Goal: Communication & Community: Answer question/provide support

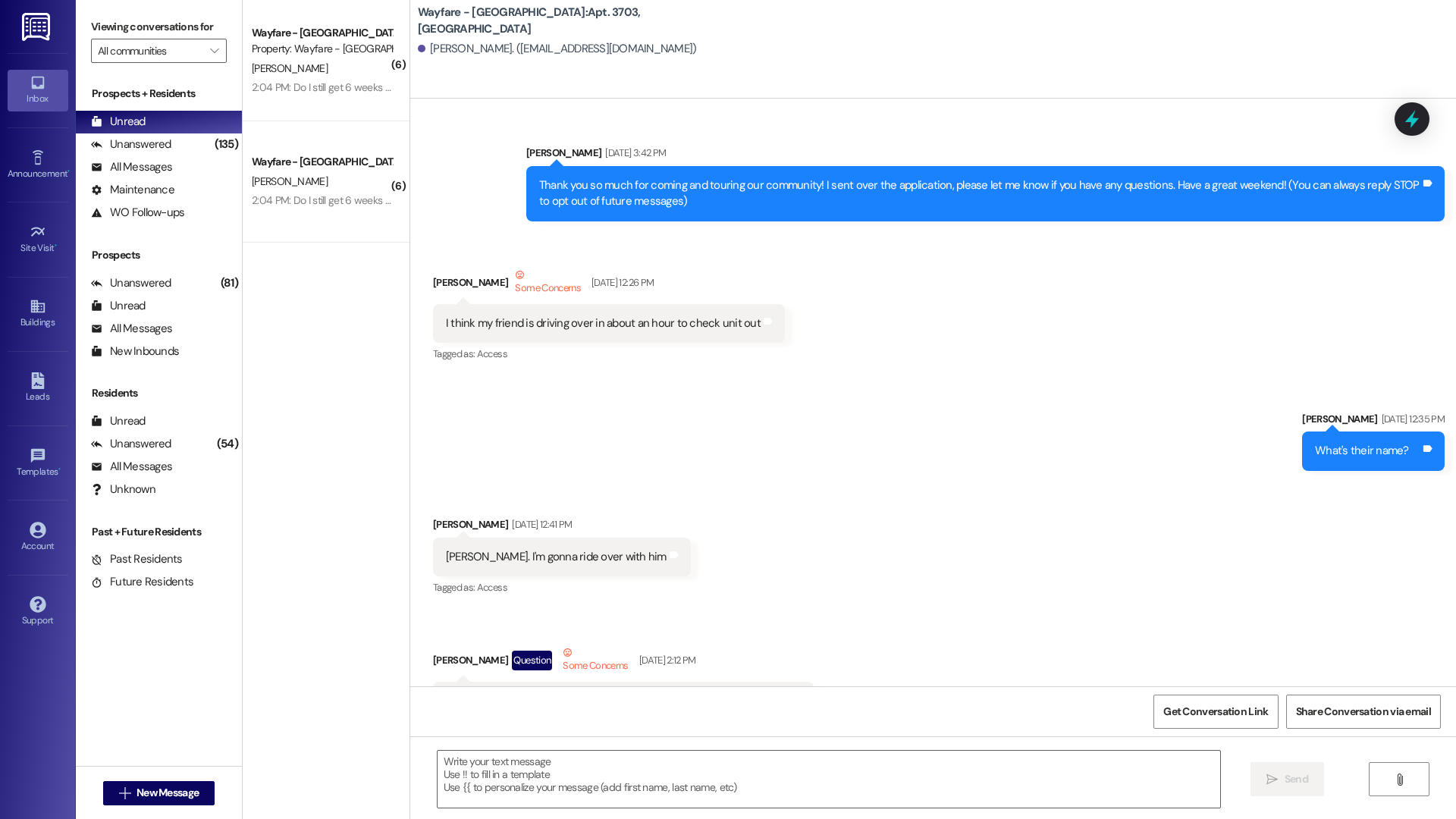
scroll to position [30753, 0]
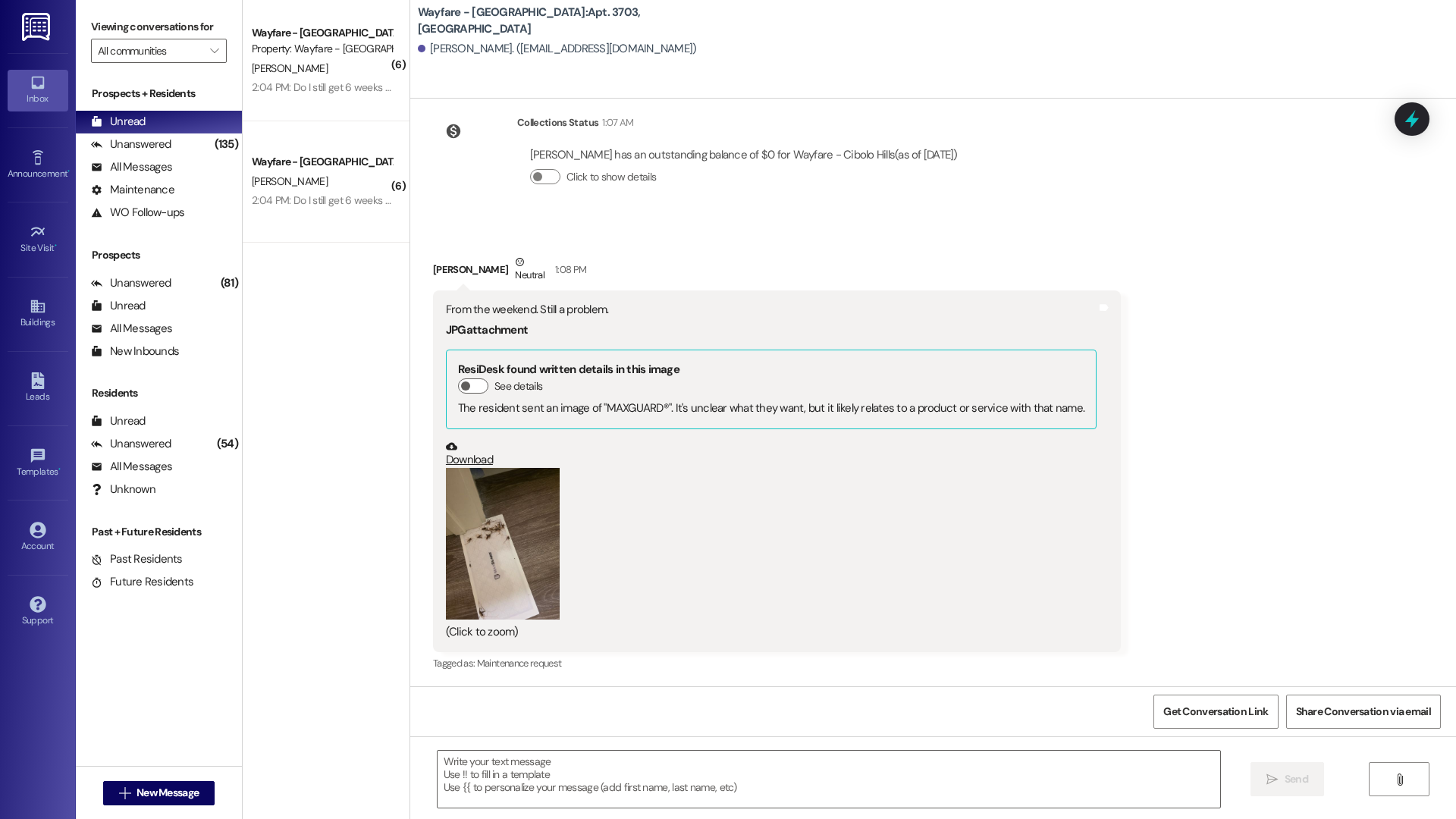
click at [512, 550] on button "Zoom image" at bounding box center [502, 543] width 114 height 151
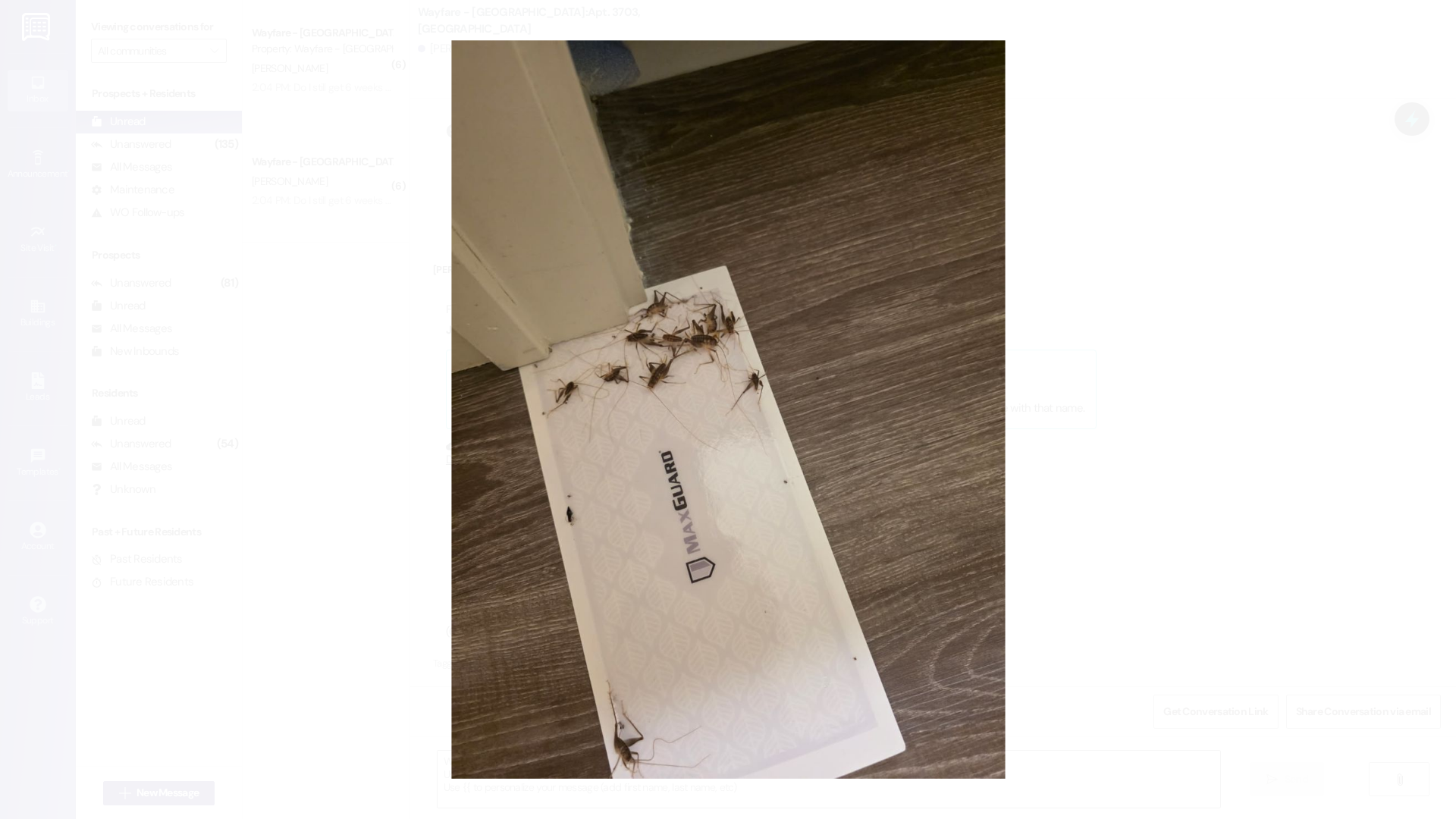
click at [1112, 243] on button "Unzoom image" at bounding box center [728, 410] width 1456 height 819
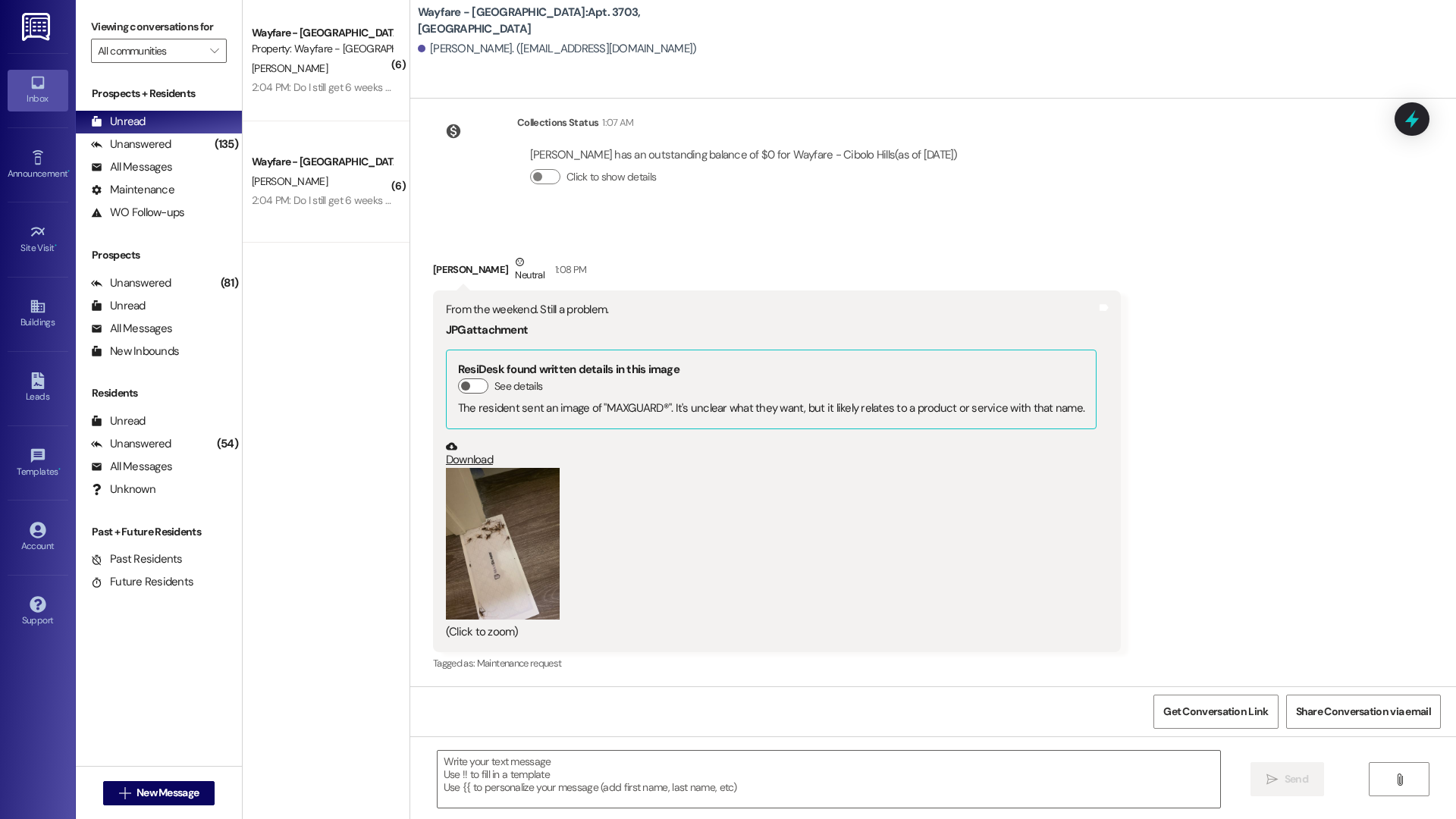
click at [471, 188] on div "Collections Status 1:07 AM Maurice Mcgleish has an outstanding balance of $0 fo…" at bounding box center [702, 161] width 560 height 117
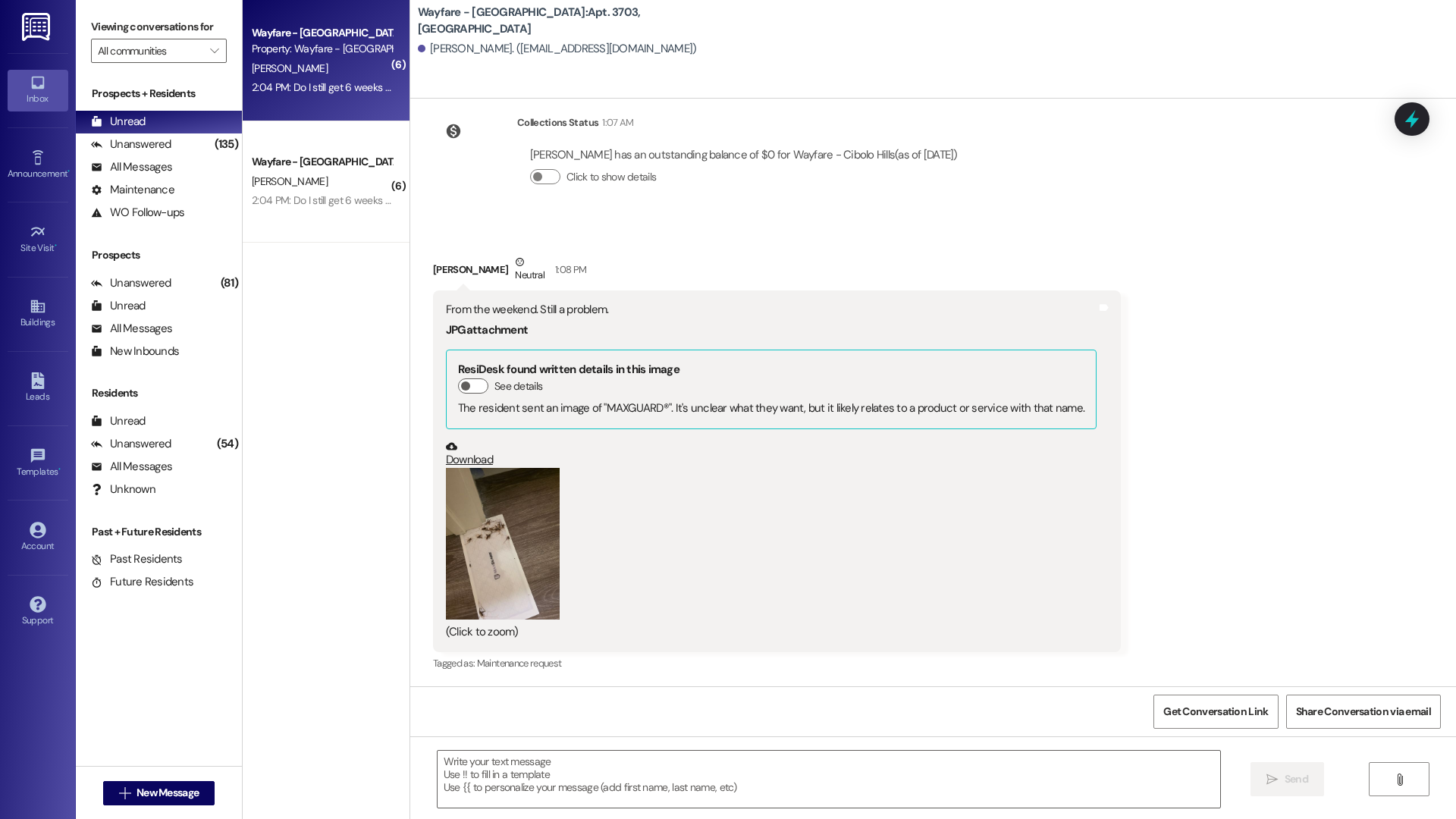
click at [342, 101] on div "Wayfare - Cibolo Hills Prospect Property: Wayfare - Cibolo Hills C. Hart 2:04 P…" at bounding box center [326, 61] width 166 height 122
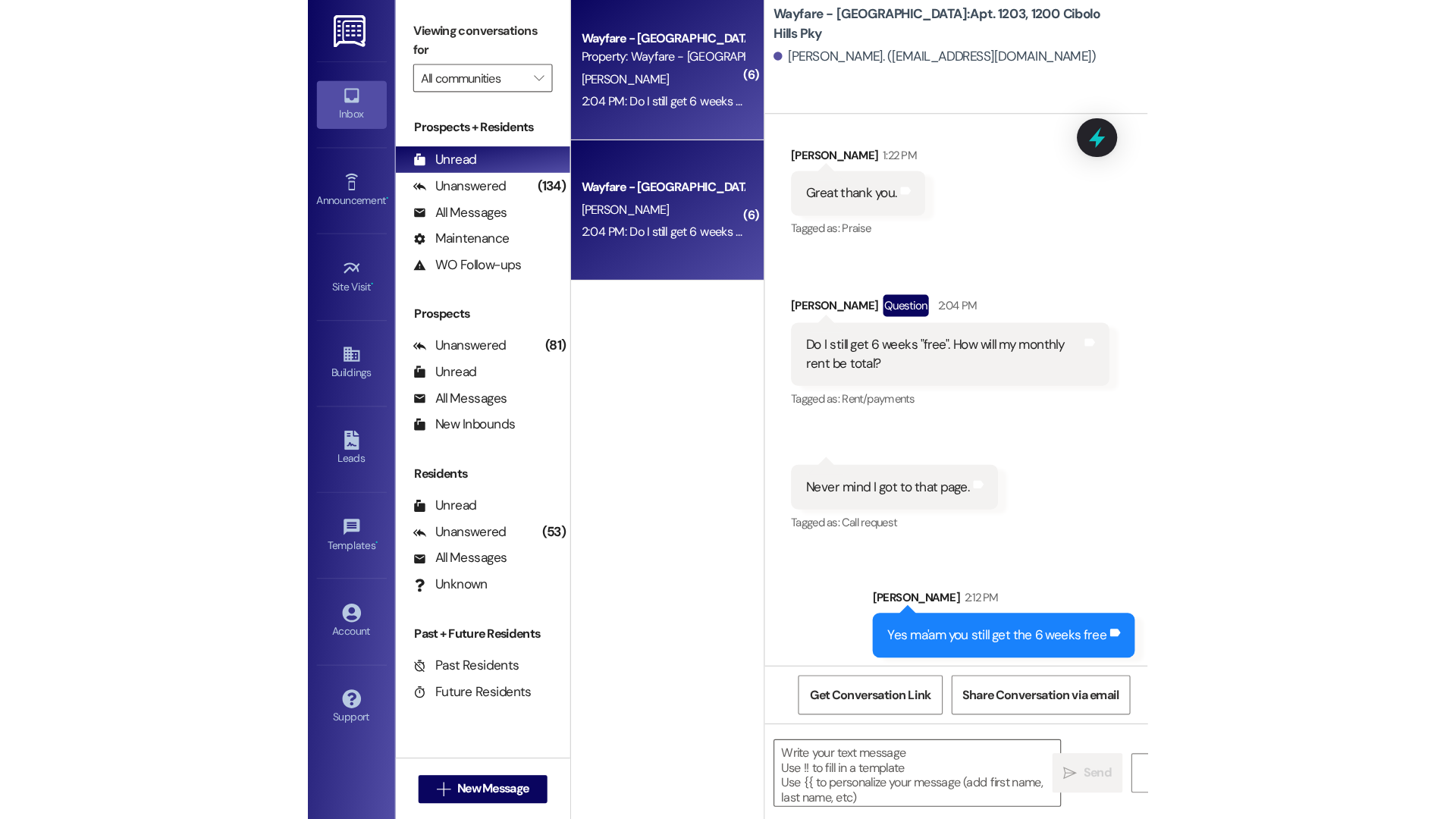
scroll to position [44981, 0]
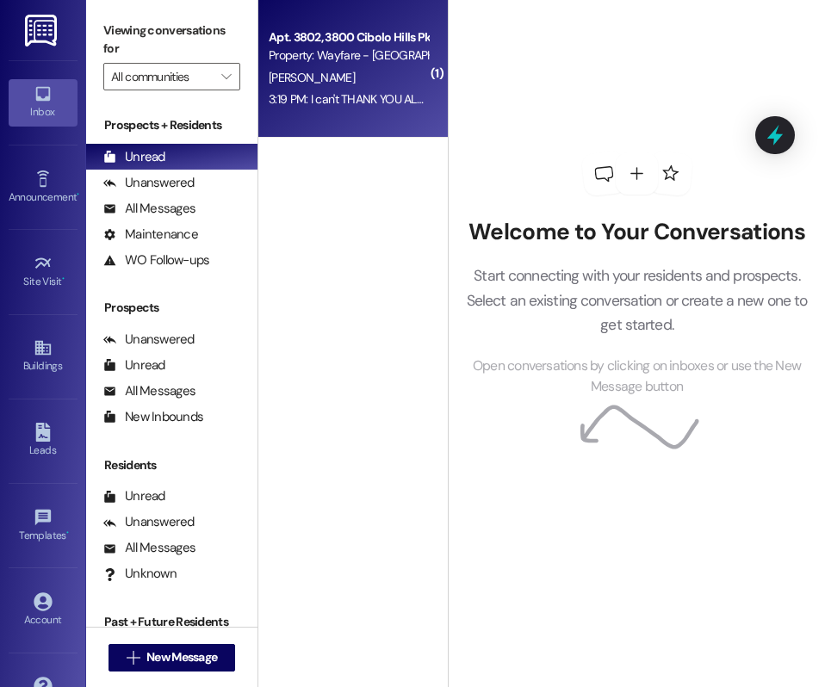
click at [327, 74] on div "D. Harris" at bounding box center [348, 78] width 163 height 22
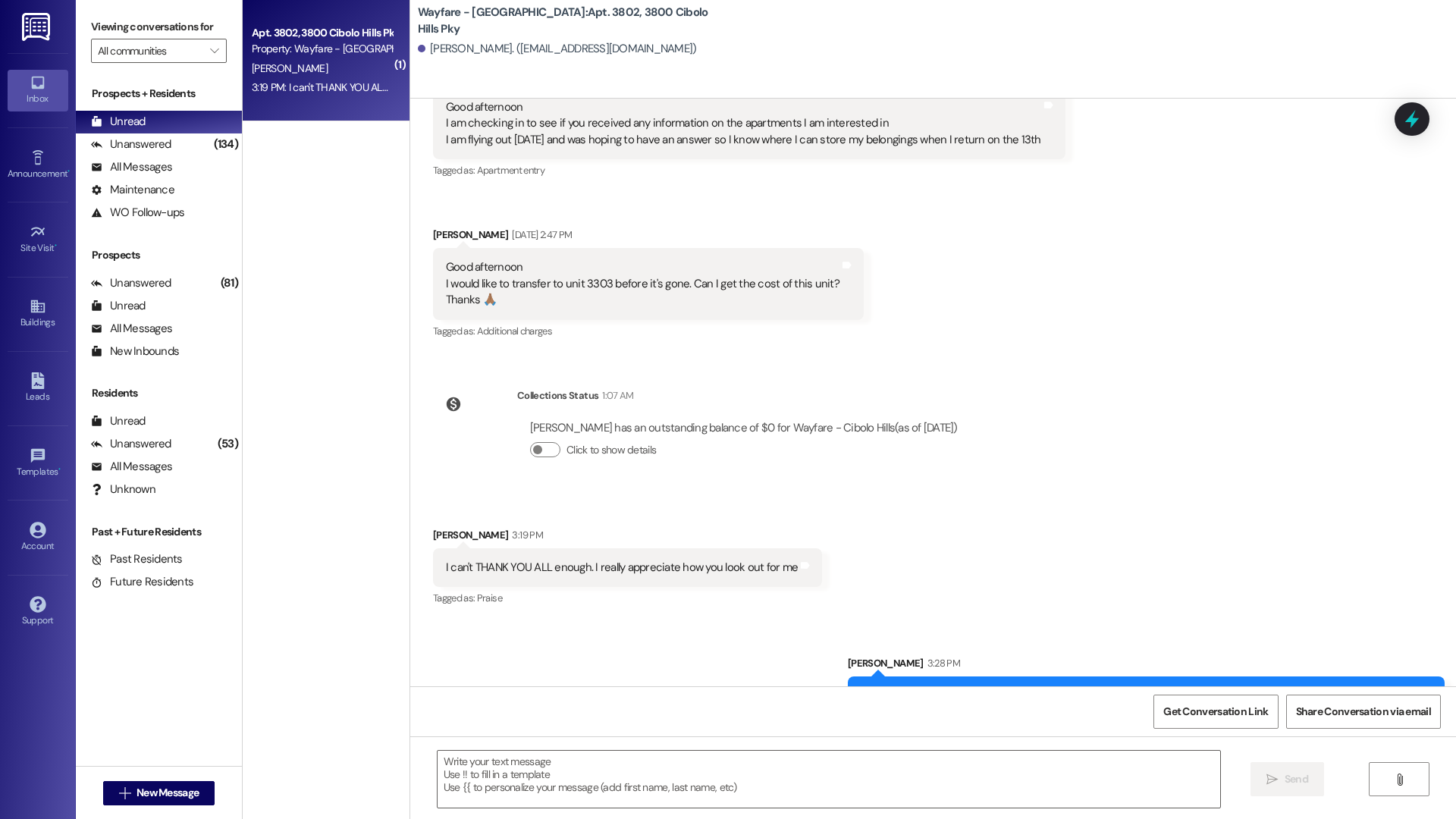
scroll to position [22722, 0]
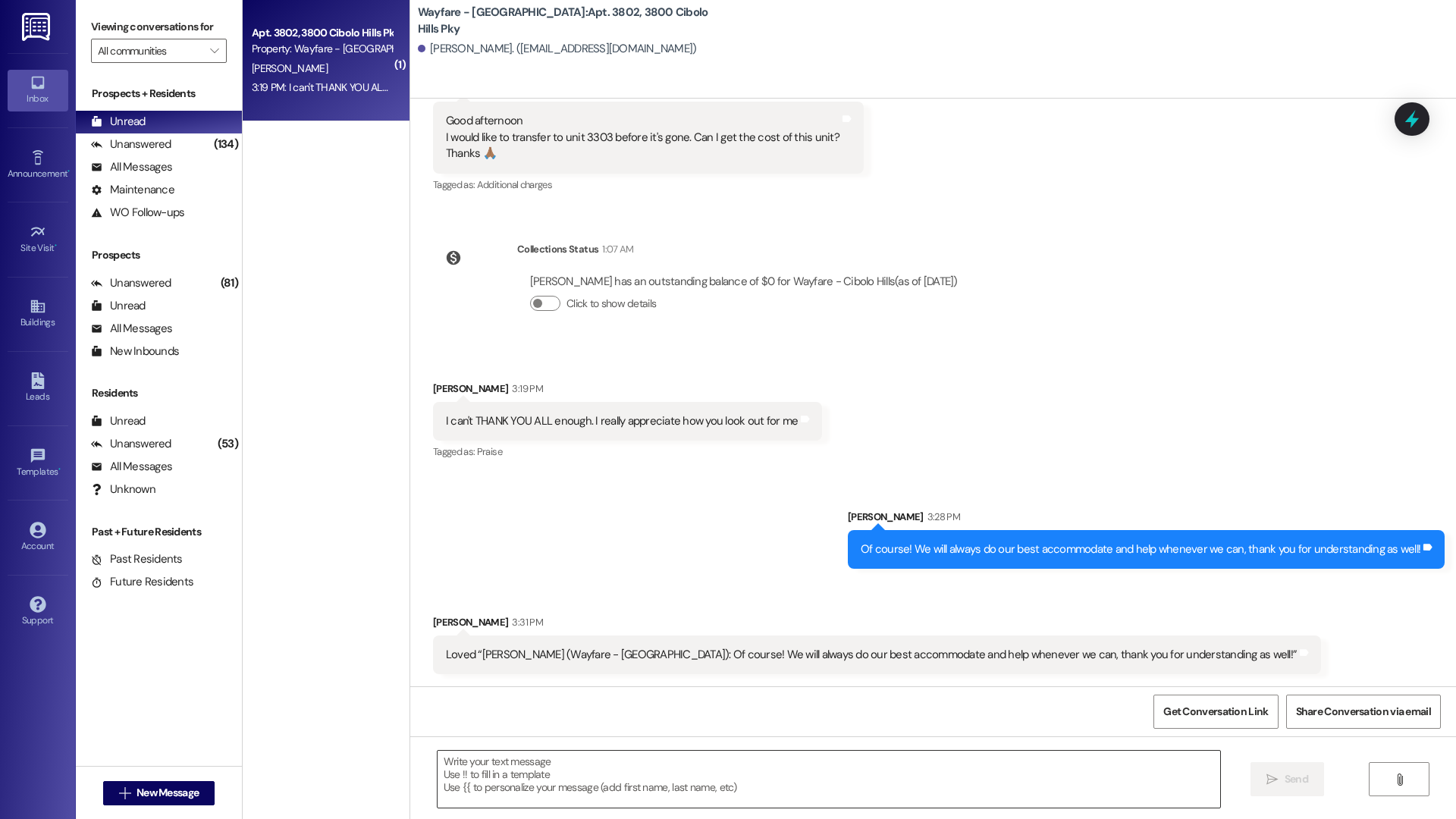
click at [527, 770] on textarea at bounding box center [828, 779] width 783 height 57
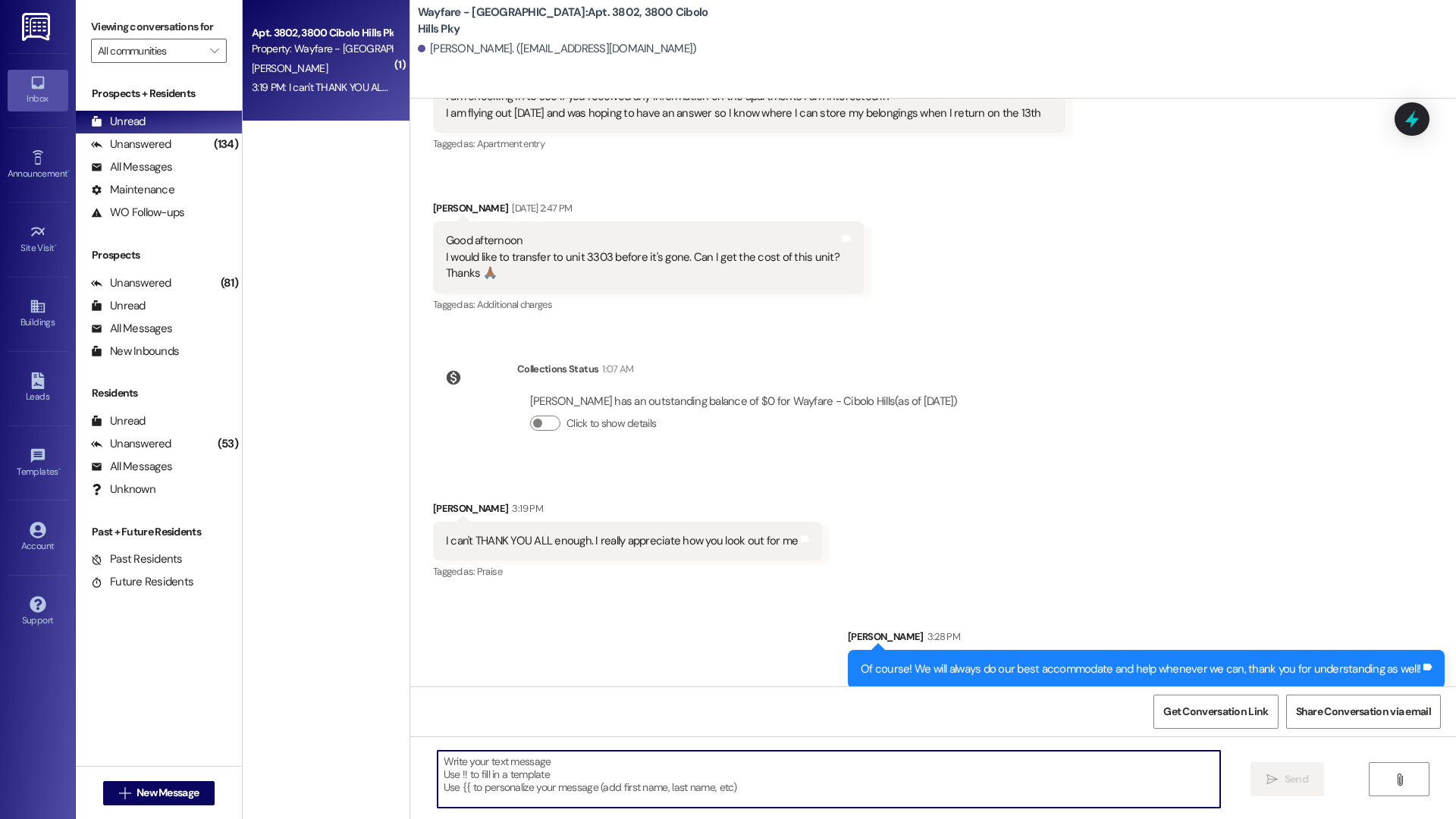
scroll to position [22214, 0]
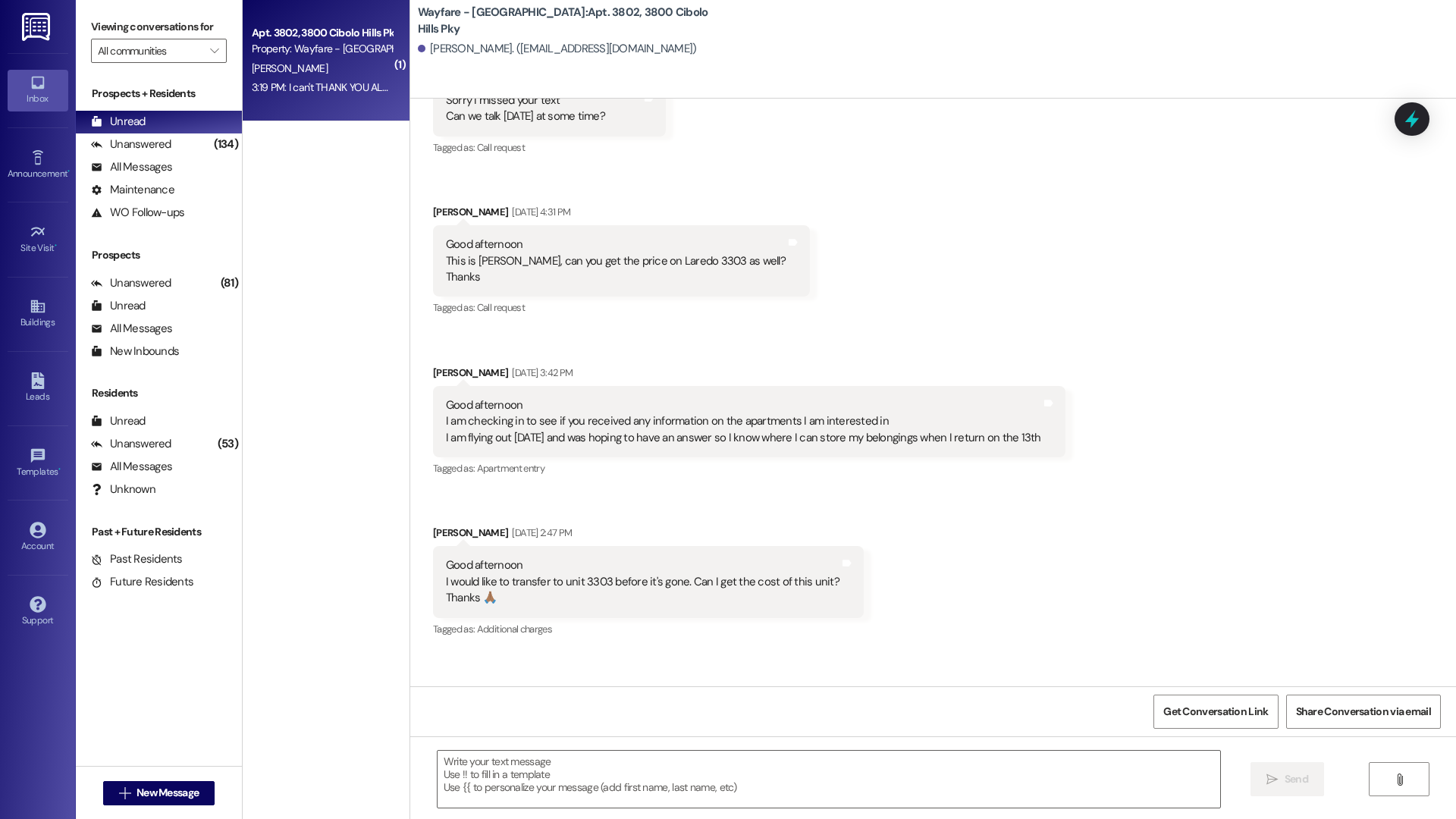
click at [155, 807] on div " New Message" at bounding box center [158, 793] width 112 height 38
click at [157, 791] on span "New Message" at bounding box center [167, 793] width 63 height 16
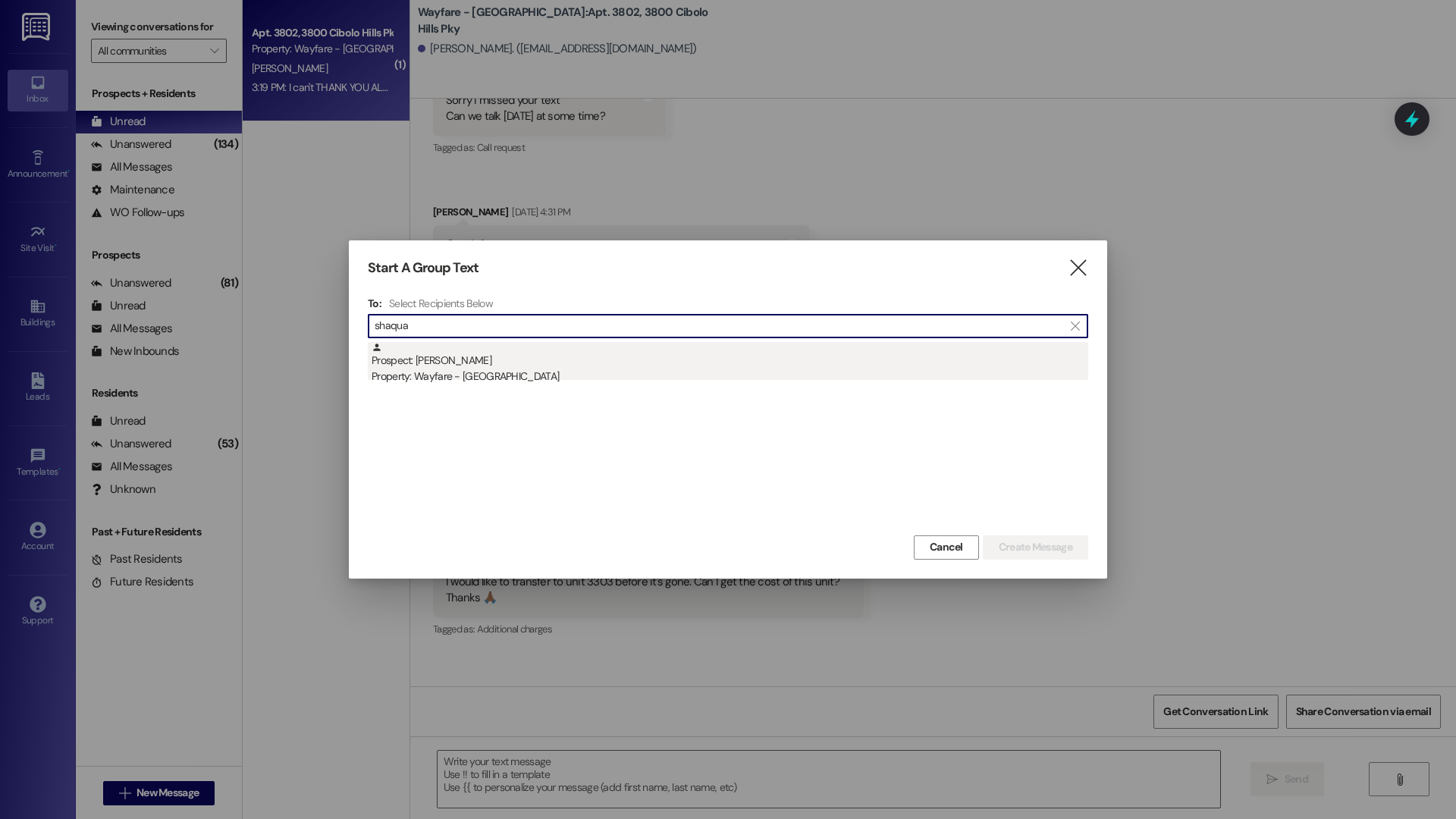
type input "shaqua"
click at [485, 369] on div "Property: Wayfare - [GEOGRAPHIC_DATA]" at bounding box center [730, 377] width 717 height 16
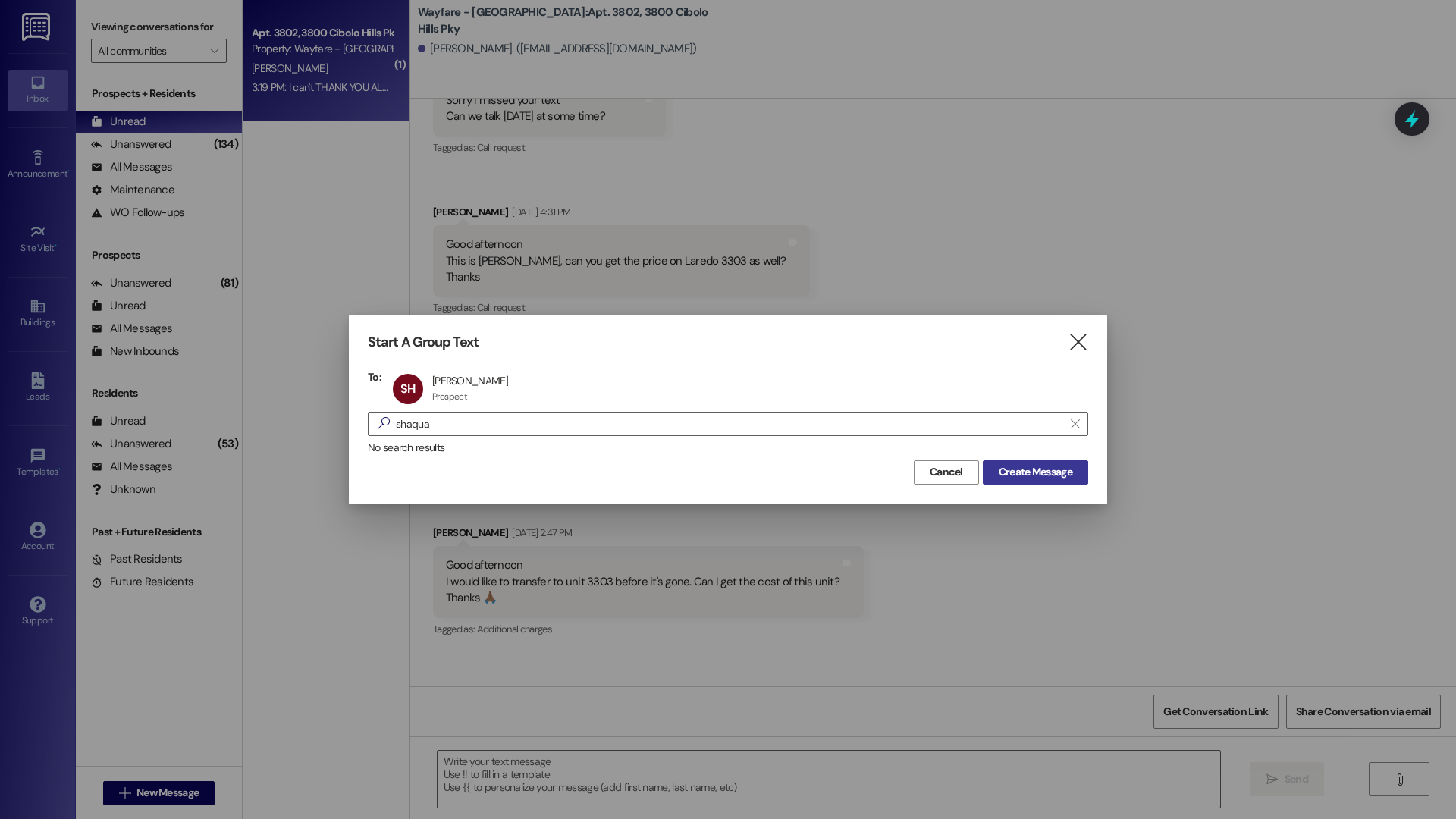
click at [1025, 471] on span "Create Message" at bounding box center [1035, 472] width 74 height 16
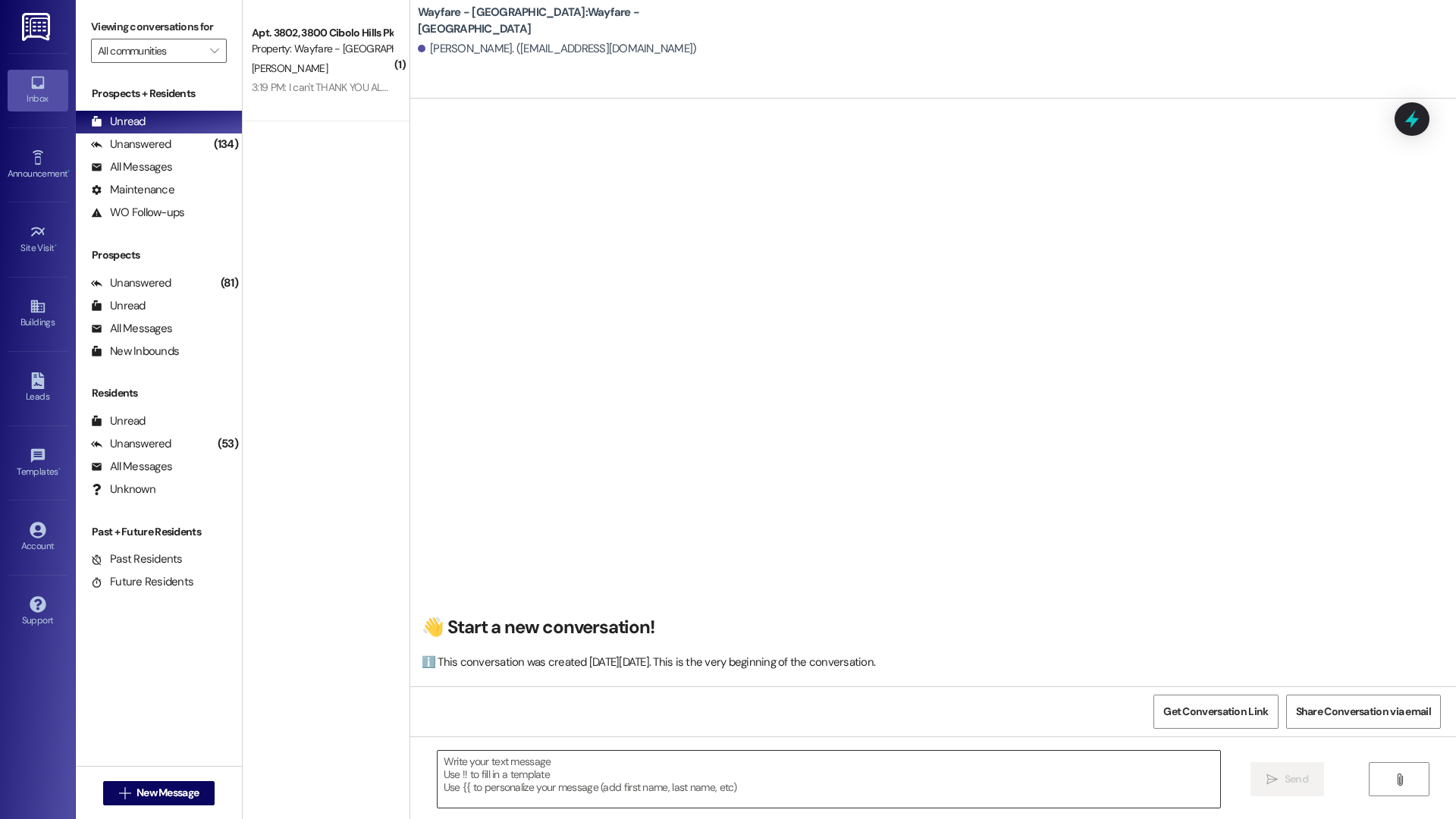
scroll to position [0, 0]
click at [507, 769] on textarea at bounding box center [828, 779] width 783 height 57
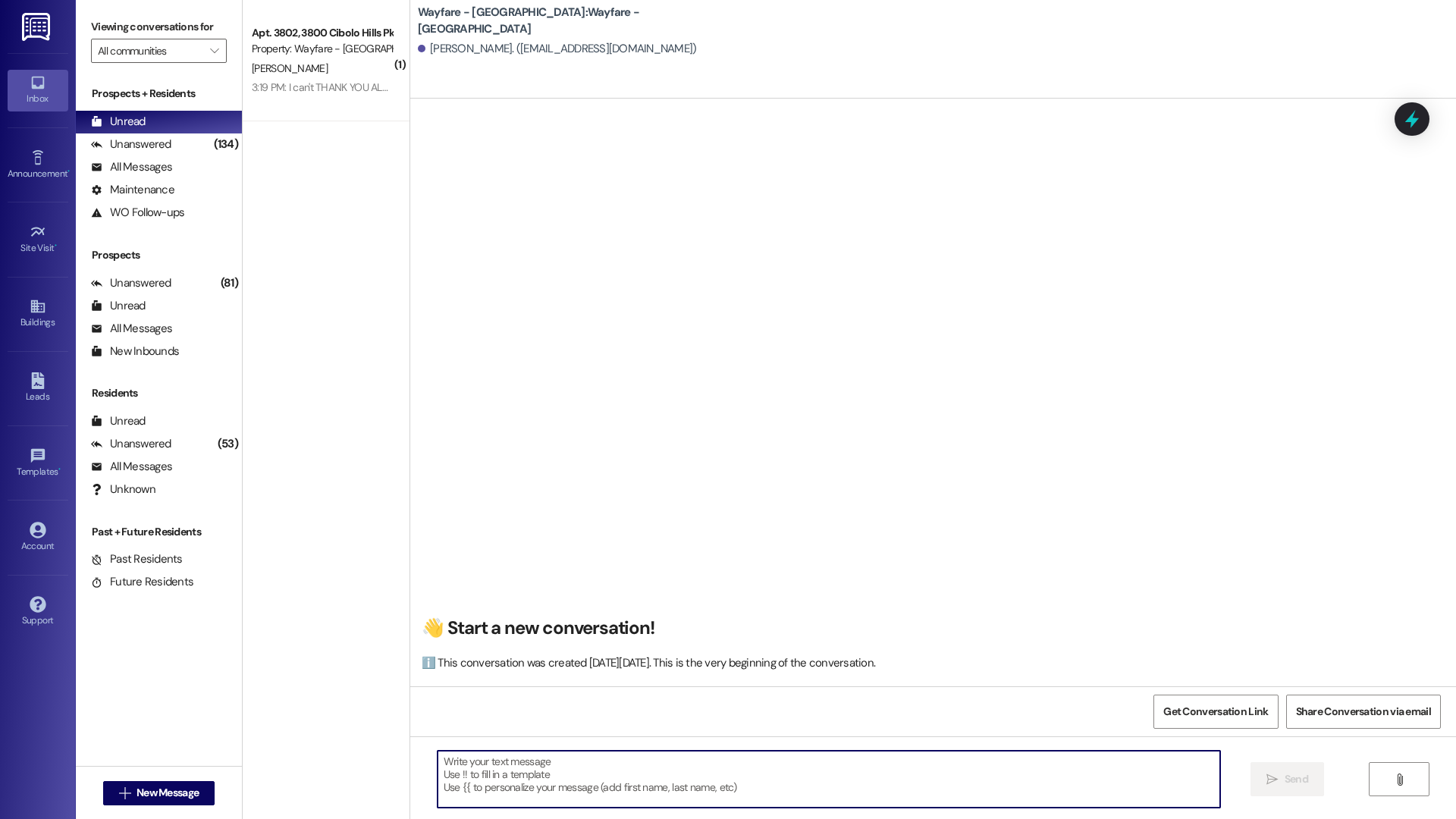
paste textarea "Hi [Name], this is [Your Name] with [Community Name]. I just wanted to check in…"
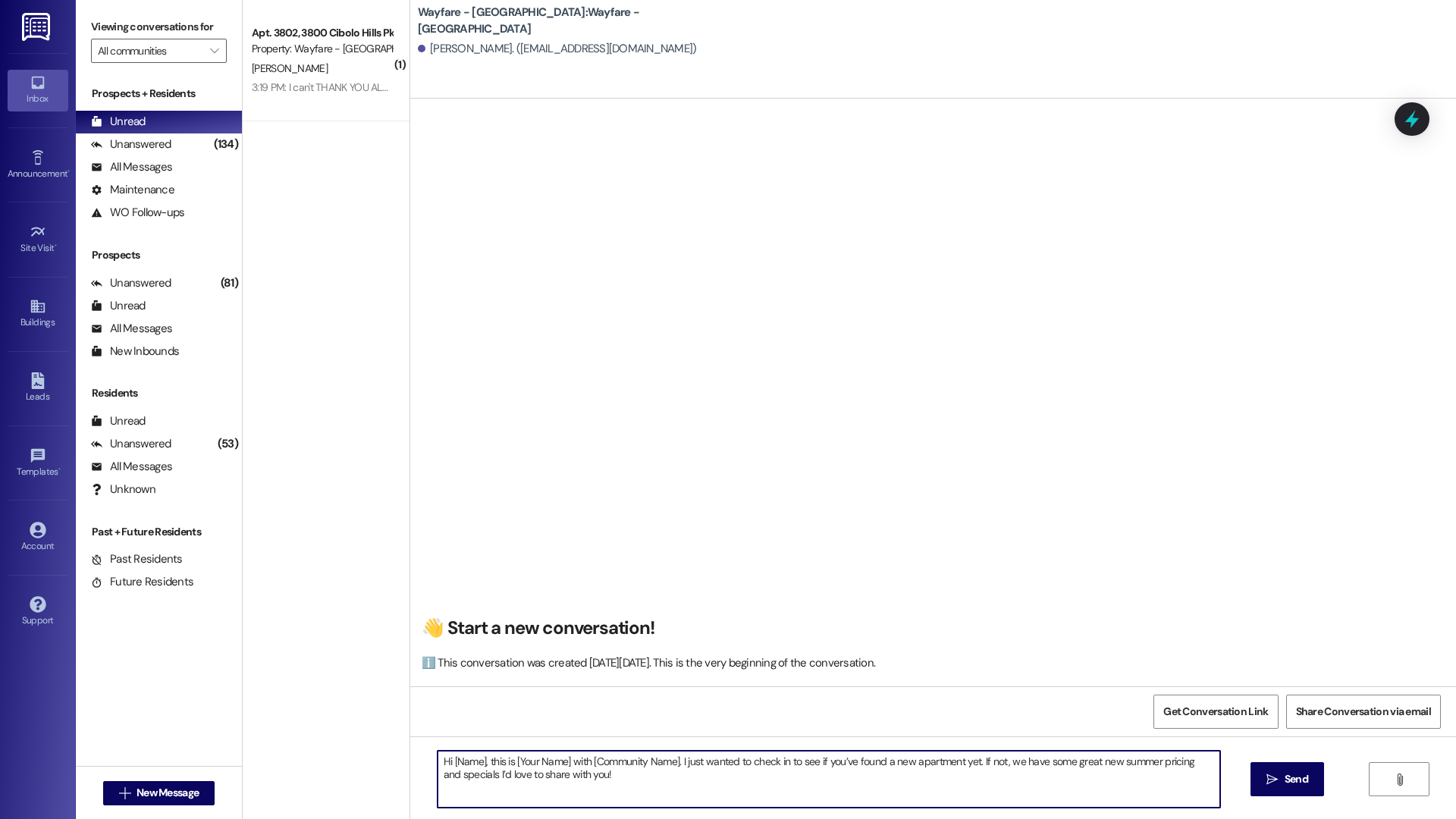
drag, startPoint x: 473, startPoint y: 758, endPoint x: 467, endPoint y: 766, distance: 10.0
click at [445, 764] on textarea "Hi [Name], this is [Your Name] with [Community Name]. I just wanted to check in…" at bounding box center [828, 779] width 783 height 57
drag, startPoint x: 553, startPoint y: 763, endPoint x: 486, endPoint y: 762, distance: 67.0
click at [486, 762] on textarea "Hi there, this is [Your Name] with [Community Name]. I just wanted to check in …" at bounding box center [828, 779] width 783 height 57
drag, startPoint x: 665, startPoint y: 766, endPoint x: 473, endPoint y: 762, distance: 192.0
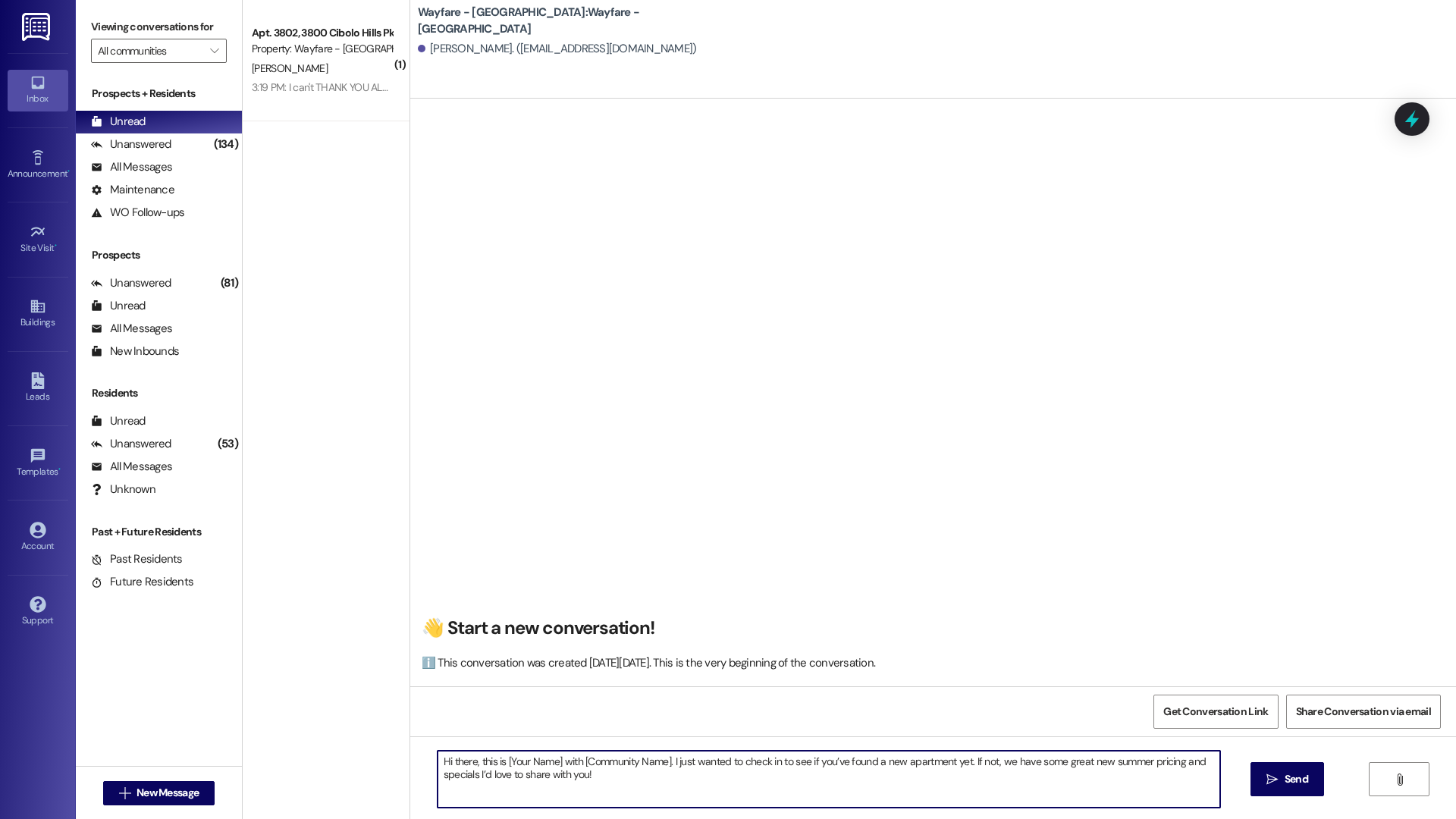
click at [473, 762] on textarea "Hi there, this is [Your Name] with [Community Name]. I just wanted to check in …" at bounding box center [828, 779] width 783 height 57
click at [1195, 759] on textarea "Hi there, I just wanted to check in to see if you’ve found a new apartment yet.…" at bounding box center [828, 779] width 783 height 57
click at [469, 758] on textarea "Hi there, I just wanted to check in to see if you’ve found a new apartment yet.…" at bounding box center [828, 779] width 783 height 57
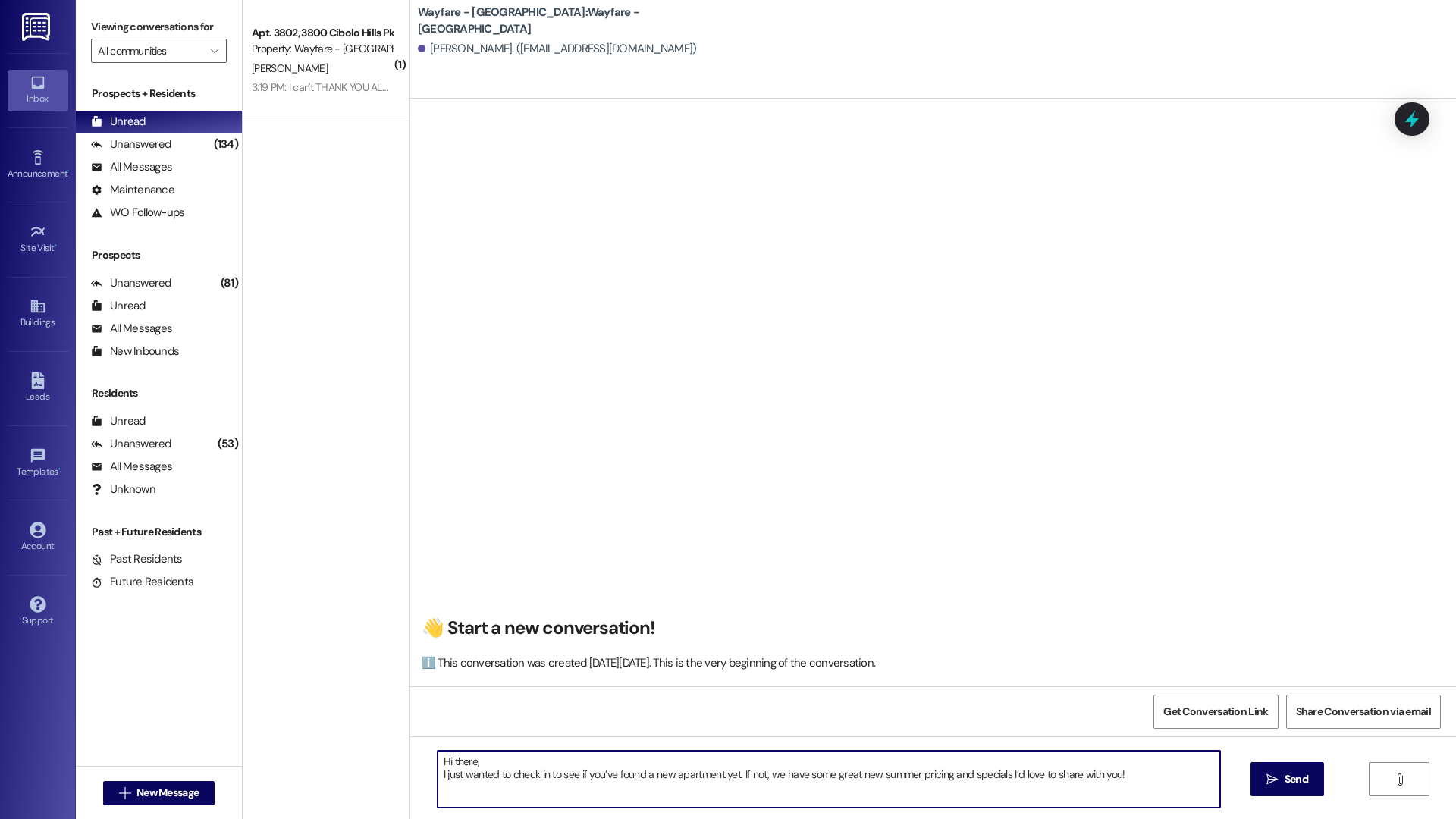
drag, startPoint x: 430, startPoint y: 759, endPoint x: 548, endPoint y: 800, distance: 124.9
click at [548, 800] on textarea "Hi there, I just wanted to check in to see if you’ve found a new apartment yet.…" at bounding box center [828, 779] width 783 height 57
type textarea "Hi there, I just wanted to check in to see if you’ve found a new apartment yet.…"
click at [1305, 791] on button " Send" at bounding box center [1287, 779] width 74 height 34
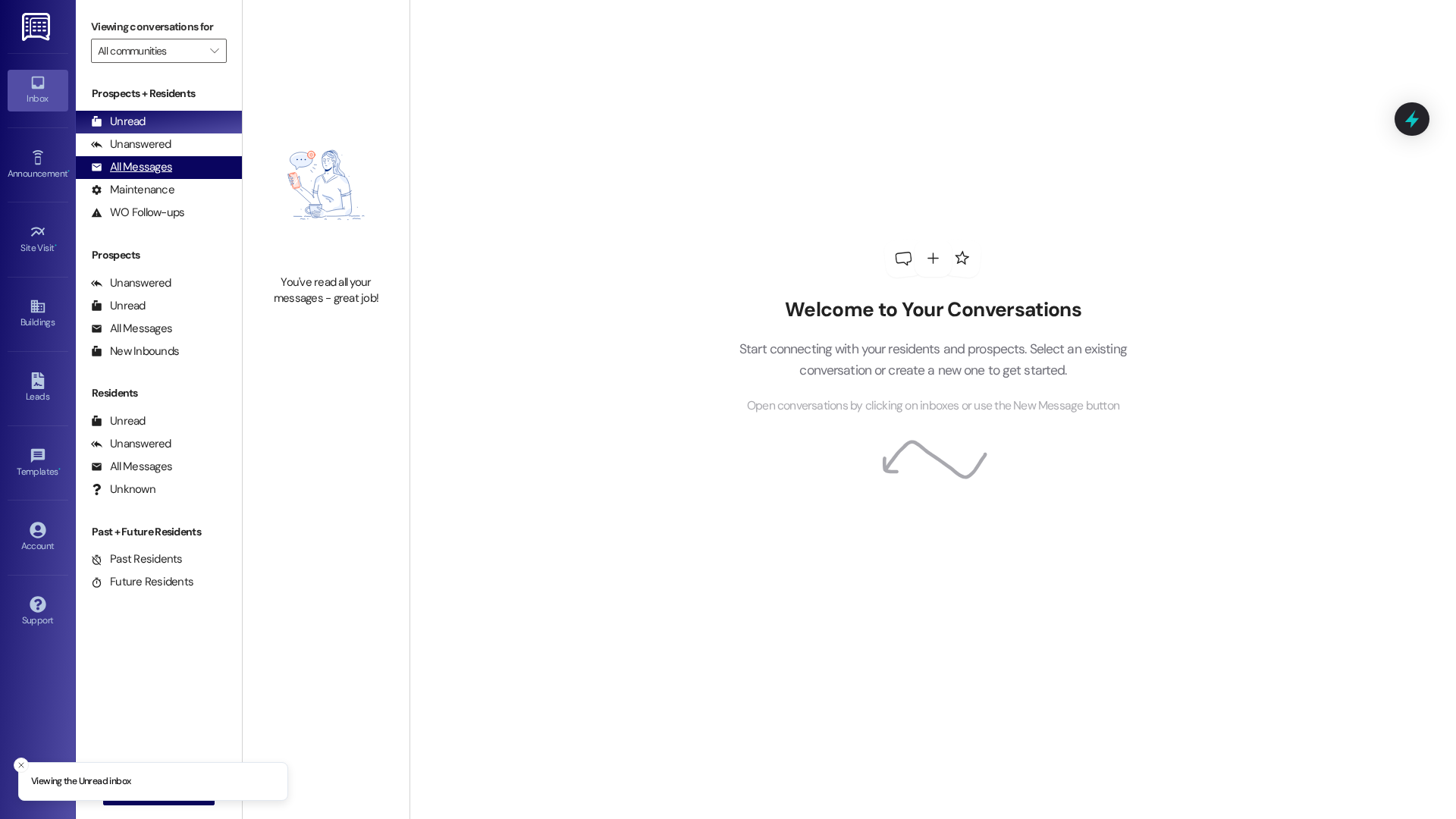
click at [158, 174] on div "All Messages" at bounding box center [131, 167] width 81 height 16
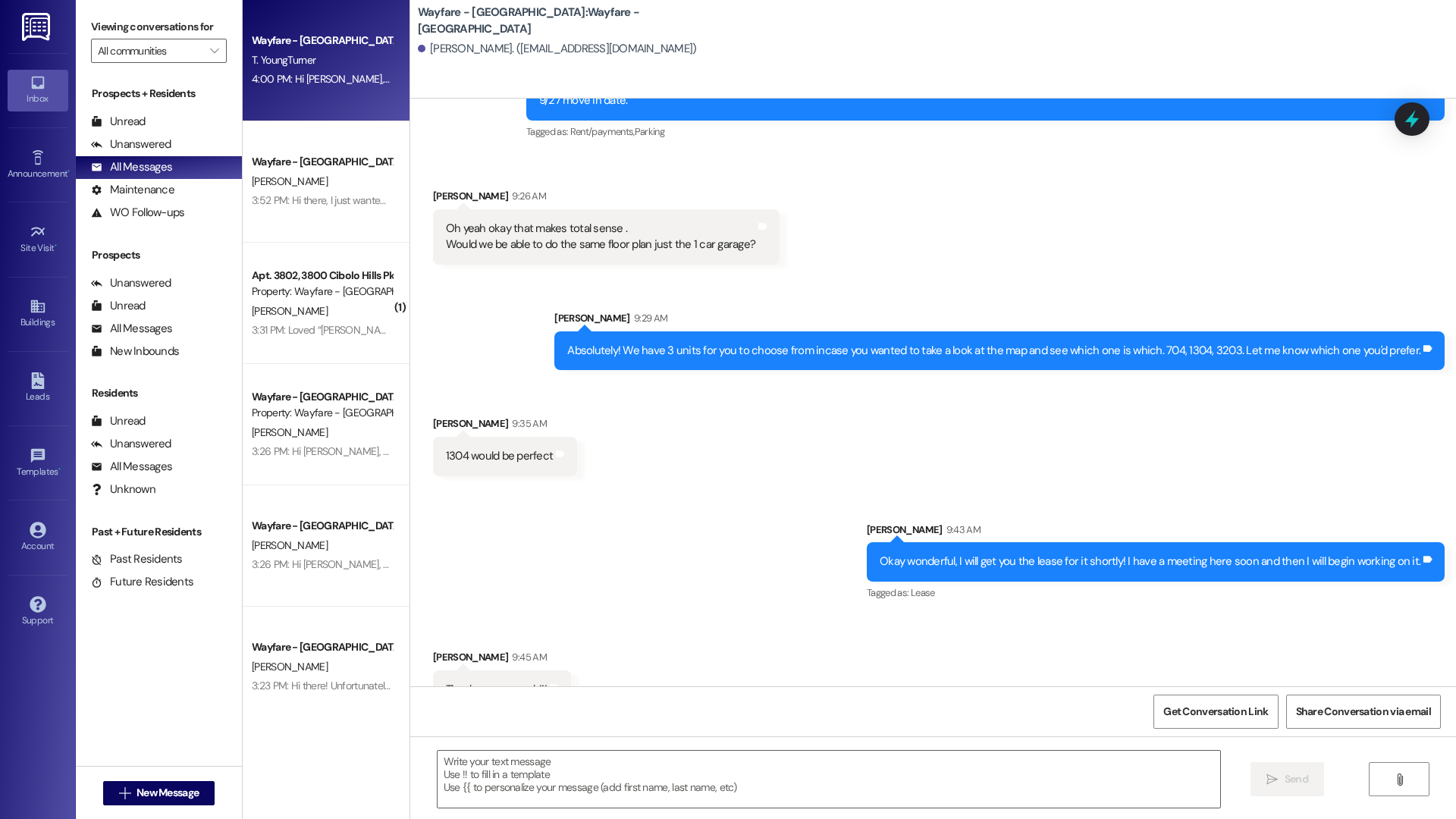
scroll to position [652, 0]
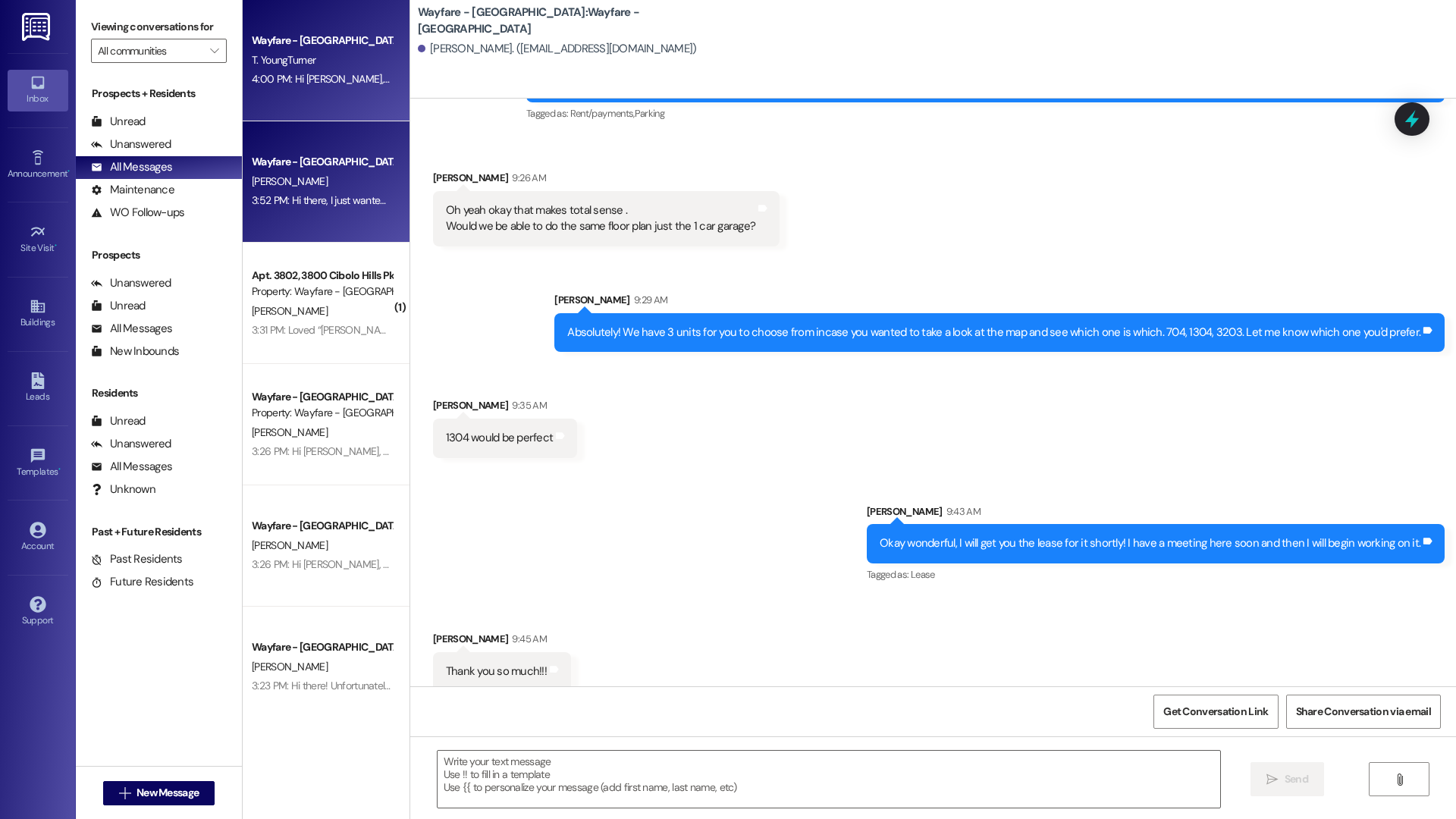
click at [292, 188] on div "[PERSON_NAME]" at bounding box center [321, 182] width 143 height 19
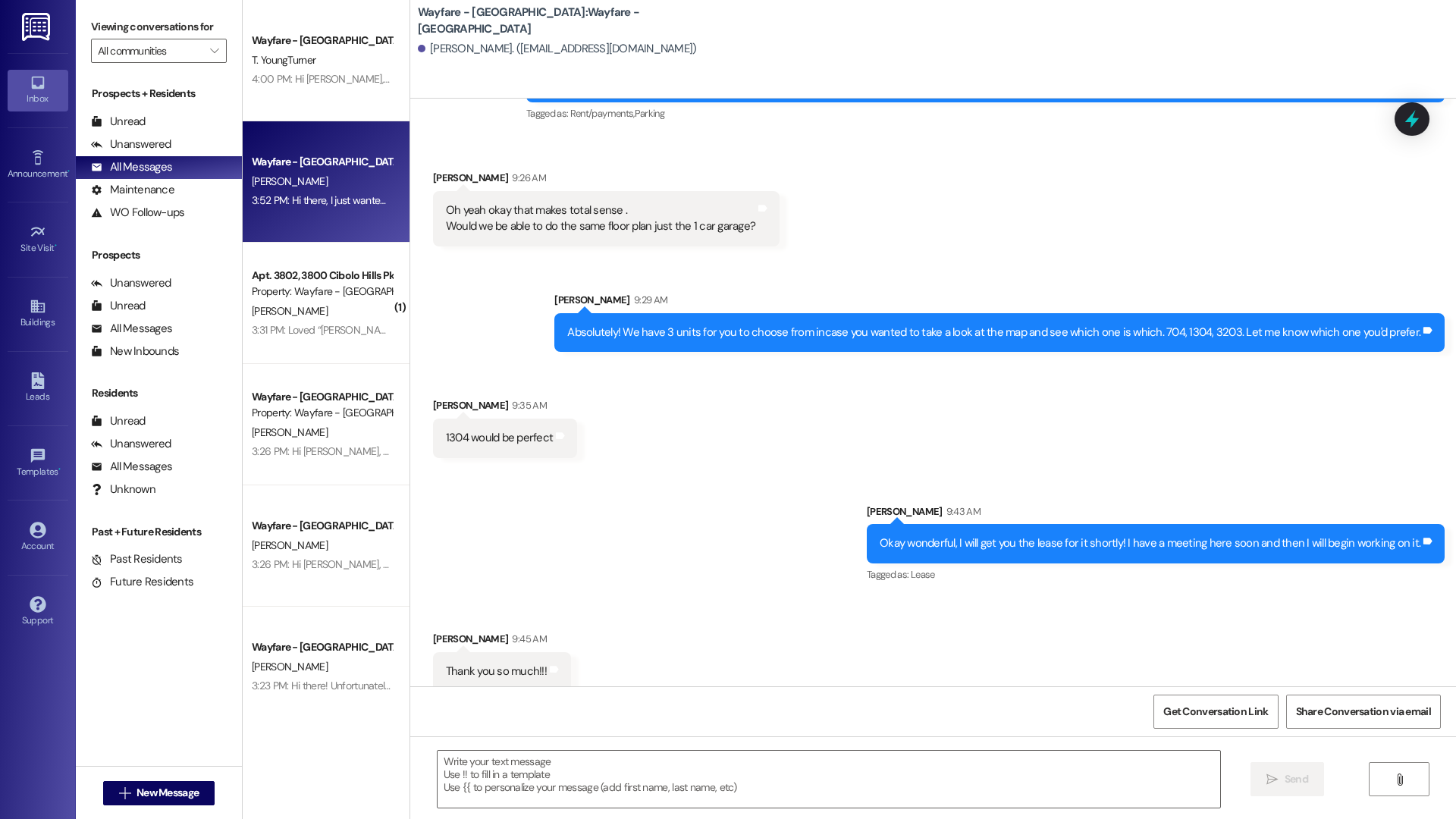
scroll to position [0, 0]
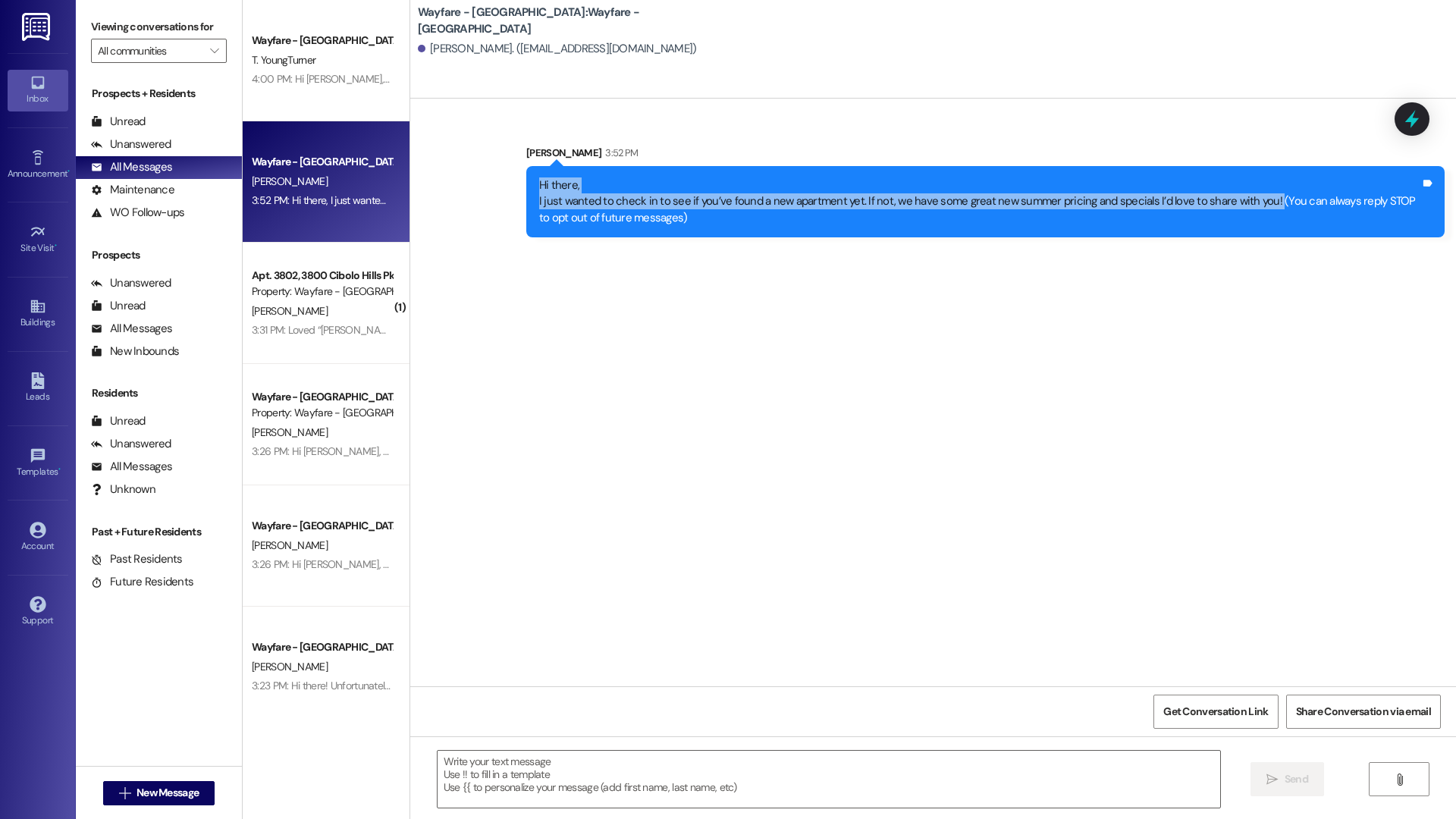
drag, startPoint x: 522, startPoint y: 184, endPoint x: 1254, endPoint y: 196, distance: 732.1
click at [1254, 196] on div "Hi there, I just wanted to check in to see if you’ve found a new apartment yet.…" at bounding box center [985, 202] width 918 height 71
copy div "Hi there, I just wanted to check in to see if you’ve found a new apartment yet.…"
click at [198, 782] on button " New Message" at bounding box center [158, 793] width 112 height 25
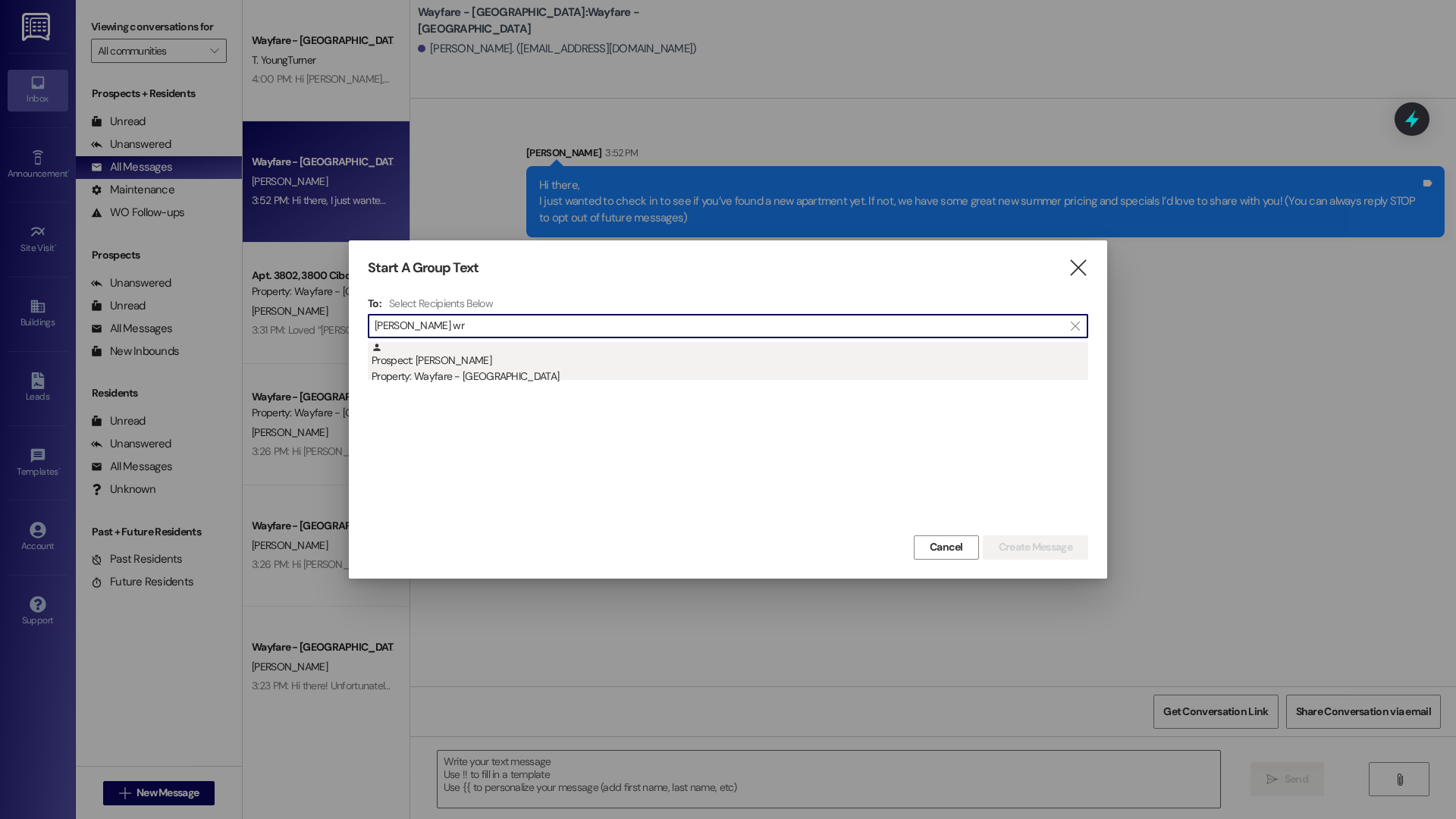
type input "dawn wr"
click at [457, 366] on div "Prospect: Dawn Wright Property: Wayfare - Cibolo Hills" at bounding box center [730, 363] width 717 height 43
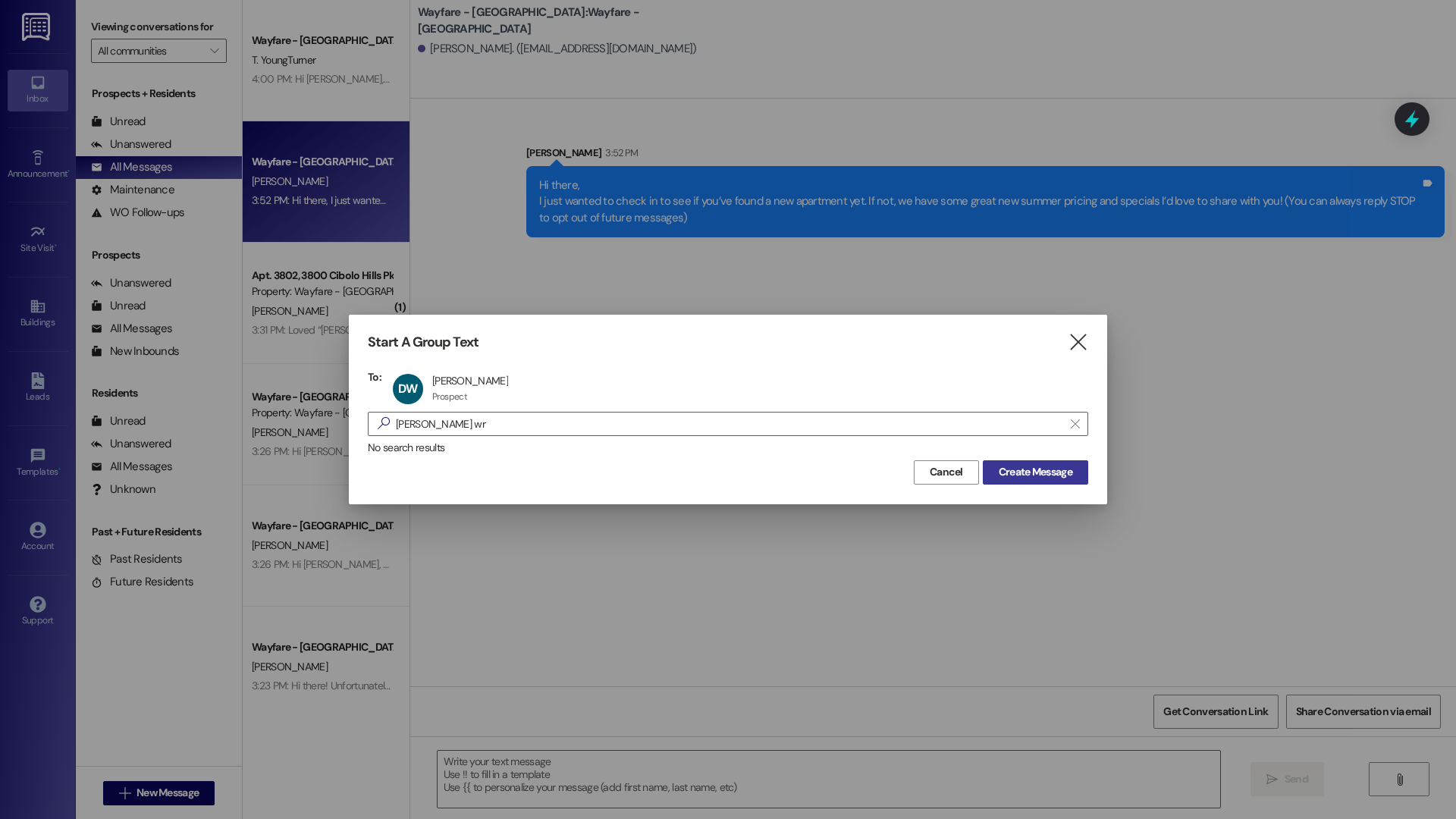
click at [1067, 470] on span "Create Message" at bounding box center [1035, 472] width 74 height 16
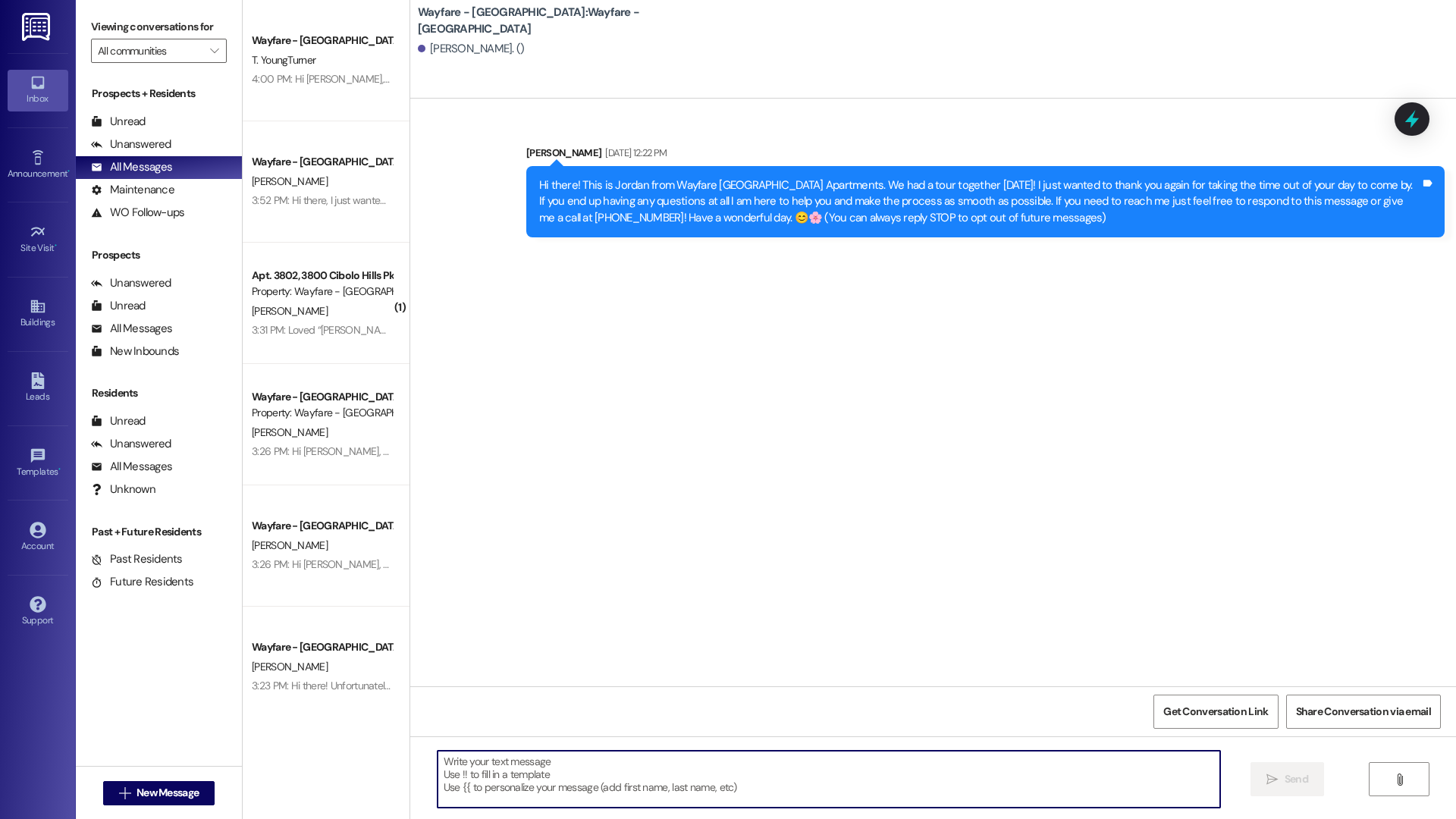
click at [539, 787] on textarea at bounding box center [828, 779] width 783 height 57
paste textarea "Hi there, I just wanted to check in to see if you’ve found a new apartment yet.…"
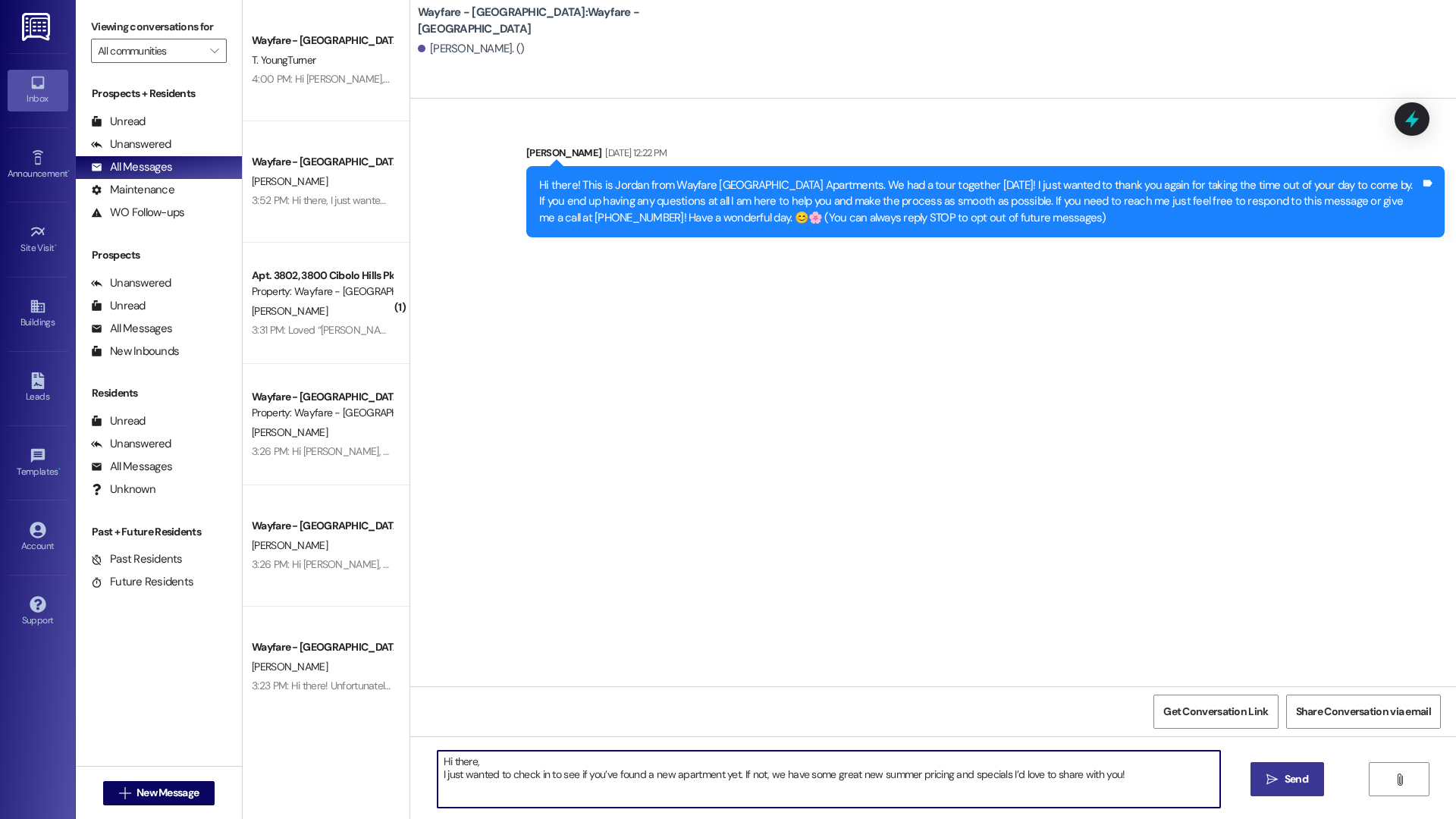
type textarea "Hi there, I just wanted to check in to see if you’ve found a new apartment yet.…"
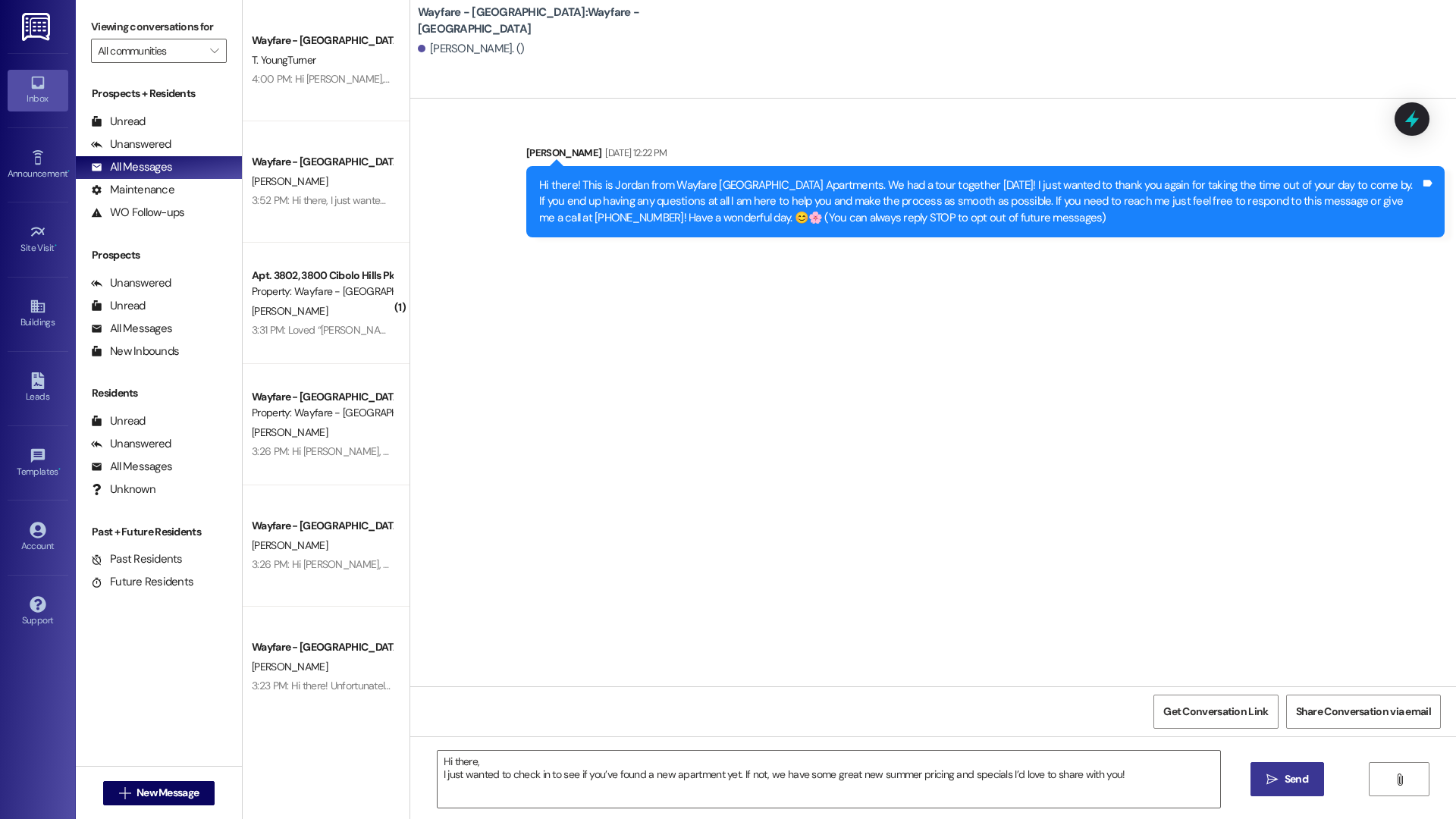
click at [1301, 791] on button " Send" at bounding box center [1287, 779] width 74 height 34
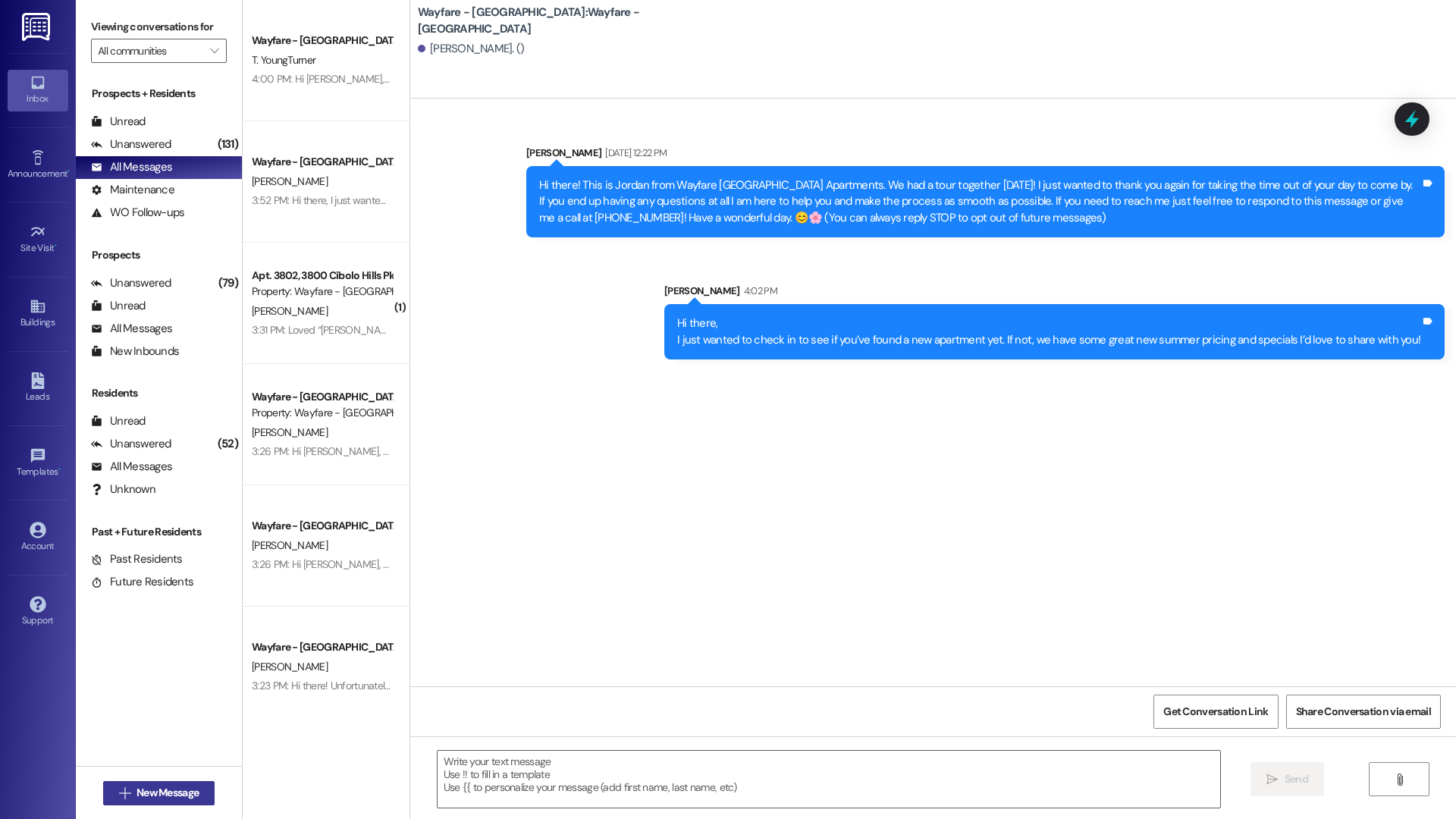
click at [152, 795] on span "New Message" at bounding box center [167, 793] width 63 height 16
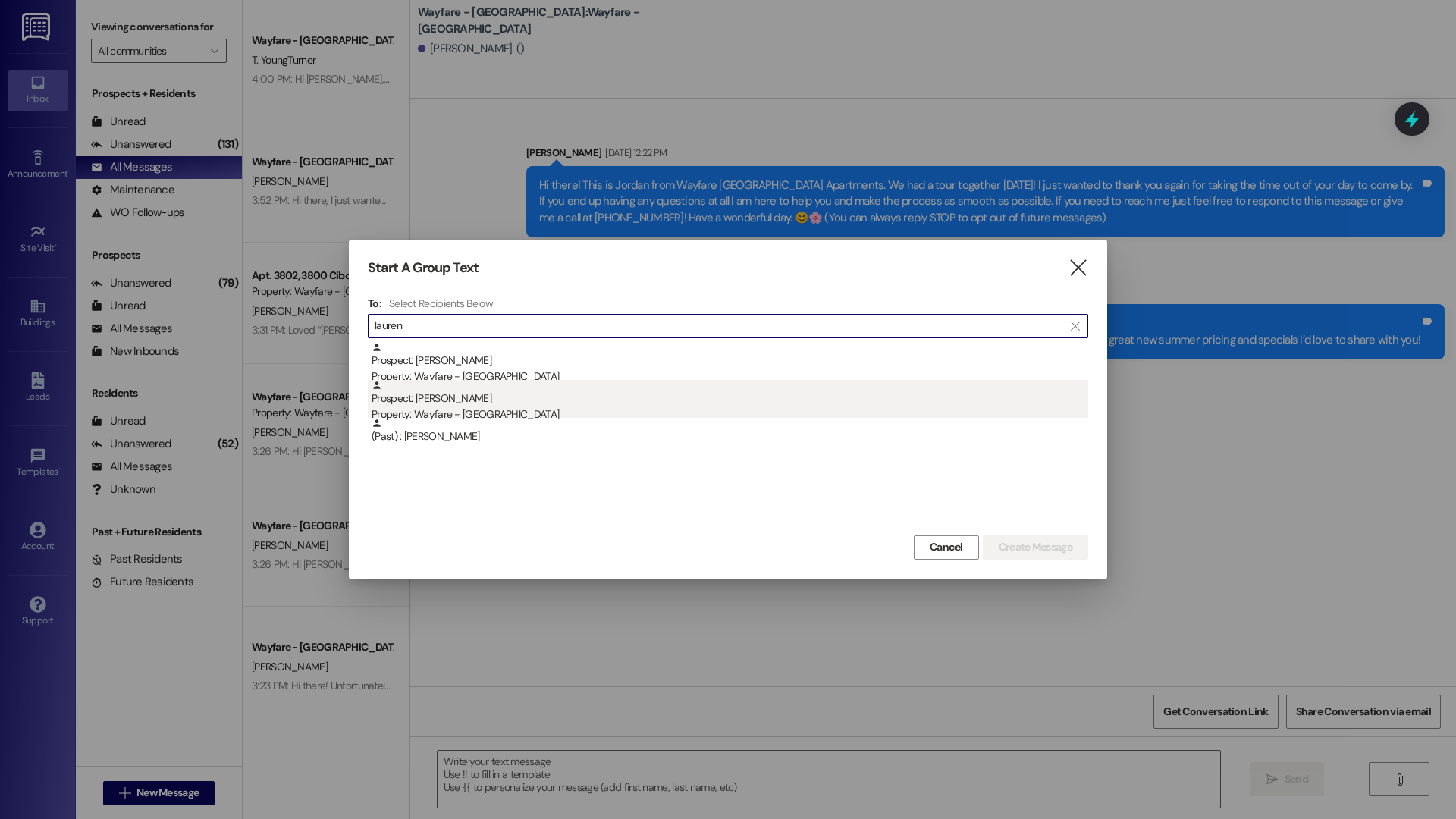
type input "lauren"
click at [713, 402] on div "Prospect: Lauren Boston Property: Wayfare - Cibolo Hills" at bounding box center [730, 401] width 717 height 43
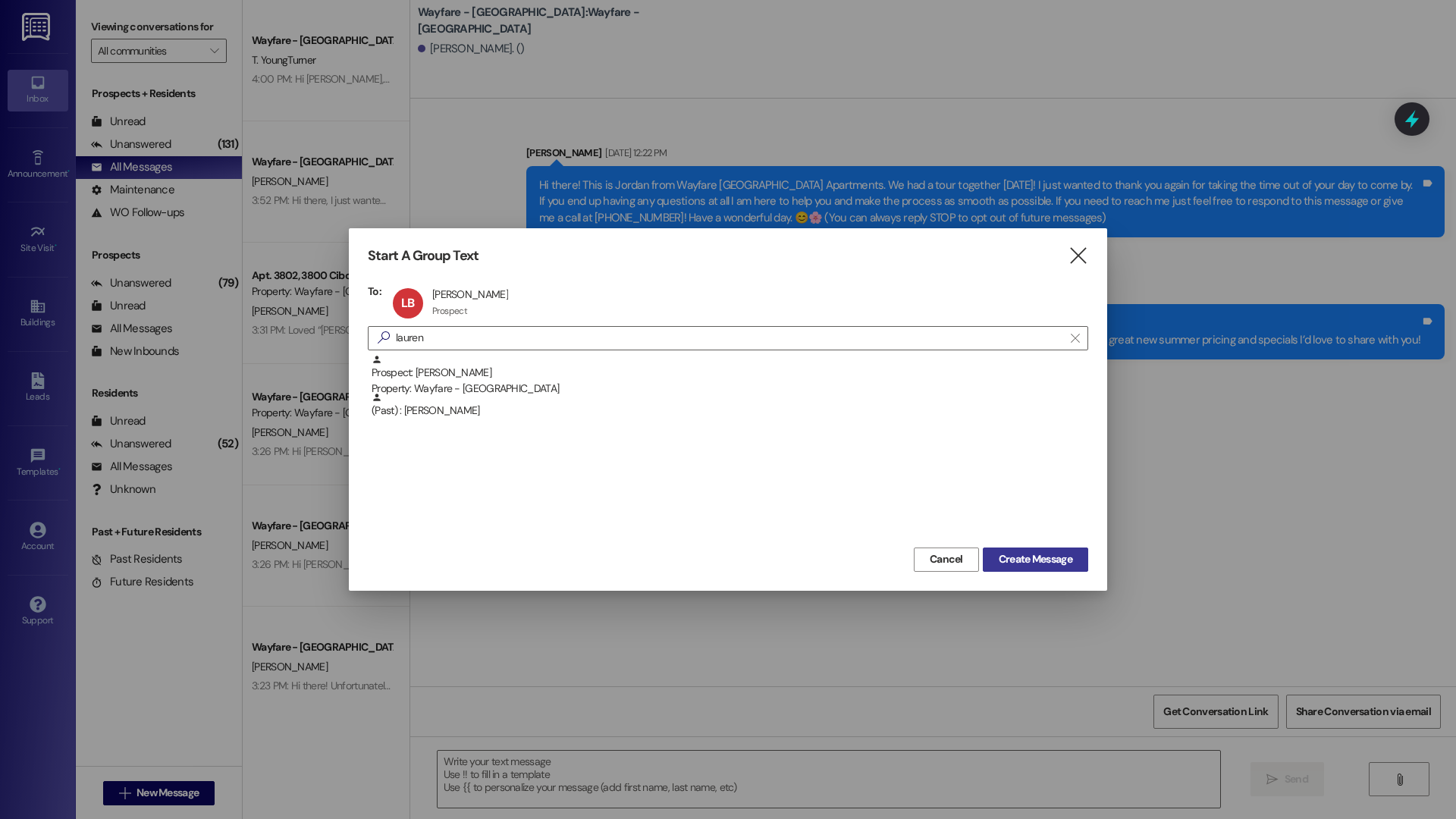
click at [1053, 564] on span "Create Message" at bounding box center [1035, 559] width 74 height 16
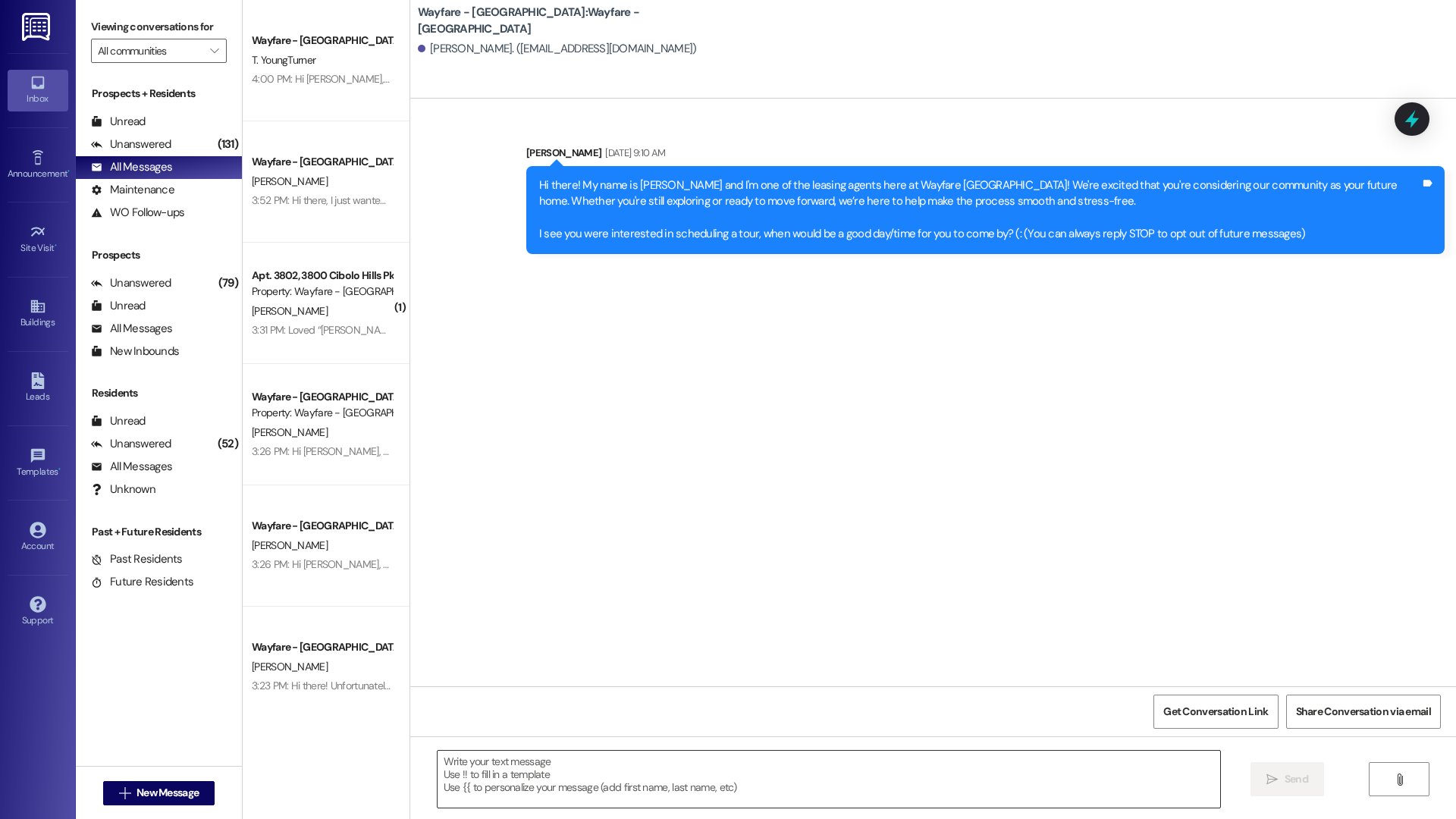
click at [600, 782] on textarea at bounding box center [828, 779] width 783 height 57
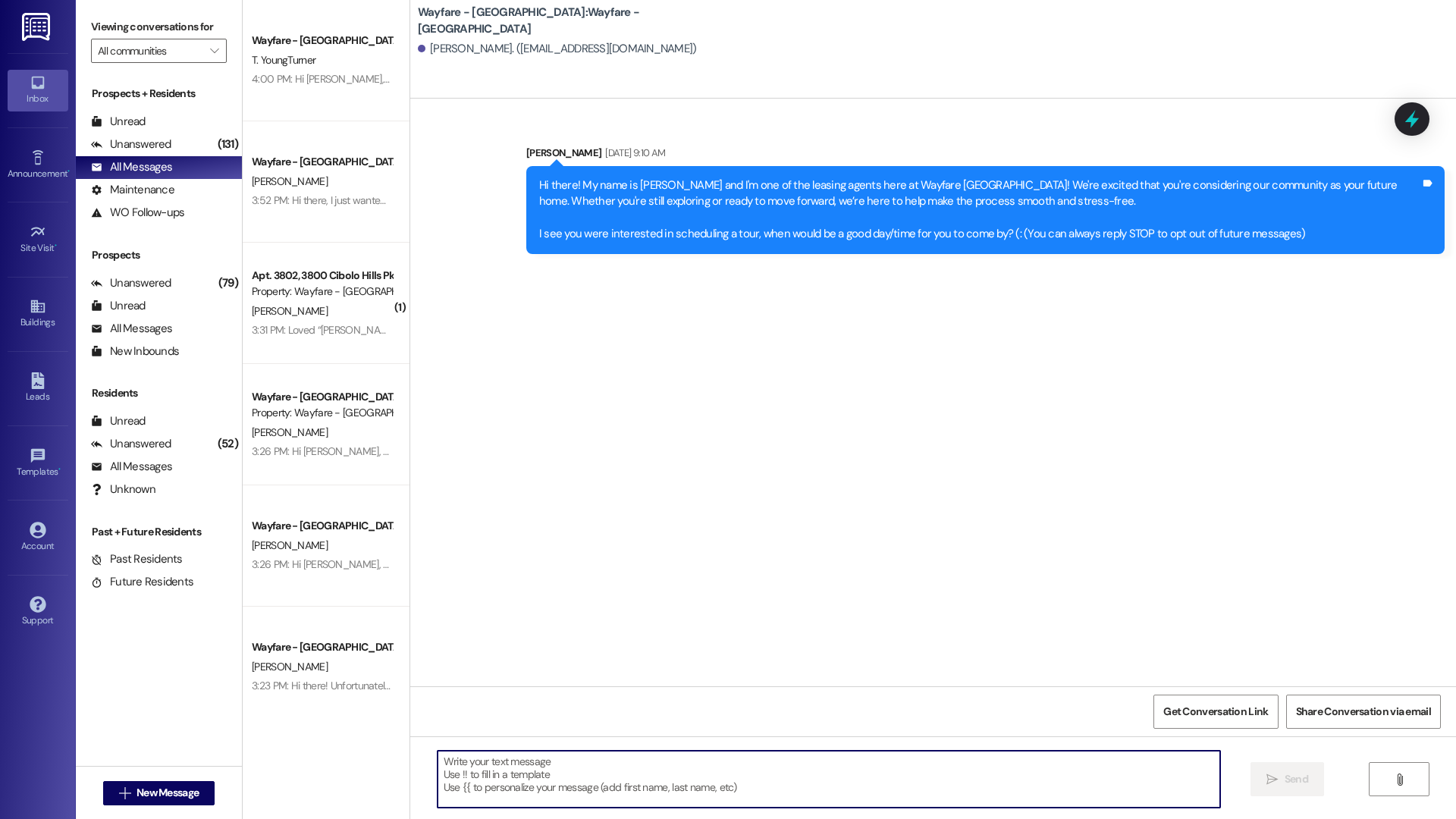
paste textarea "Hi there, I just wanted to check in to see if you’ve found a new apartment yet.…"
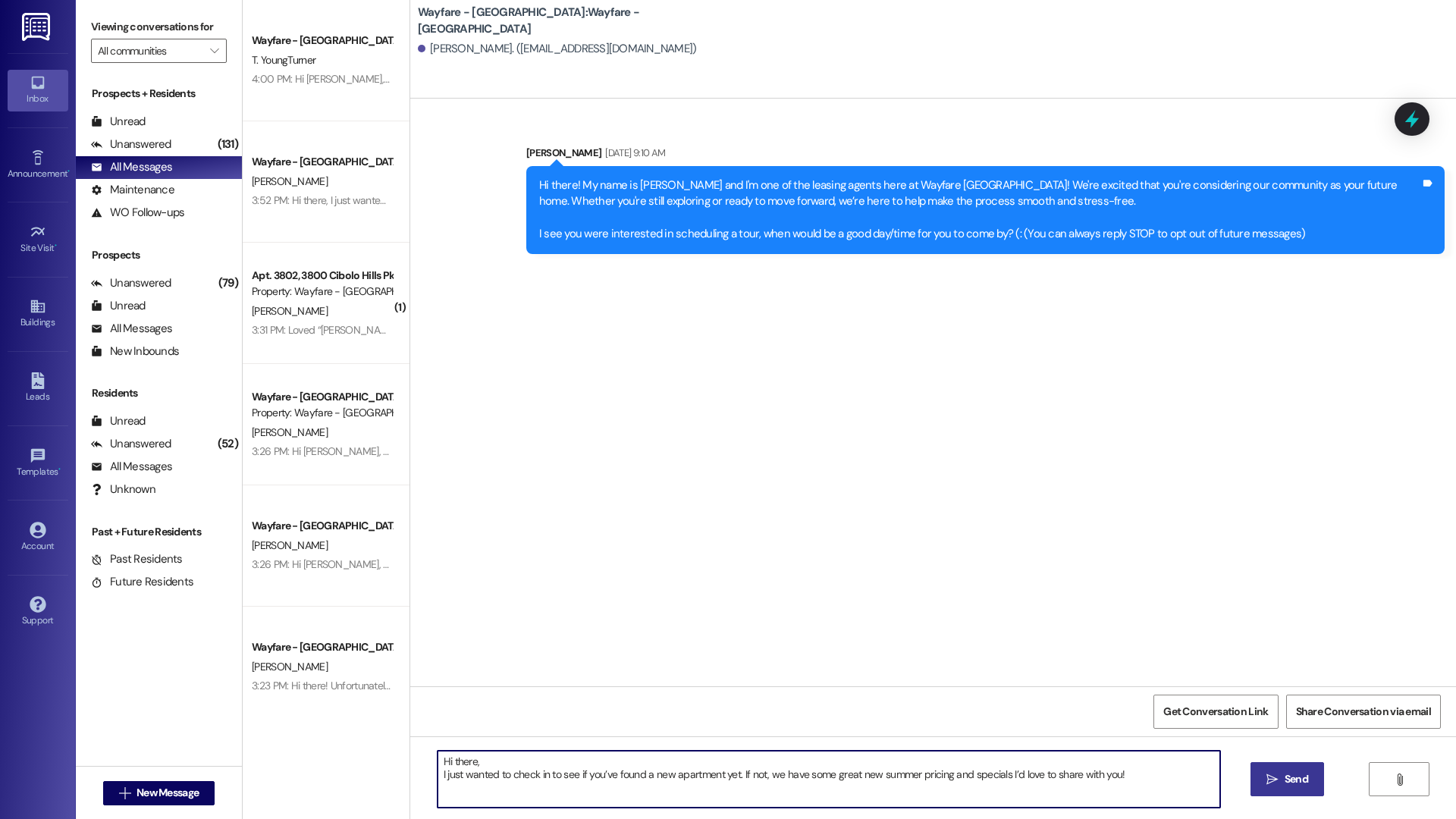
type textarea "Hi there, I just wanted to check in to see if you’ve found a new apartment yet.…"
click at [1292, 788] on button " Send" at bounding box center [1287, 779] width 74 height 34
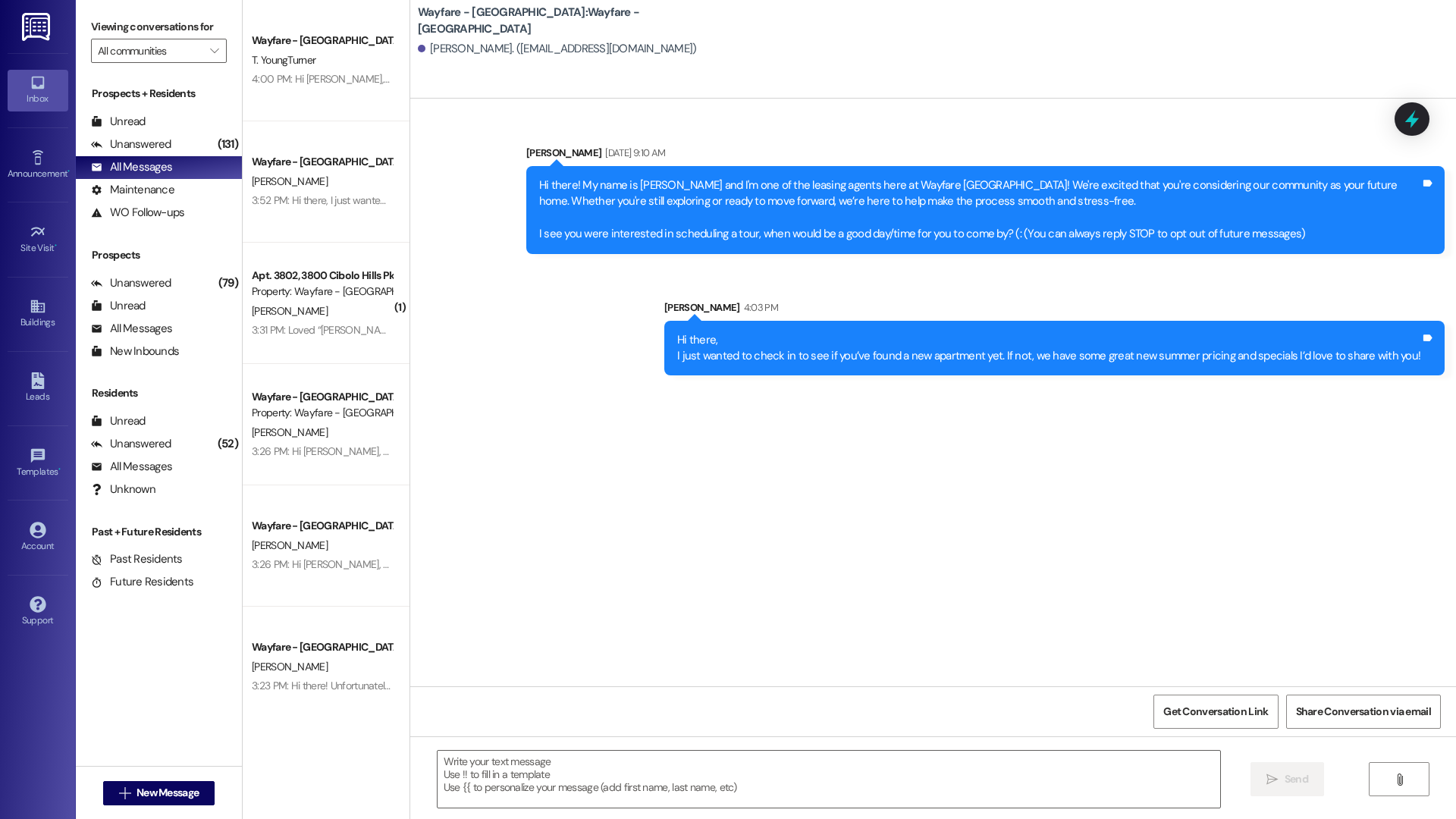
click at [202, 807] on div " New Message" at bounding box center [158, 793] width 112 height 38
click at [196, 793] on span "New Message" at bounding box center [168, 793] width 69 height 16
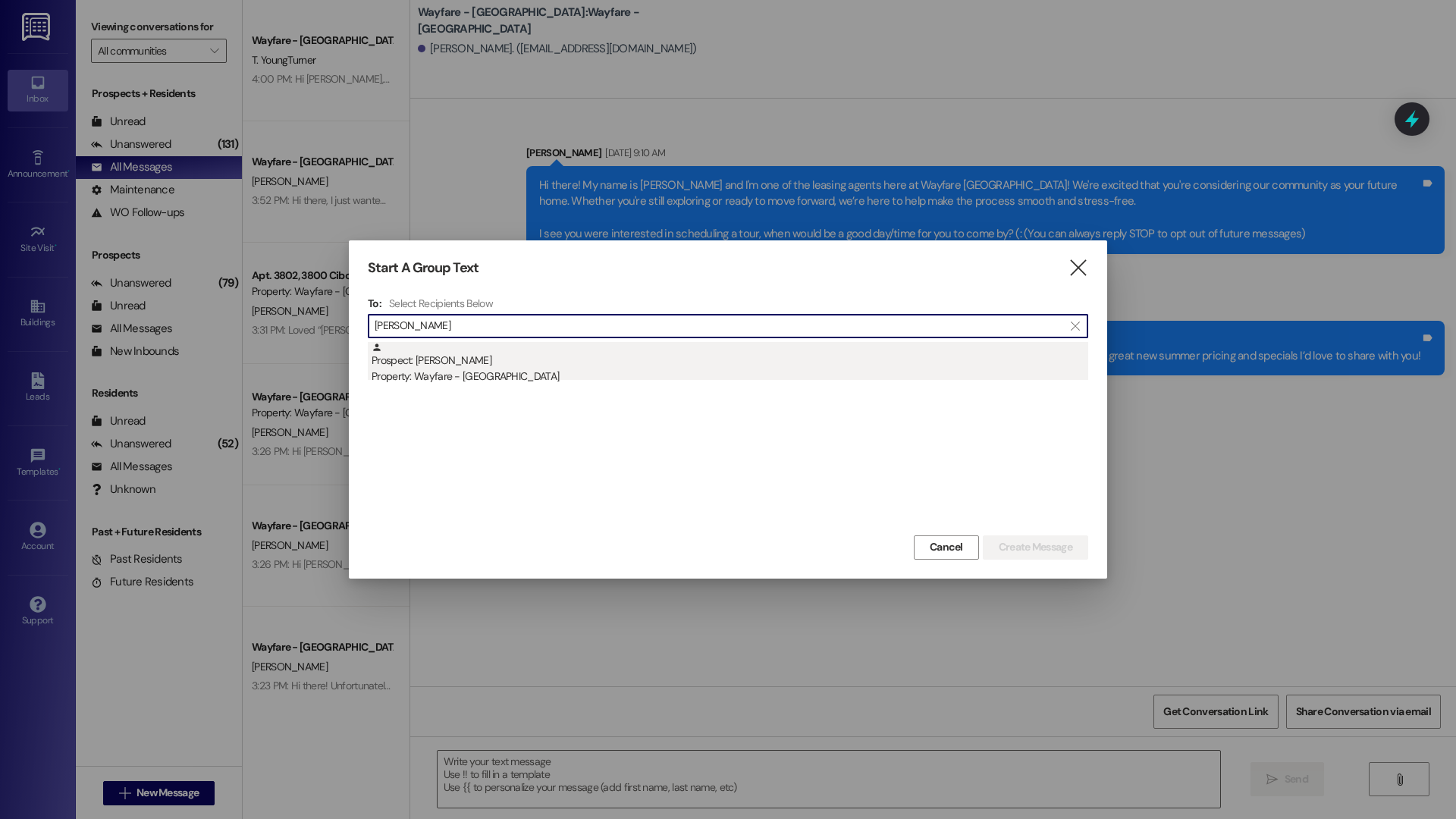
type input "heather fre"
click at [635, 369] on div "Property: Wayfare - [GEOGRAPHIC_DATA]" at bounding box center [730, 377] width 717 height 16
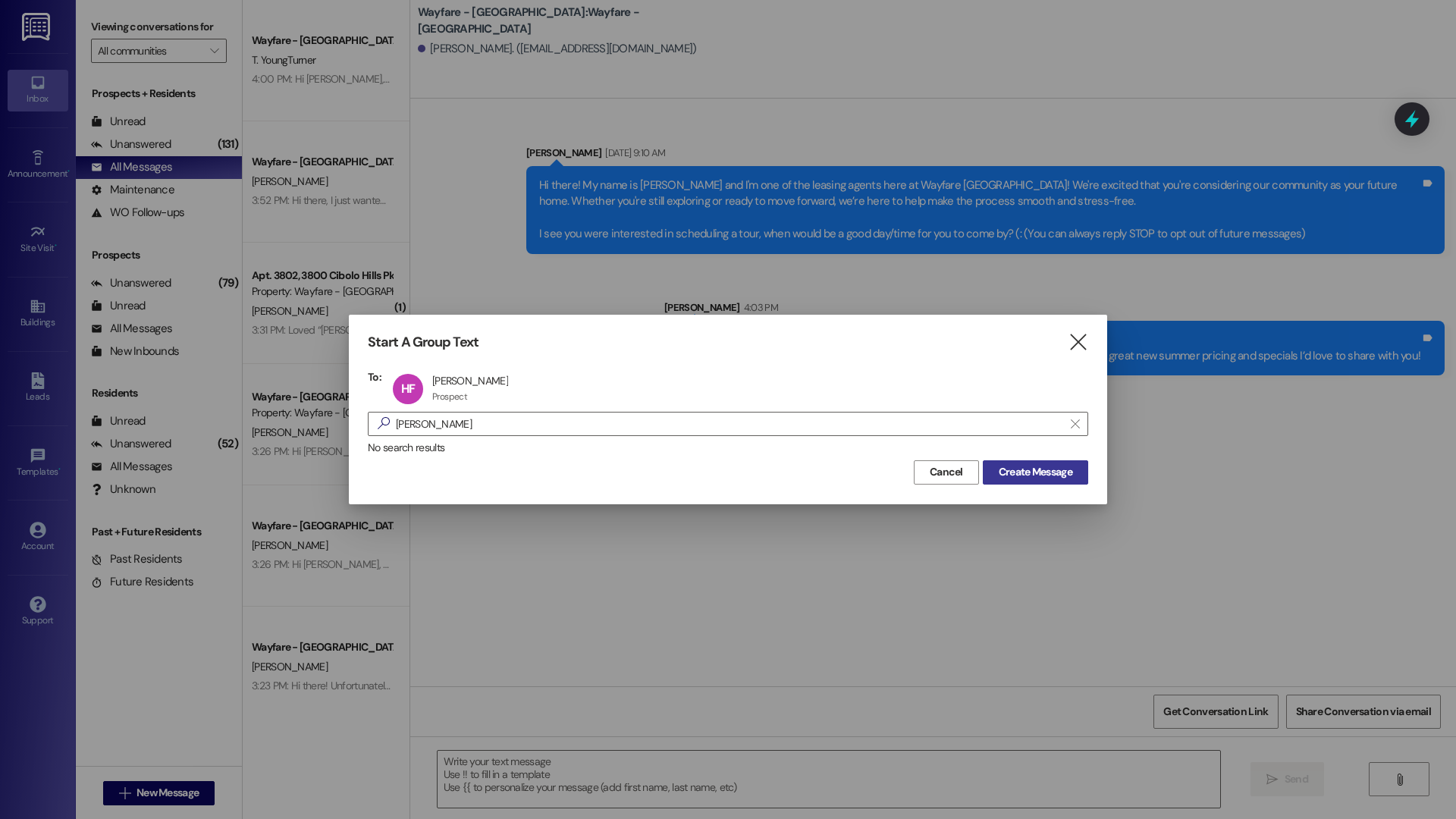
click at [999, 469] on span "Create Message" at bounding box center [1035, 472] width 74 height 16
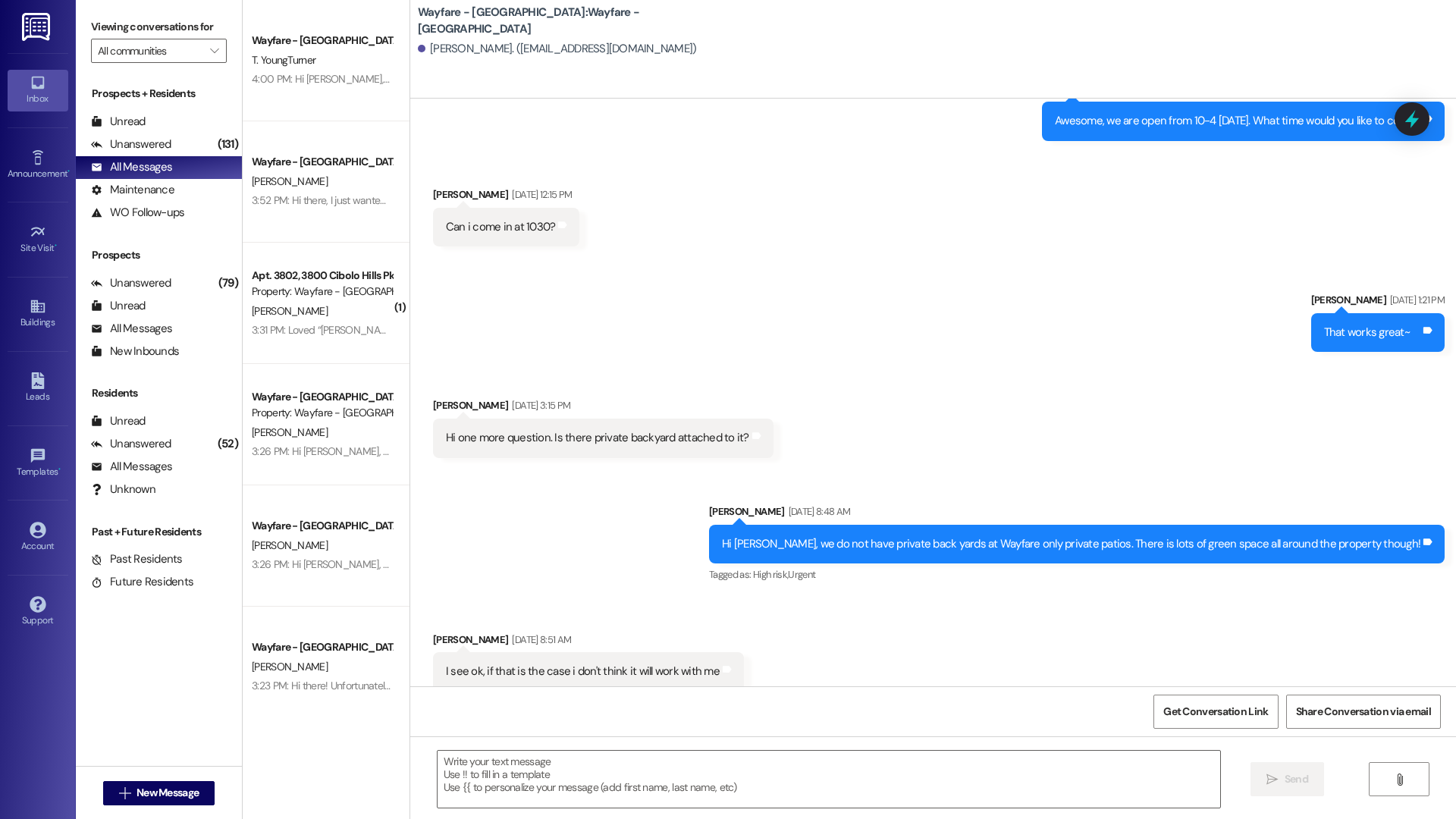
scroll to position [1243, 0]
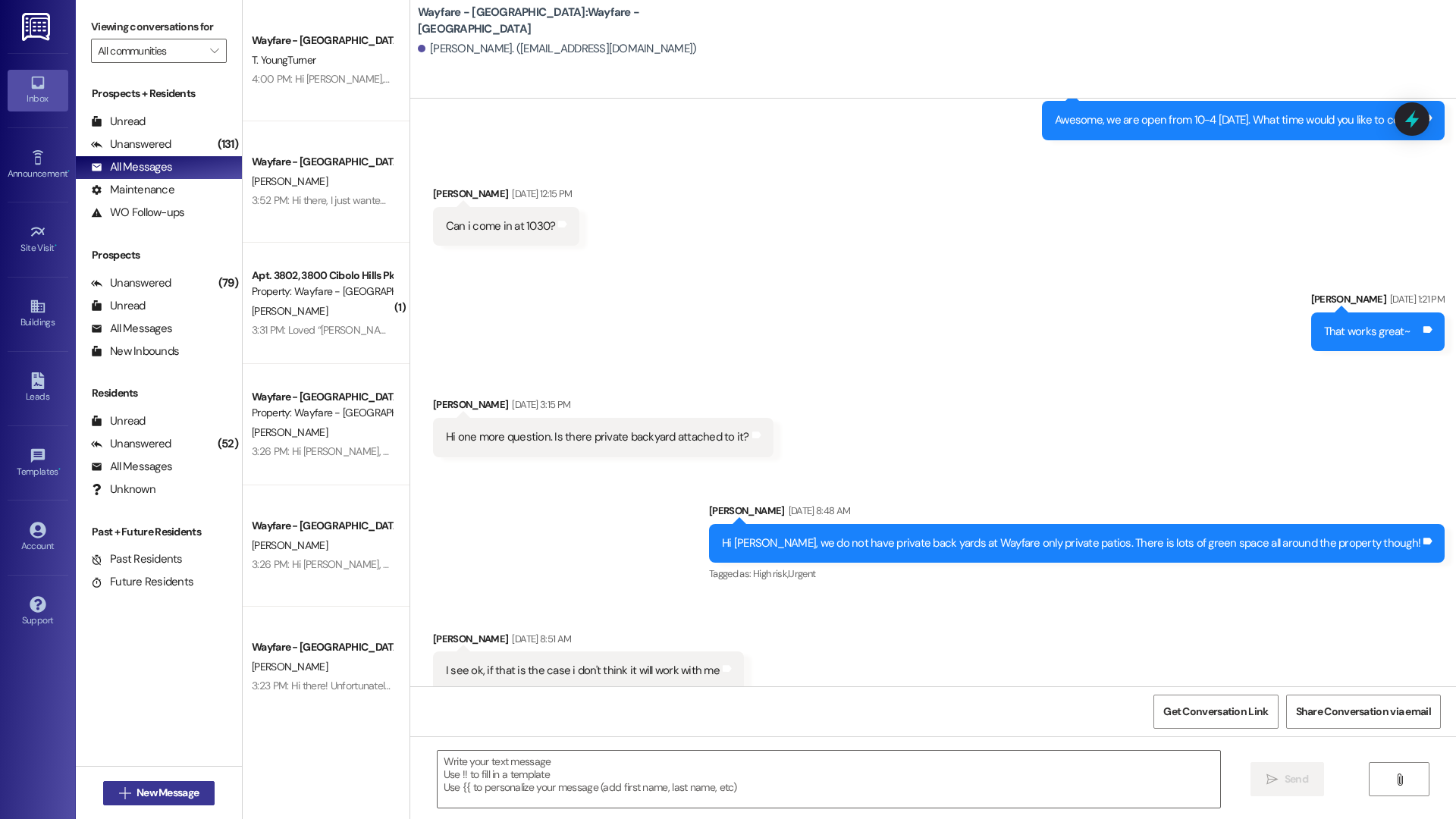
click at [161, 783] on button " New Message" at bounding box center [158, 793] width 112 height 25
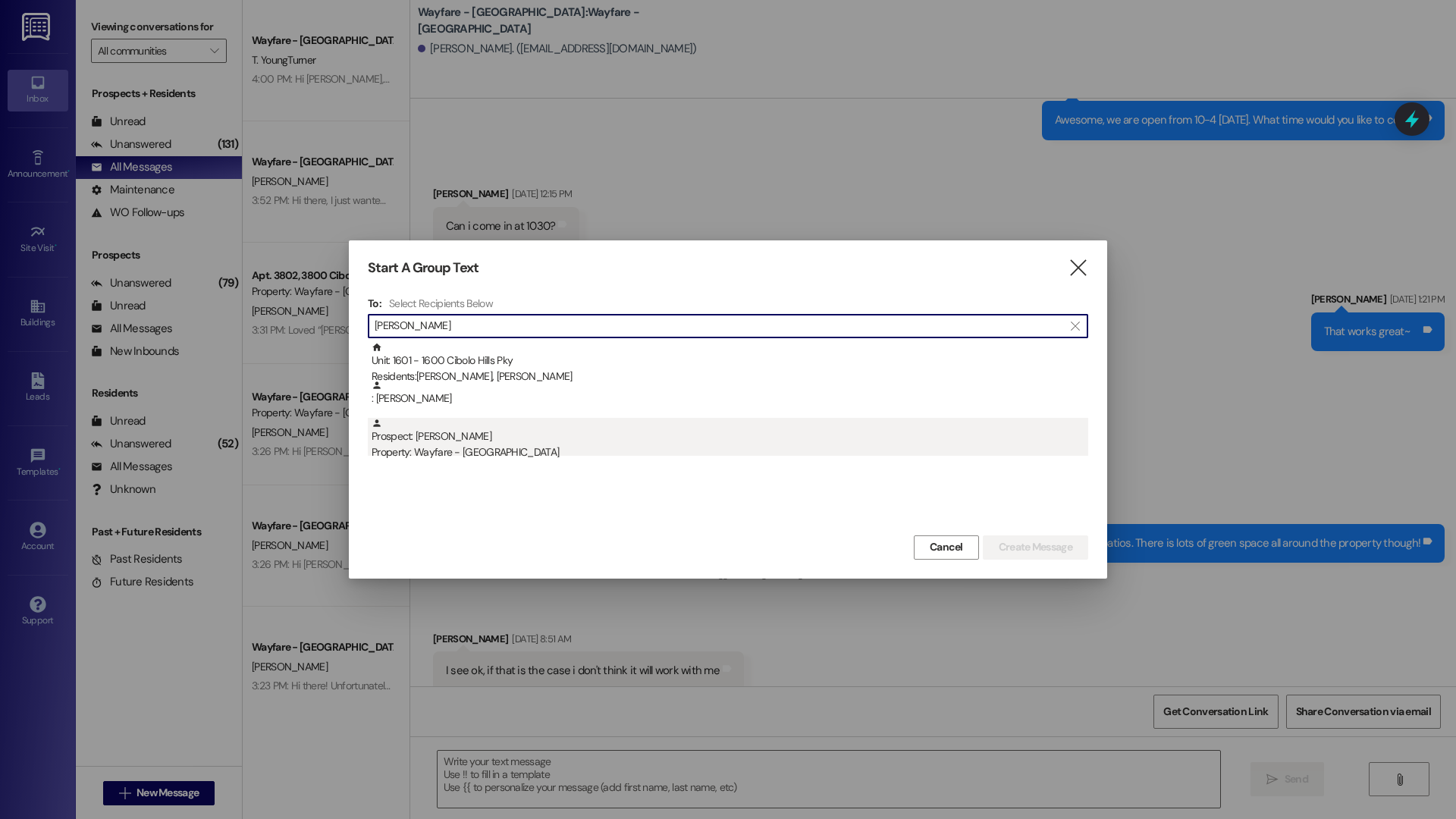
type input "ralph"
click at [489, 461] on div "Property: Wayfare - [GEOGRAPHIC_DATA]" at bounding box center [730, 453] width 717 height 16
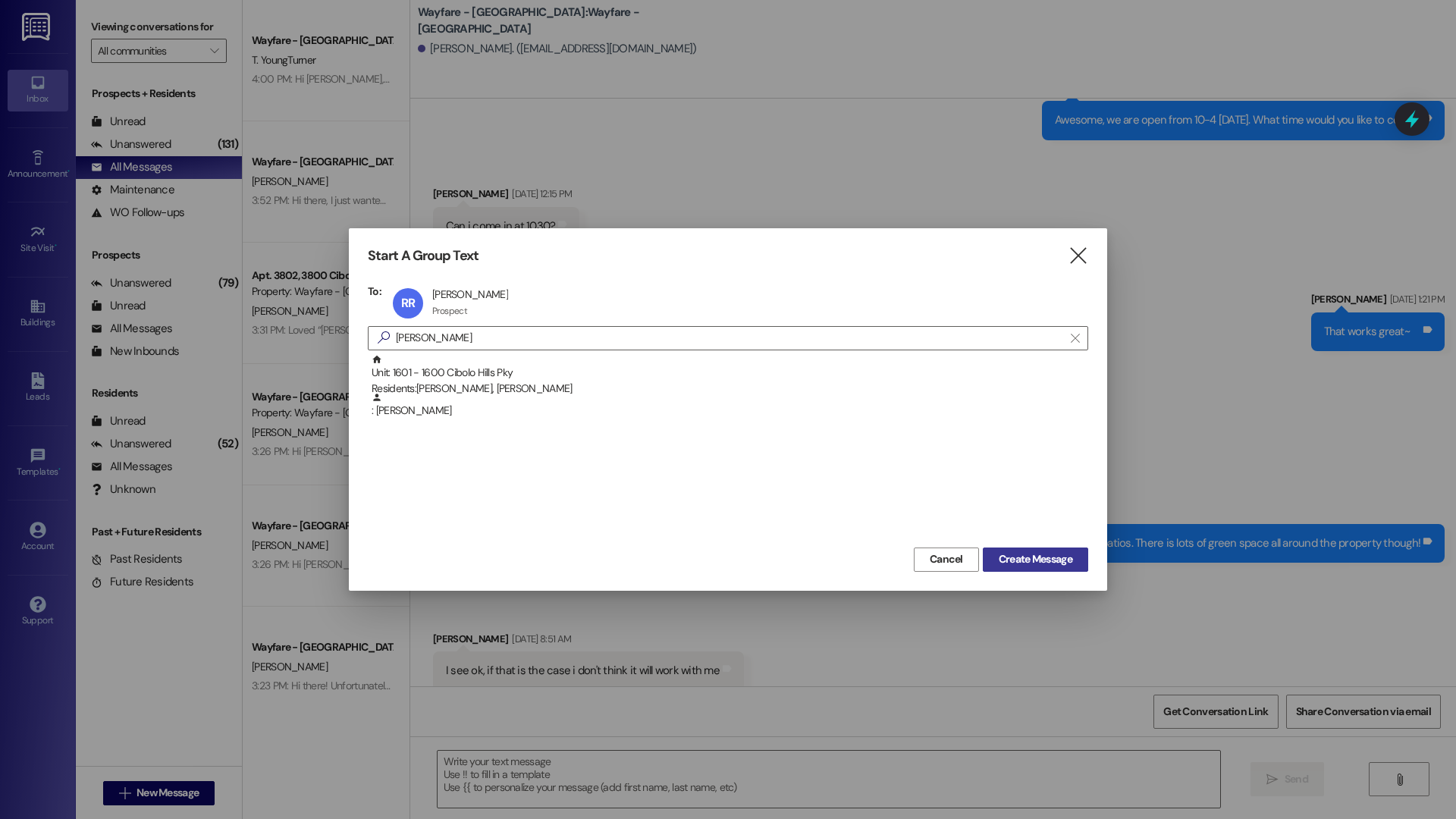
click at [1057, 553] on span "Create Message" at bounding box center [1035, 559] width 74 height 16
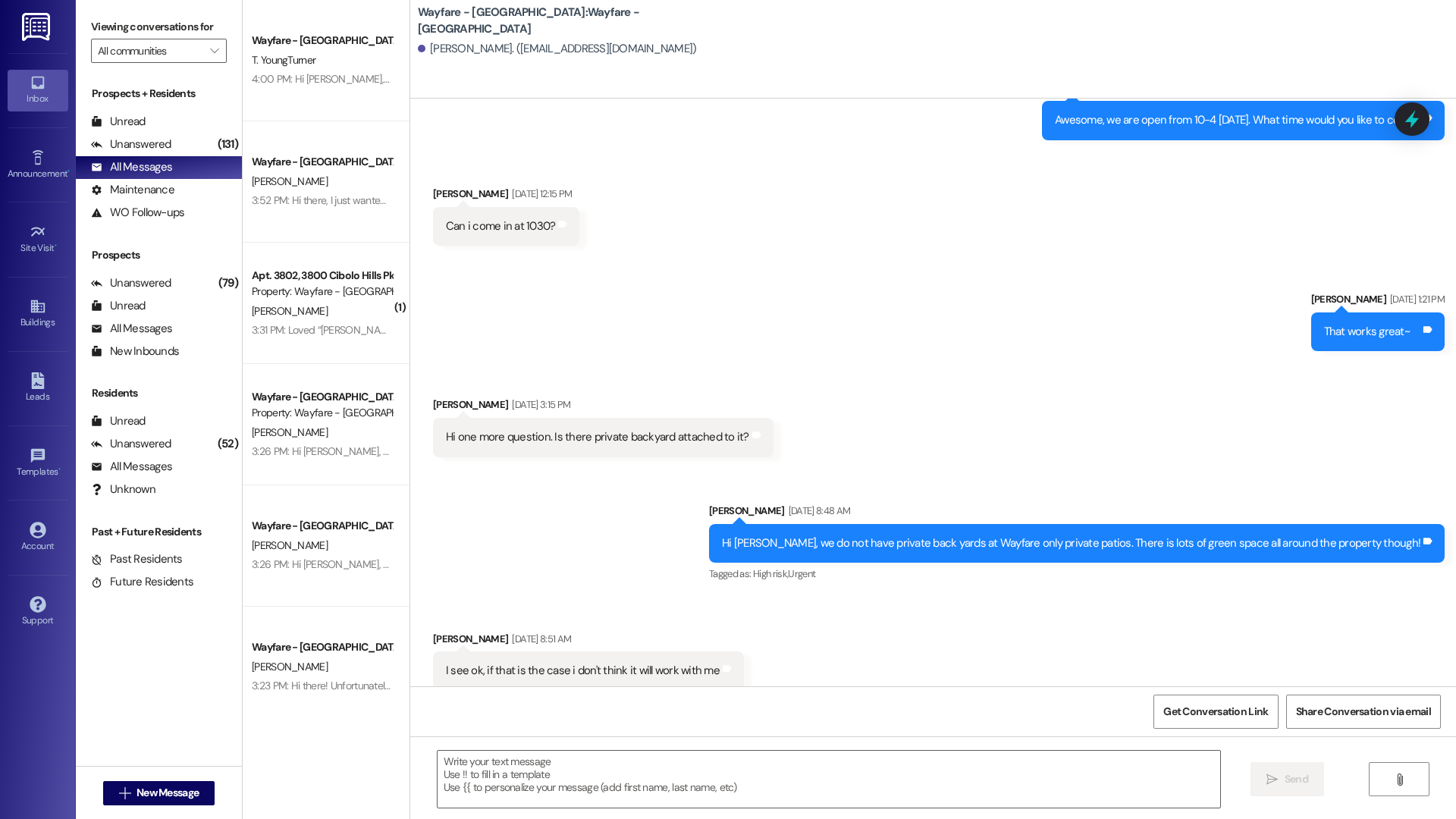
scroll to position [1, 0]
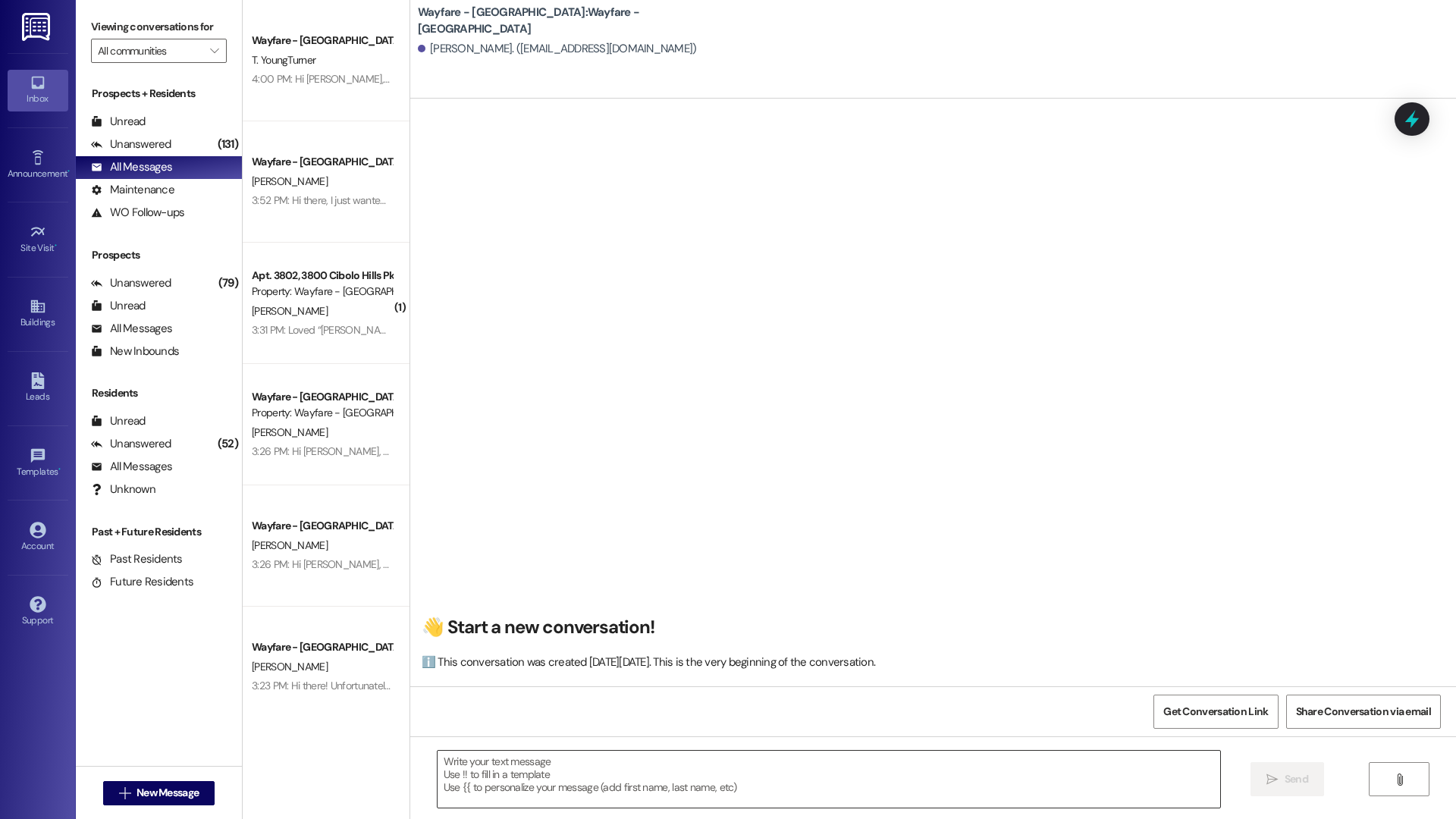
click at [491, 786] on textarea at bounding box center [828, 779] width 783 height 57
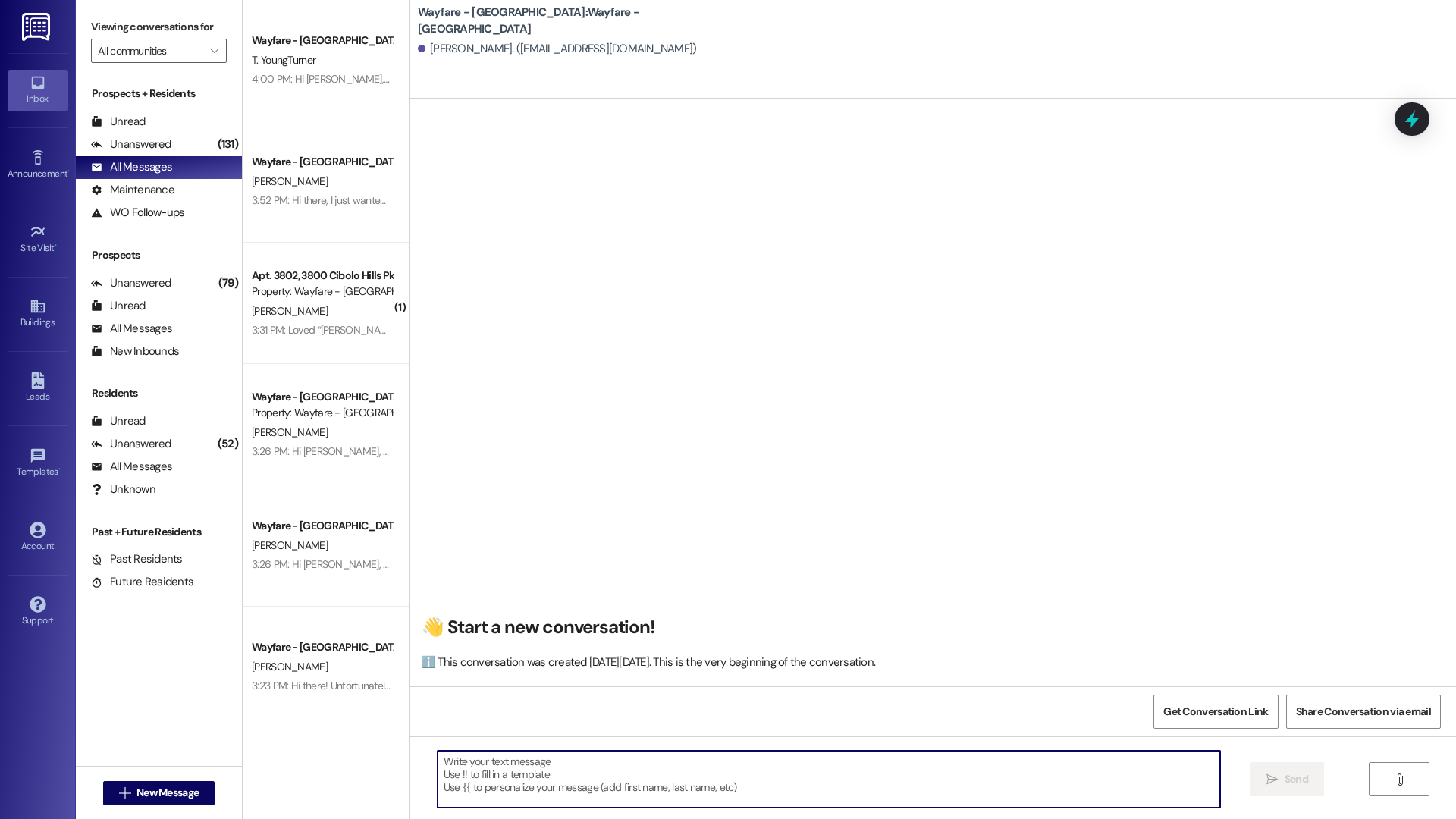
paste textarea "Hi there, I just wanted to check in to see if you’ve found a new apartment yet.…"
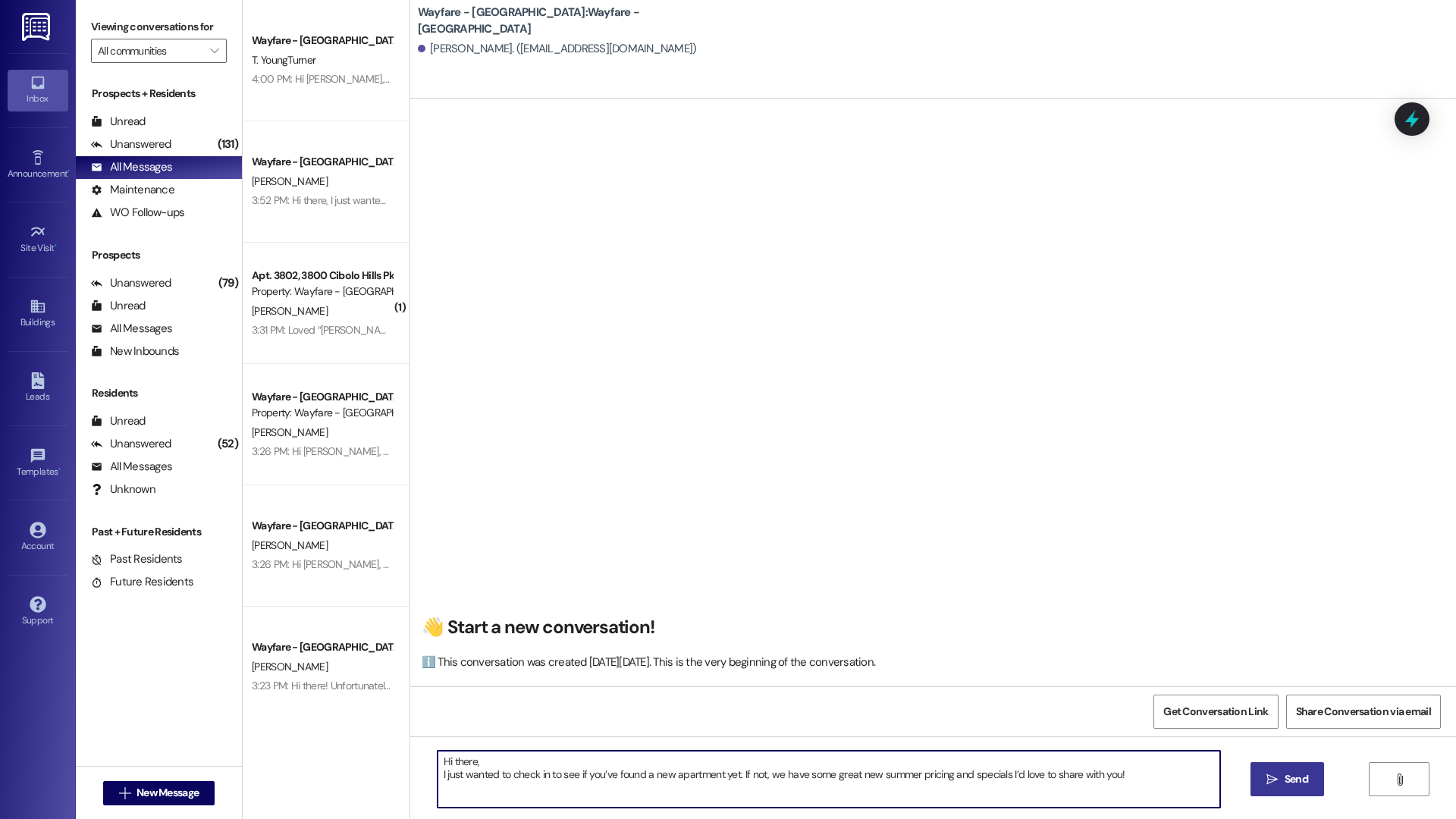
type textarea "Hi there, I just wanted to check in to see if you’ve found a new apartment yet.…"
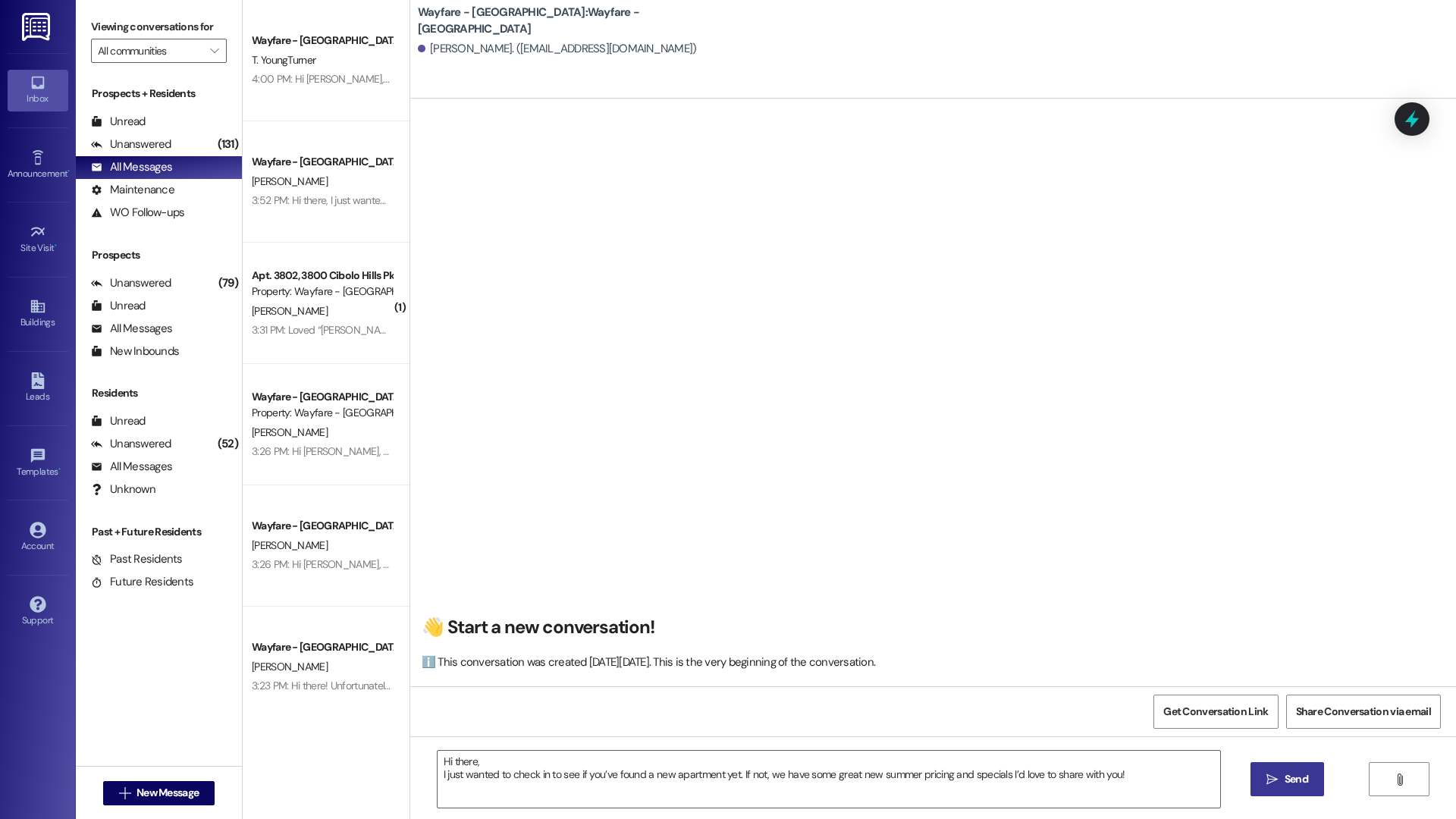
click at [1304, 770] on button " Send" at bounding box center [1287, 779] width 74 height 34
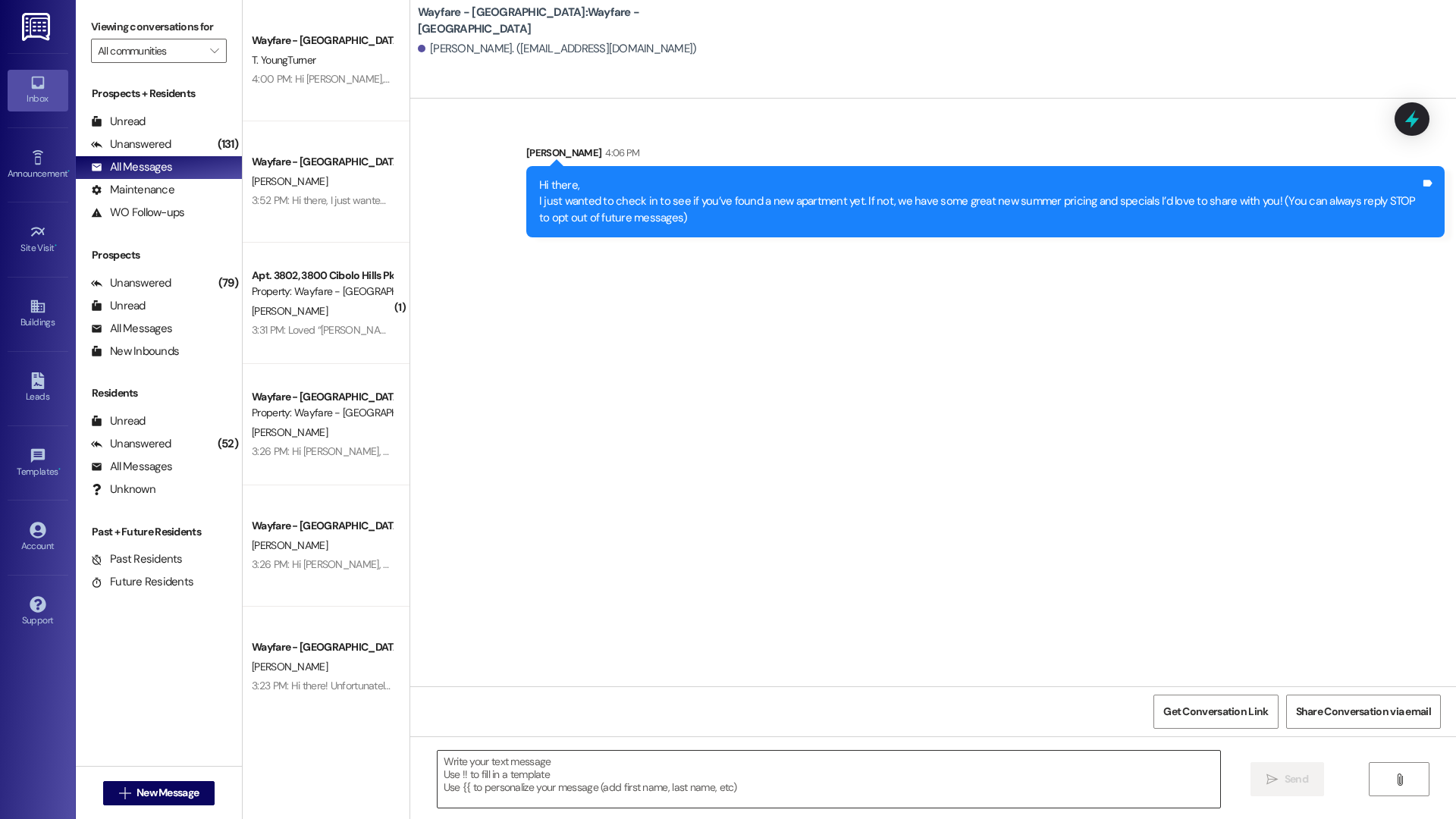
scroll to position [0, 0]
click at [107, 124] on div "Unread" at bounding box center [118, 122] width 55 height 16
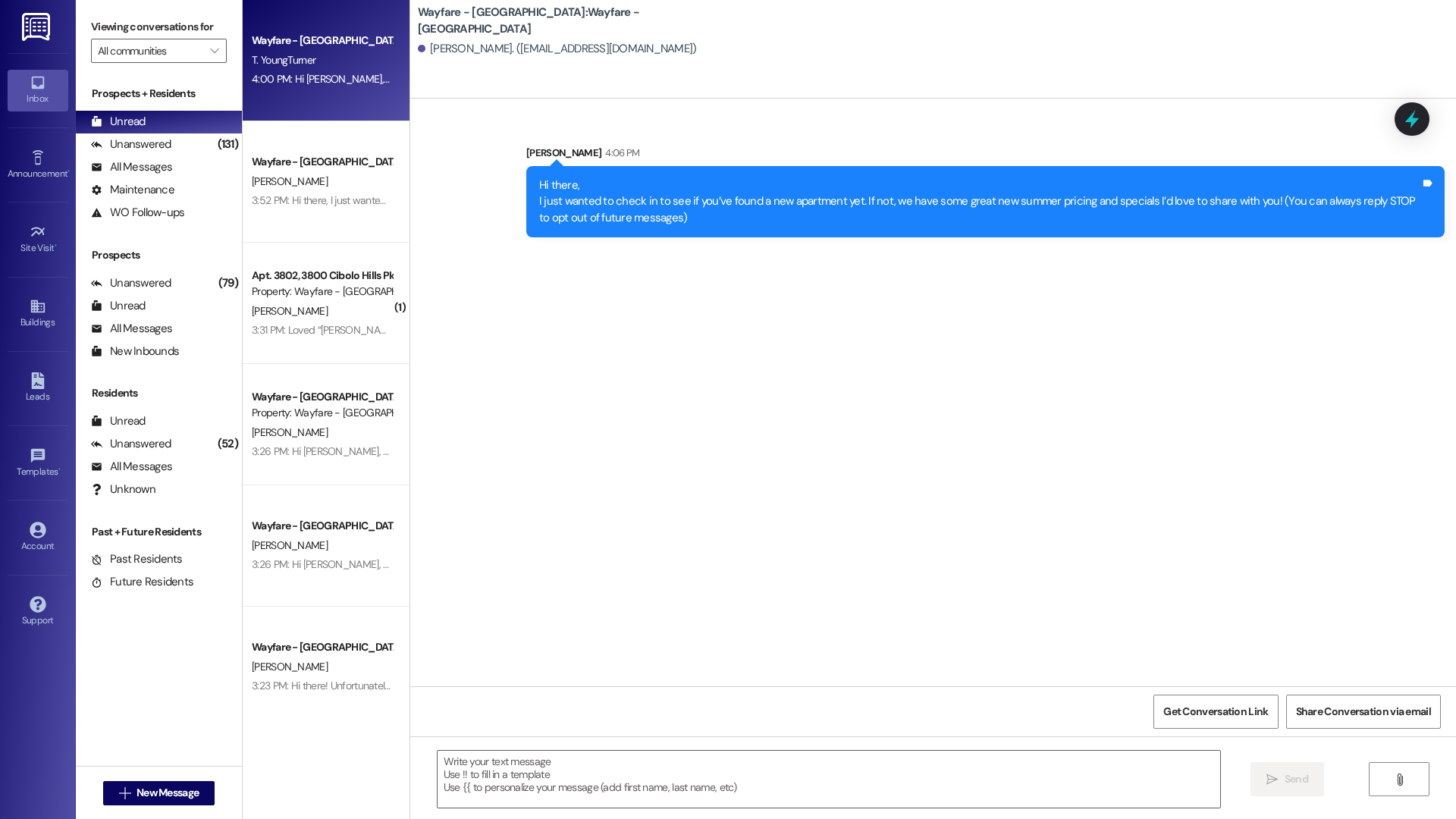
click at [287, 89] on div "4:00 PM: Hi Terrence, I have a little dilemma. I wanted to touch based with my …" at bounding box center [321, 79] width 143 height 19
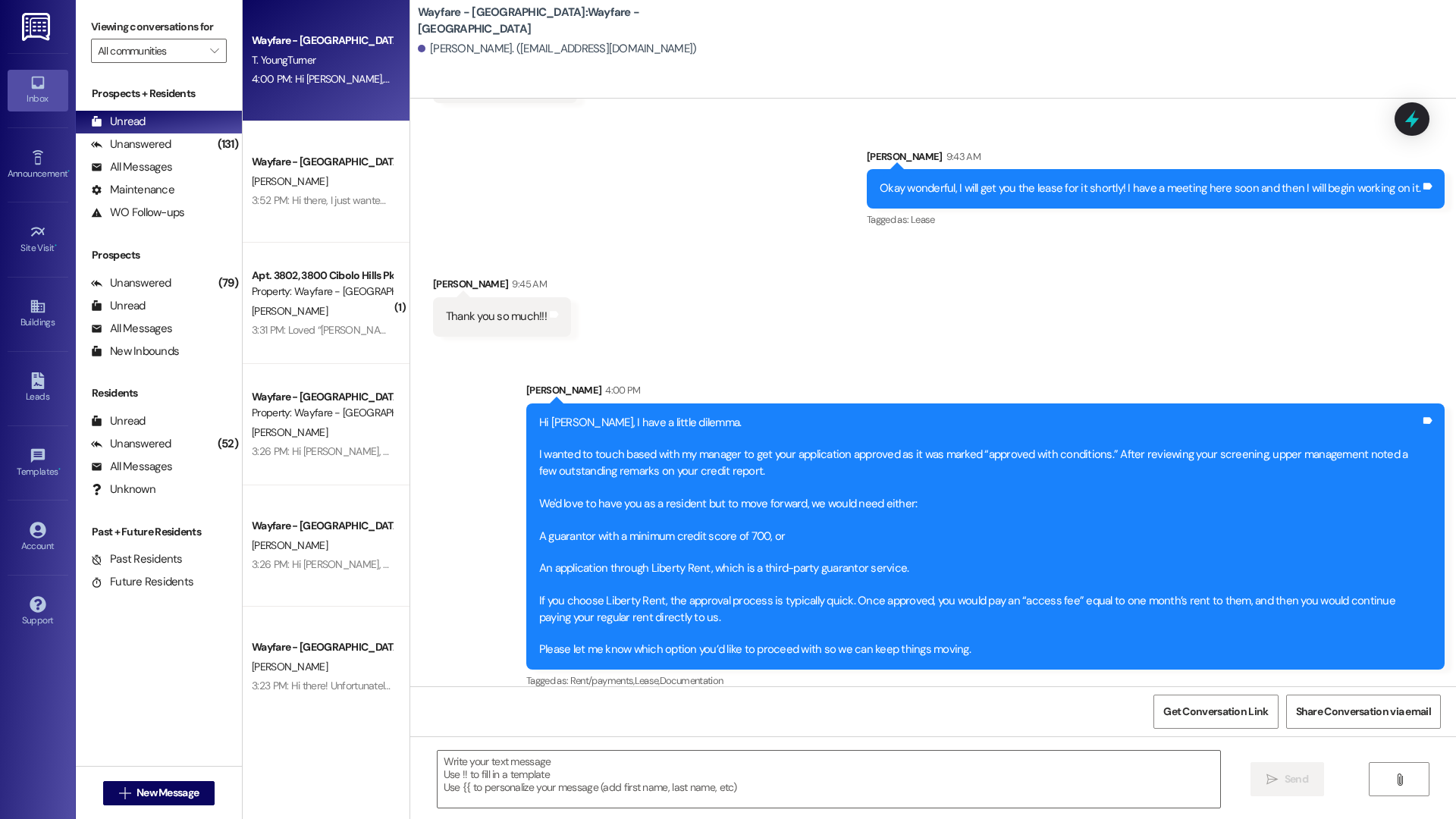
scroll to position [1008, 0]
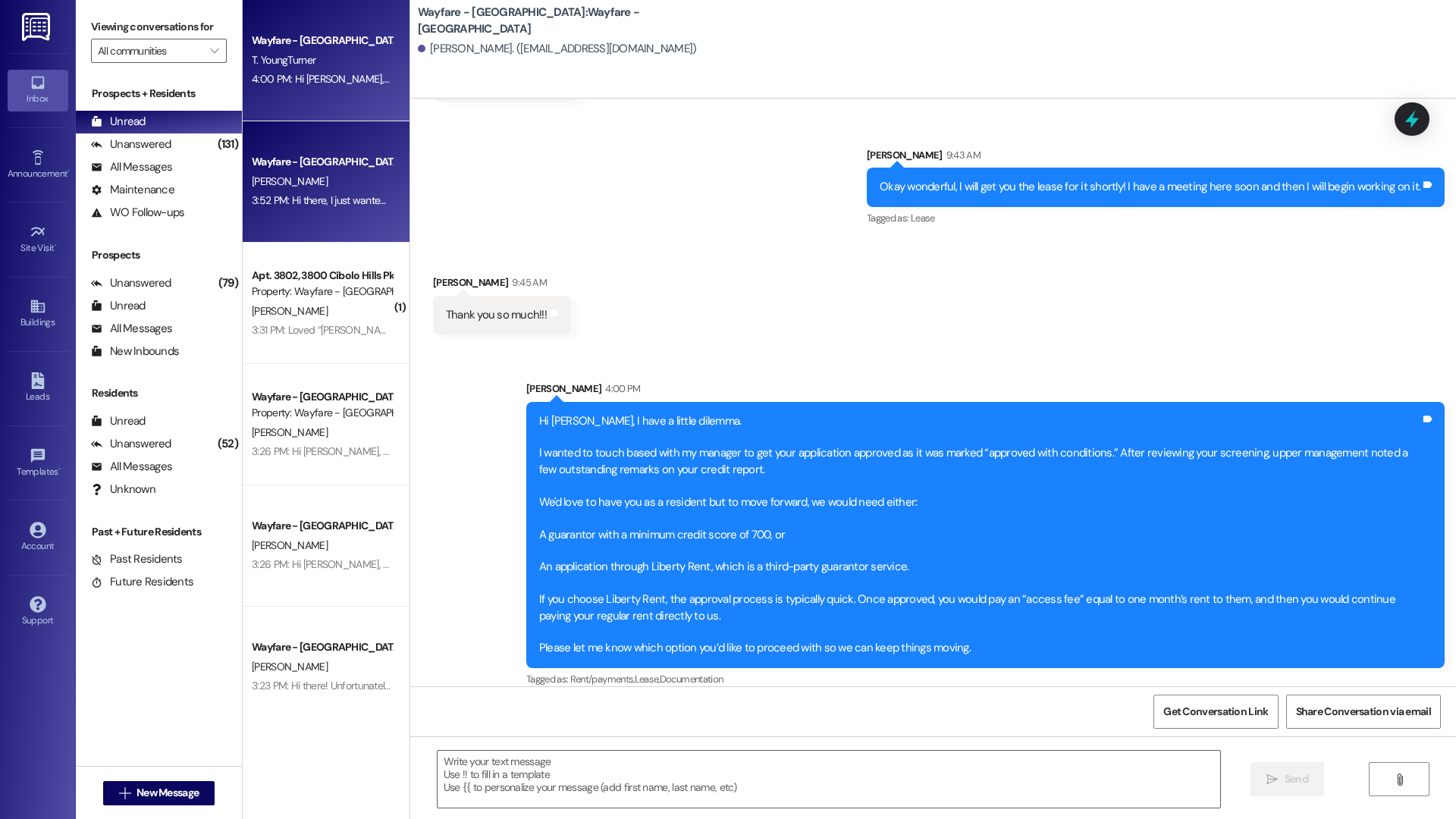
click at [353, 213] on div "Wayfare - Cibolo Hills Prospect S. Hodges 3:52 PM: Hi there, I just wanted to c…" at bounding box center [326, 182] width 166 height 122
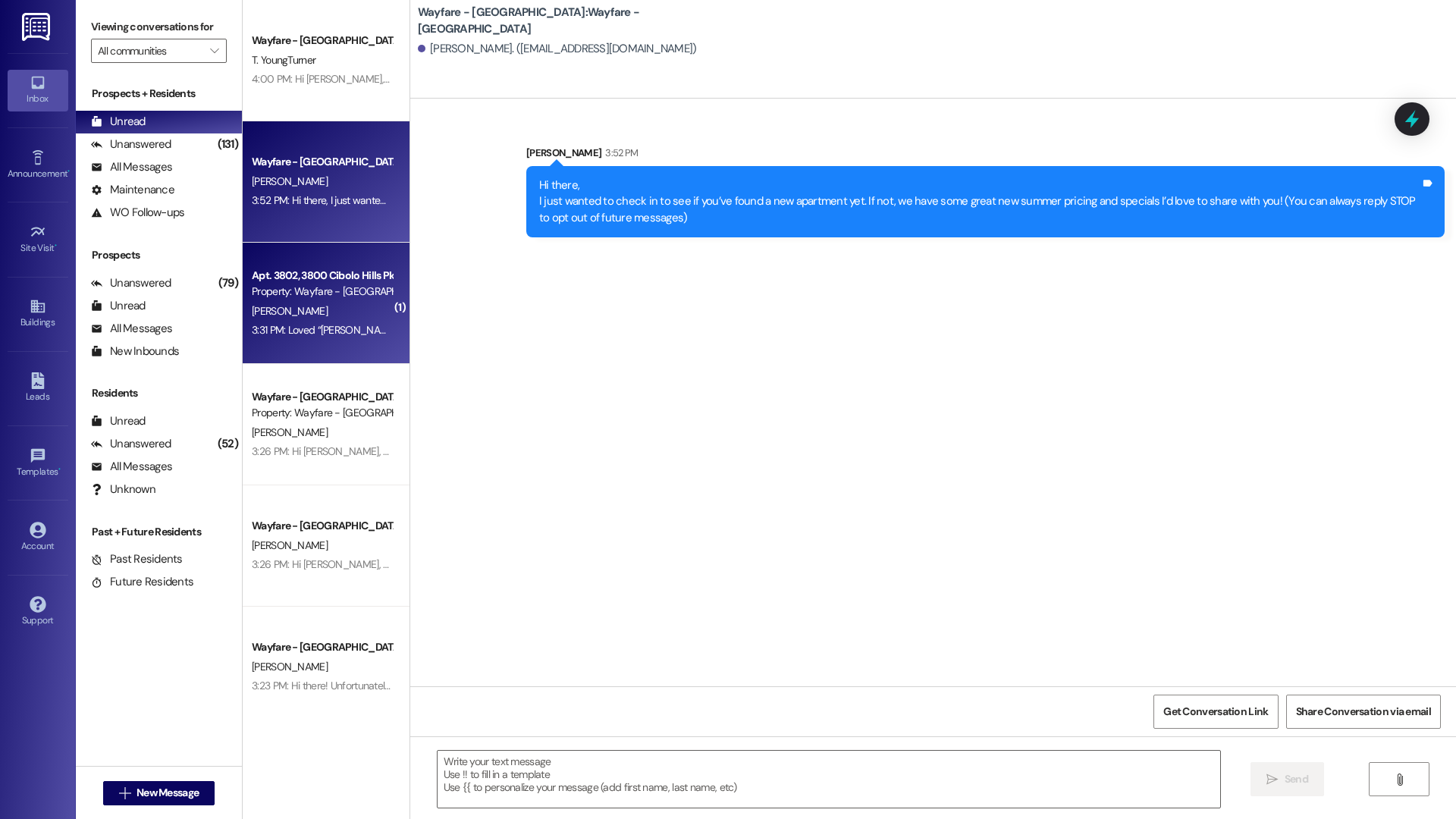
click at [341, 288] on div "Property: Wayfare - [GEOGRAPHIC_DATA]" at bounding box center [321, 291] width 140 height 16
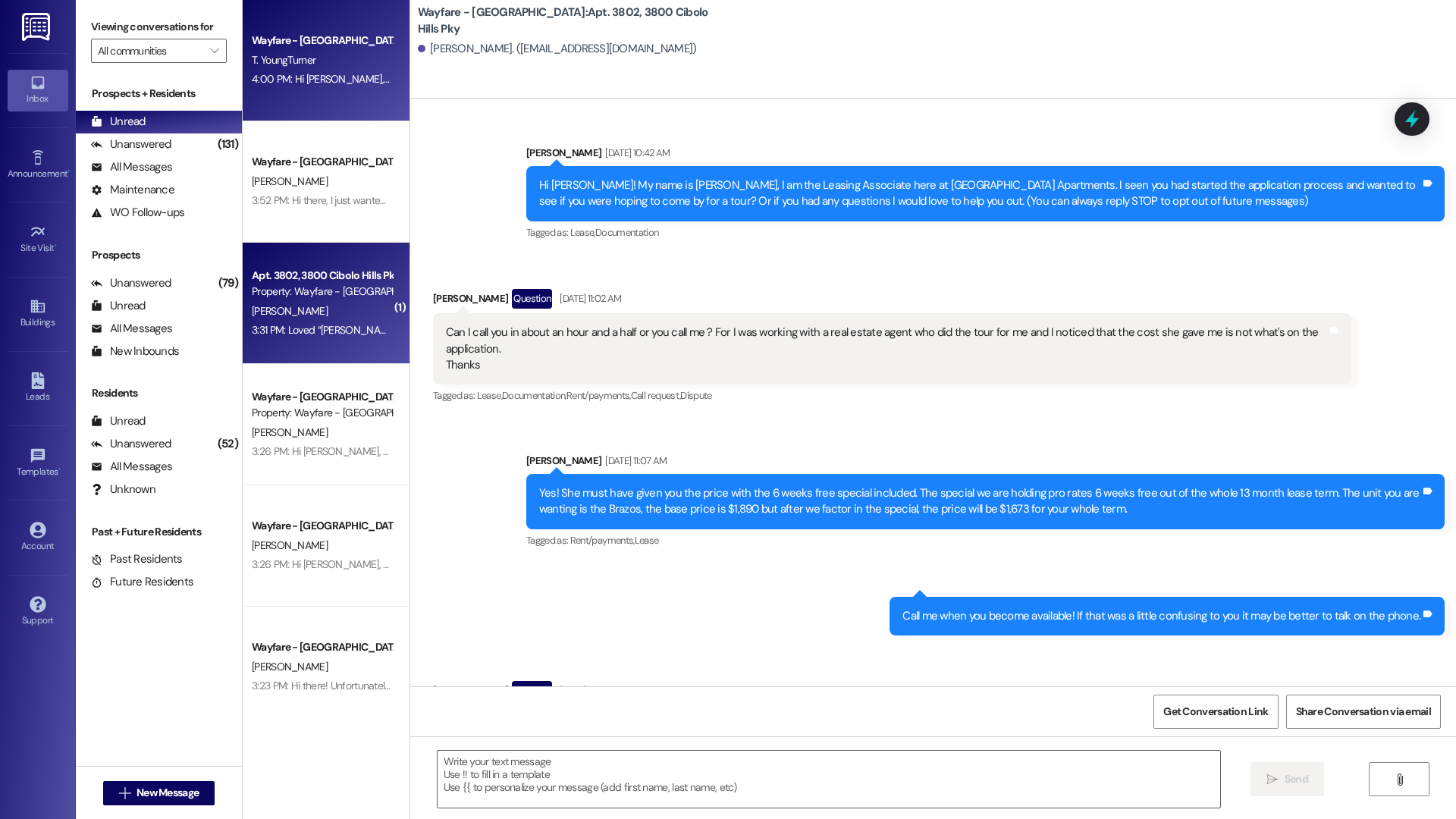
scroll to position [22723, 0]
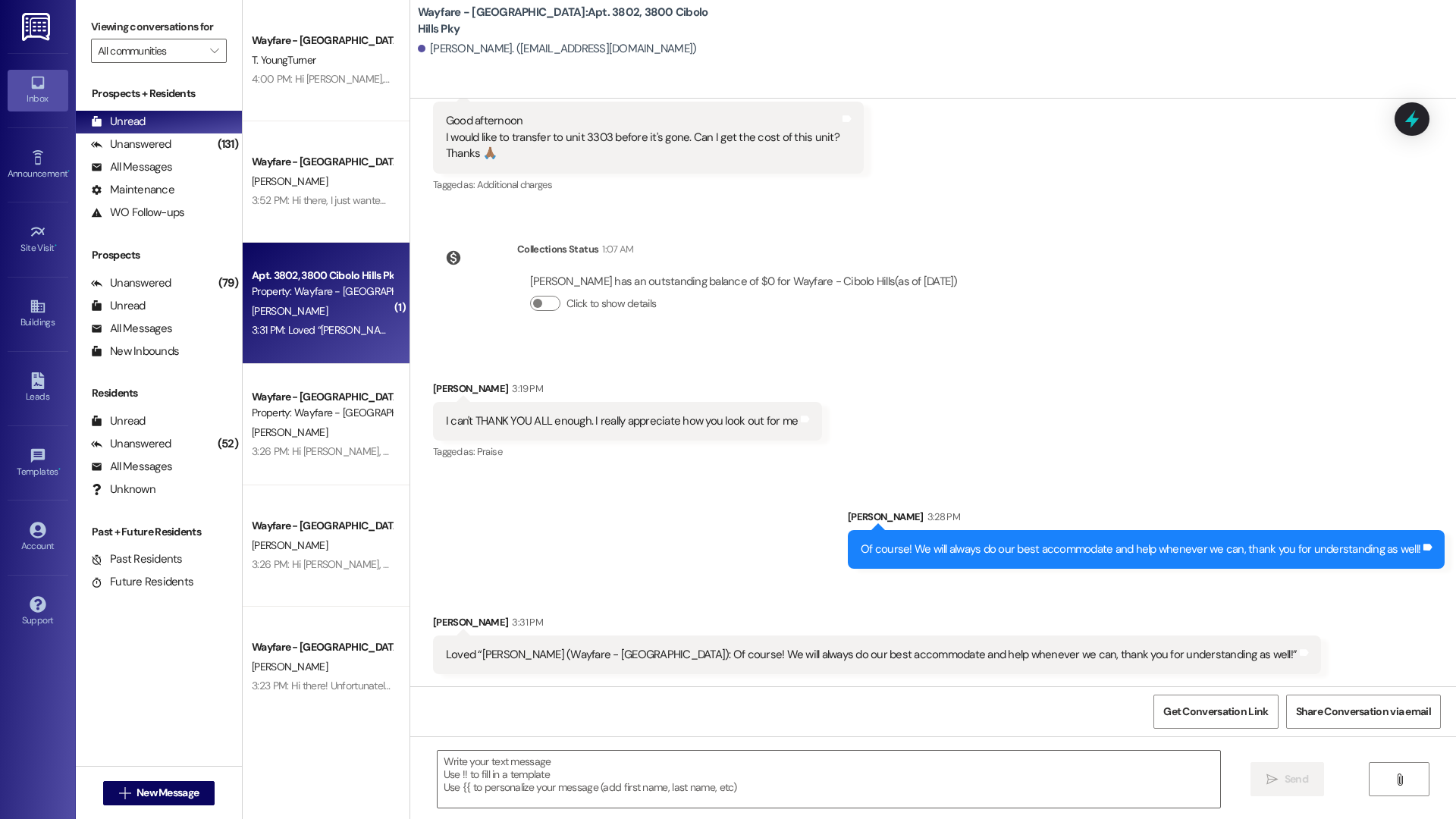
click at [215, 786] on div " New Message" at bounding box center [158, 793] width 166 height 53
click at [193, 781] on button " New Message" at bounding box center [158, 793] width 112 height 25
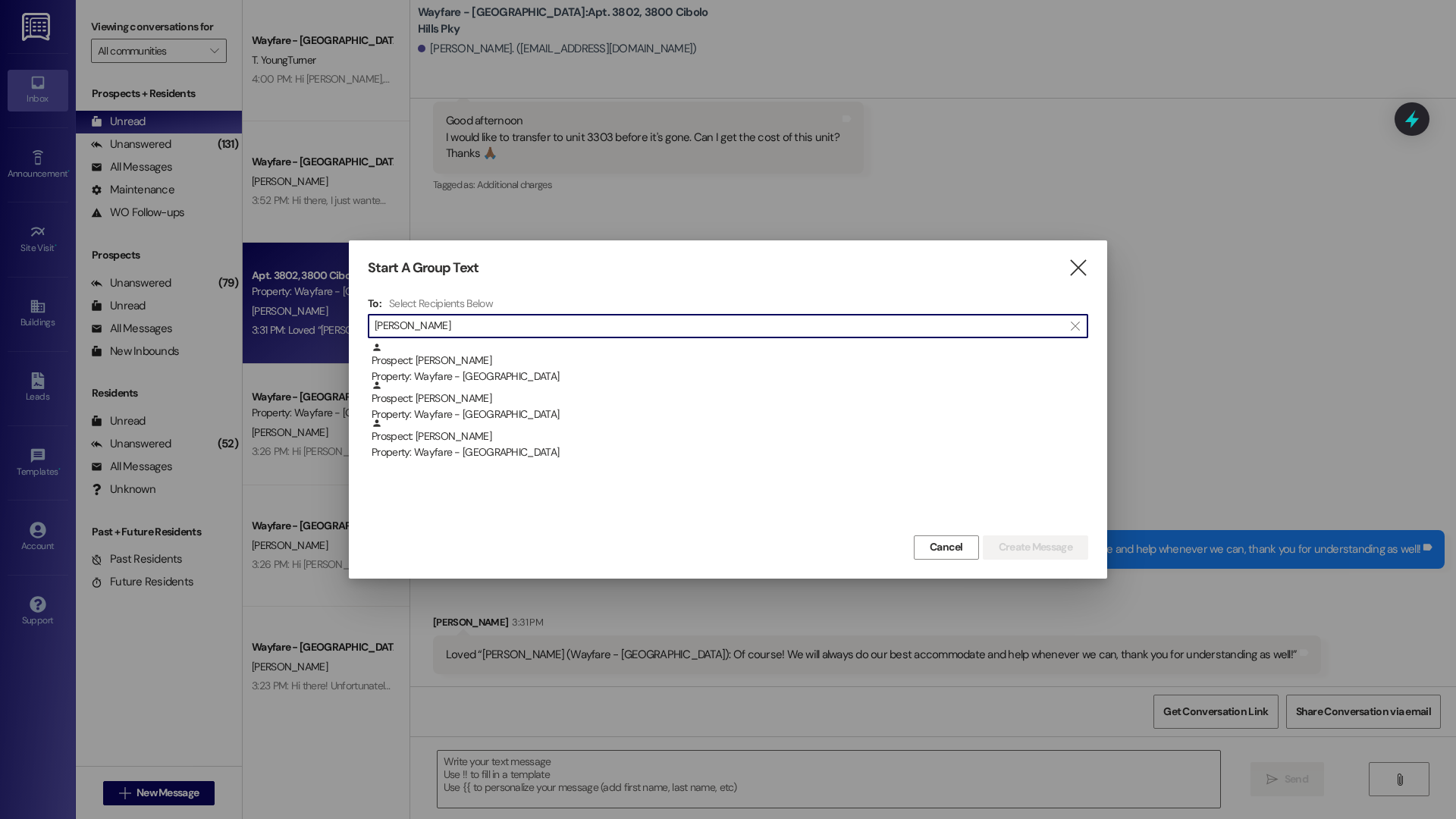
type input "ethan"
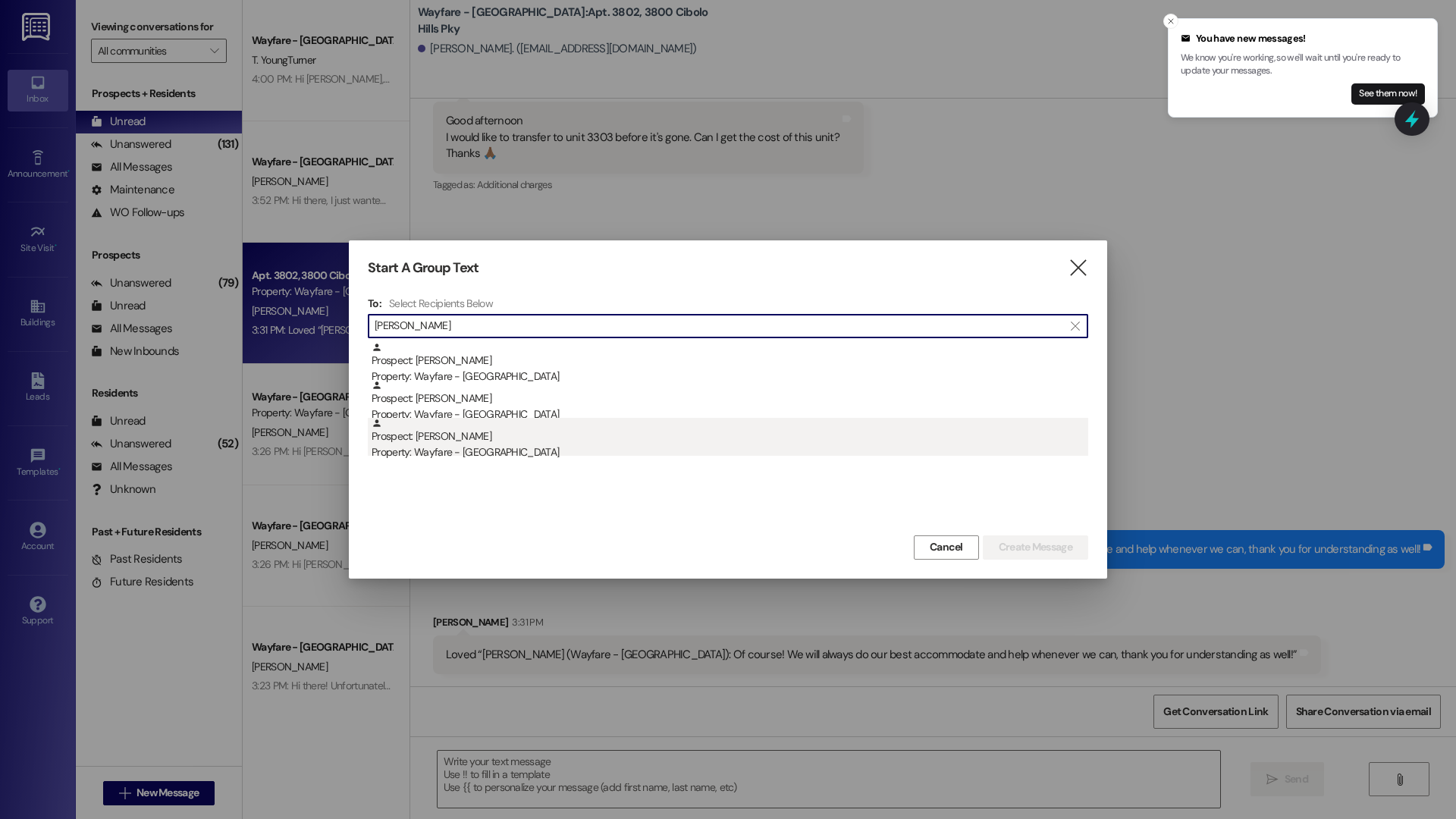
click at [555, 456] on div "Property: Wayfare - [GEOGRAPHIC_DATA]" at bounding box center [730, 453] width 717 height 16
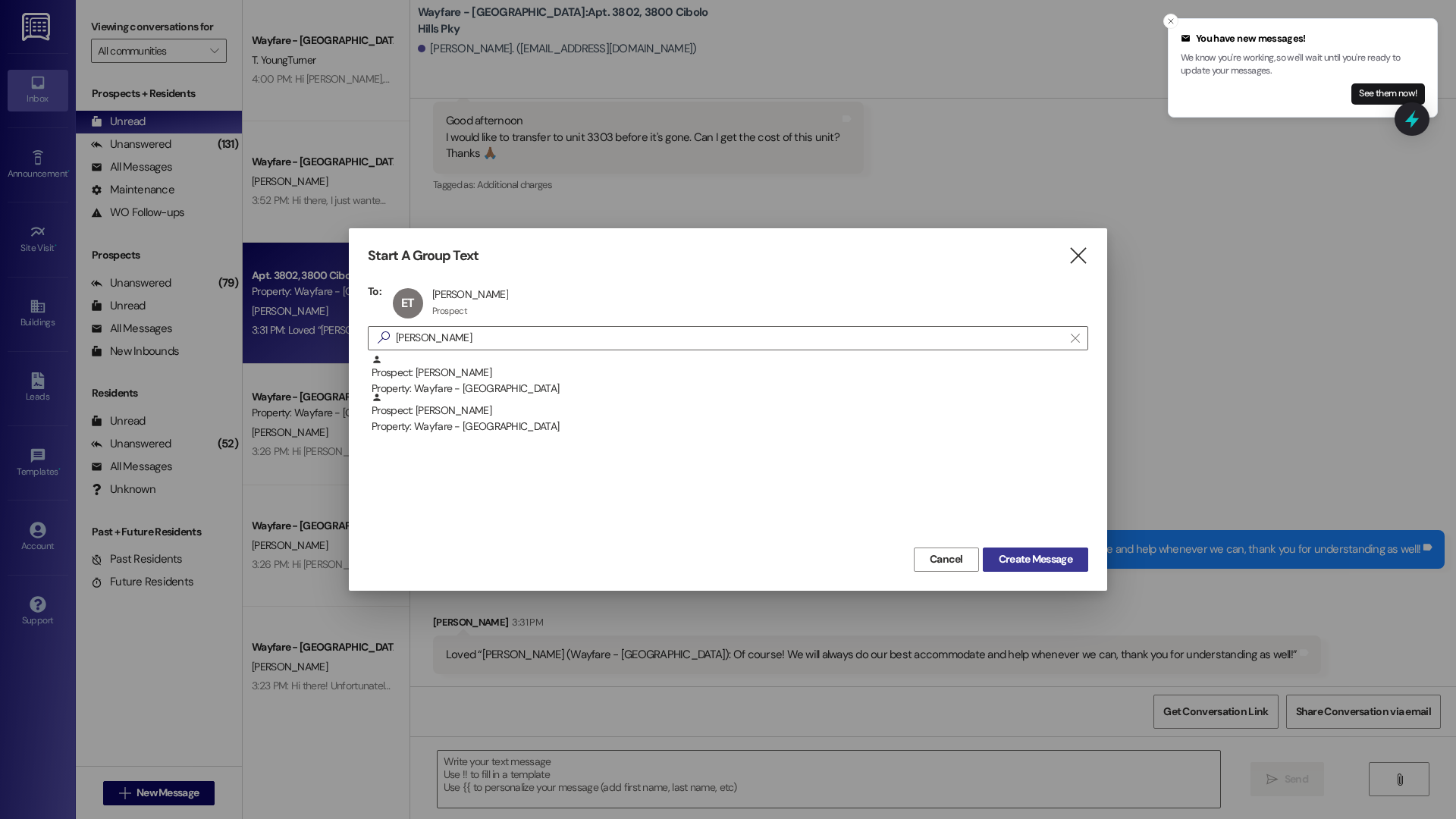
click at [1055, 558] on span "Create Message" at bounding box center [1035, 559] width 74 height 16
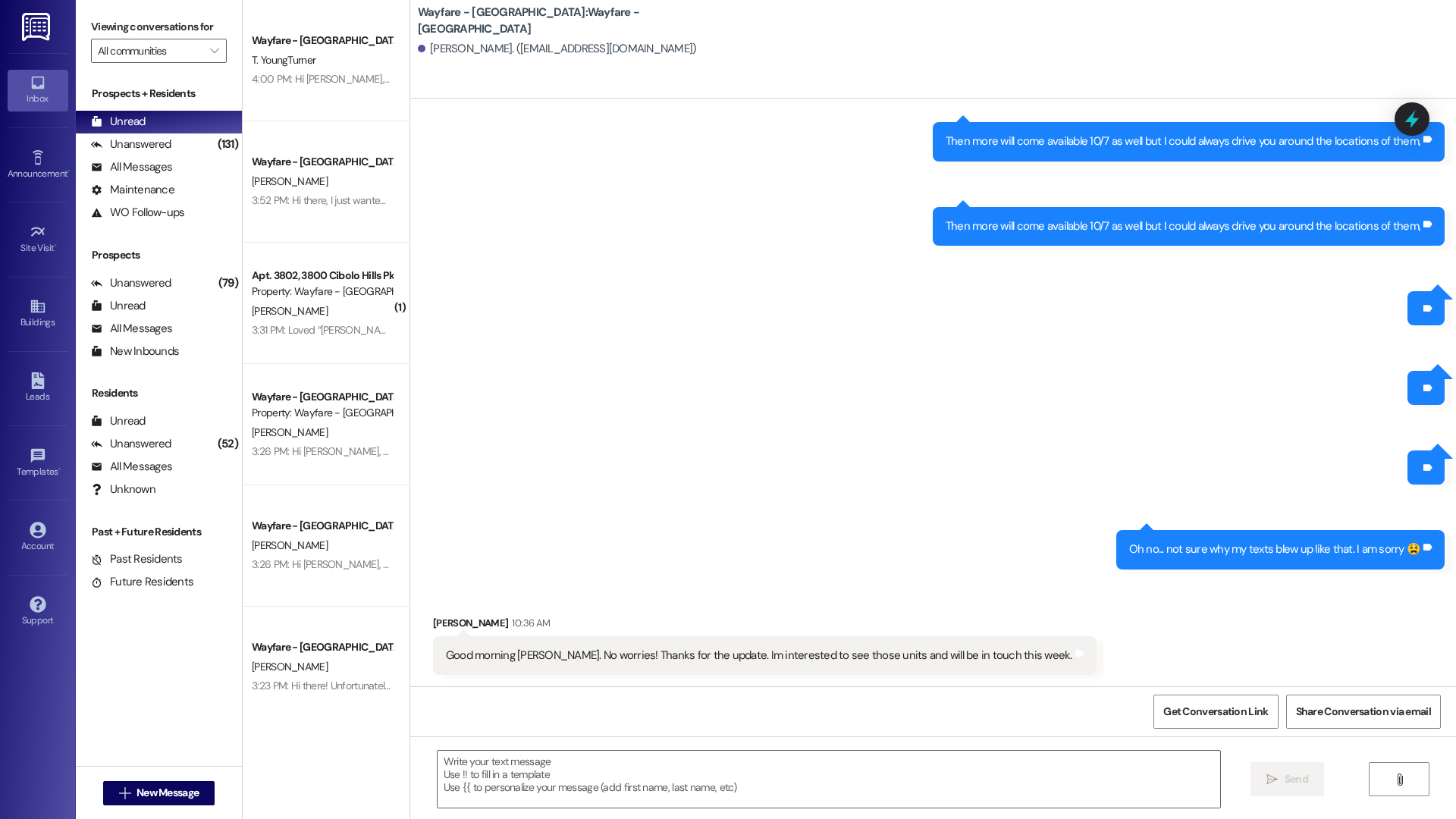
scroll to position [1956, 0]
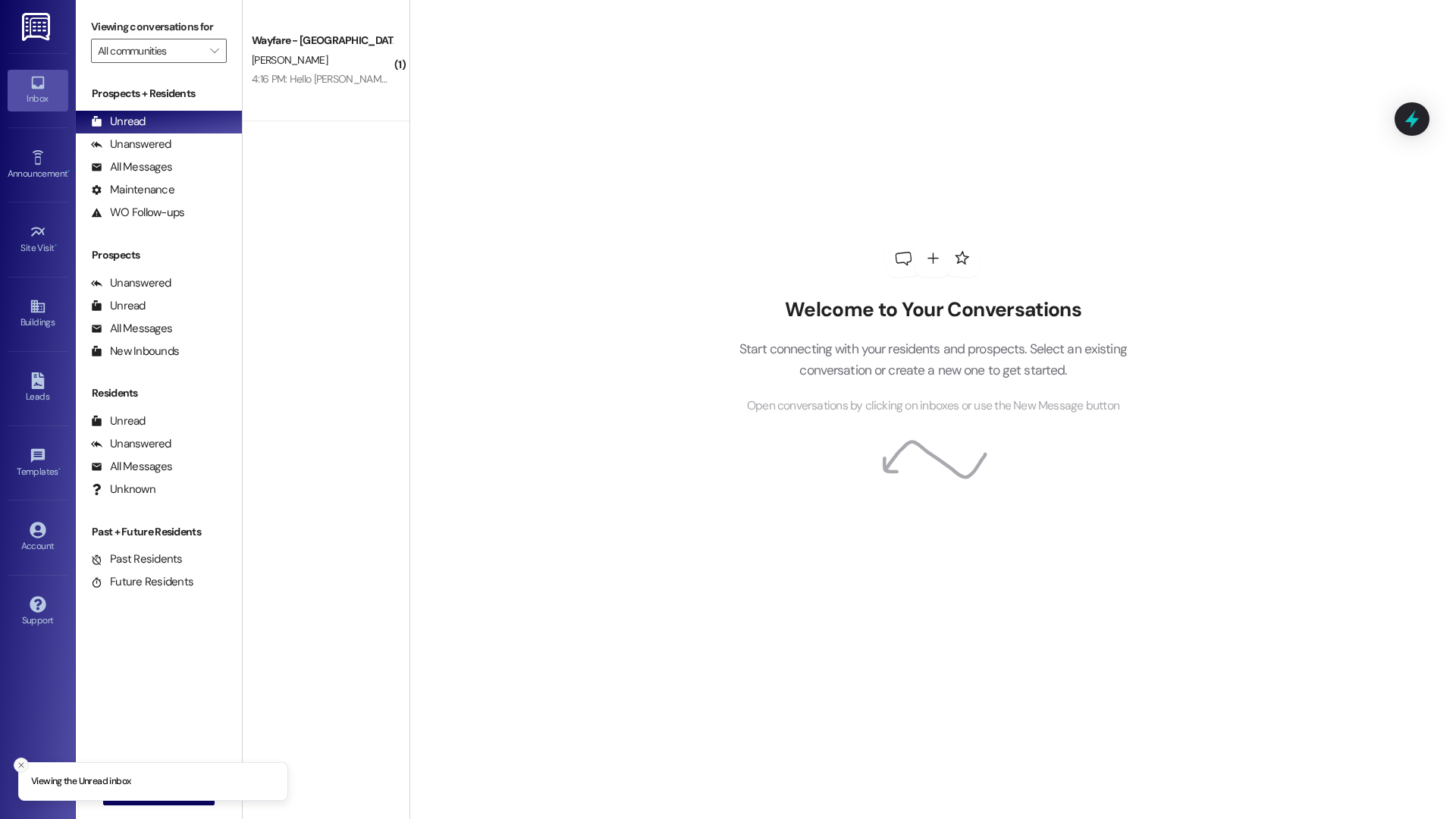
click at [25, 763] on icon "Close toast" at bounding box center [21, 765] width 9 height 9
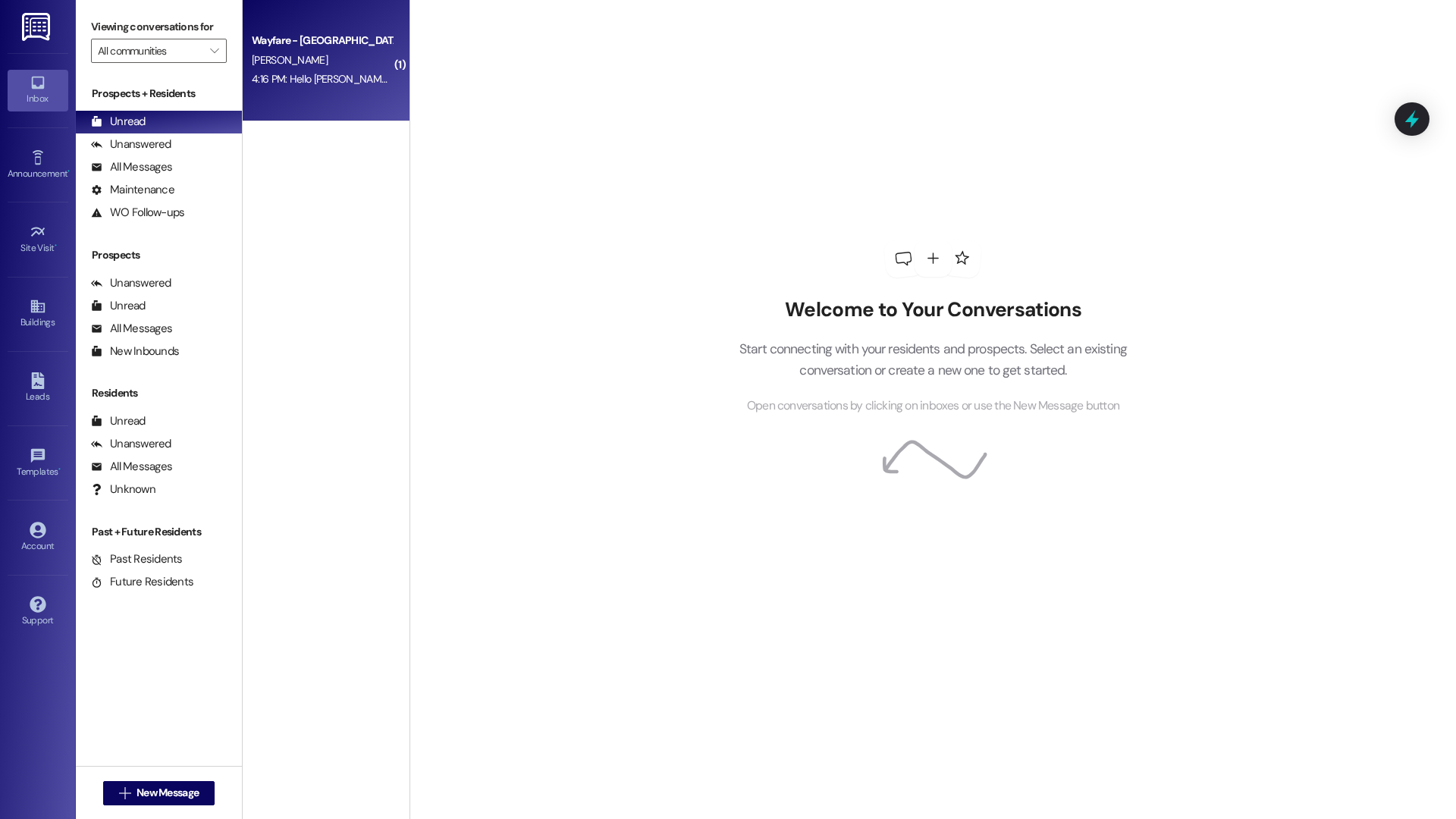
click at [329, 101] on div "Wayfare - Cibolo Hills Prospect [PERSON_NAME] 4:16 PM: Hello [PERSON_NAME] We a…" at bounding box center [326, 61] width 166 height 122
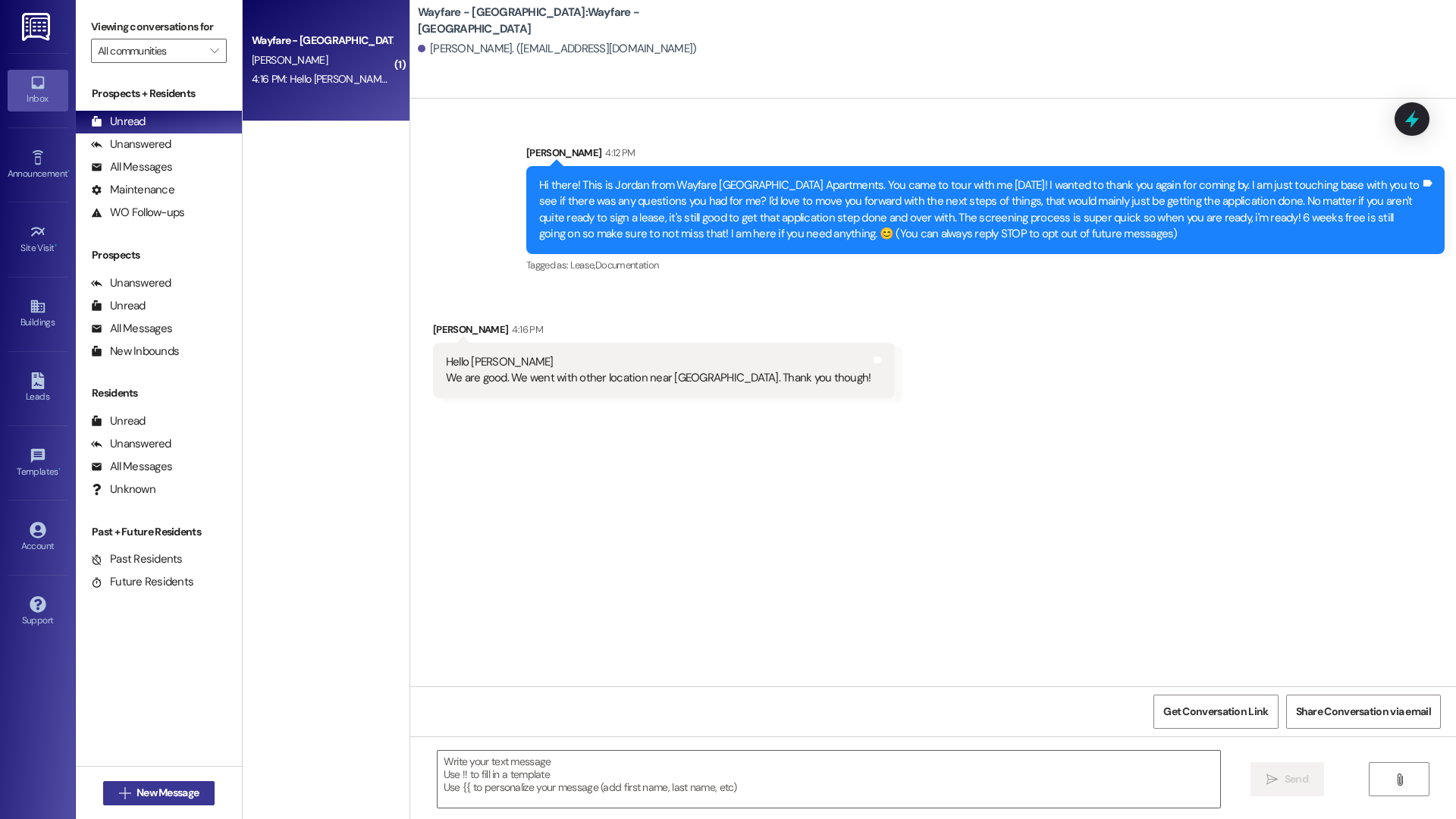
click at [150, 787] on span "New Message" at bounding box center [167, 793] width 63 height 16
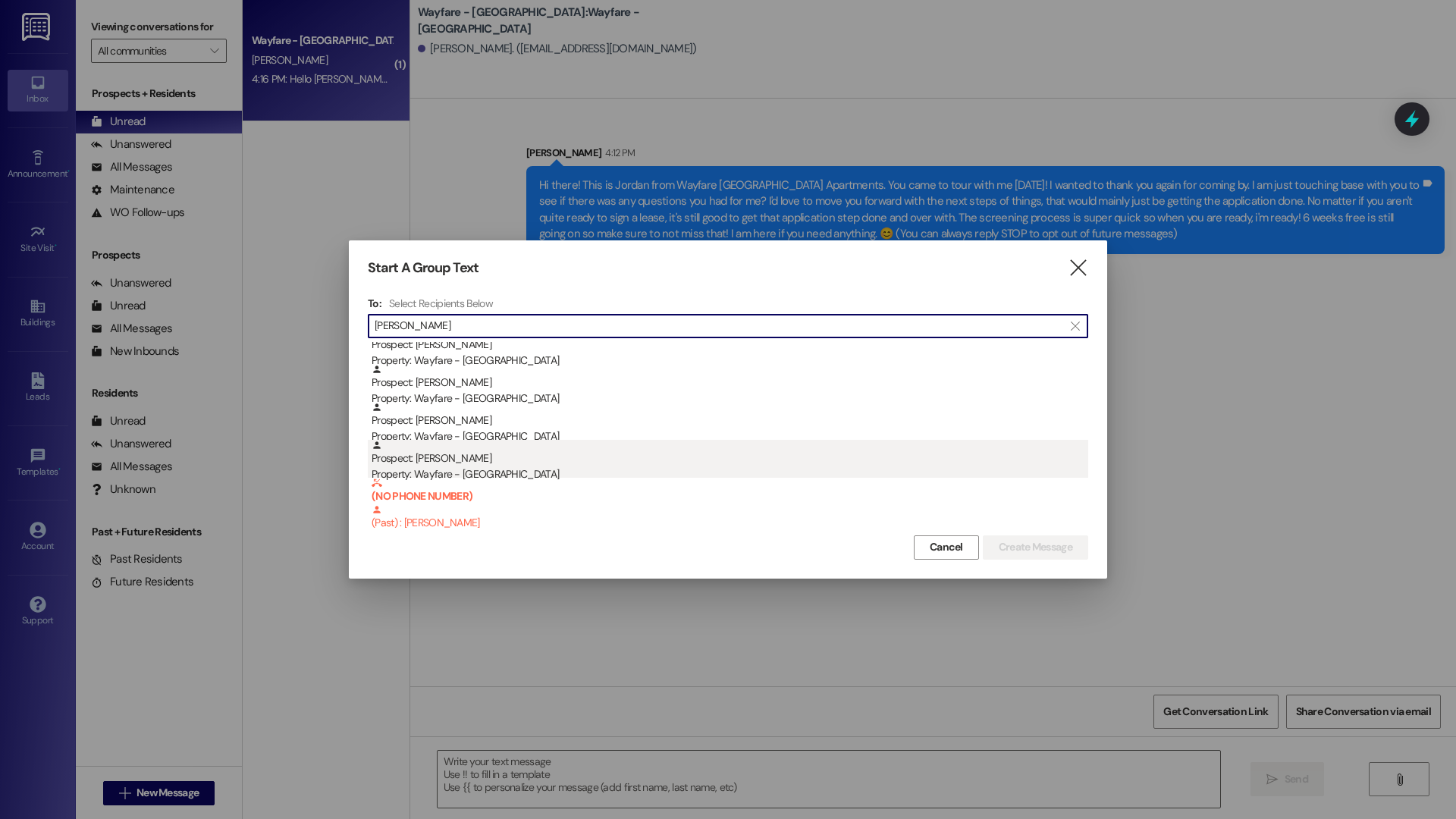
type input "[PERSON_NAME]"
click at [515, 469] on div "Property: Wayfare - [GEOGRAPHIC_DATA]" at bounding box center [730, 475] width 717 height 16
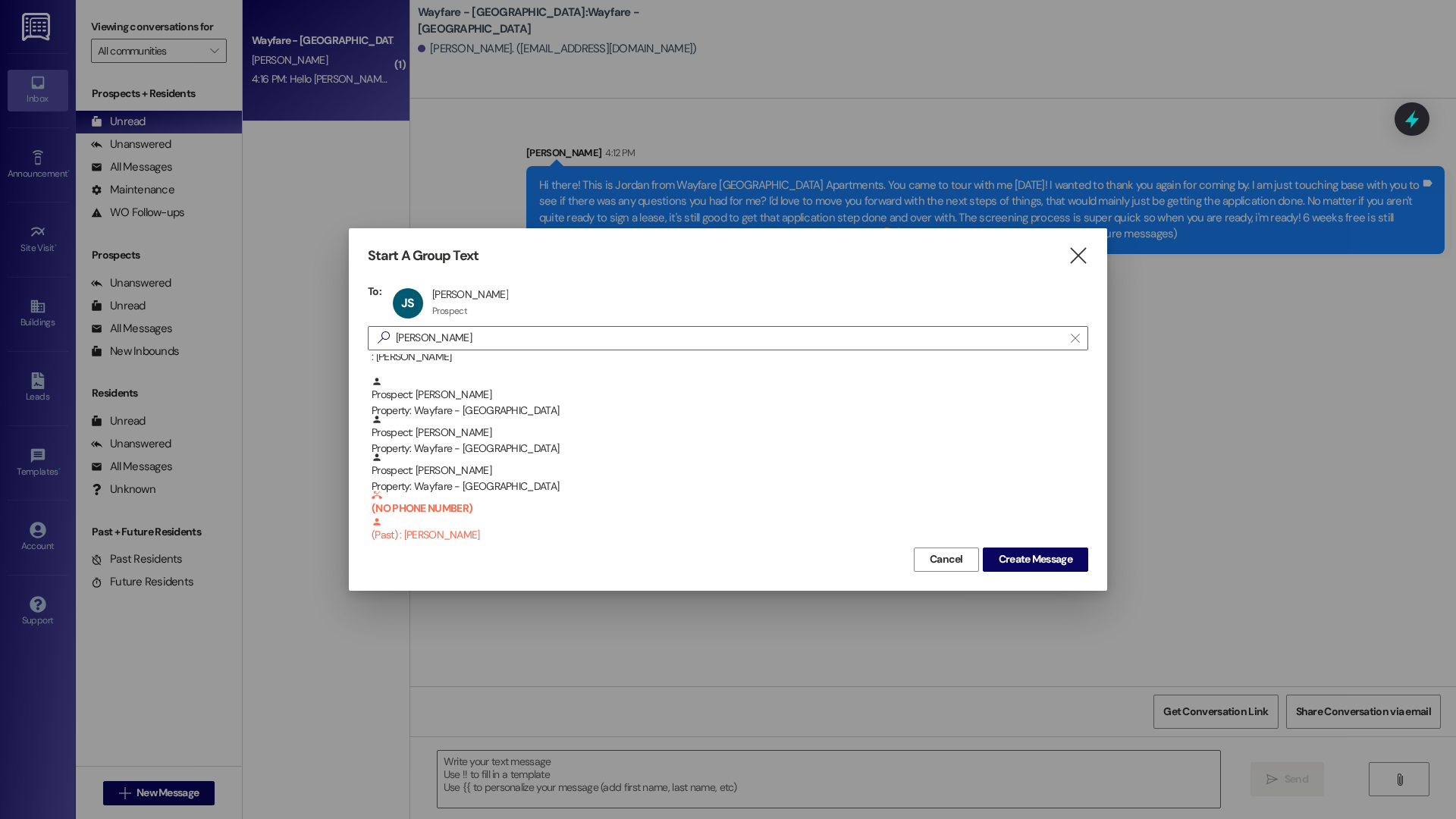
scroll to position [167, 0]
click at [1033, 565] on span "Create Message" at bounding box center [1035, 559] width 74 height 16
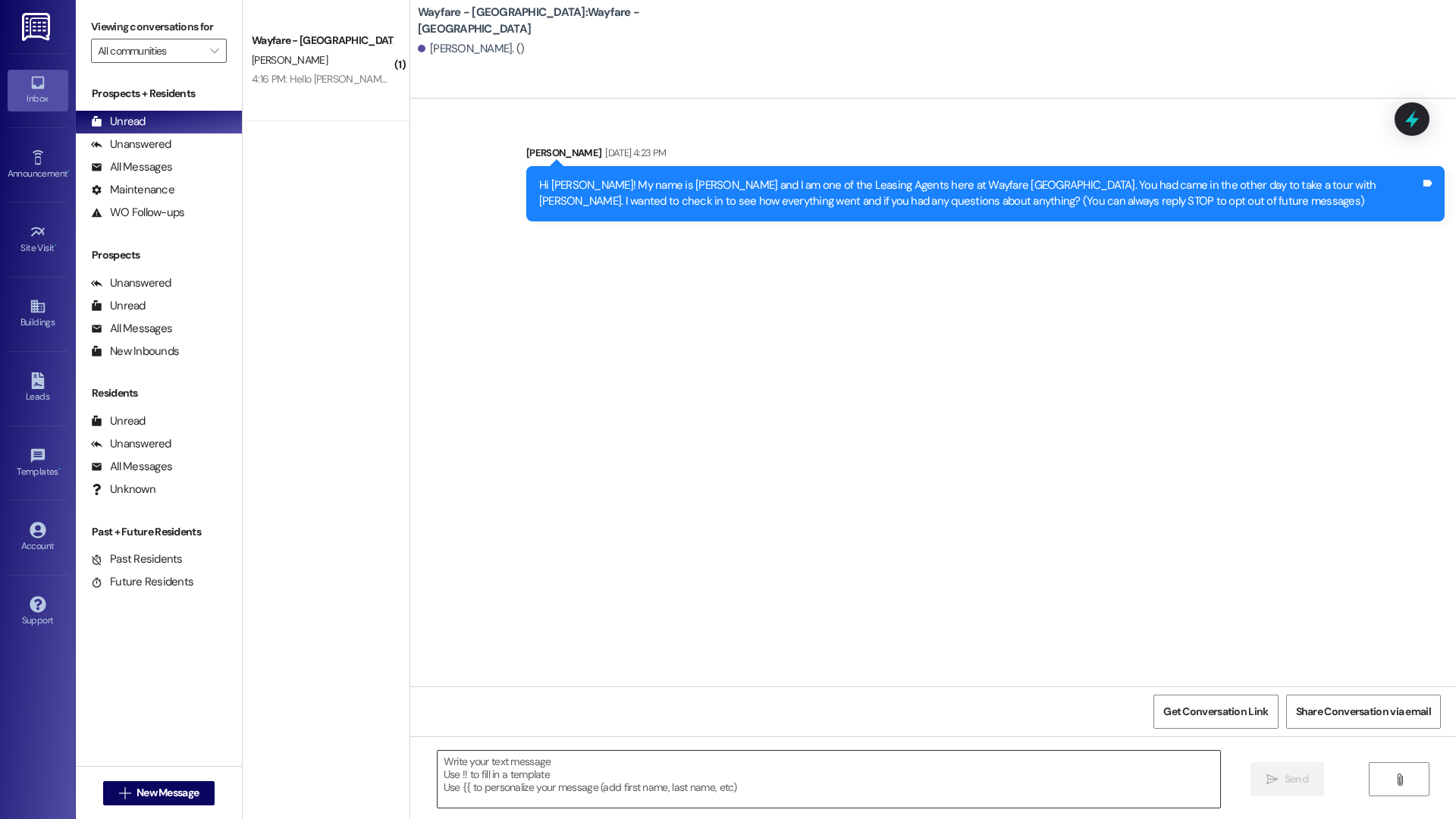
click at [471, 771] on textarea at bounding box center [828, 779] width 783 height 57
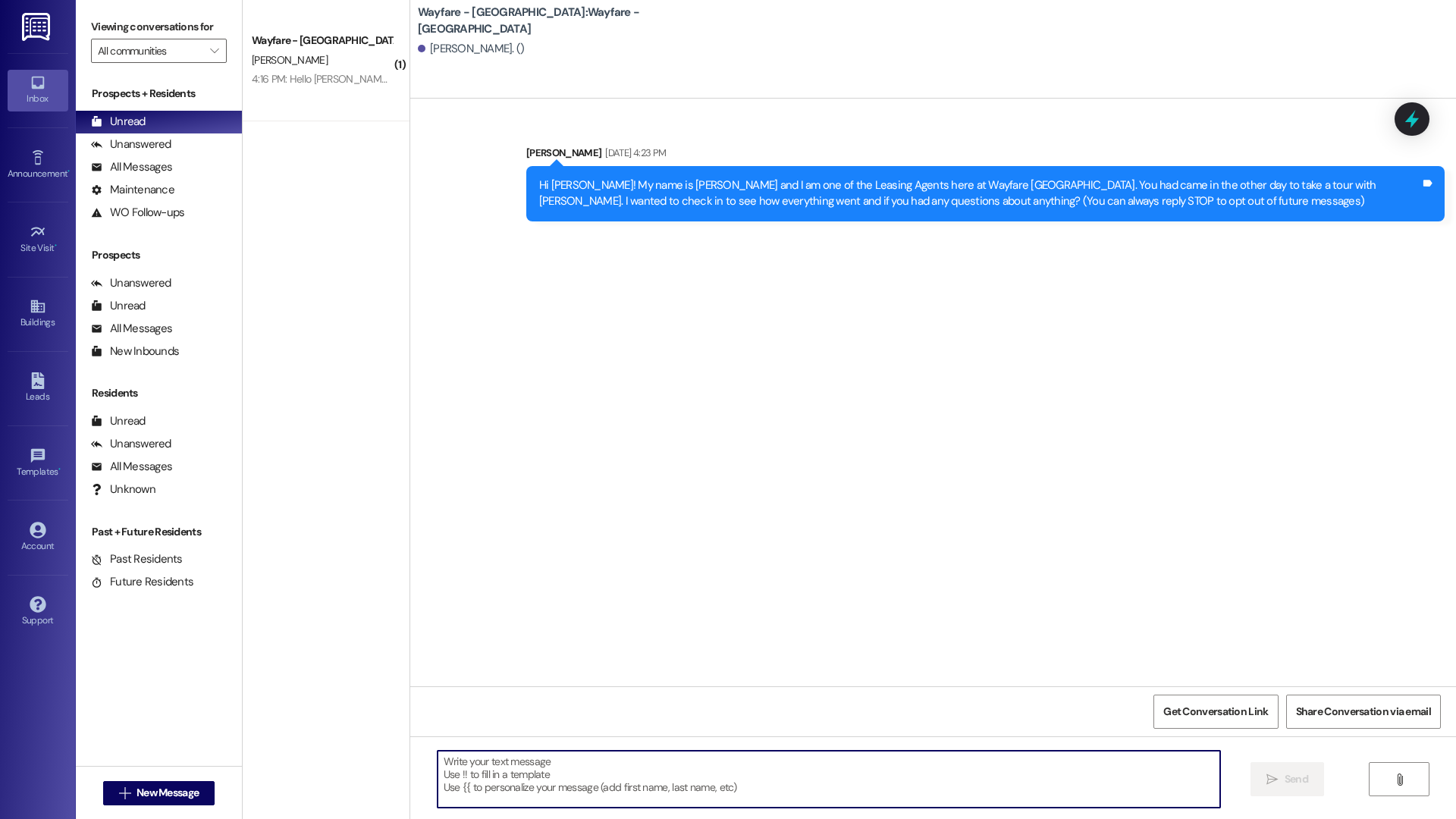
paste textarea "CHECK MAIL hello landing [PERSON_NAME] Schedule review move in charges"
type textarea "CHECK MAIL hello landing [PERSON_NAME] Schedule review move in charges"
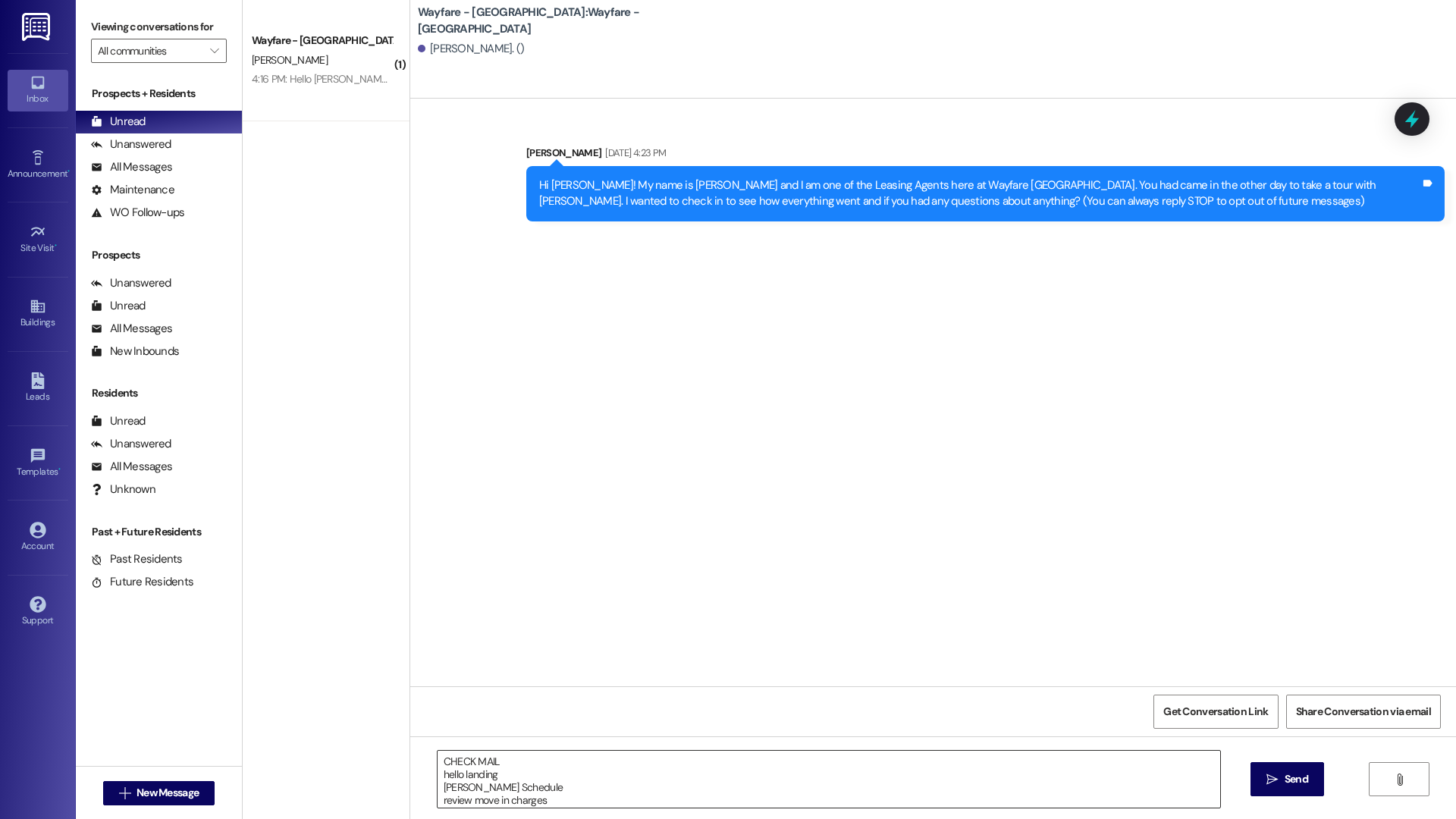
drag, startPoint x: 579, startPoint y: 817, endPoint x: 560, endPoint y: 807, distance: 21.5
click at [560, 807] on div "CHECK MAIL hello landing [PERSON_NAME] Schedule review move in charges  Send " at bounding box center [933, 793] width 1046 height 114
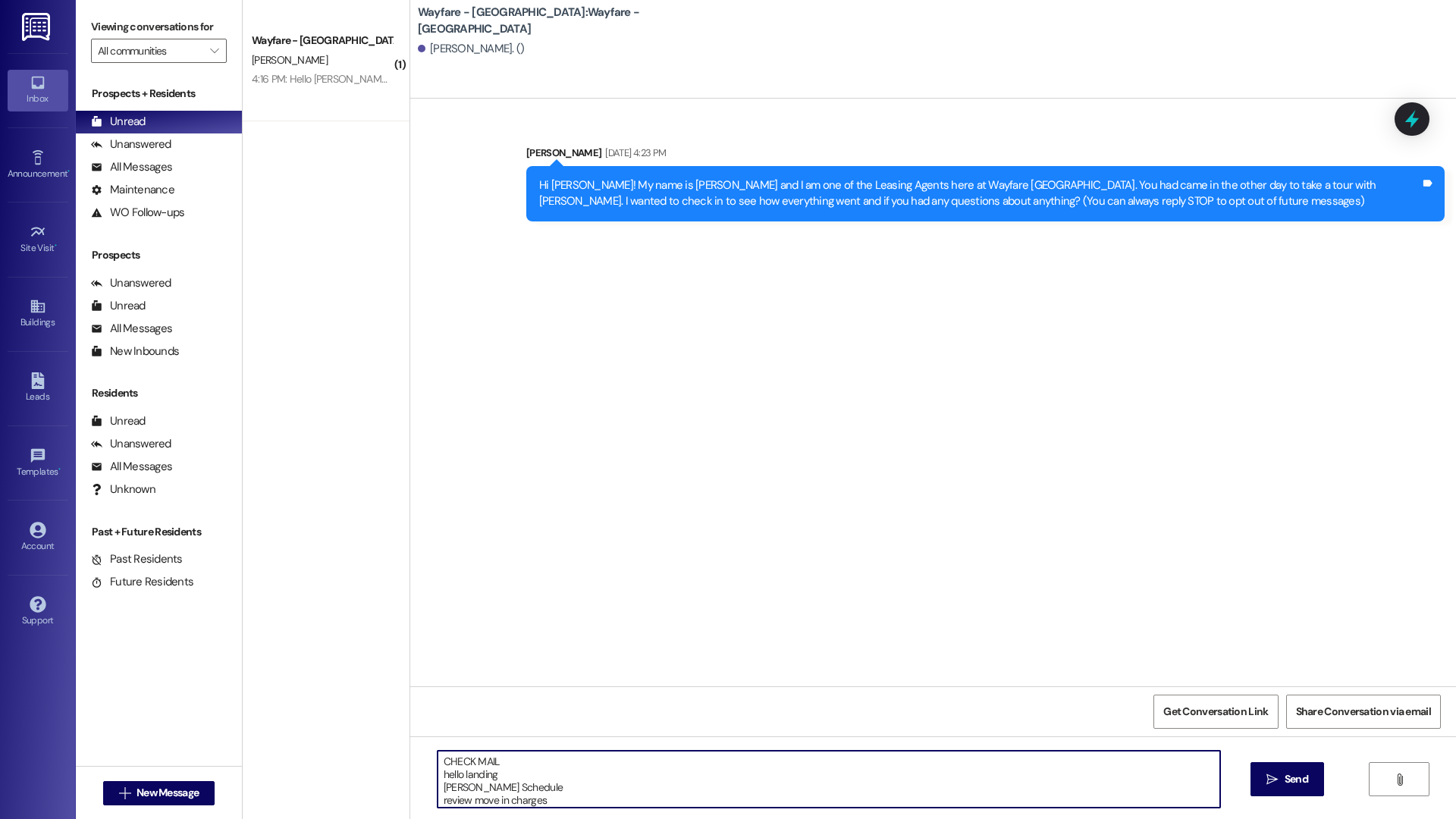
drag, startPoint x: 540, startPoint y: 795, endPoint x: 410, endPoint y: 708, distance: 156.4
click at [410, 708] on div "Sent via SMS [PERSON_NAME] [DATE] 4:23 PM Hi [PERSON_NAME]! My name is [PERSON_…" at bounding box center [933, 508] width 1046 height 819
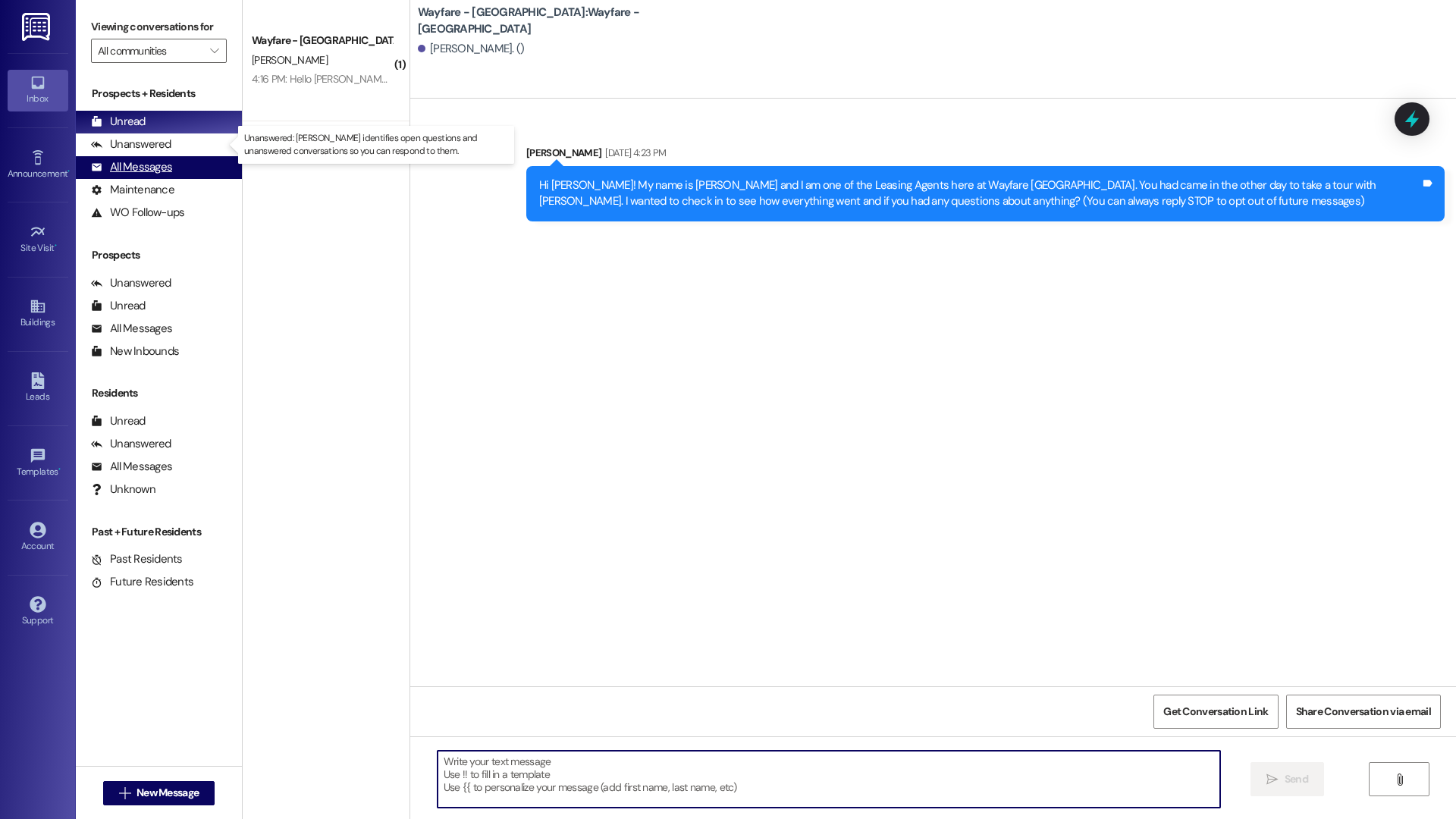
click at [178, 167] on div "All Messages (undefined)" at bounding box center [158, 167] width 166 height 23
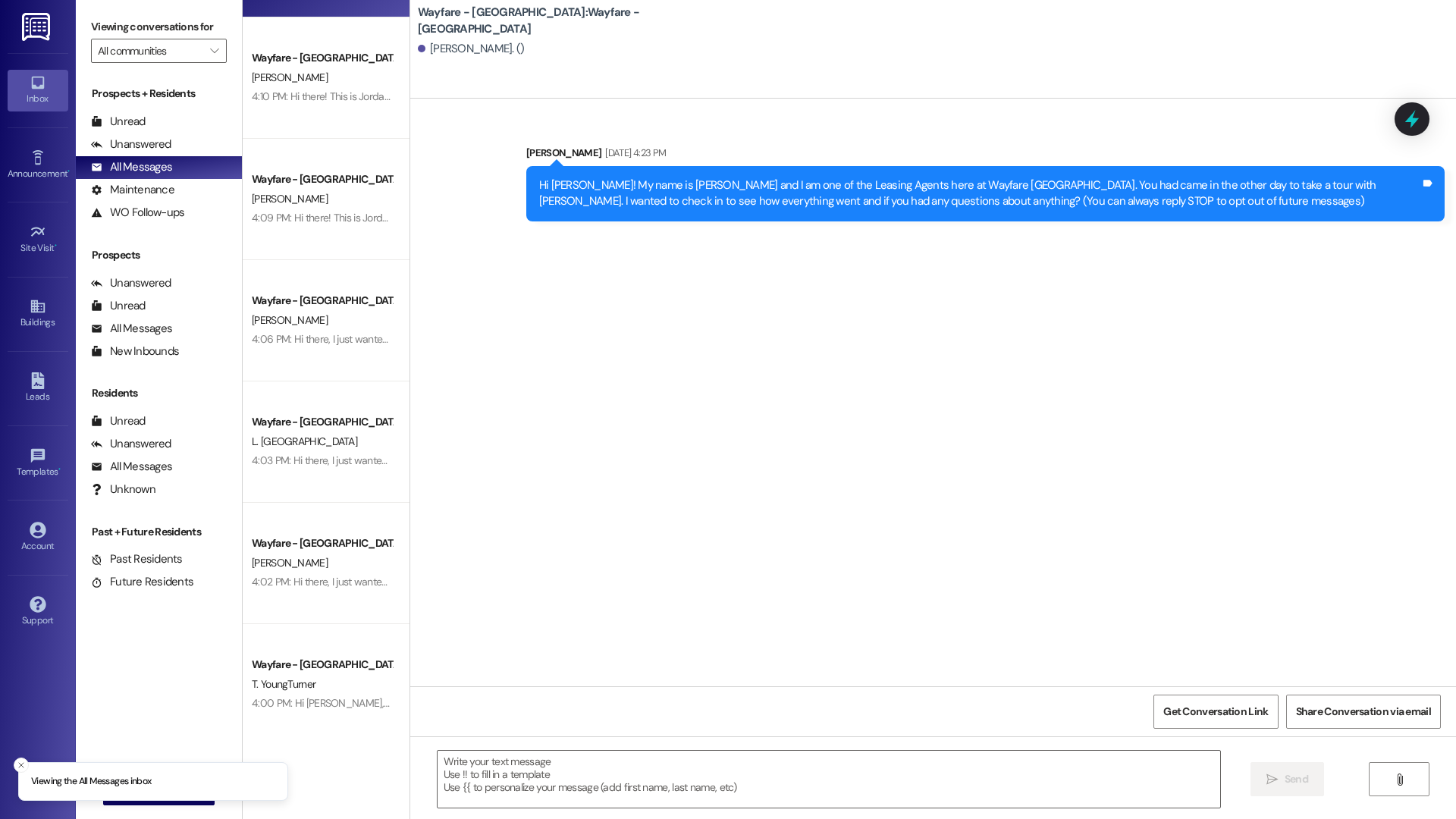
scroll to position [262, 0]
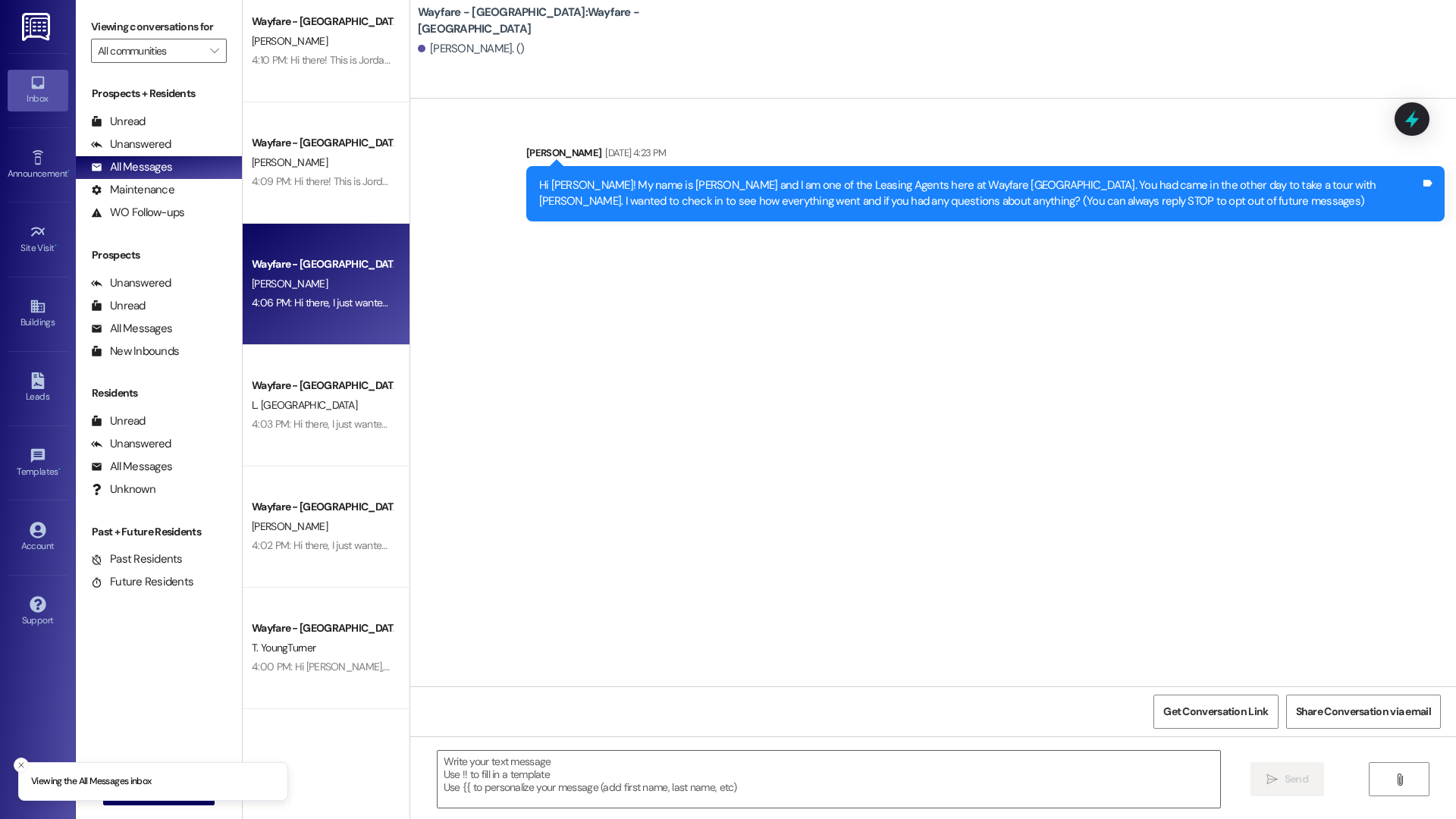
click at [307, 314] on div "Wayfare - [GEOGRAPHIC_DATA] [PERSON_NAME] 4:06 PM: Hi there, I just wanted to c…" at bounding box center [326, 284] width 166 height 122
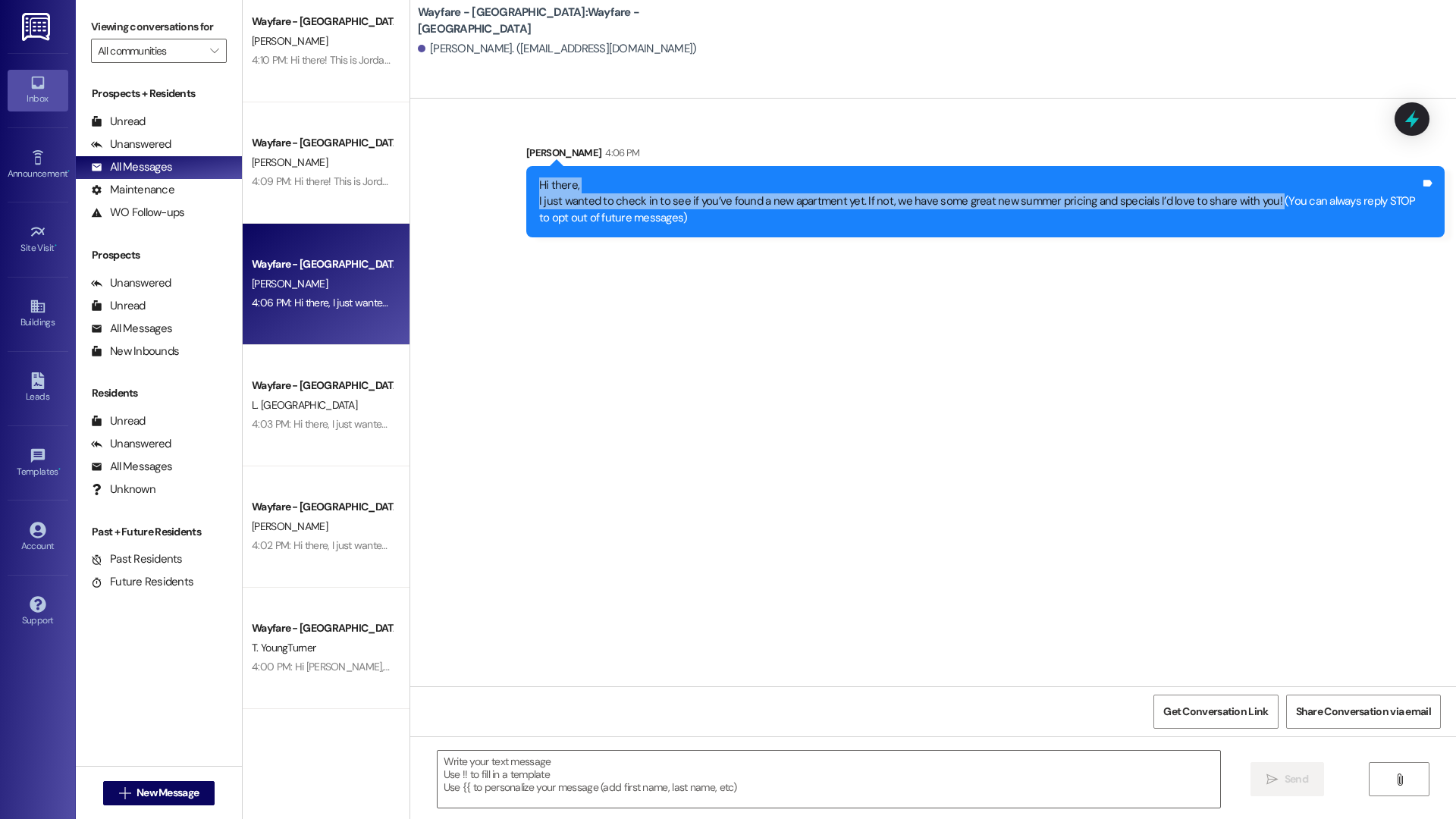
drag, startPoint x: 525, startPoint y: 181, endPoint x: 1254, endPoint y: 205, distance: 729.4
click at [1254, 205] on div "Hi there, I just wanted to check in to see if you’ve found a new apartment yet.…" at bounding box center [985, 202] width 918 height 71
copy div "Hi there, I just wanted to check in to see if you’ve found a new apartment yet.…"
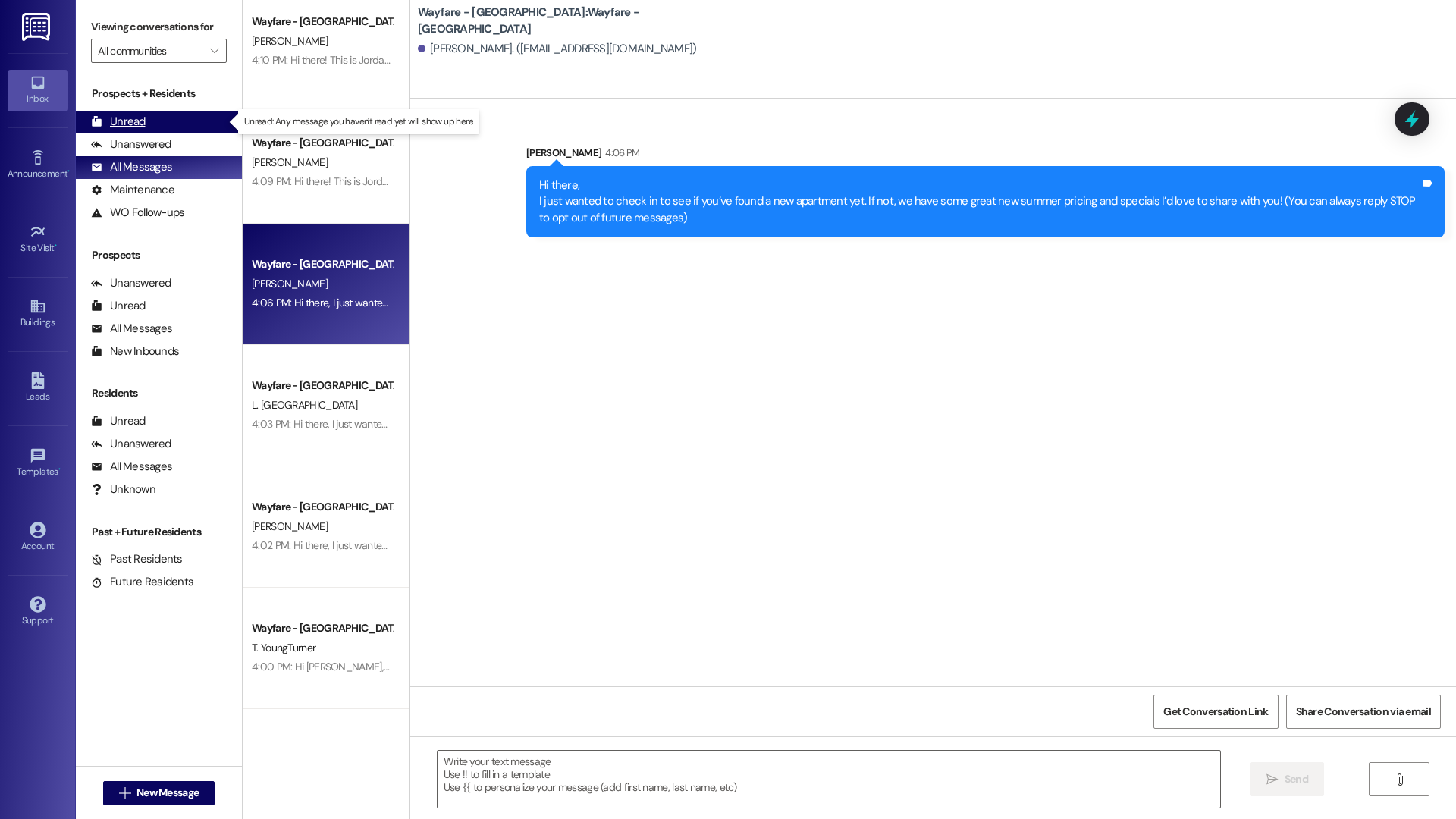
click at [99, 114] on div "Unread" at bounding box center [118, 122] width 55 height 16
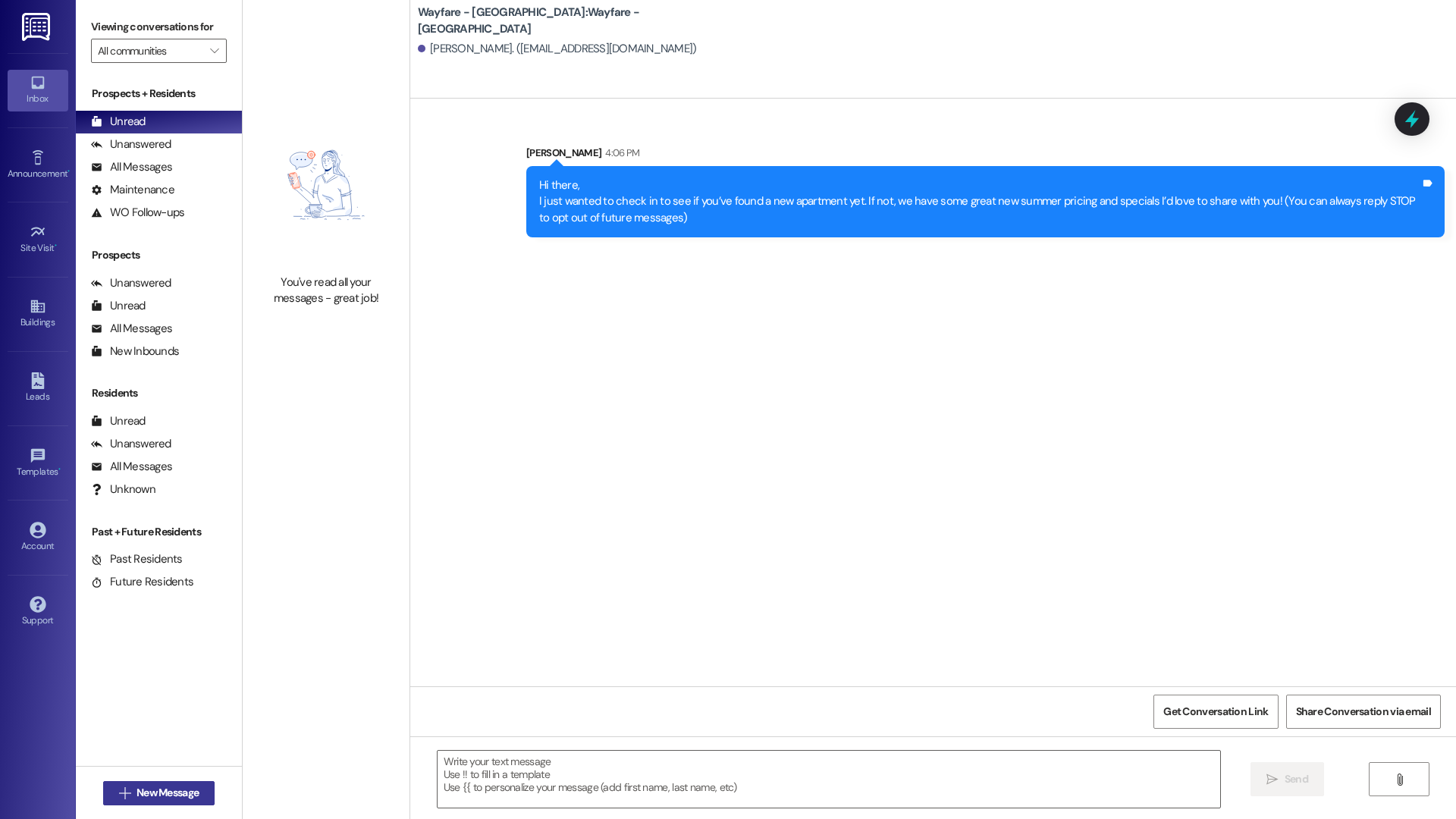
click at [162, 798] on span "New Message" at bounding box center [167, 793] width 63 height 16
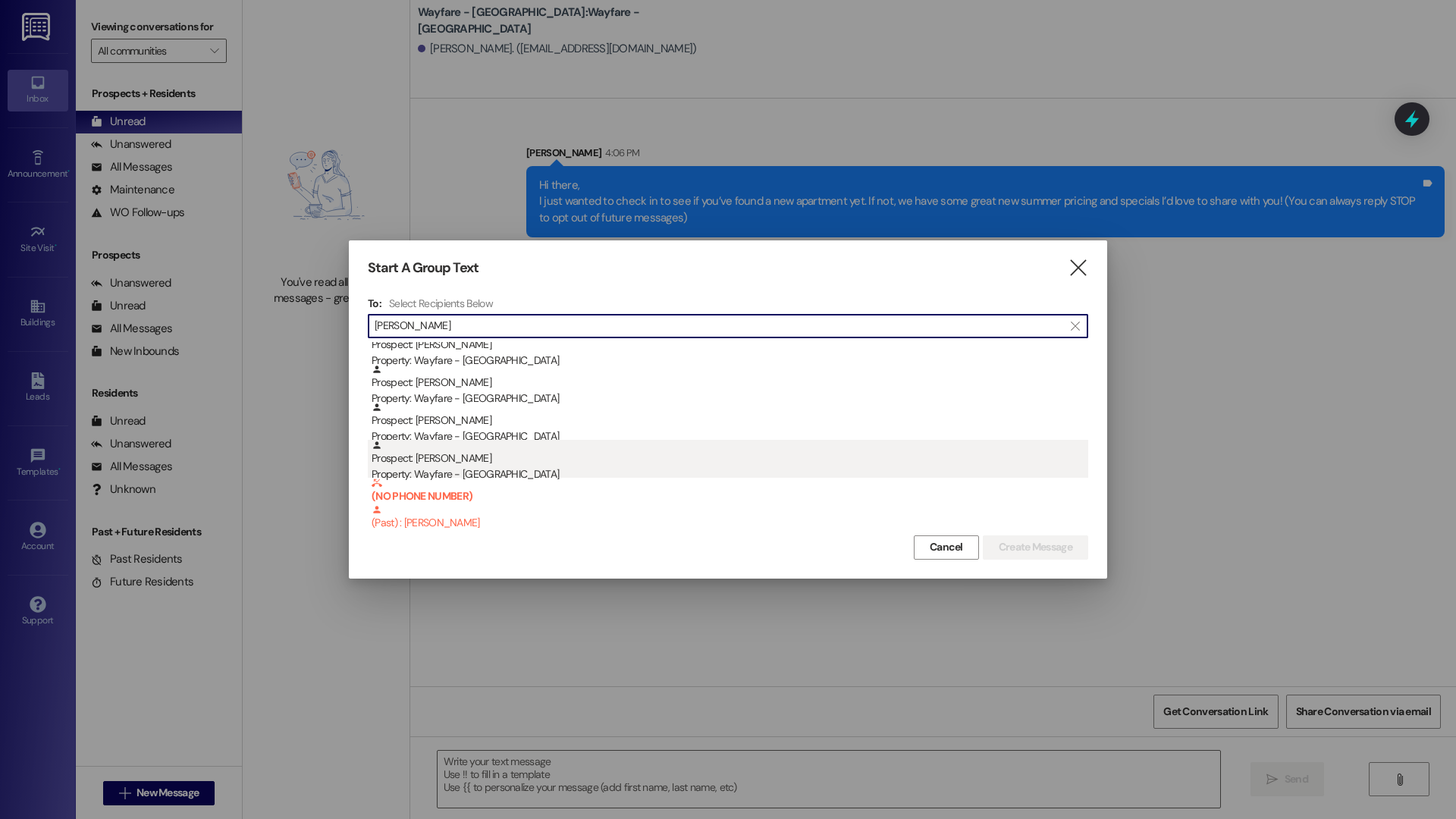
type input "[PERSON_NAME]"
click at [563, 464] on div "Prospect: [PERSON_NAME] Property: Wayfare - [GEOGRAPHIC_DATA]" at bounding box center [730, 461] width 717 height 43
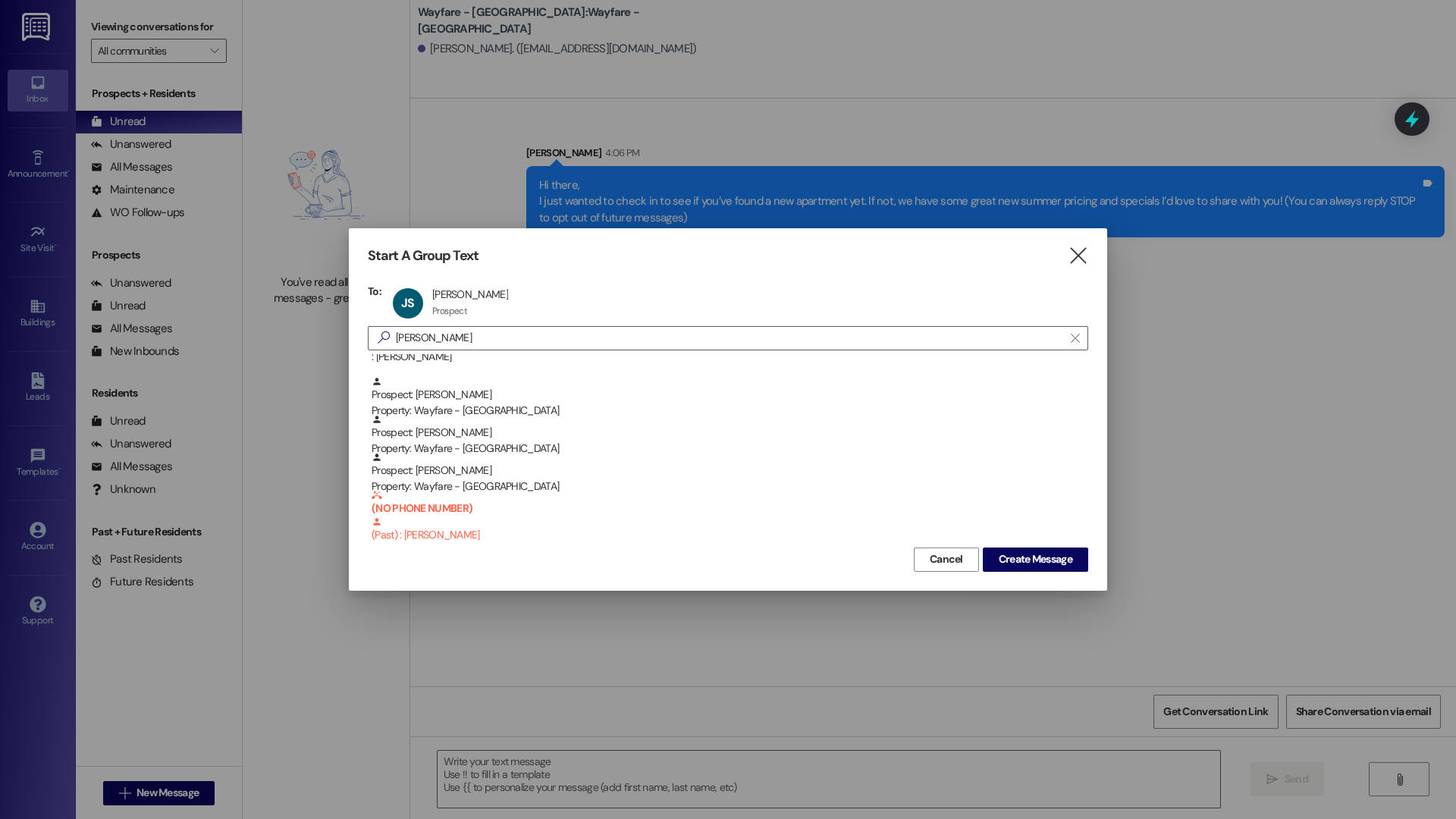
scroll to position [167, 0]
click at [1063, 553] on span "Create Message" at bounding box center [1035, 559] width 74 height 16
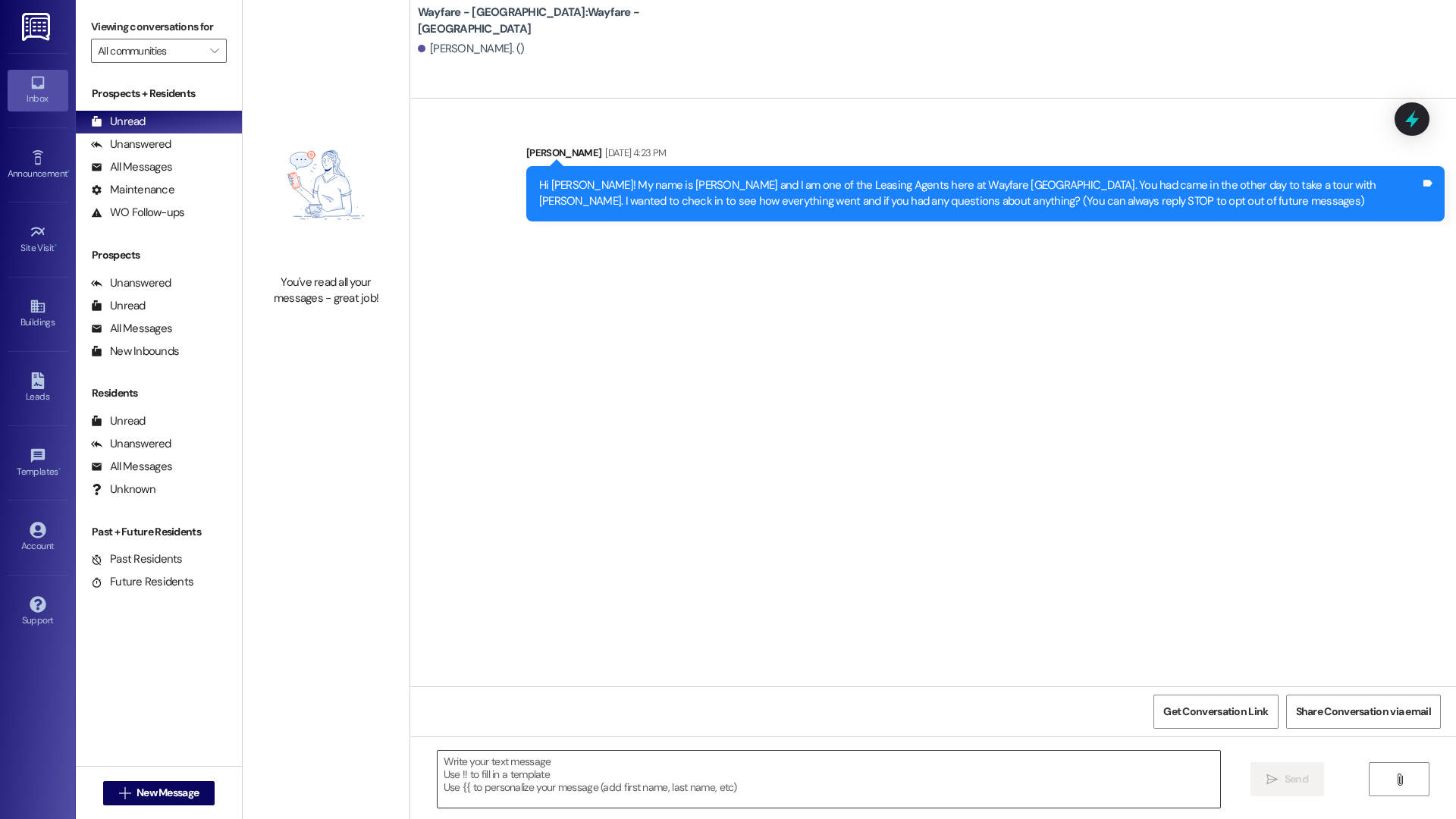
click at [582, 777] on textarea at bounding box center [828, 779] width 783 height 57
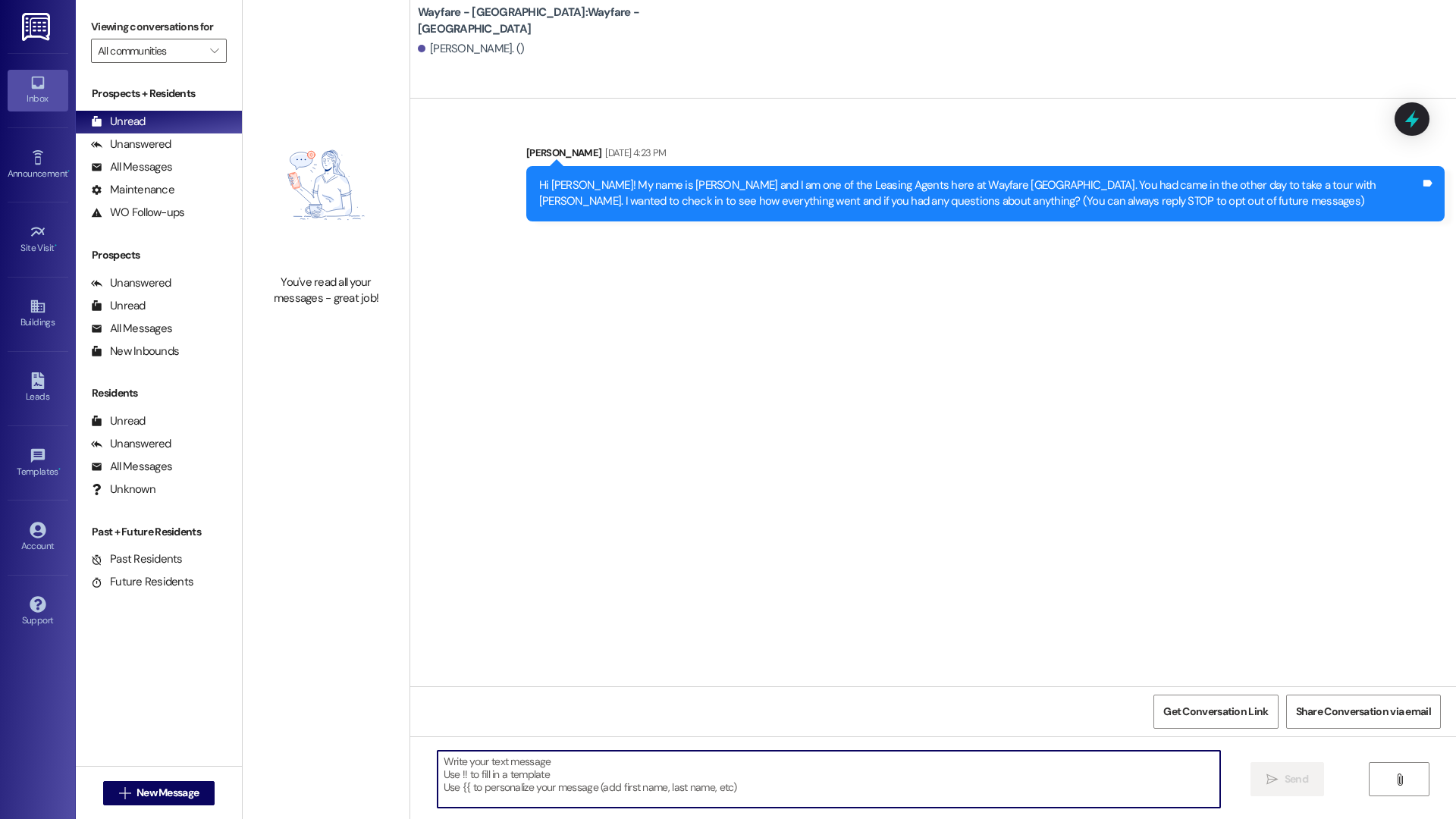
paste textarea "Hi there, I just wanted to check in to see if you’ve found a new apartment yet.…"
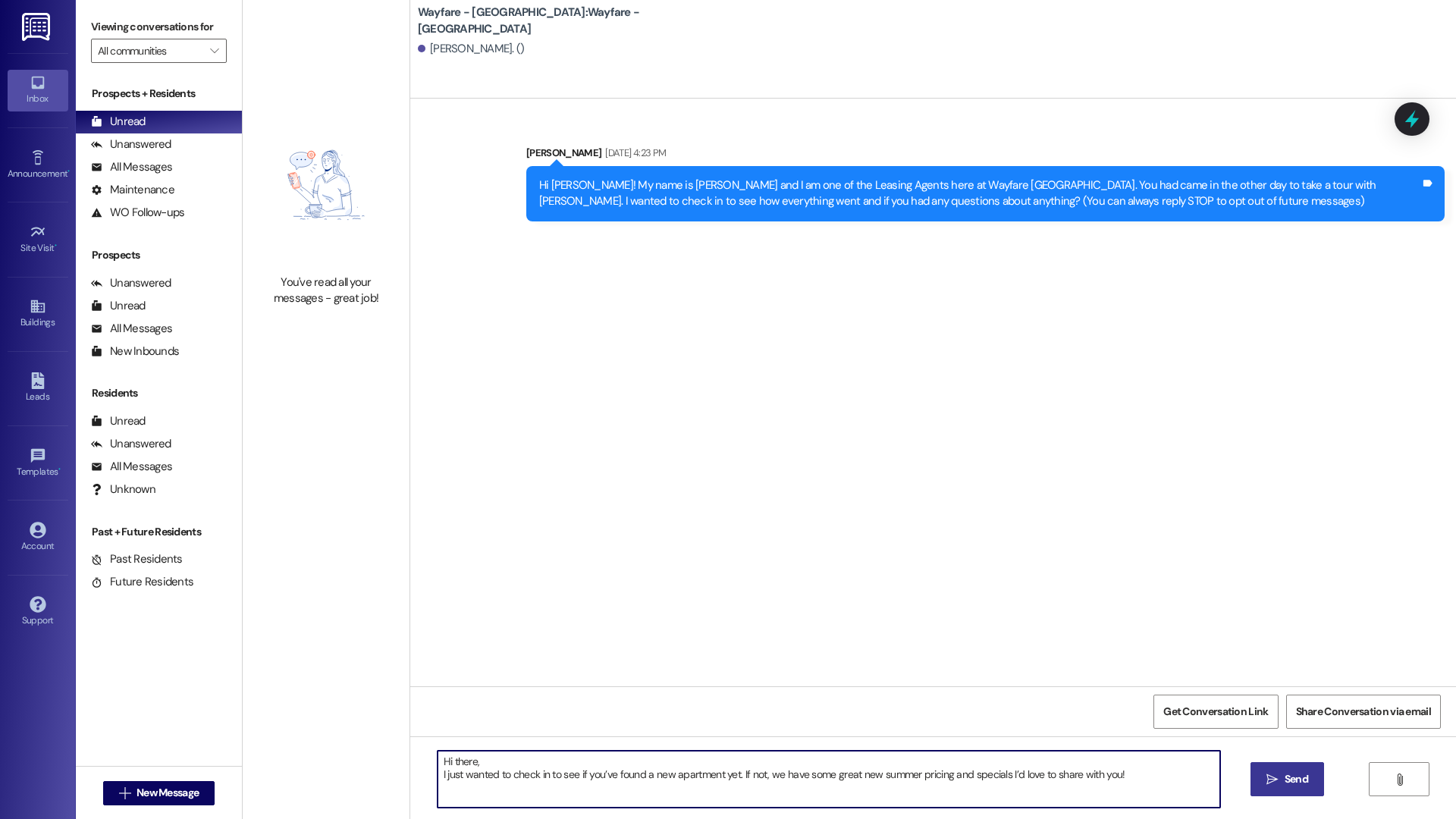
type textarea "Hi there, I just wanted to check in to see if you’ve found a new apartment yet.…"
click at [1258, 783] on button " Send" at bounding box center [1287, 779] width 74 height 34
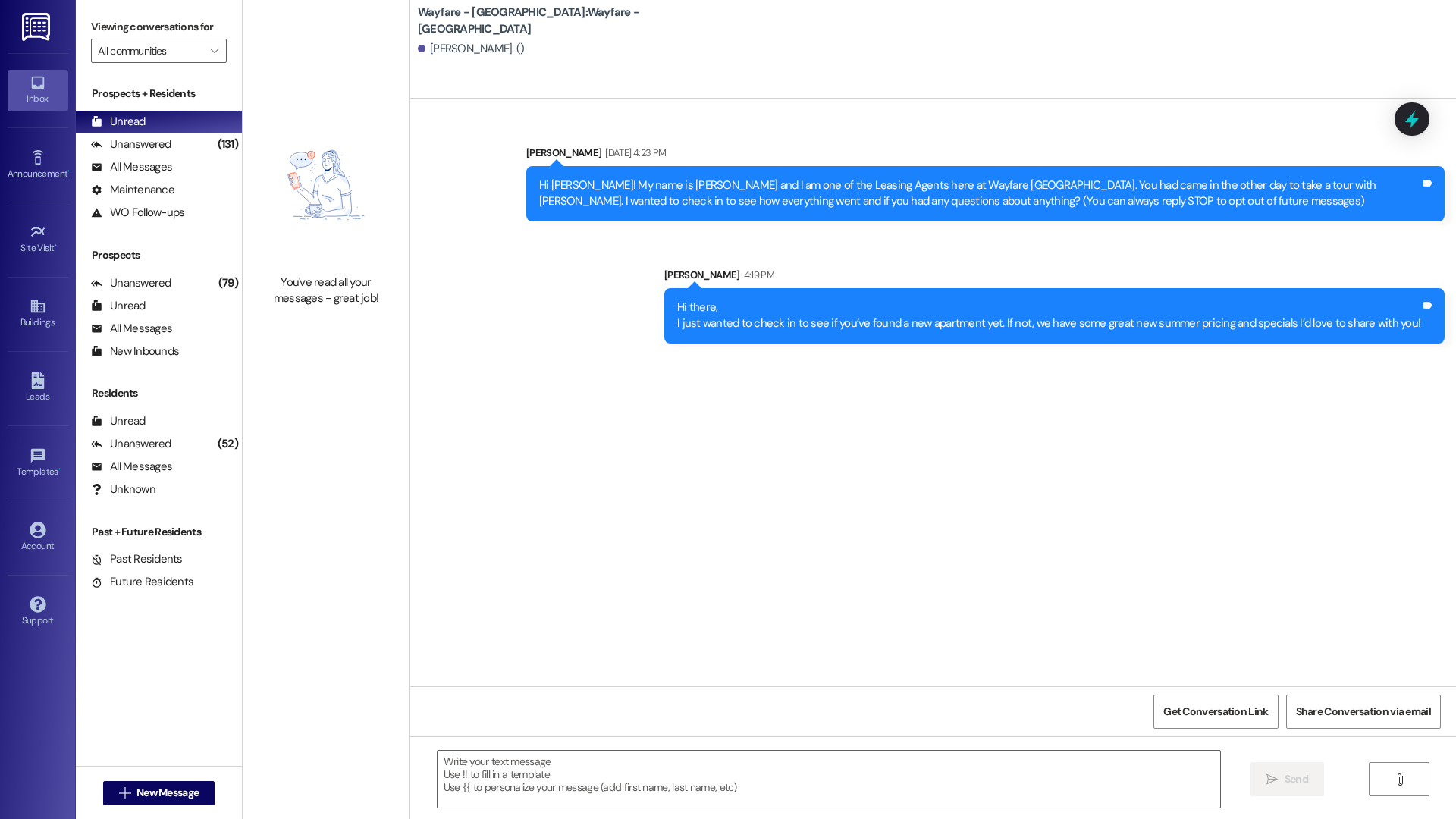
click at [158, 806] on div " New Message" at bounding box center [158, 793] width 112 height 38
click at [158, 800] on span "New Message" at bounding box center [167, 793] width 63 height 16
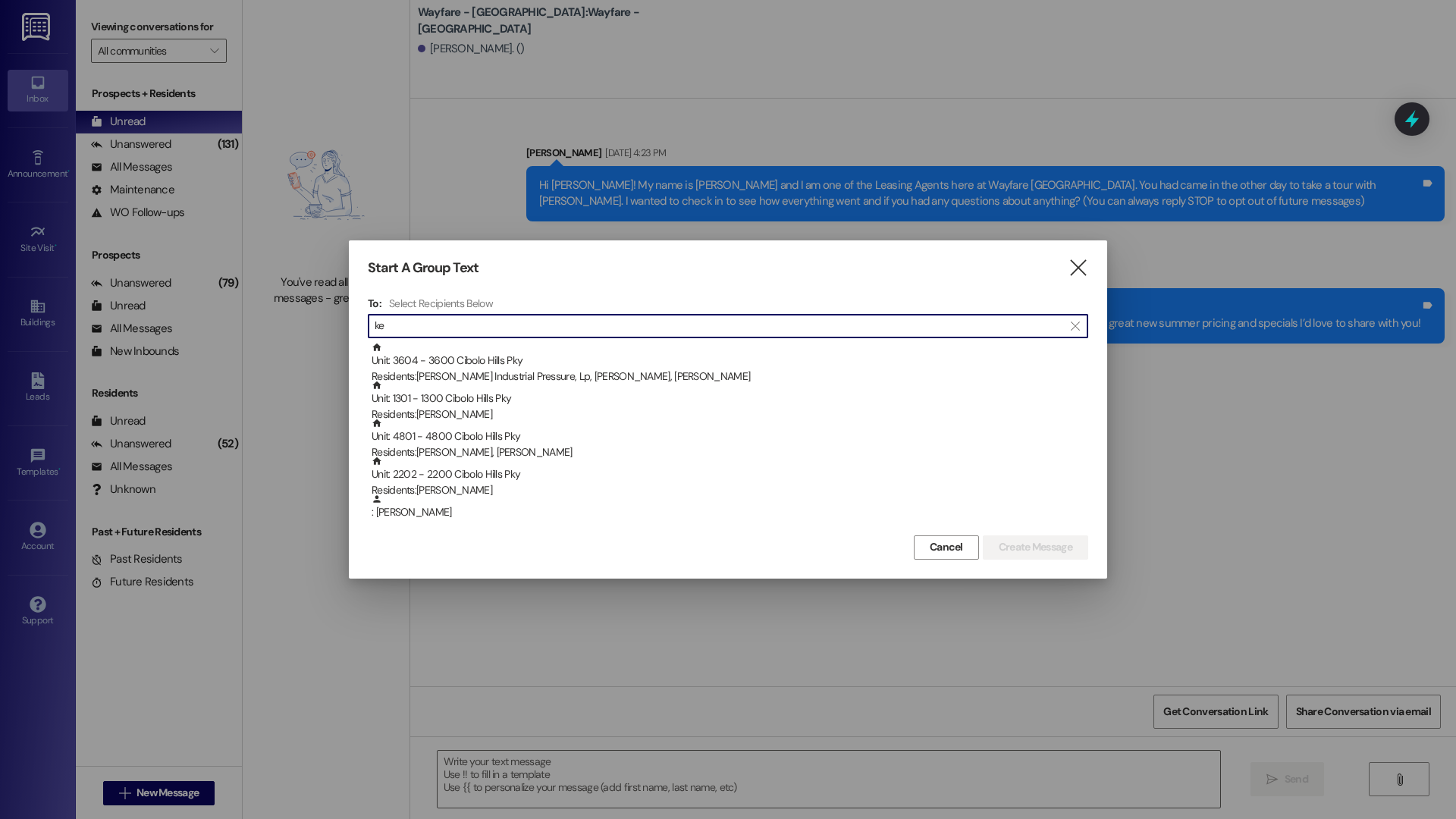
type input "k"
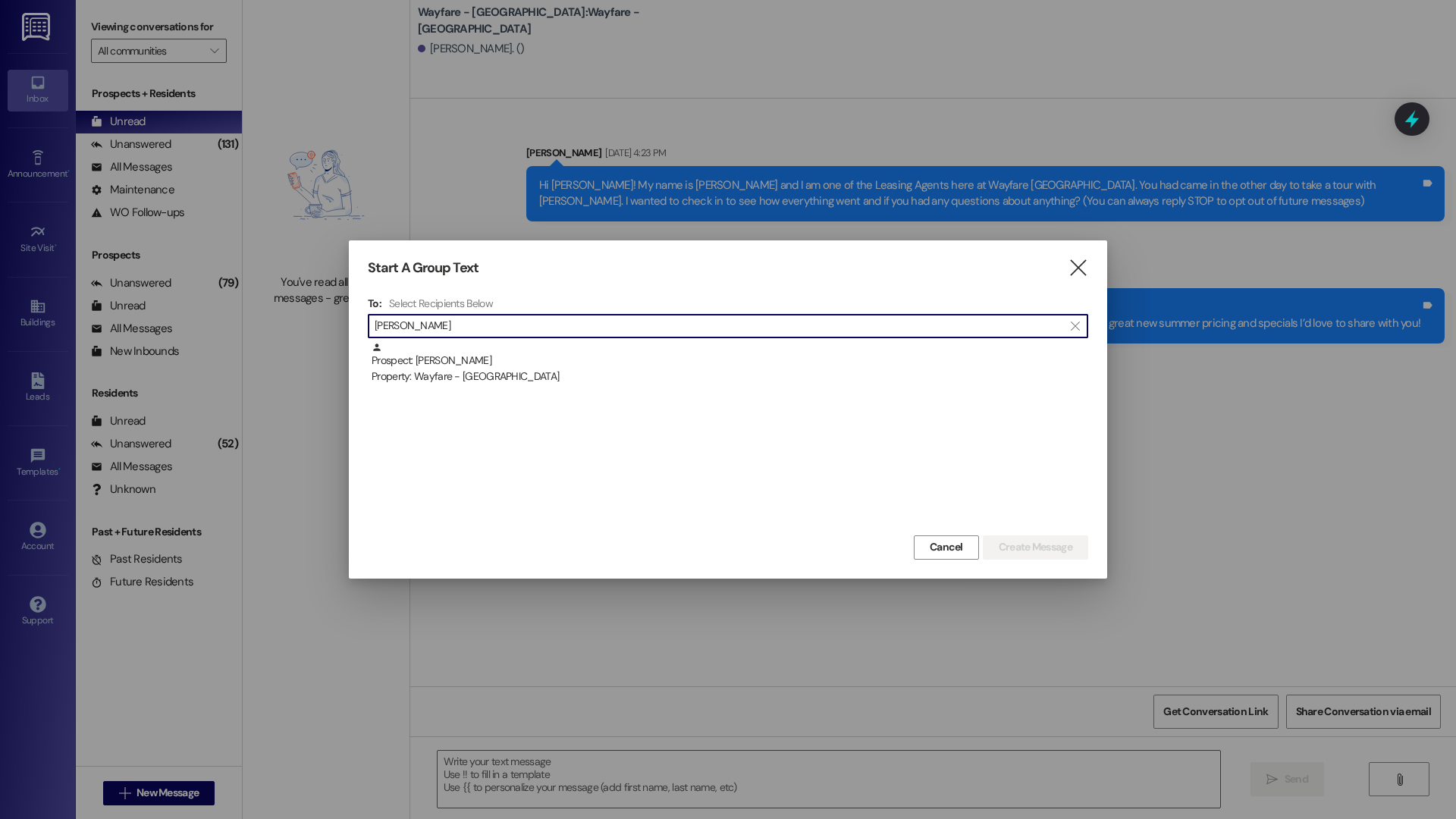
type input "dix"
click at [1071, 262] on icon "" at bounding box center [1077, 268] width 20 height 16
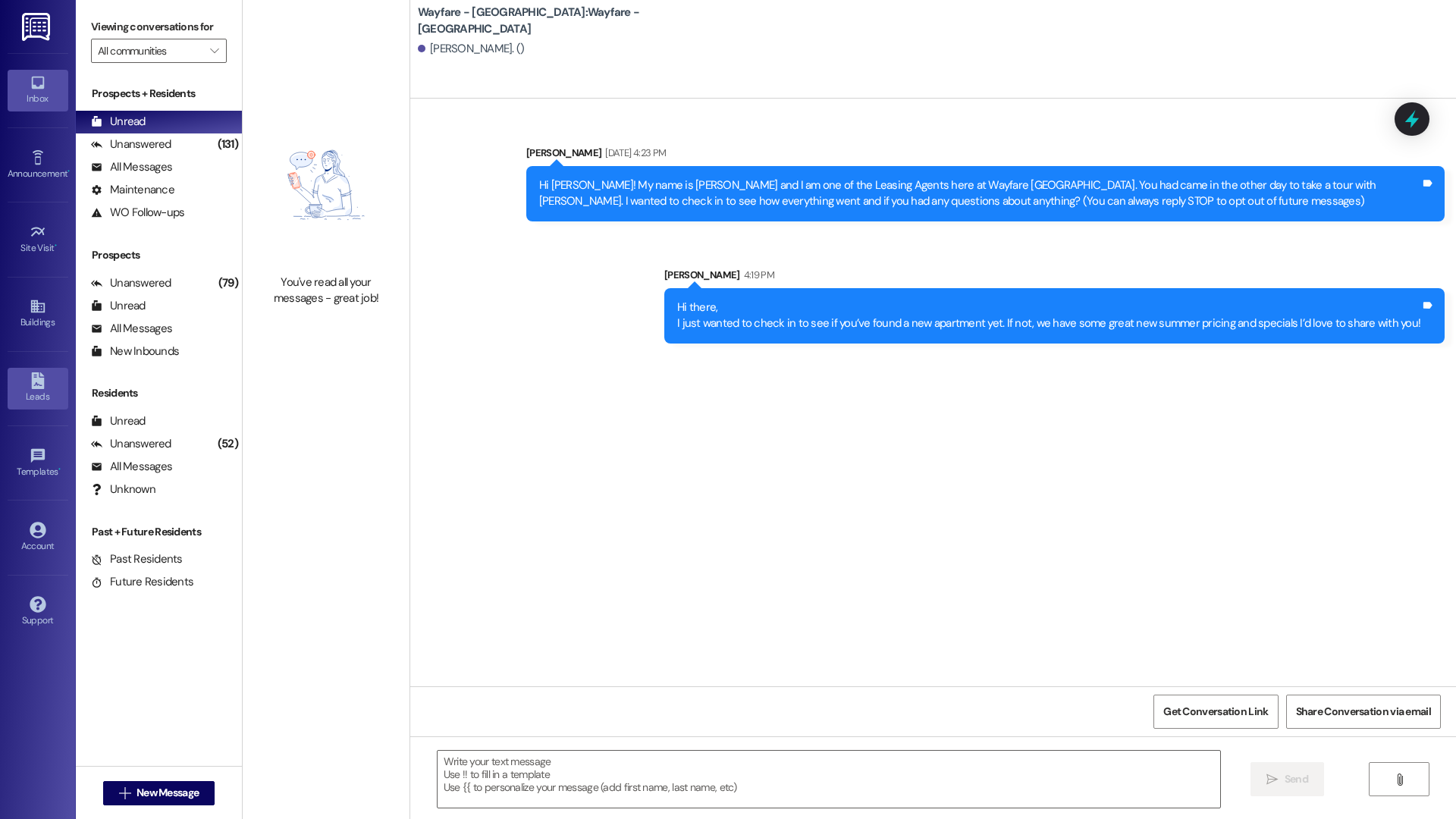
click at [31, 375] on icon at bounding box center [37, 380] width 13 height 17
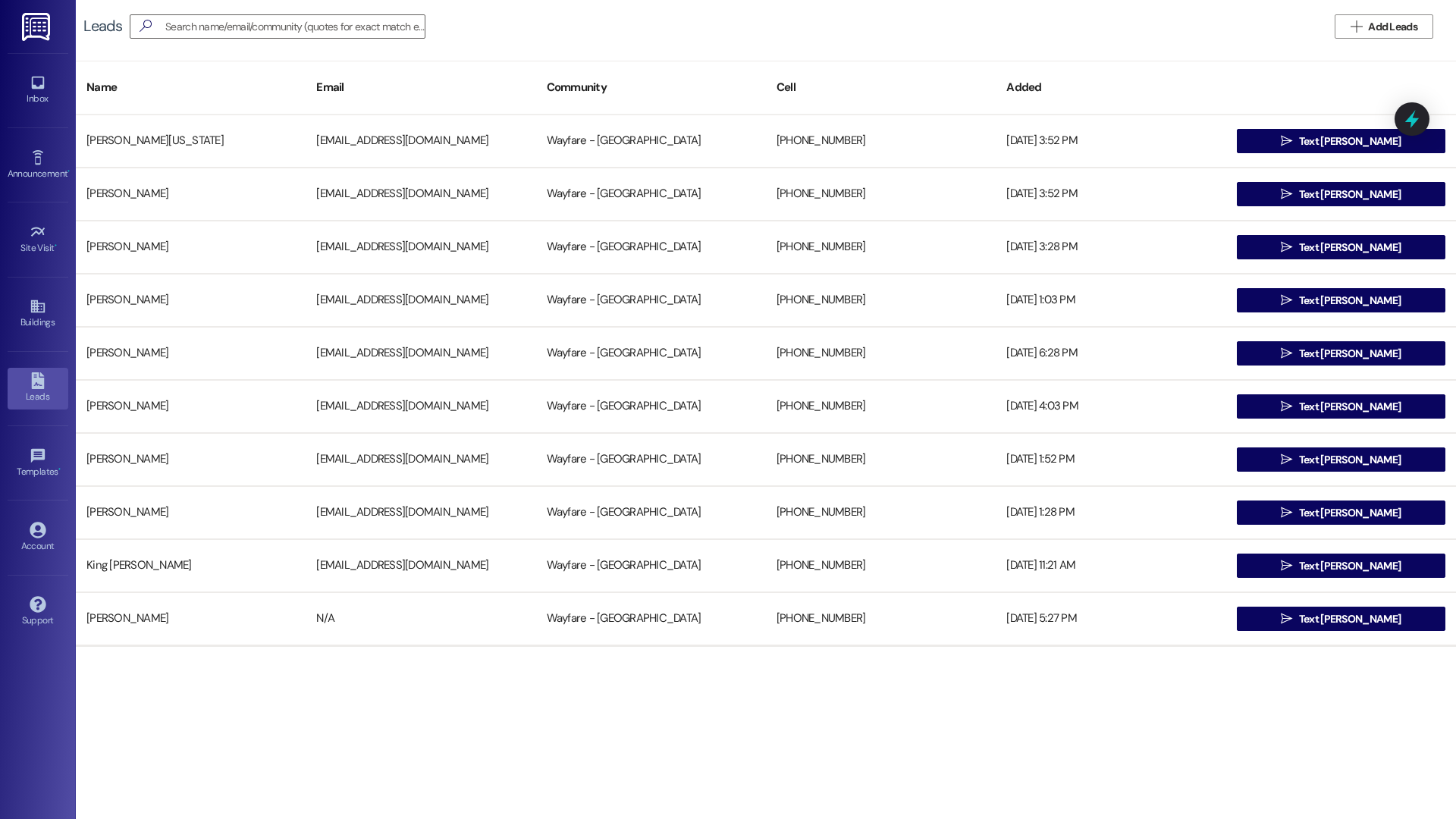
click at [964, 818] on div "Leads   Add Leads Name Email Community Cell Added Monique Washington moniquew…" at bounding box center [765, 410] width 1379 height 819
click at [1427, 26] on button " Add Leads" at bounding box center [1384, 26] width 99 height 25
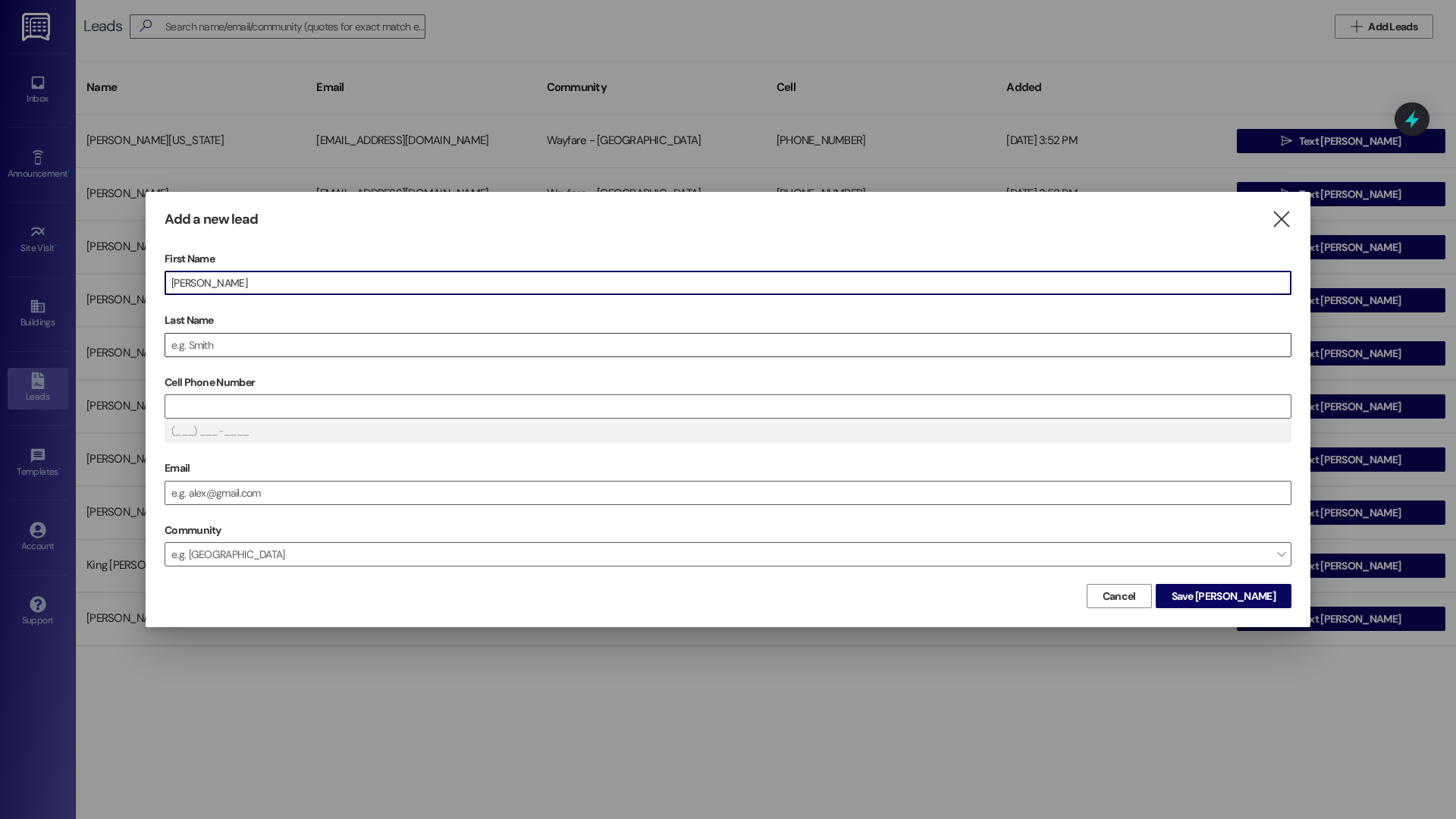
click at [432, 353] on input "Last Name" at bounding box center [728, 345] width 1125 height 23
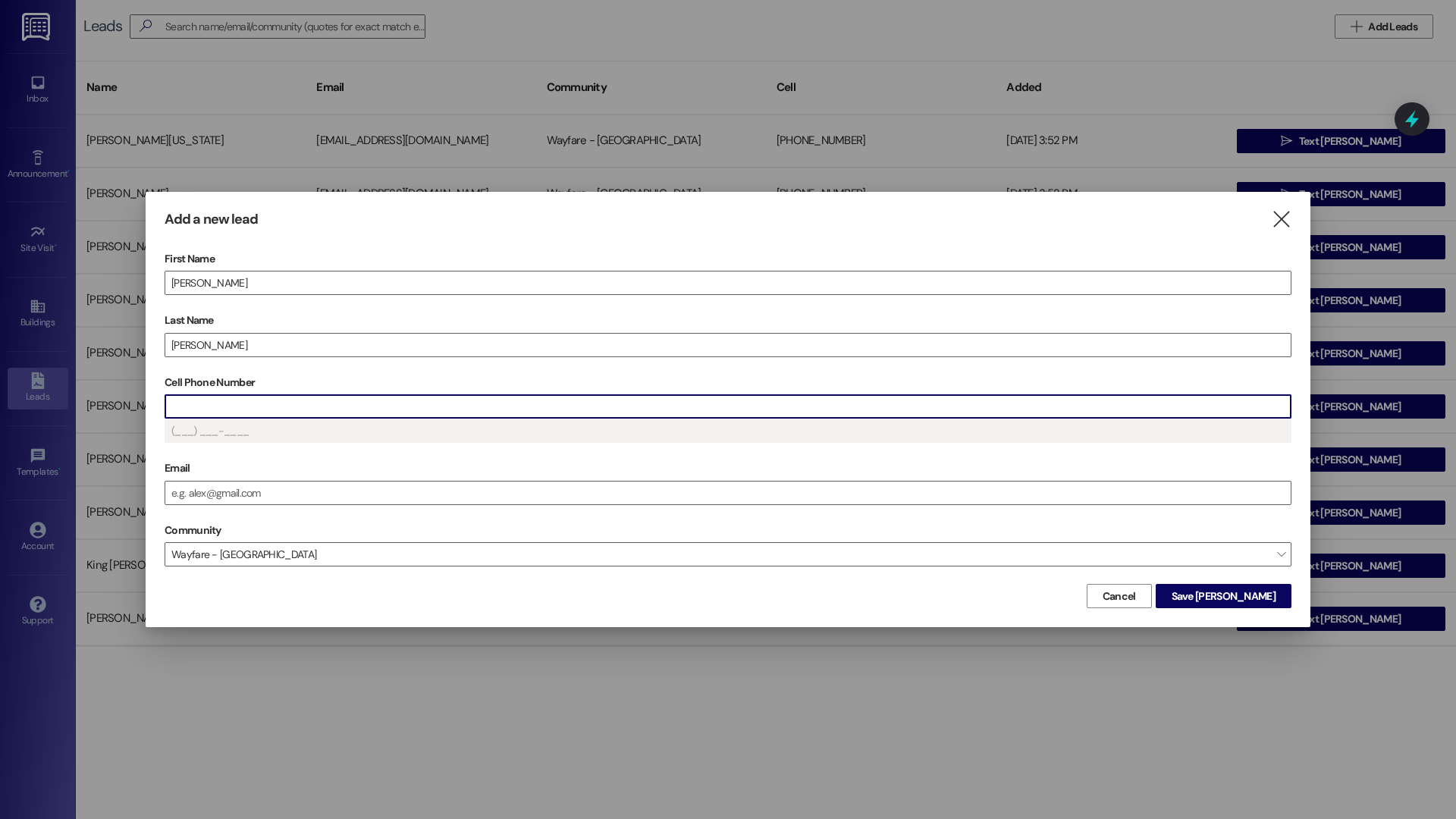
click at [309, 410] on input "Cell Phone Number" at bounding box center [728, 407] width 1125 height 23
click at [336, 398] on input "281684" at bounding box center [728, 407] width 1125 height 23
click at [322, 399] on input "281684" at bounding box center [728, 407] width 1125 height 23
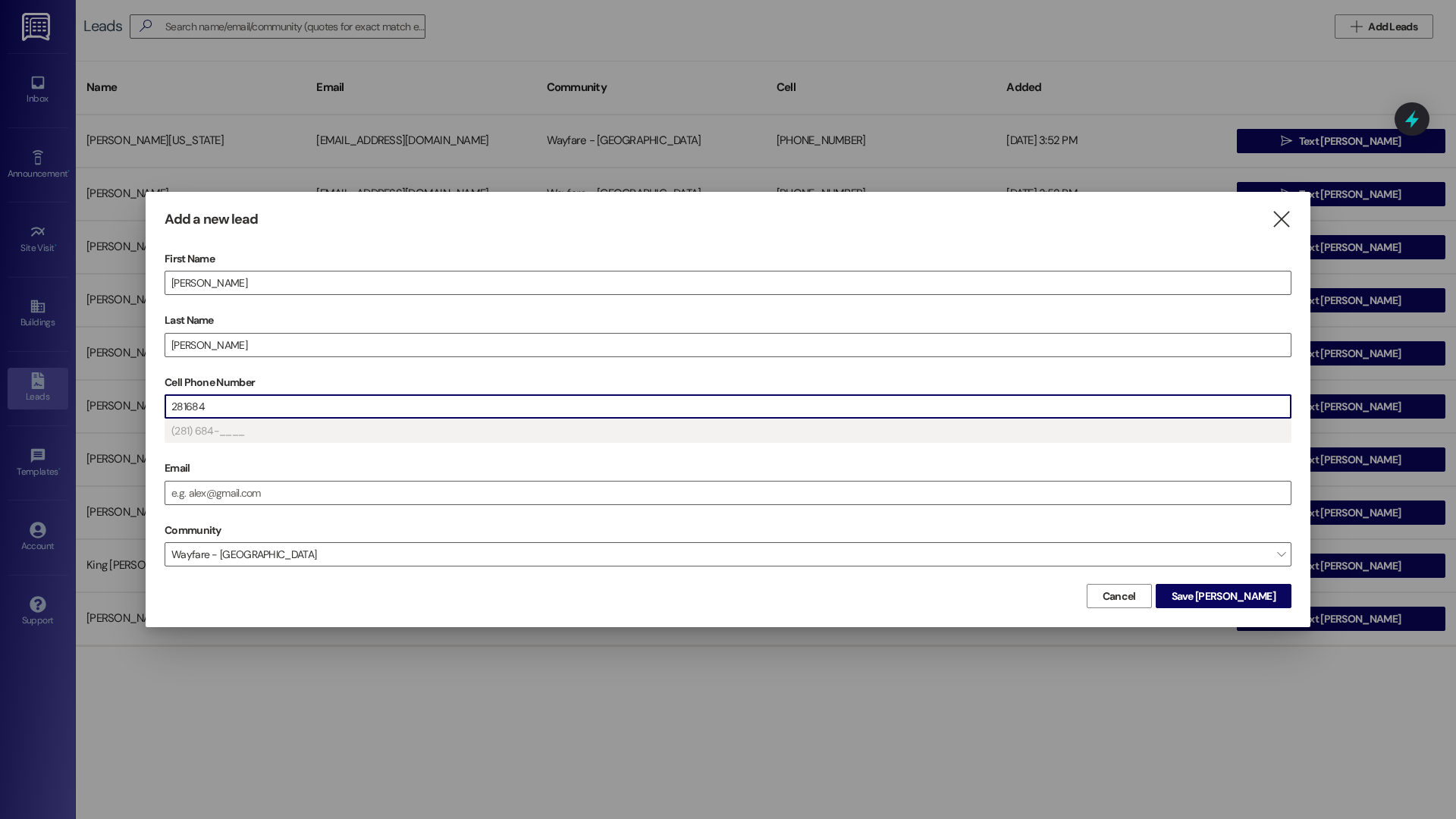
click at [326, 407] on input "281684" at bounding box center [728, 407] width 1125 height 23
click at [1250, 602] on span "Save Kendra" at bounding box center [1224, 596] width 104 height 16
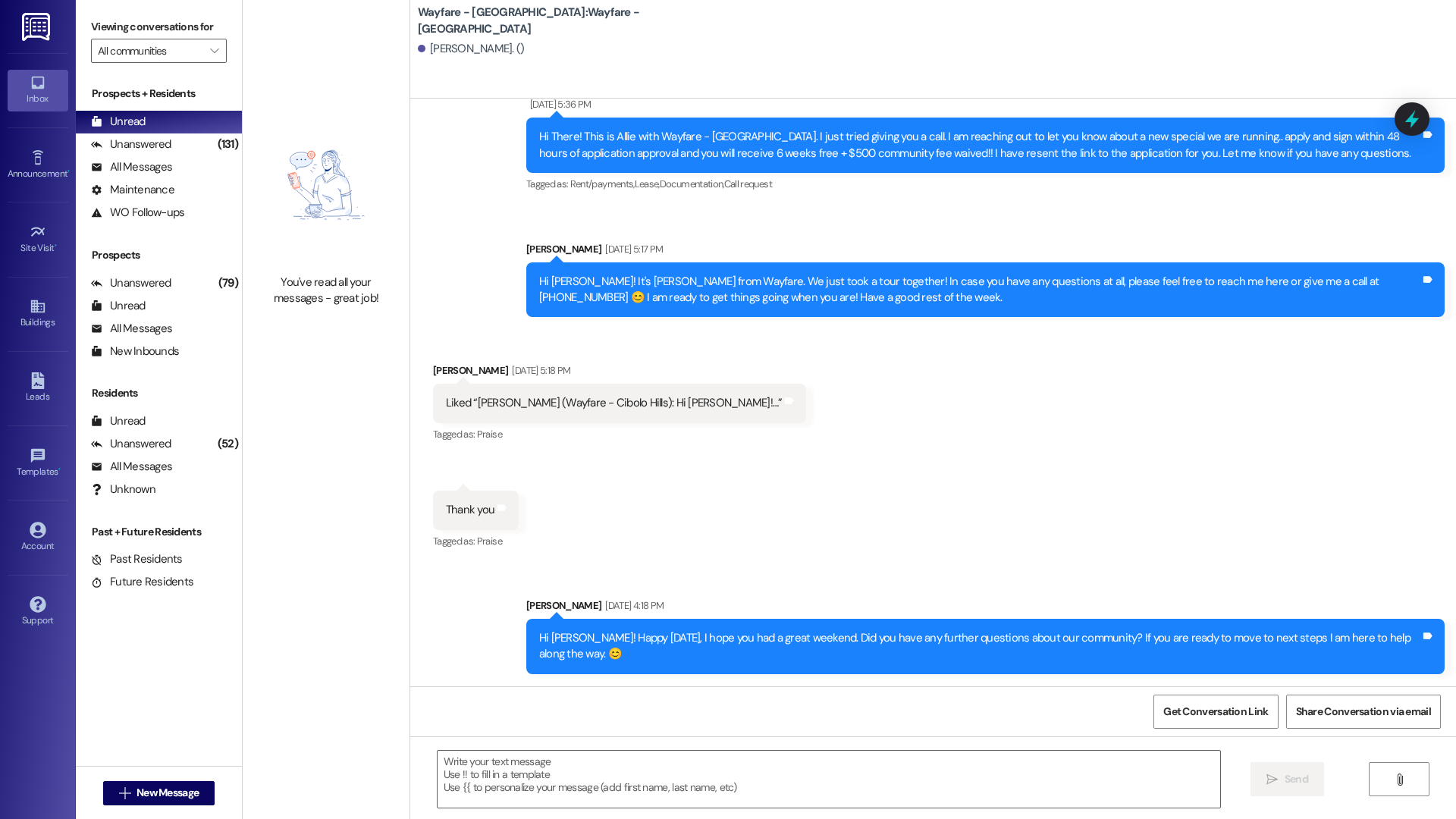
scroll to position [844, 0]
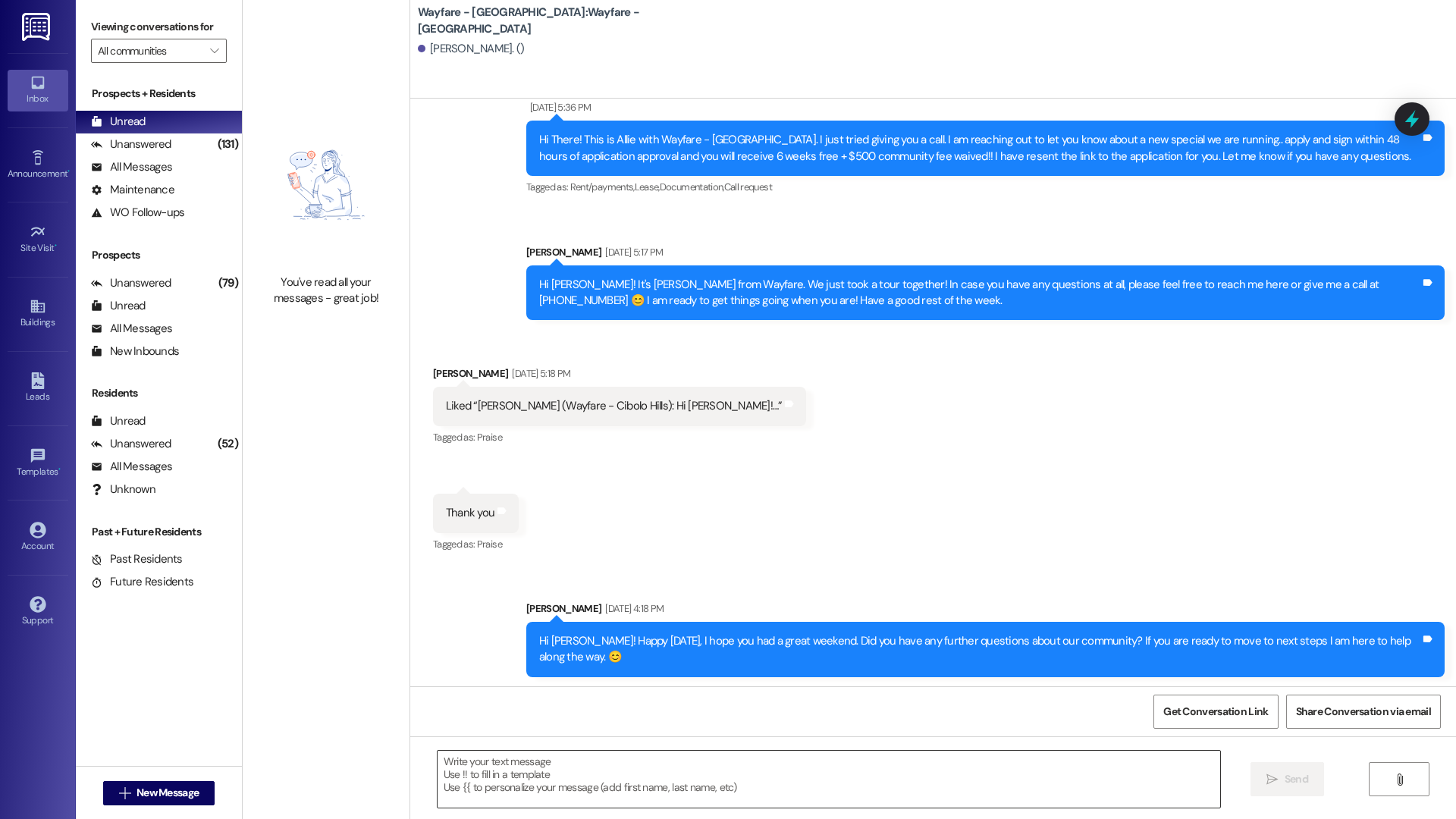
click at [549, 775] on textarea at bounding box center [828, 779] width 783 height 57
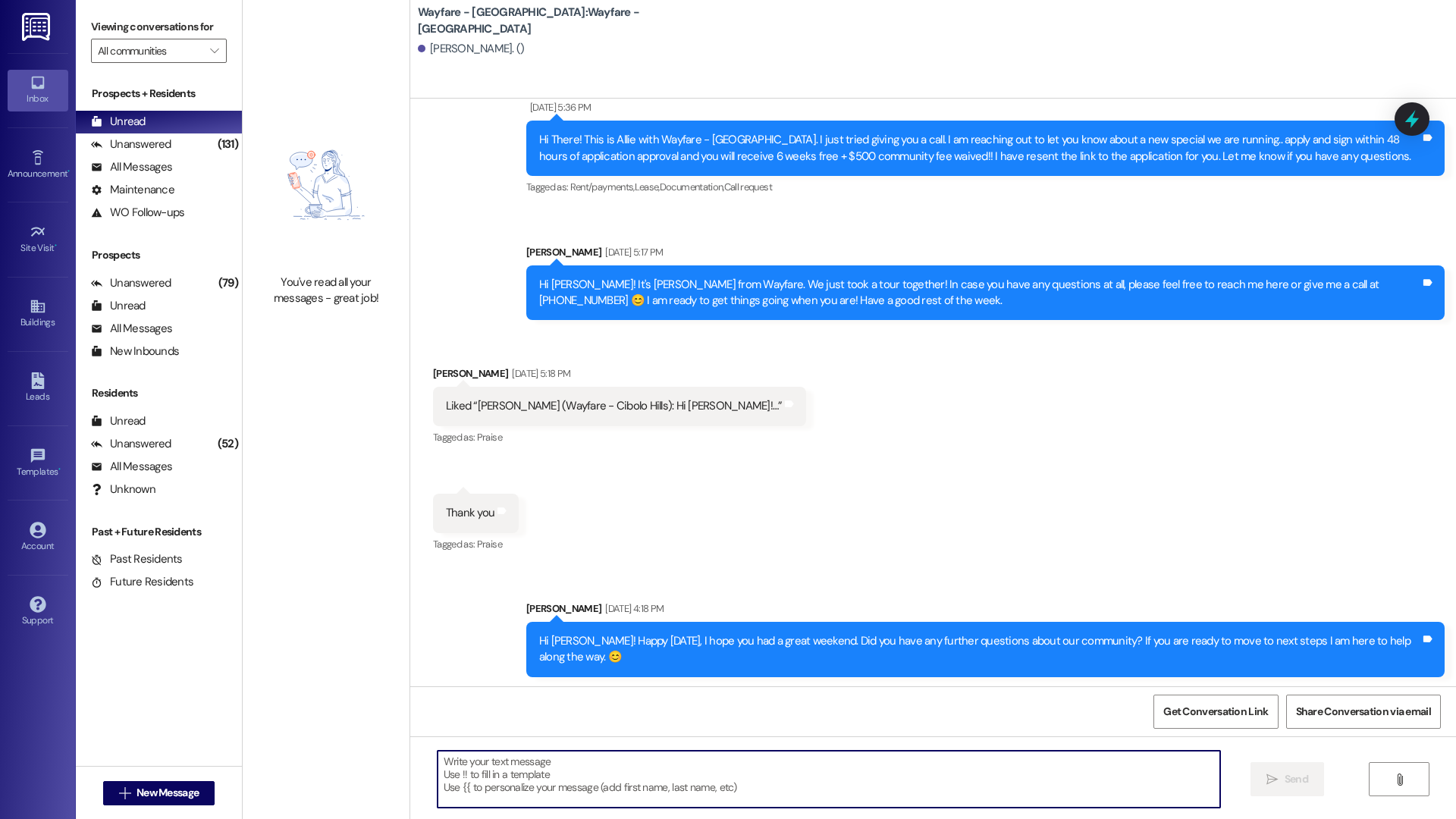
paste textarea "Hi there, I just wanted to check in to see if you’ve found a new apartment yet.…"
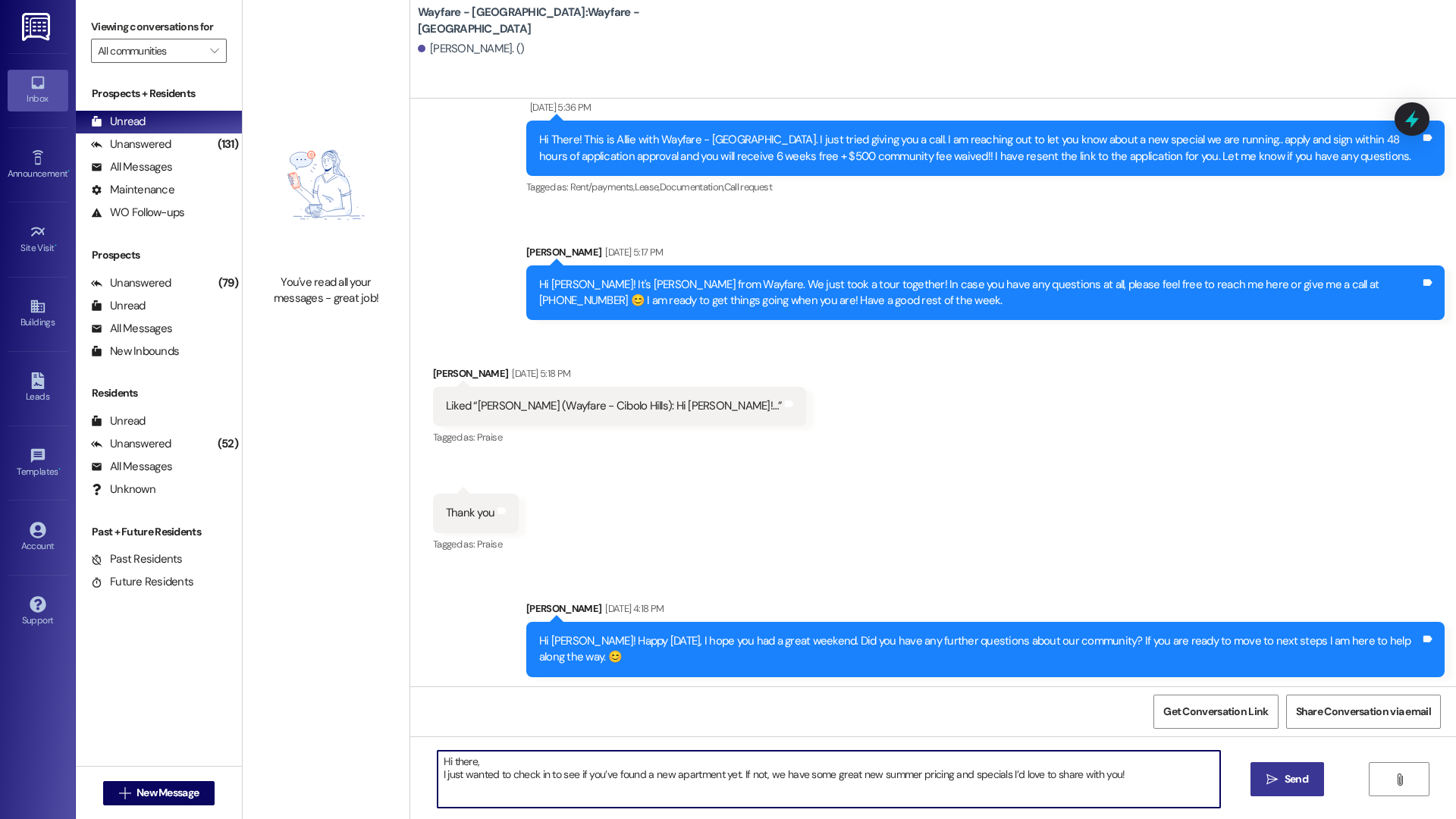
type textarea "Hi there, I just wanted to check in to see if you’ve found a new apartment yet.…"
click at [1276, 771] on span " Send" at bounding box center [1287, 779] width 48 height 16
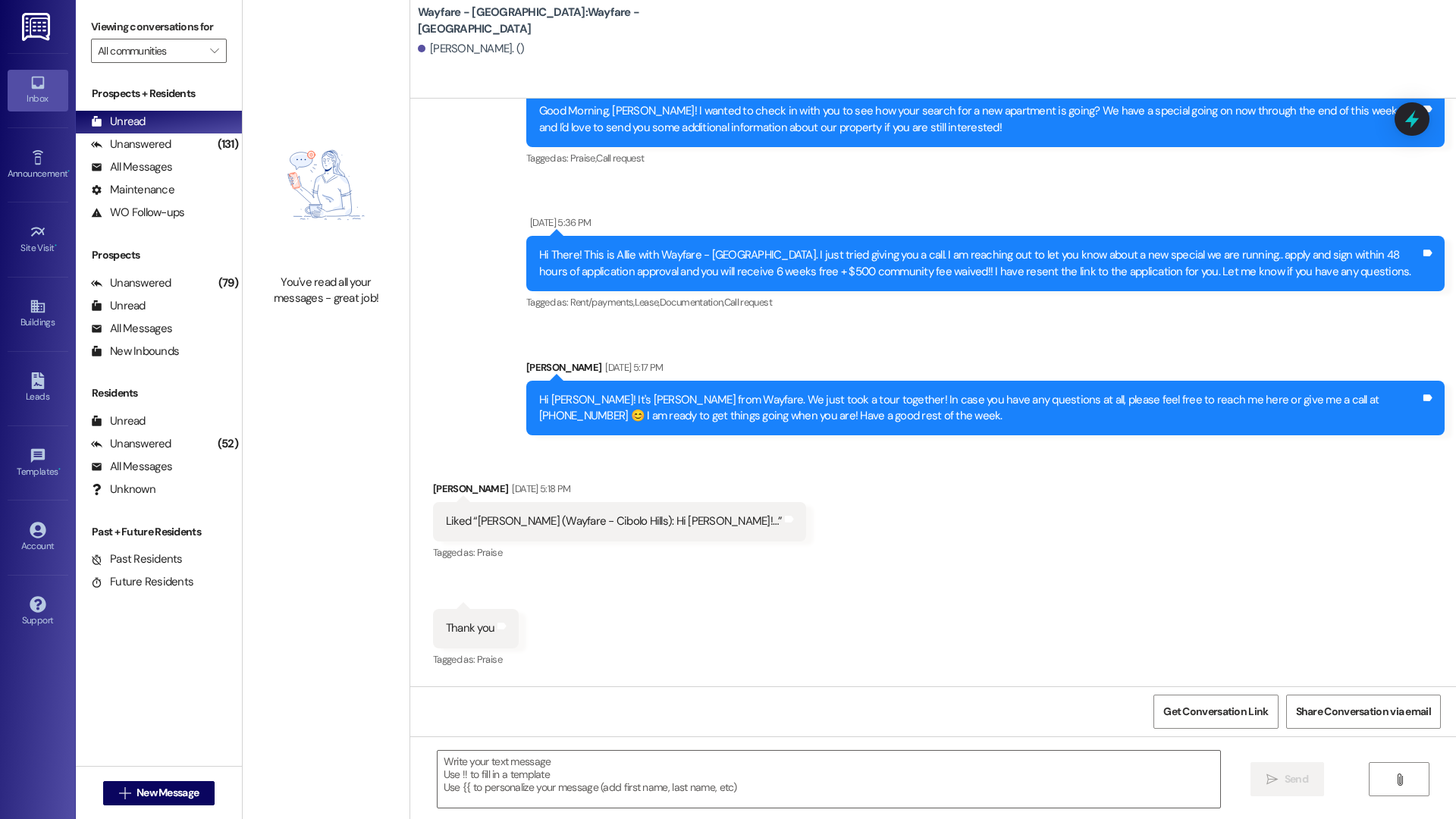
scroll to position [724, 0]
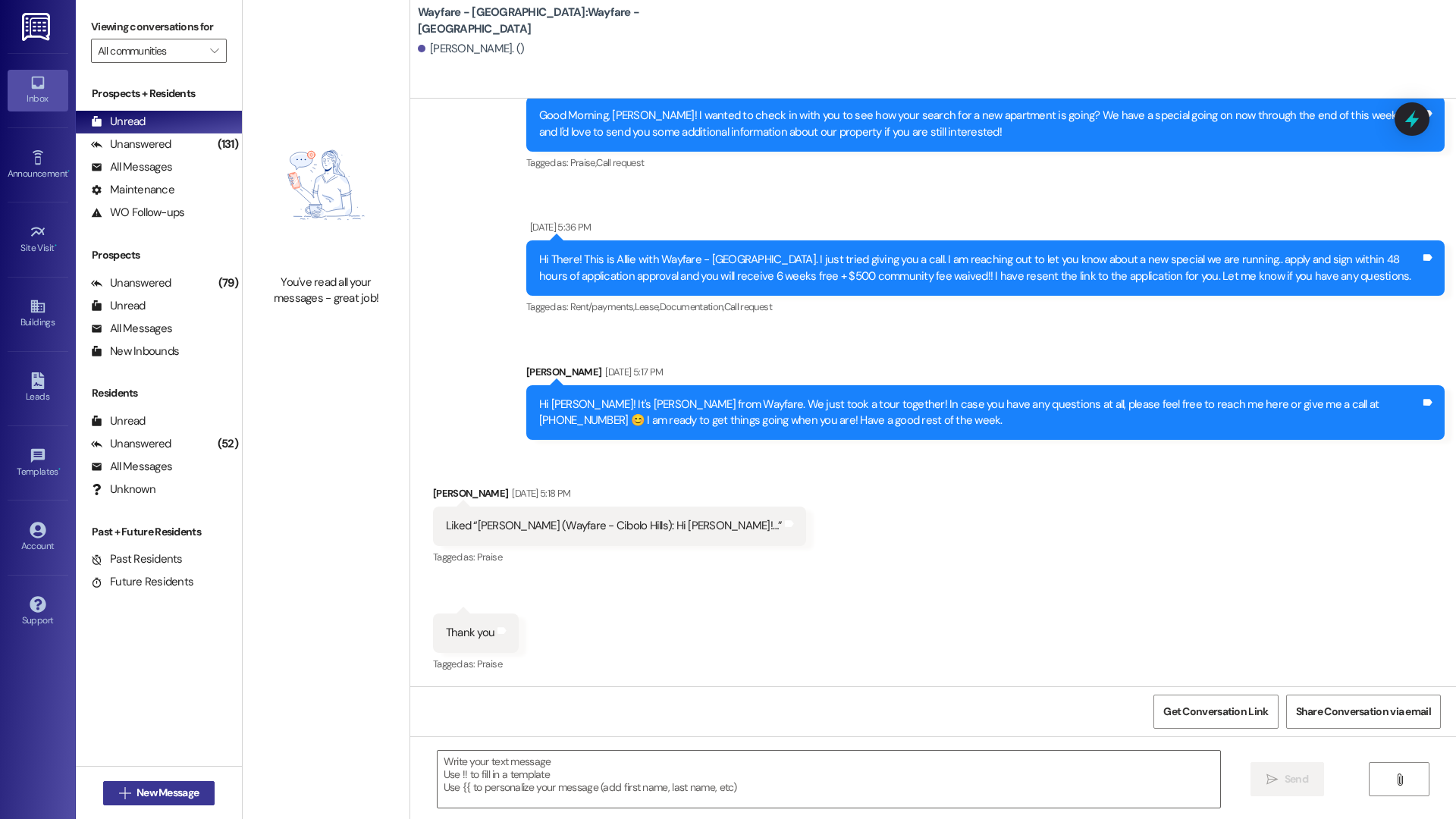
click at [180, 786] on span "New Message" at bounding box center [167, 793] width 63 height 16
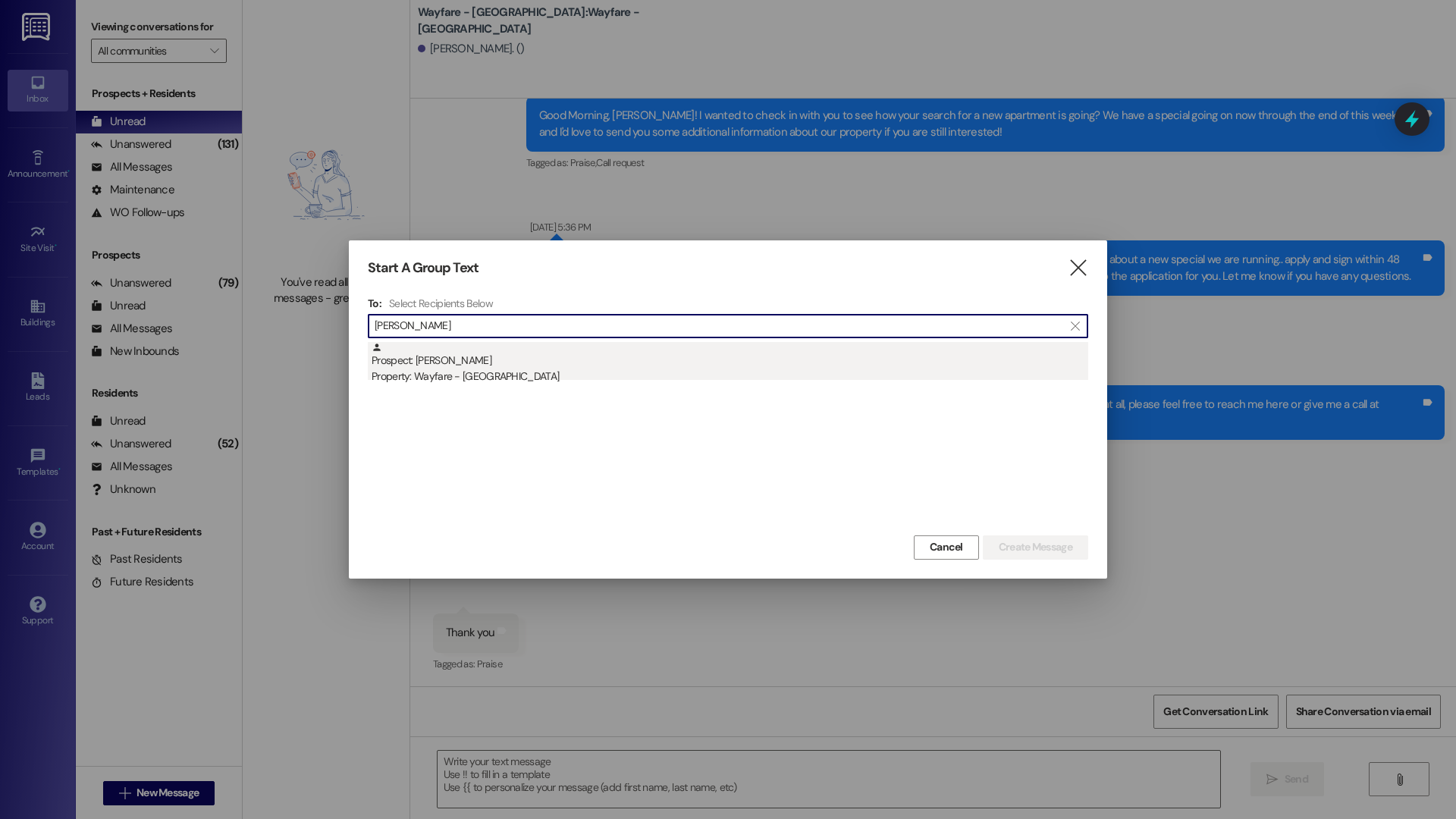
type input "habib"
click at [621, 369] on div "Property: Wayfare - [GEOGRAPHIC_DATA]" at bounding box center [730, 377] width 717 height 16
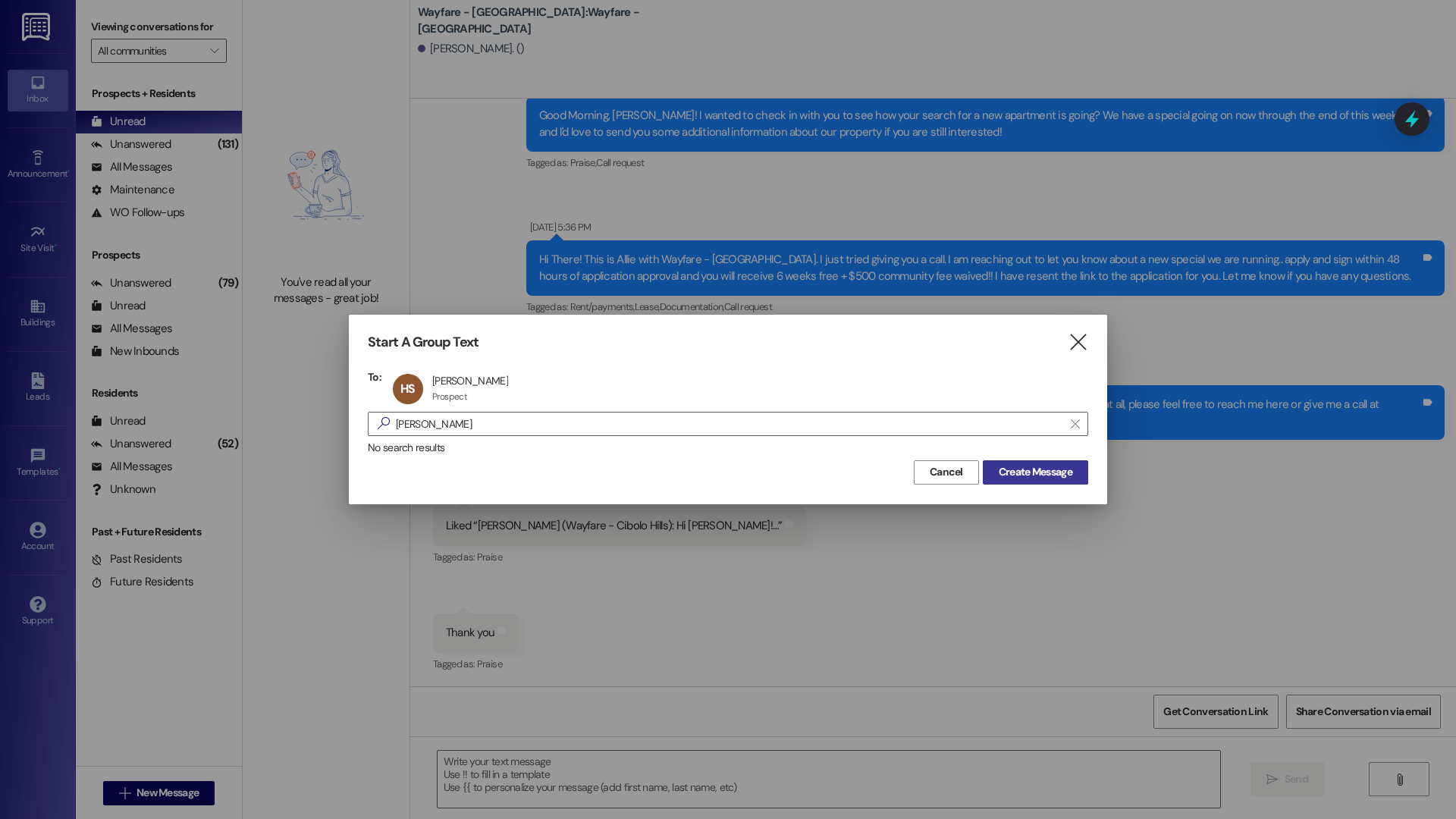
click at [1049, 469] on span "Create Message" at bounding box center [1035, 472] width 74 height 16
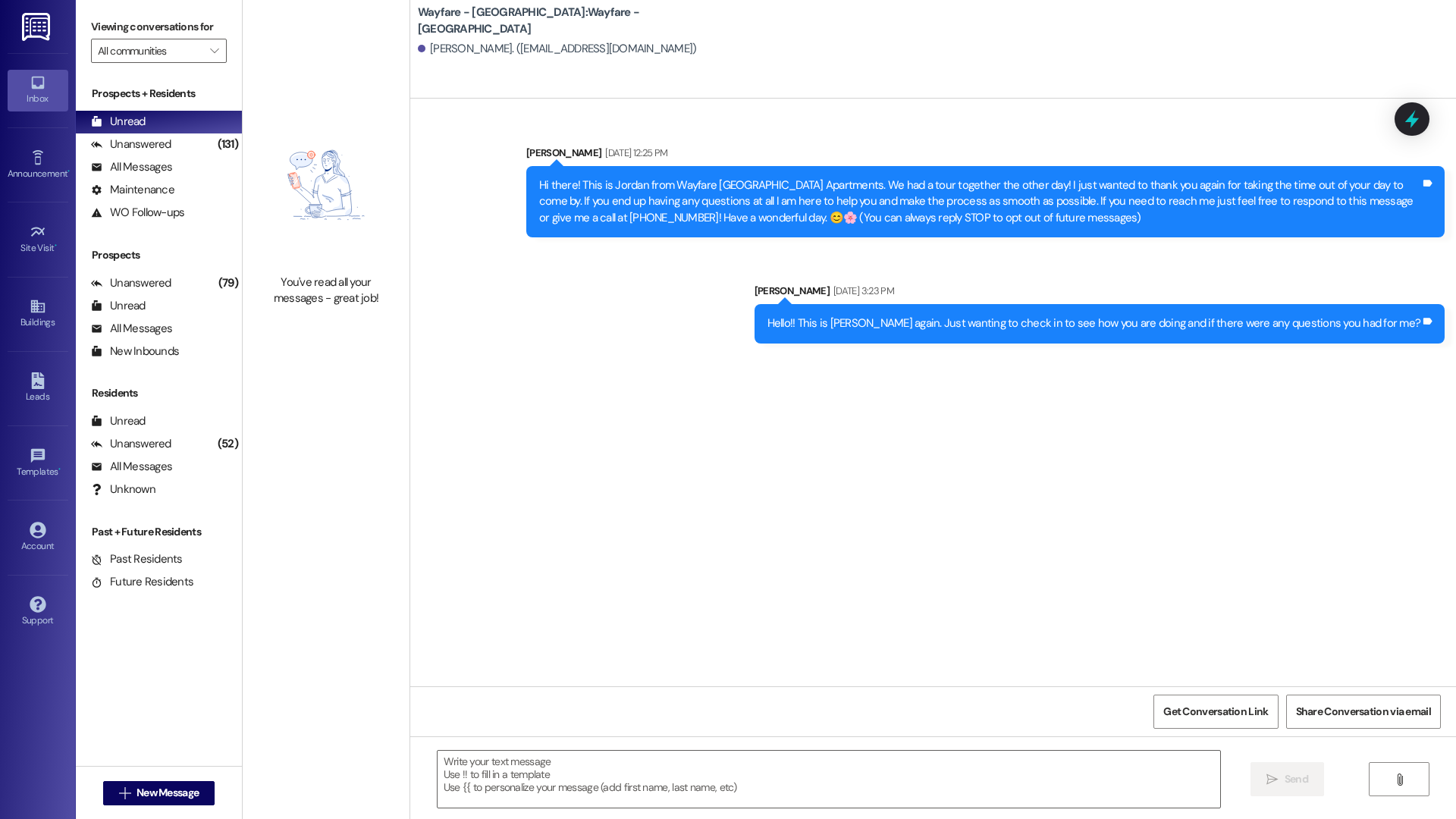
scroll to position [0, 0]
click at [868, 778] on textarea at bounding box center [828, 779] width 783 height 57
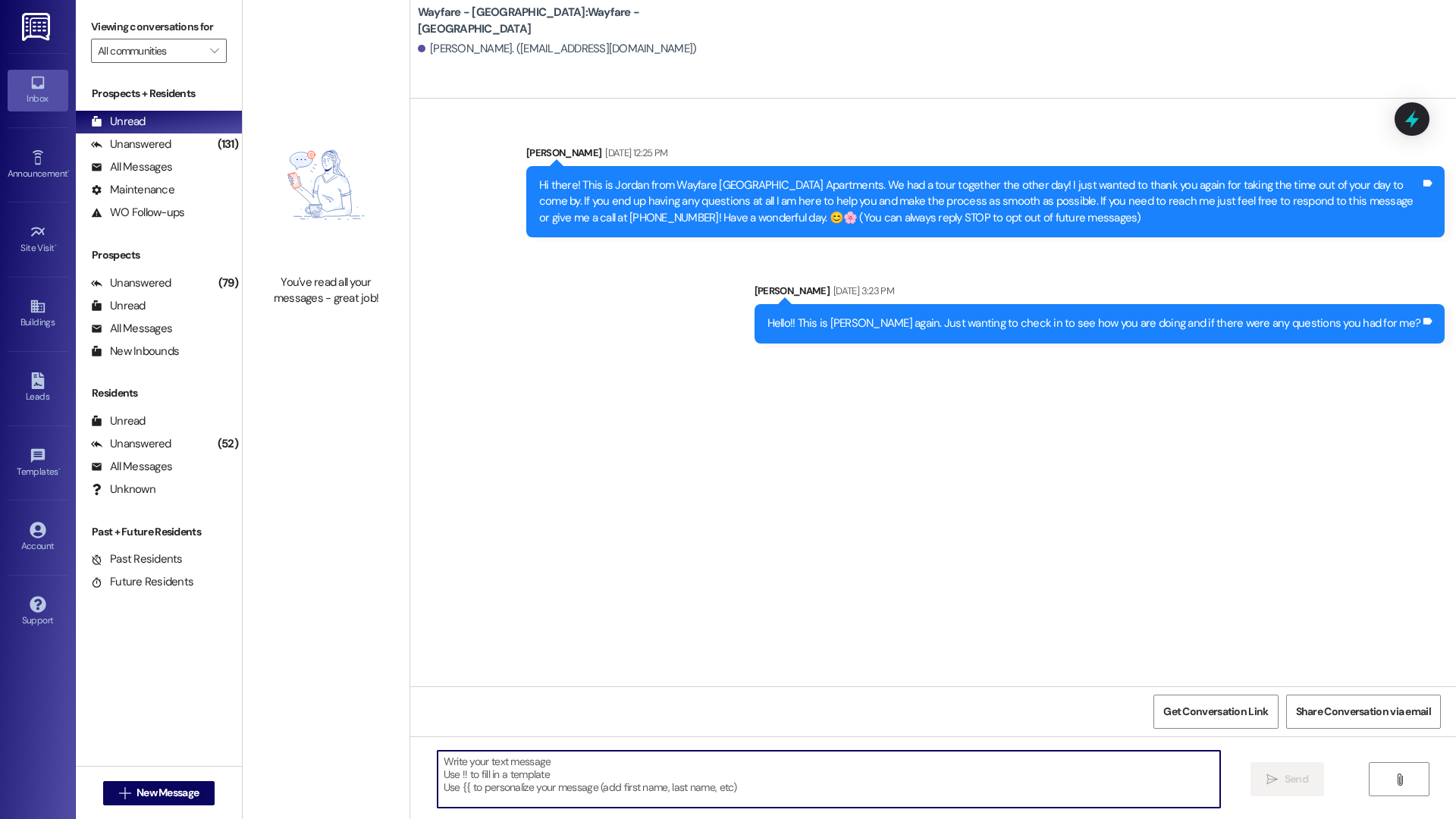
paste textarea "Hi there, I just wanted to check in to see if you’ve found a new apartment yet.…"
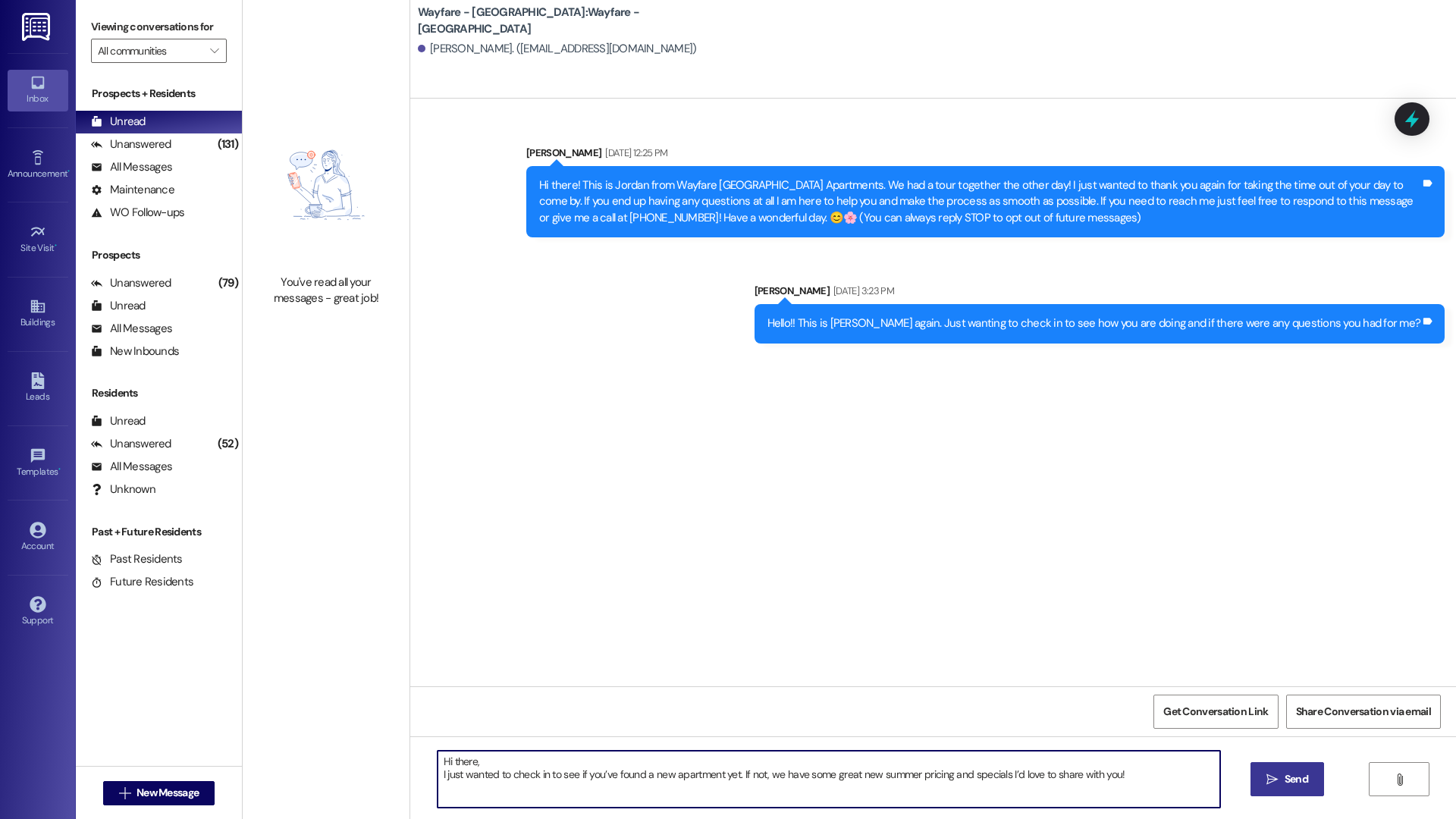
type textarea "Hi there, I just wanted to check in to see if you’ve found a new apartment yet.…"
click at [1282, 785] on span "Send" at bounding box center [1297, 779] width 30 height 16
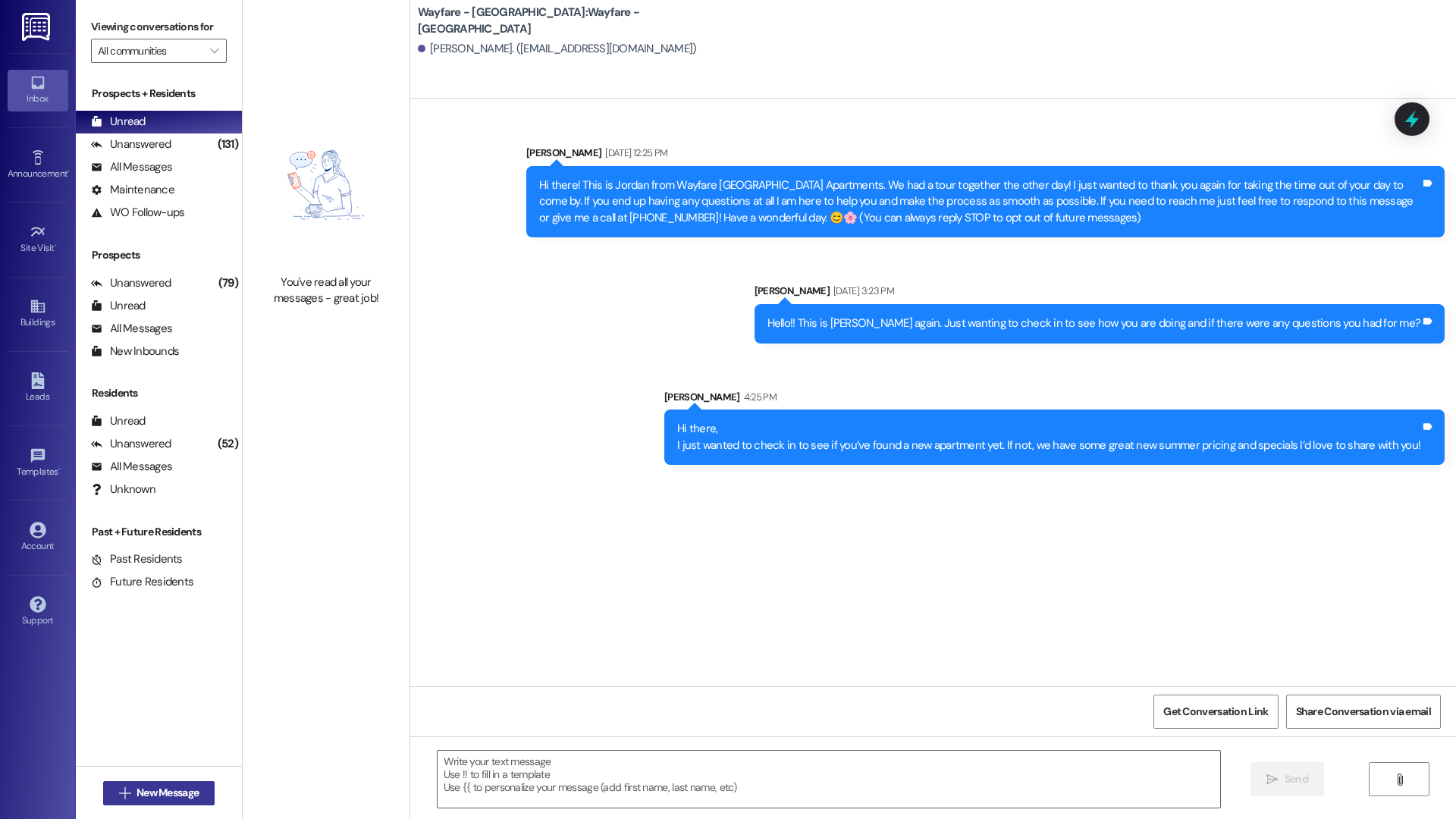
click at [178, 801] on button " New Message" at bounding box center [158, 793] width 112 height 25
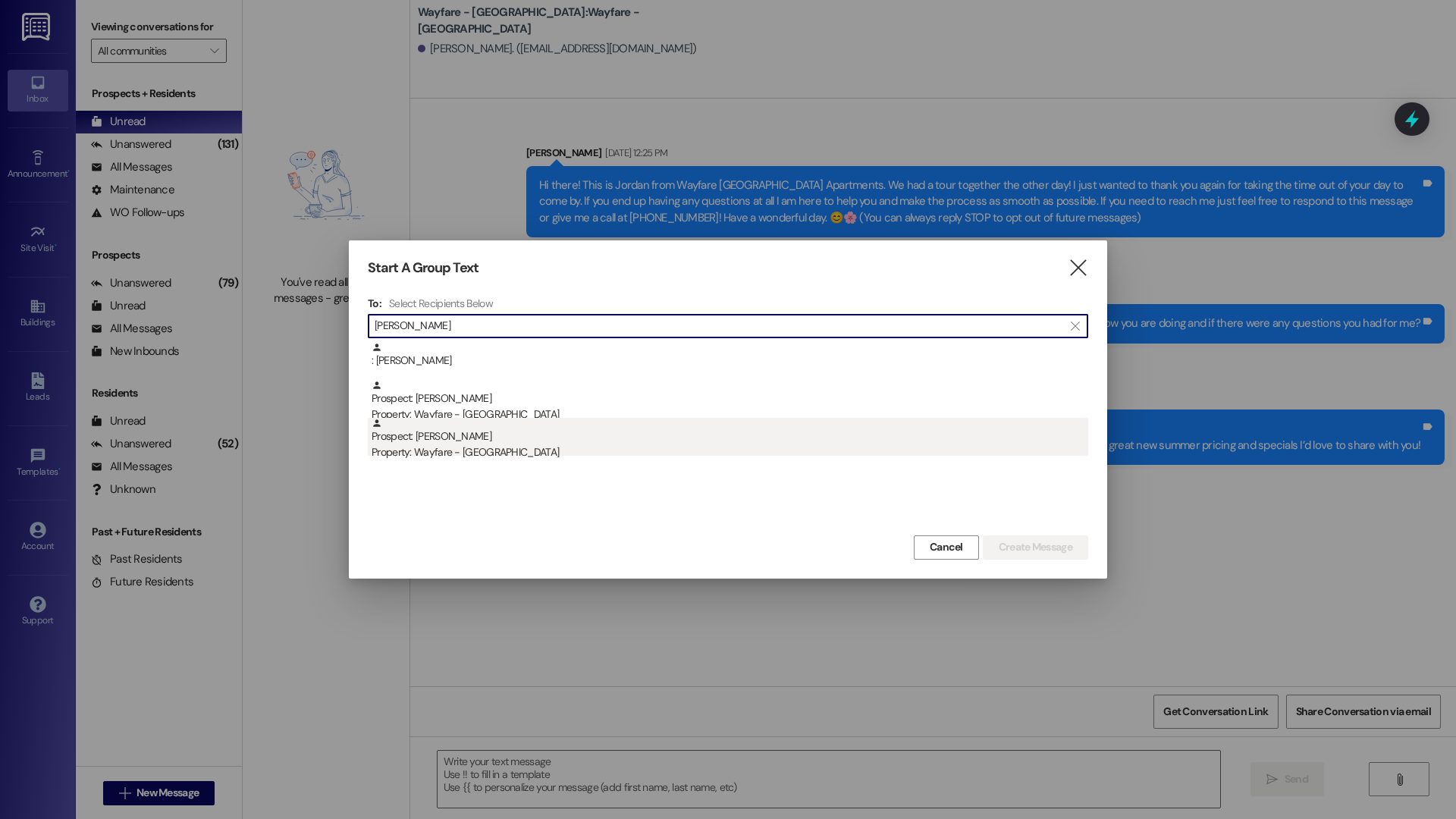
type input "gary h"
click at [615, 445] on div "Property: Wayfare - [GEOGRAPHIC_DATA]" at bounding box center [730, 453] width 717 height 16
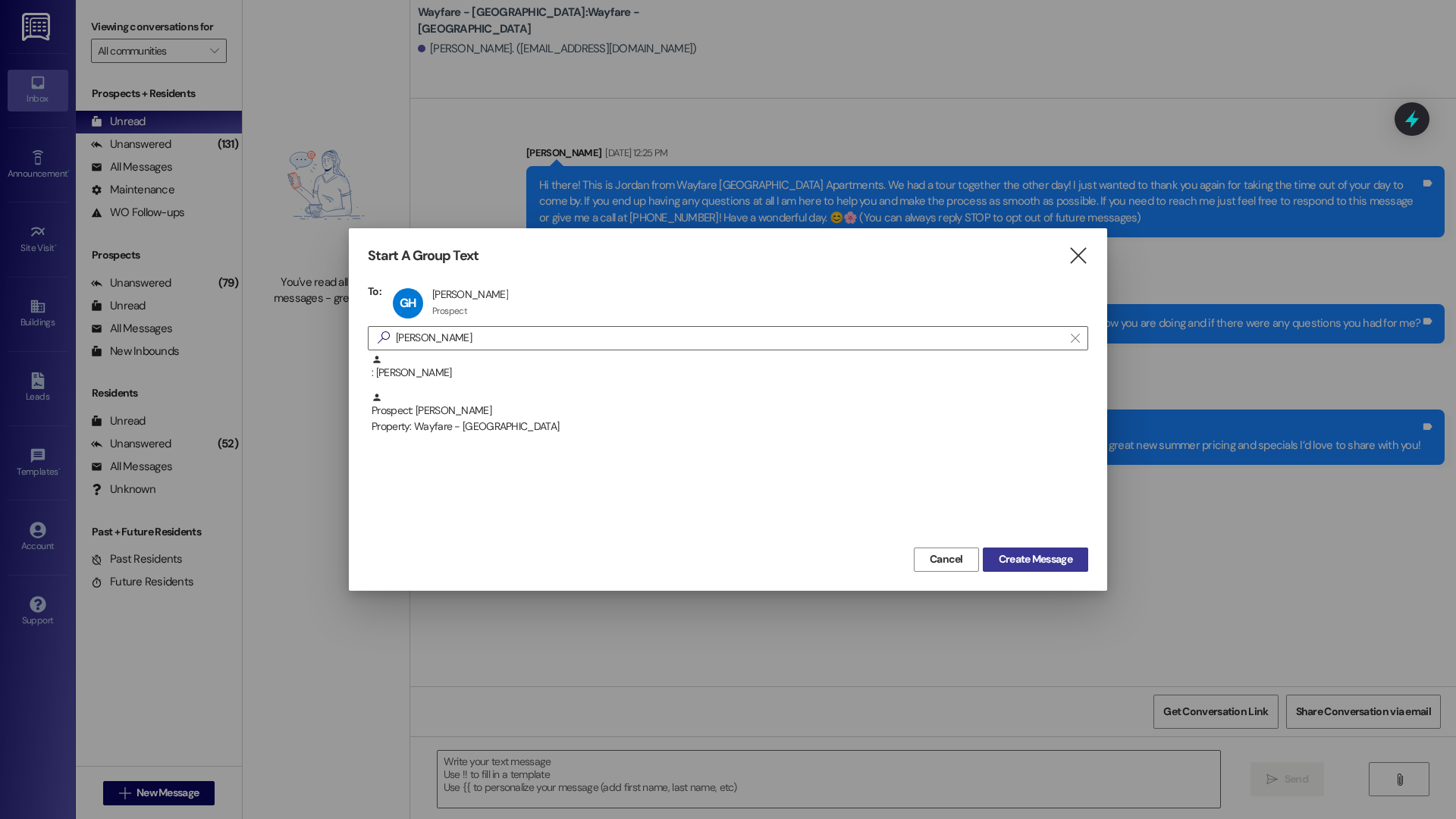
click at [1028, 555] on span "Create Message" at bounding box center [1035, 559] width 74 height 16
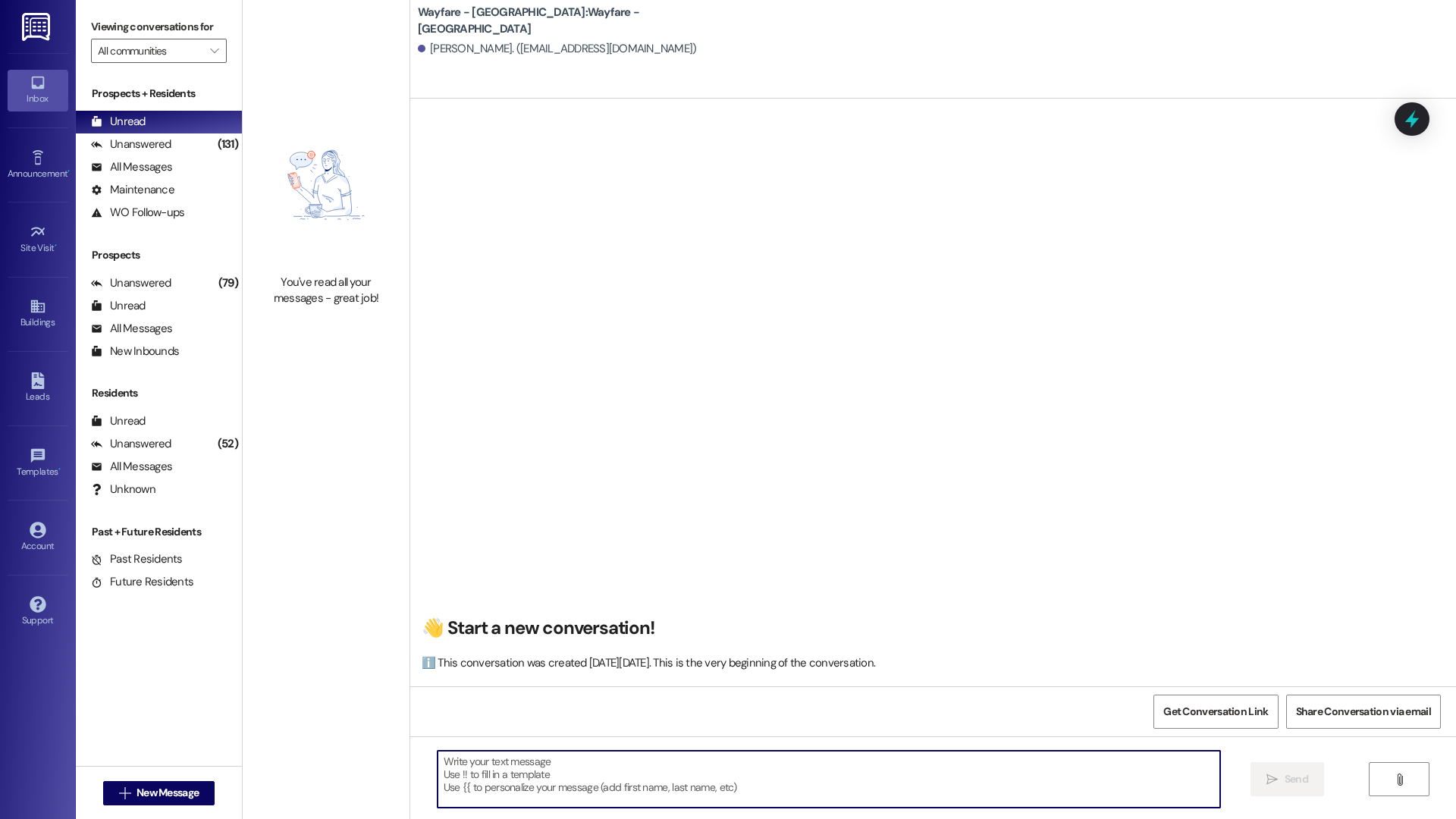
paste textarea "Hi there, I just wanted to check in to see if you’ve found a new apartment yet.…"
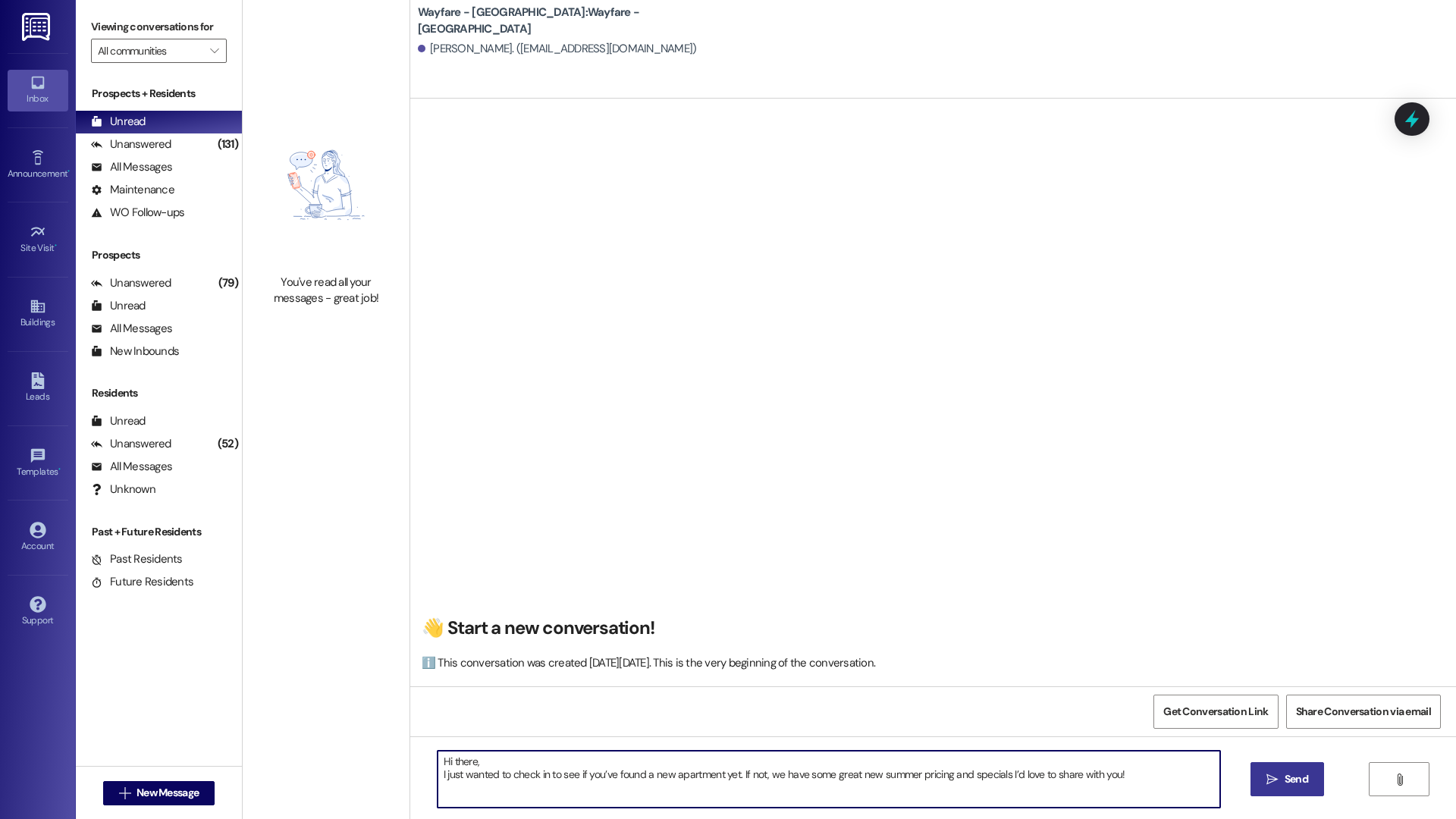
type textarea "Hi there, I just wanted to check in to see if you’ve found a new apartment yet.…"
click at [1284, 779] on span "Send" at bounding box center [1296, 779] width 24 height 16
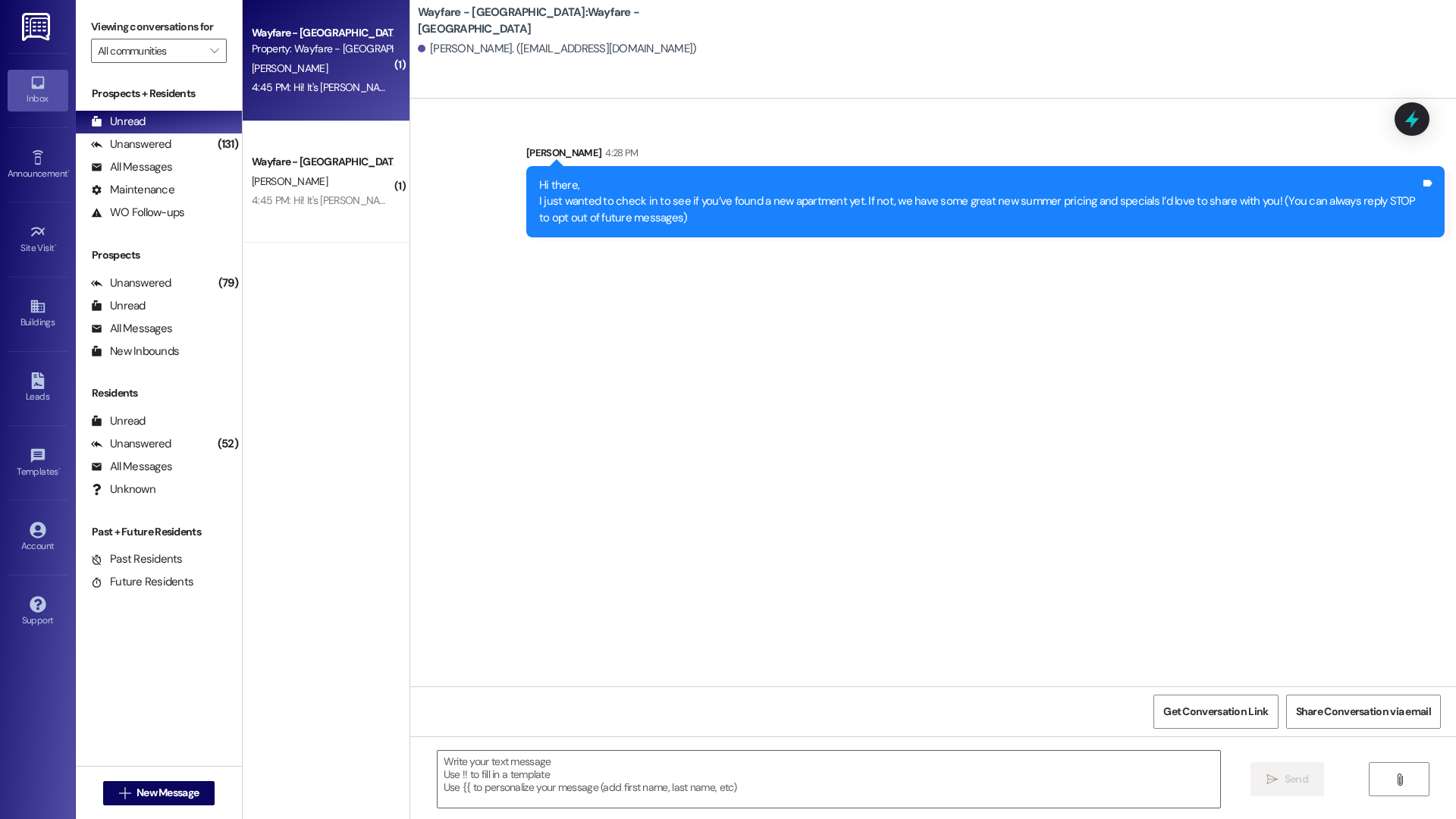
click at [331, 116] on div "Wayfare - Cibolo Hills Prospect Property: Wayfare - Cibolo Hills E. Jacobo 4:45…" at bounding box center [326, 61] width 166 height 122
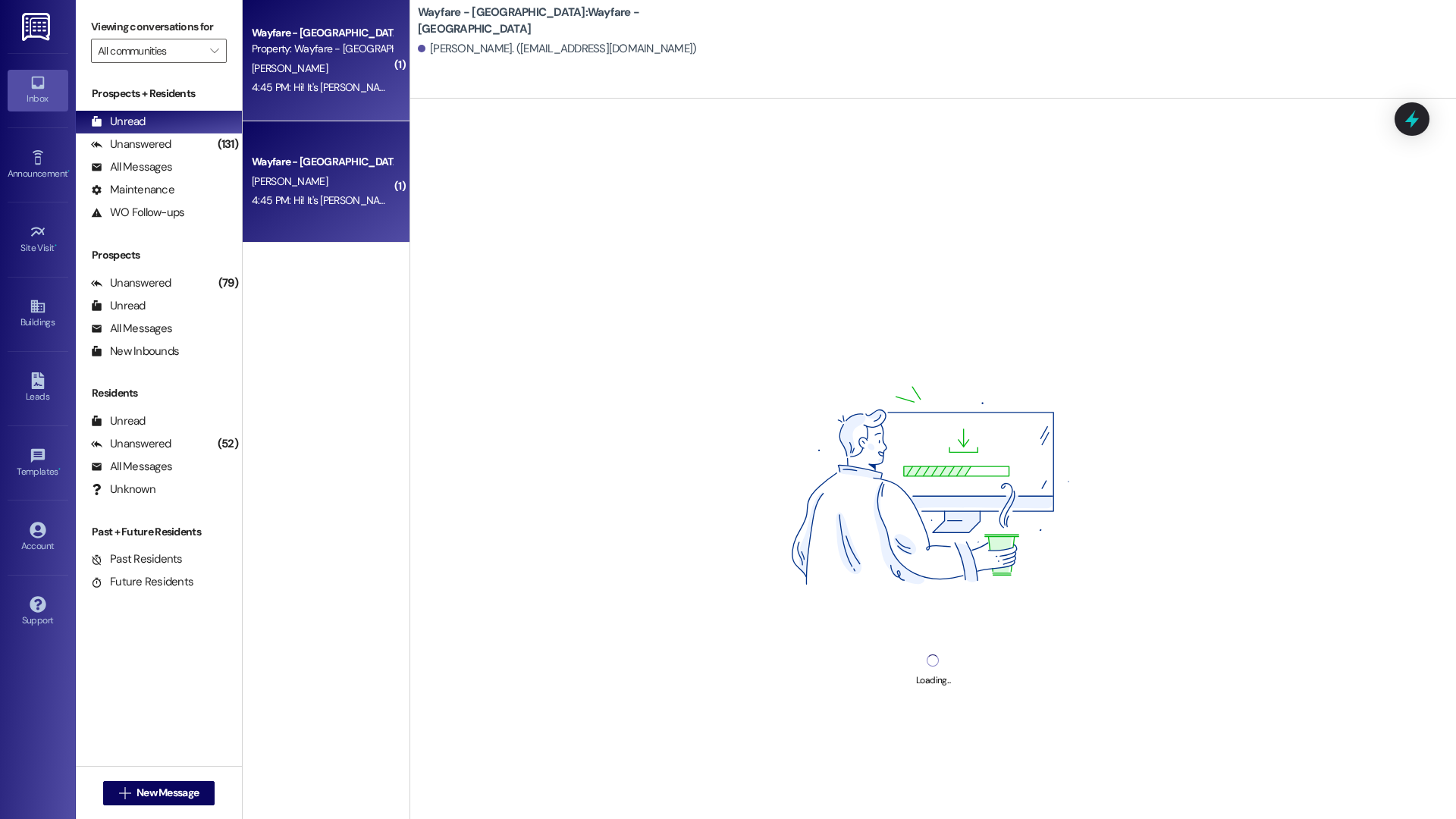
click at [347, 187] on div "[PERSON_NAME]" at bounding box center [321, 182] width 143 height 19
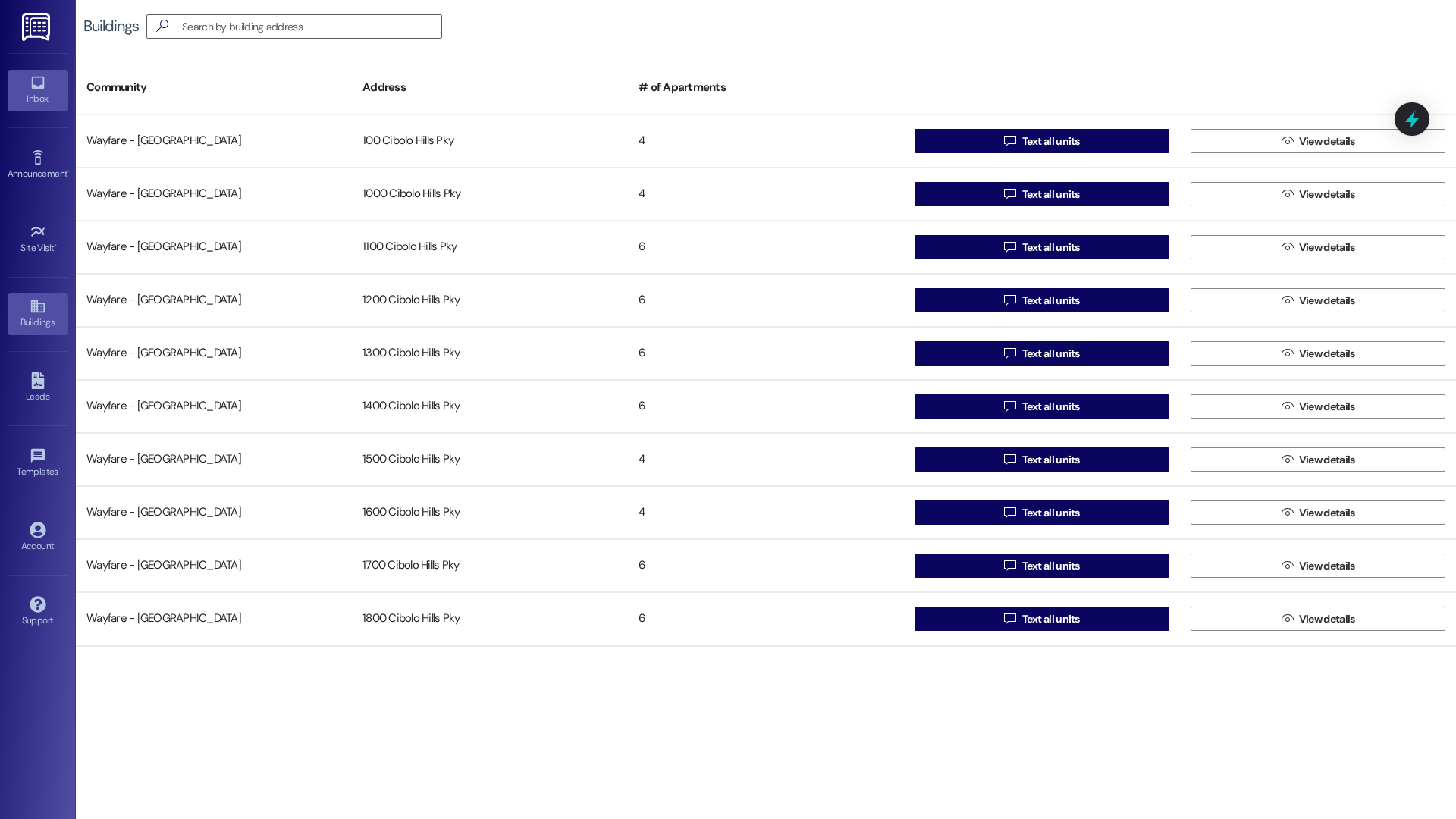
click at [44, 83] on icon at bounding box center [38, 82] width 17 height 17
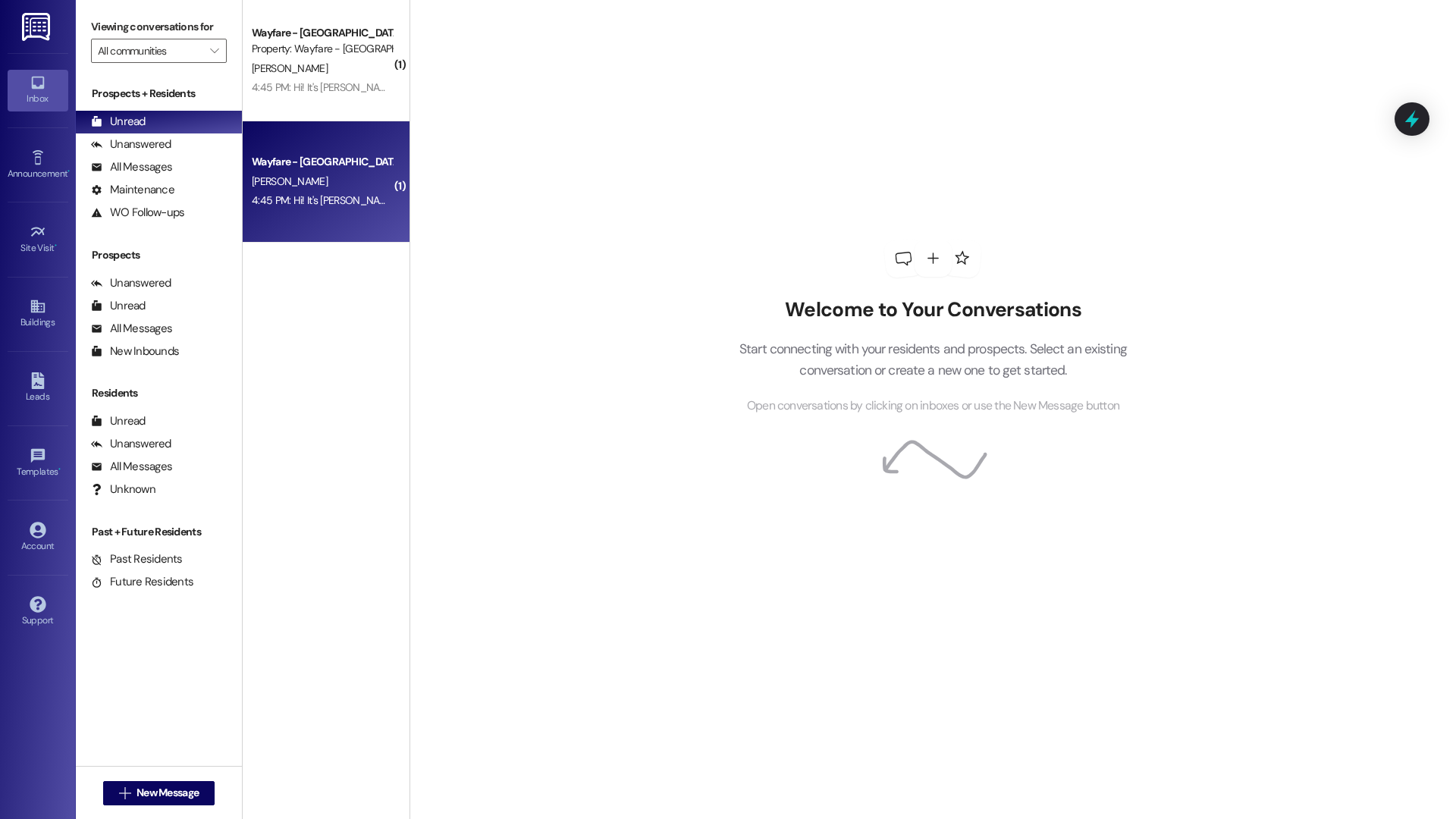
click at [290, 195] on div "4:45 PM: Hi! It's [PERSON_NAME] from the apt 903. I'm no longer there, but I th…" at bounding box center [705, 201] width 907 height 14
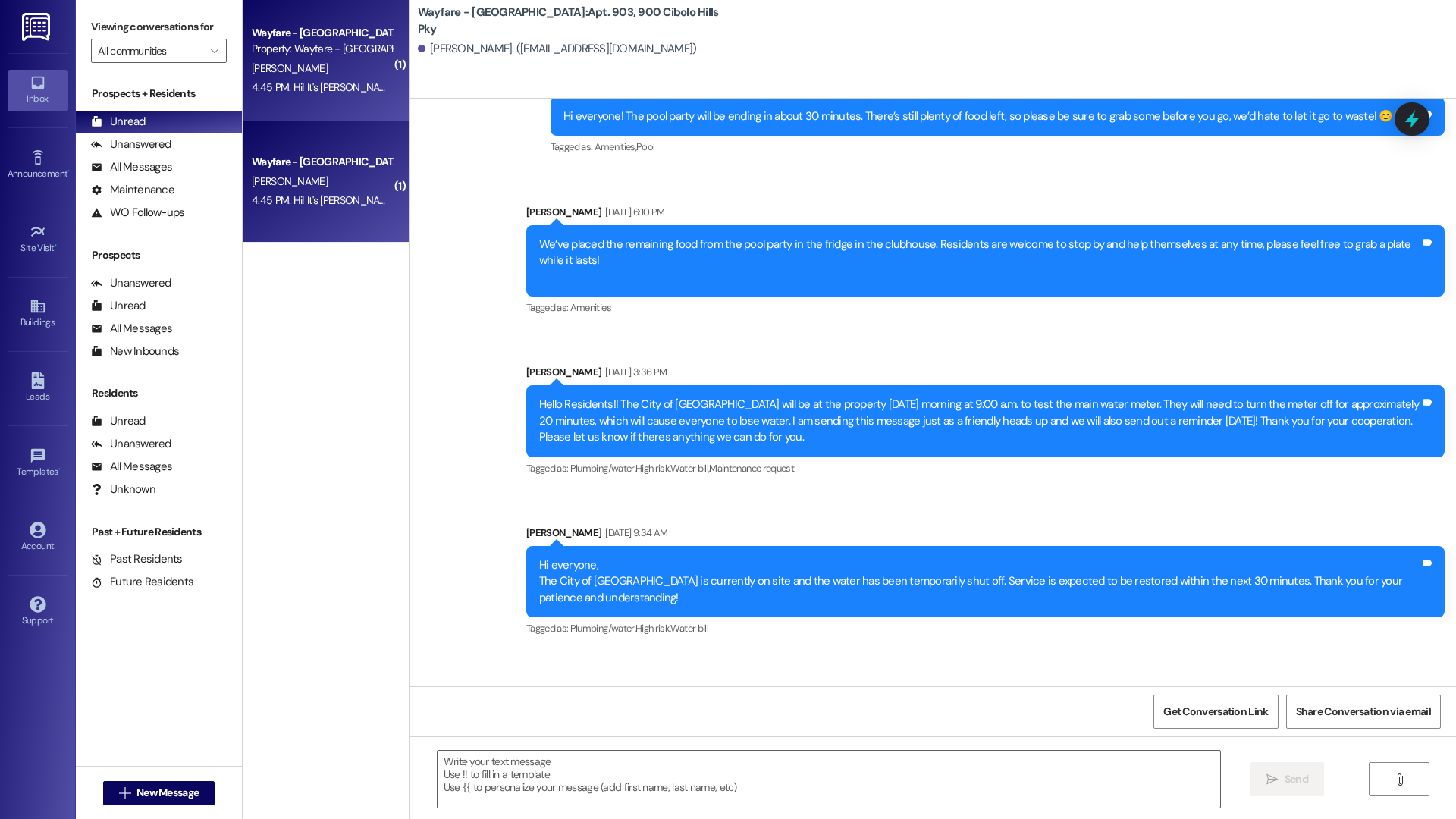
scroll to position [44836, 0]
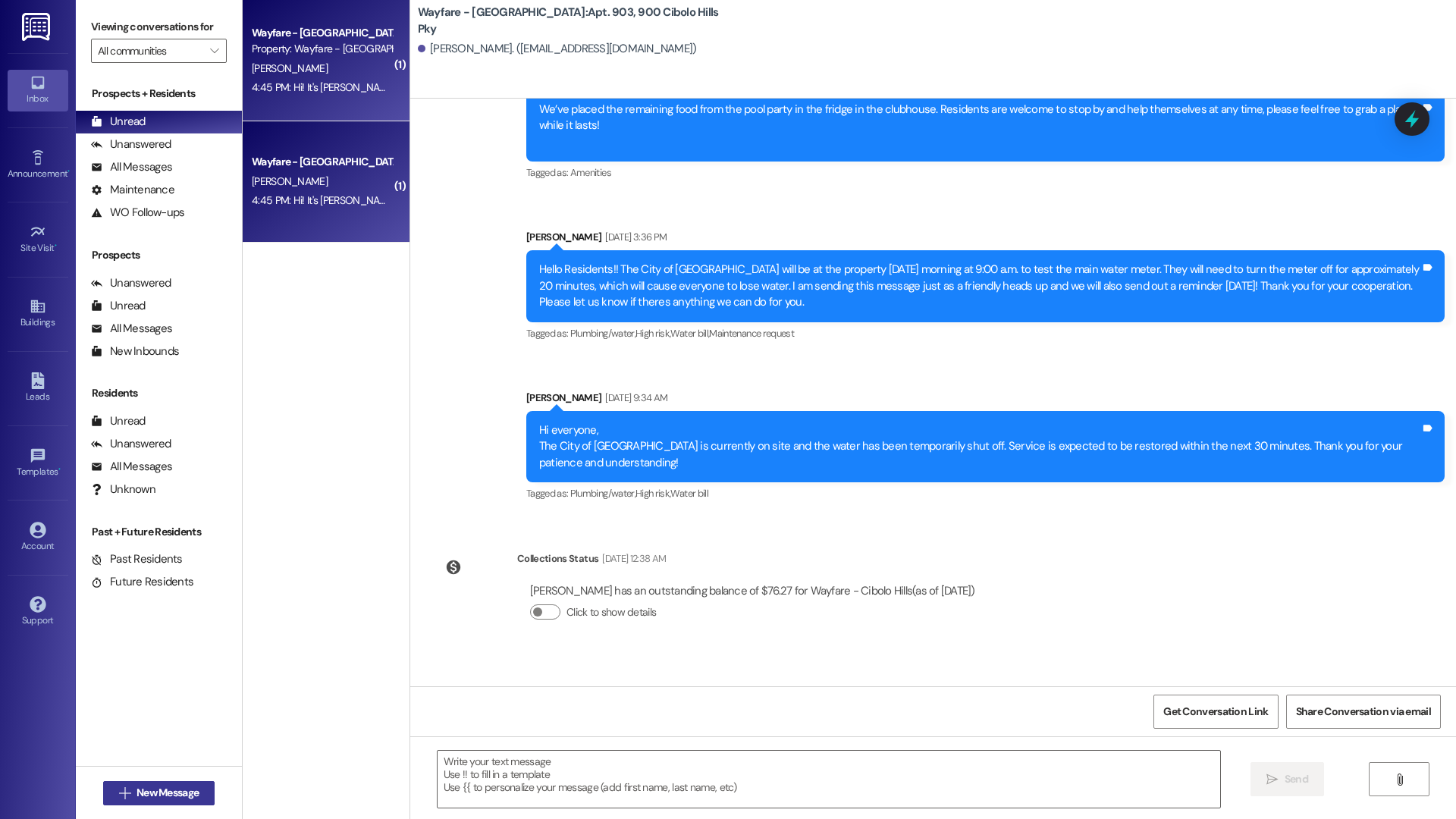
click at [119, 793] on icon "" at bounding box center [124, 793] width 11 height 12
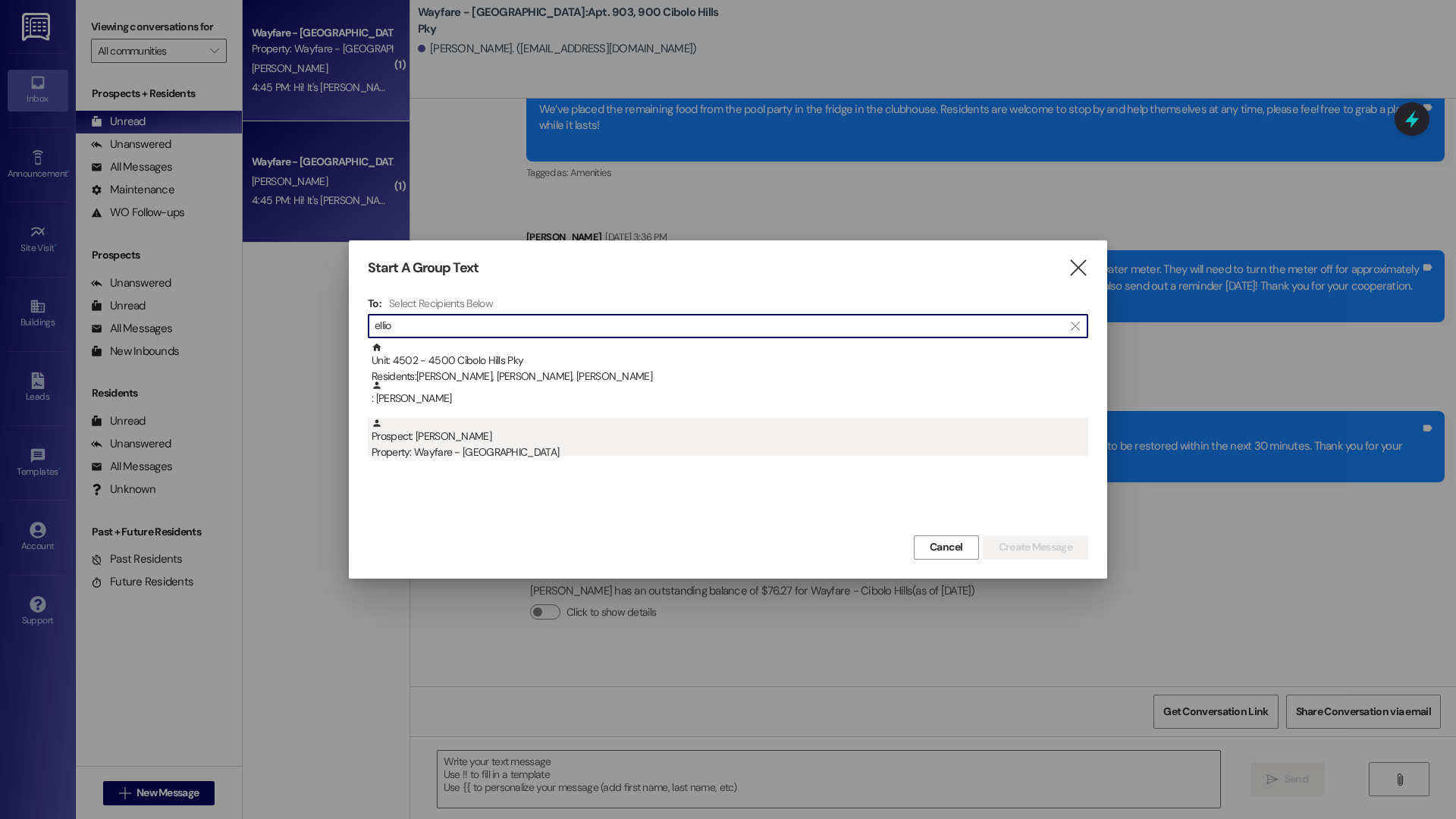
type input "ellio"
click at [548, 440] on div "Prospect: [PERSON_NAME] Property: Wayfare - [GEOGRAPHIC_DATA]" at bounding box center [730, 439] width 717 height 43
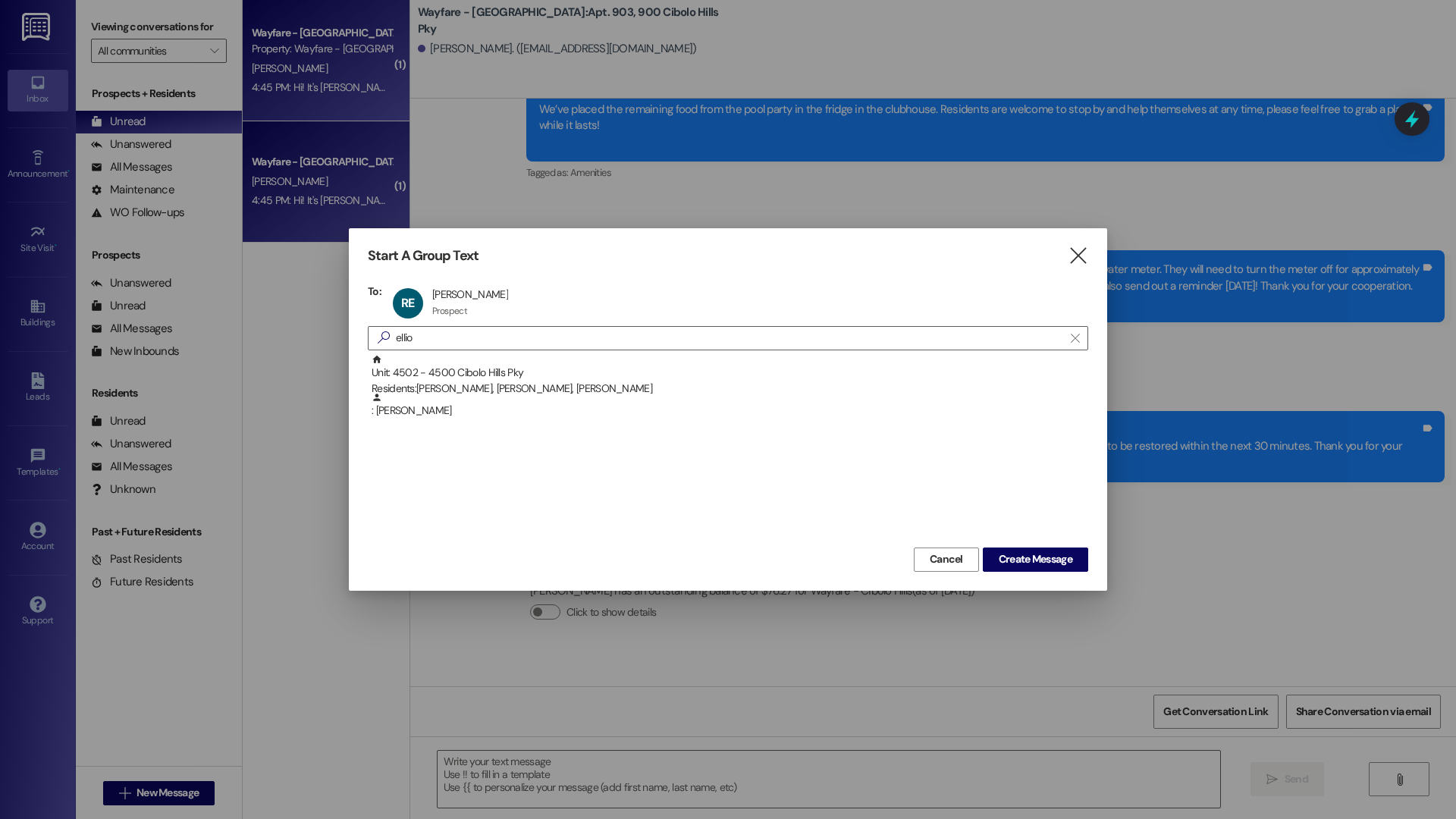
click at [1013, 572] on div "Start A Group Text  To: RE [PERSON_NAME] [PERSON_NAME] Prospect Prospect click…" at bounding box center [727, 409] width 758 height 362
click at [1015, 558] on span "Create Message" at bounding box center [1035, 559] width 74 height 16
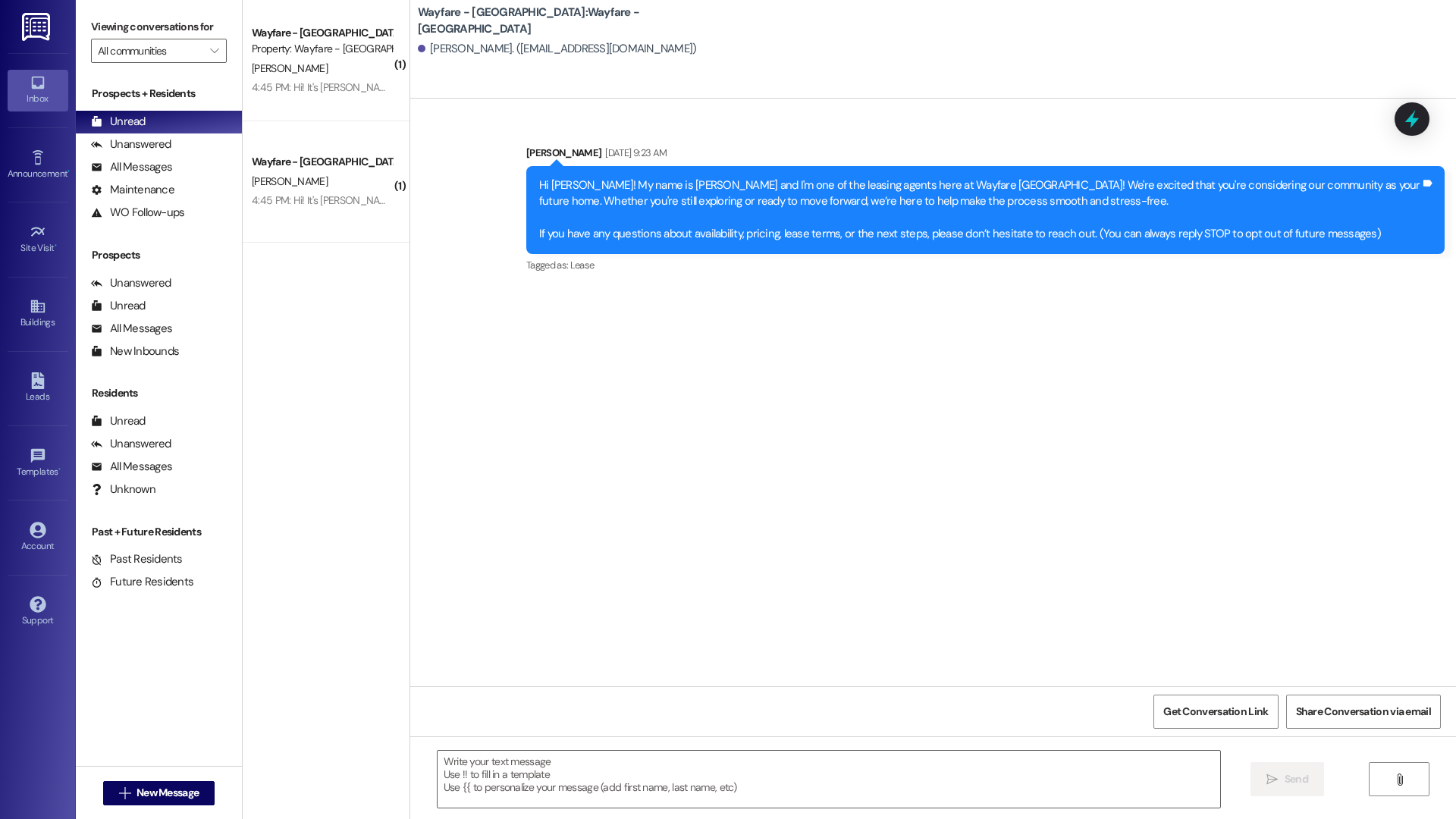
scroll to position [0, 0]
click at [546, 785] on textarea at bounding box center [828, 779] width 783 height 57
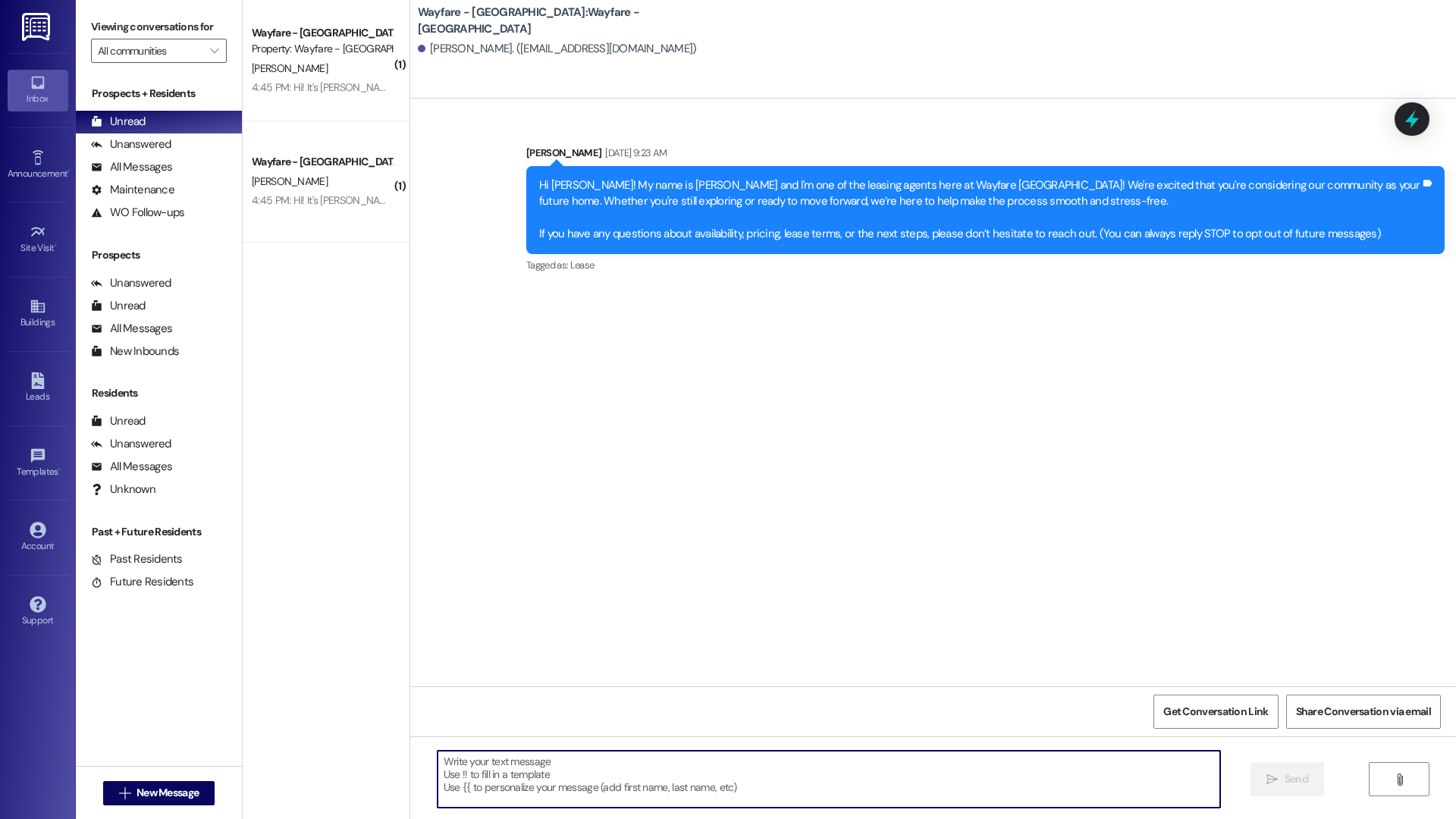
paste textarea "he was really sweet but he said he wants a home, not an apartment. I did explai…"
type textarea "he was really sweet but he said he wants a home, not an apartment. I did explai…"
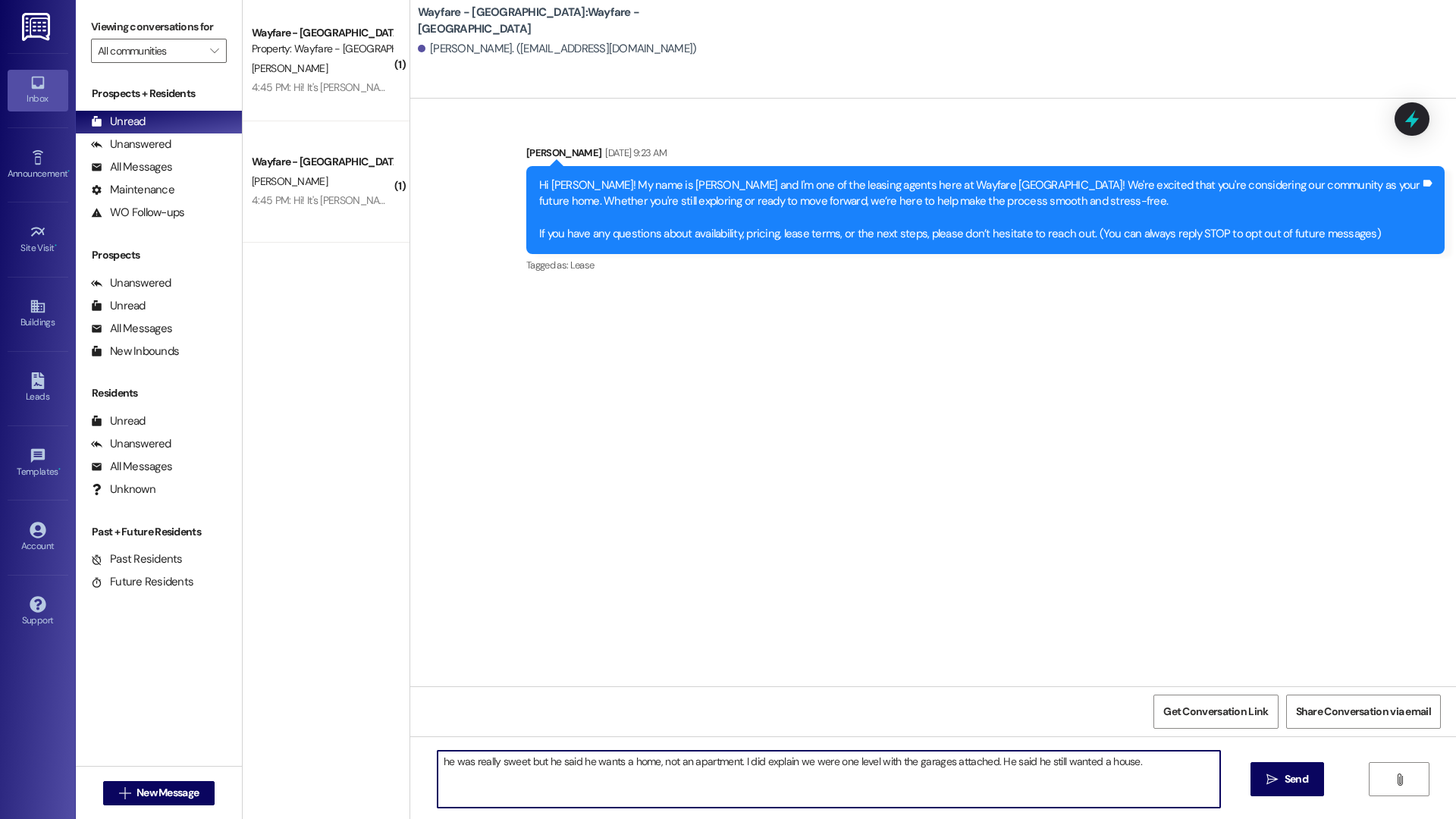
drag, startPoint x: 1177, startPoint y: 770, endPoint x: 412, endPoint y: 746, distance: 765.4
click at [412, 746] on div "he was really sweet but he said he wants a home, not an apartment. I did explai…" at bounding box center [933, 793] width 1046 height 114
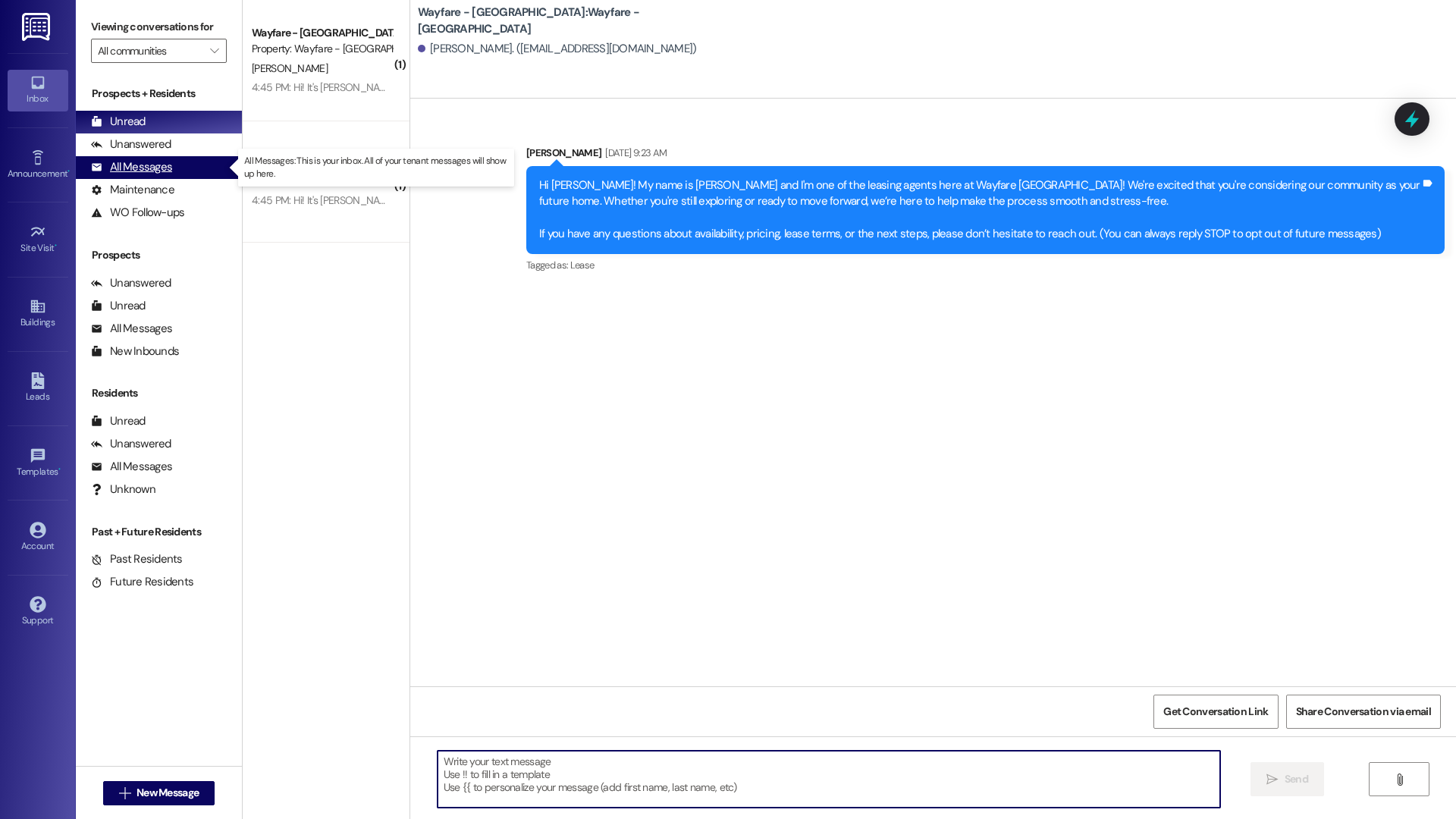
click at [163, 161] on div "All Messages" at bounding box center [131, 167] width 81 height 16
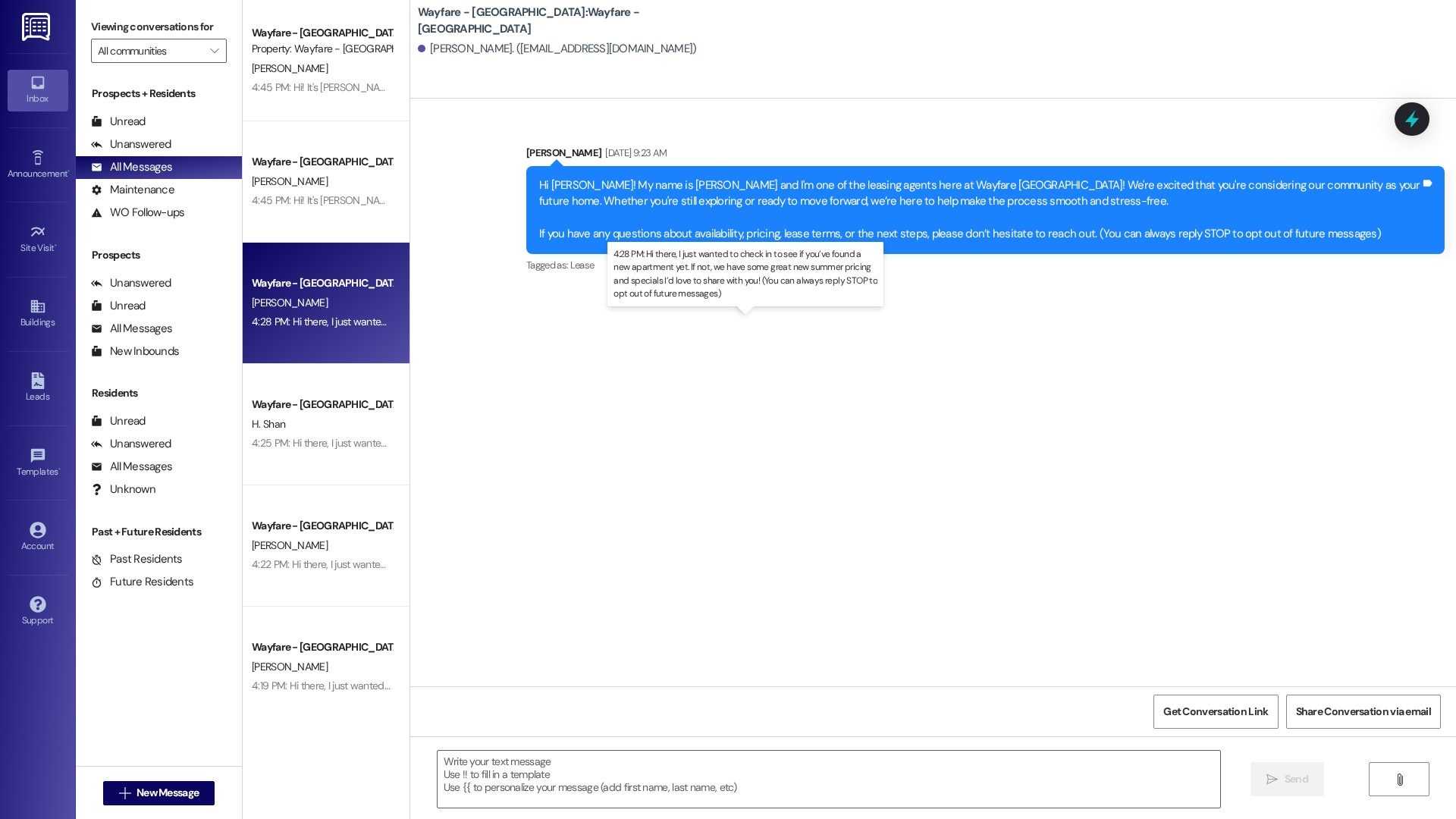
click at [343, 324] on div "4:28 PM: Hi there, I just wanted to check in to see if you’ve found a new apart…" at bounding box center [763, 321] width 1023 height 14
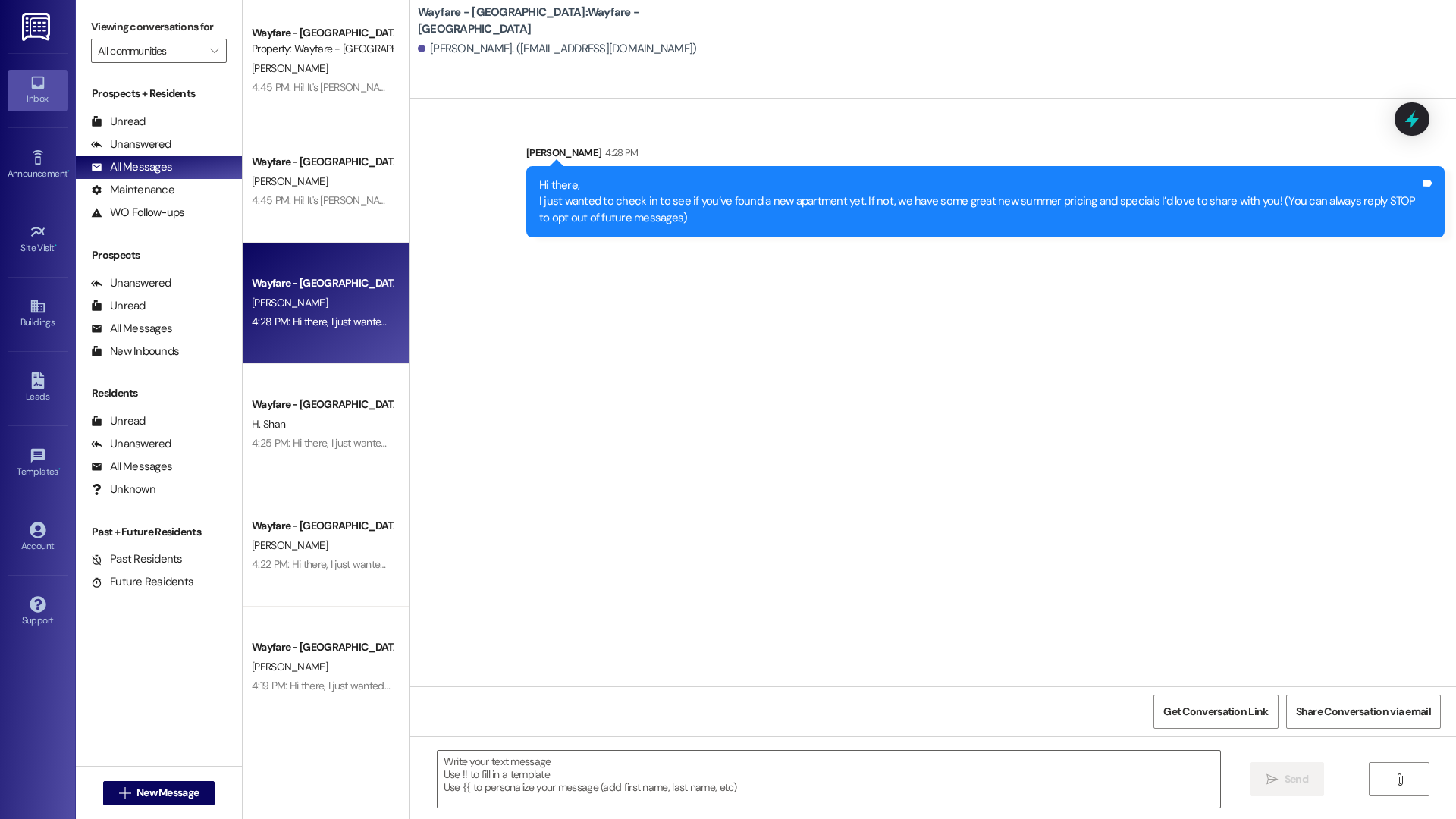
click at [299, 314] on div "4:28 PM: Hi there, I just wanted to check in to see if you’ve found a new apart…" at bounding box center [763, 321] width 1023 height 14
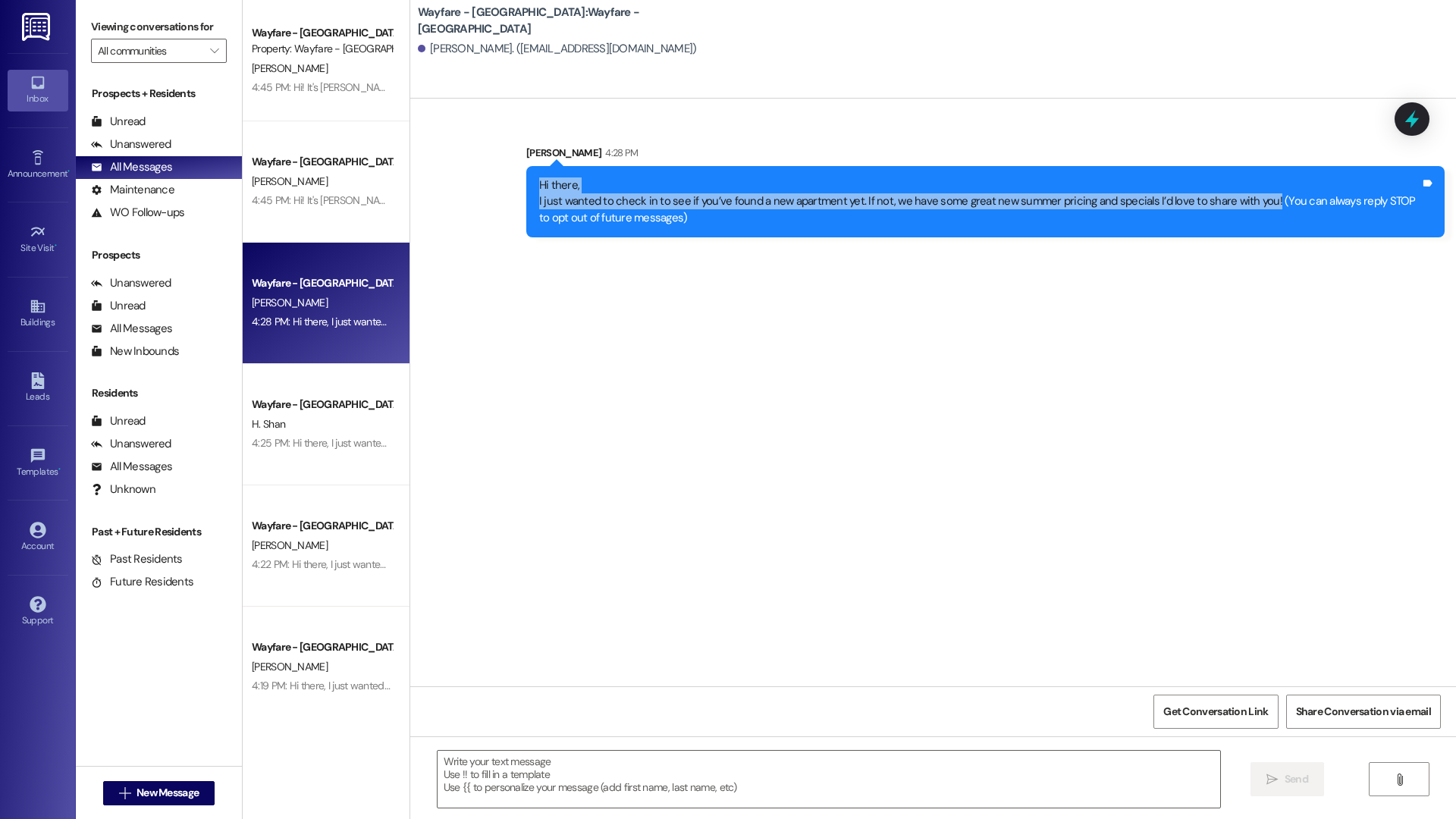
drag, startPoint x: 531, startPoint y: 181, endPoint x: 1253, endPoint y: 199, distance: 722.2
click at [1253, 199] on div "Hi there, I just wanted to check in to see if you’ve found a new apartment yet.…" at bounding box center [985, 202] width 918 height 71
copy div "Hi there, I just wanted to check in to see if you’ve found a new apartment yet.…"
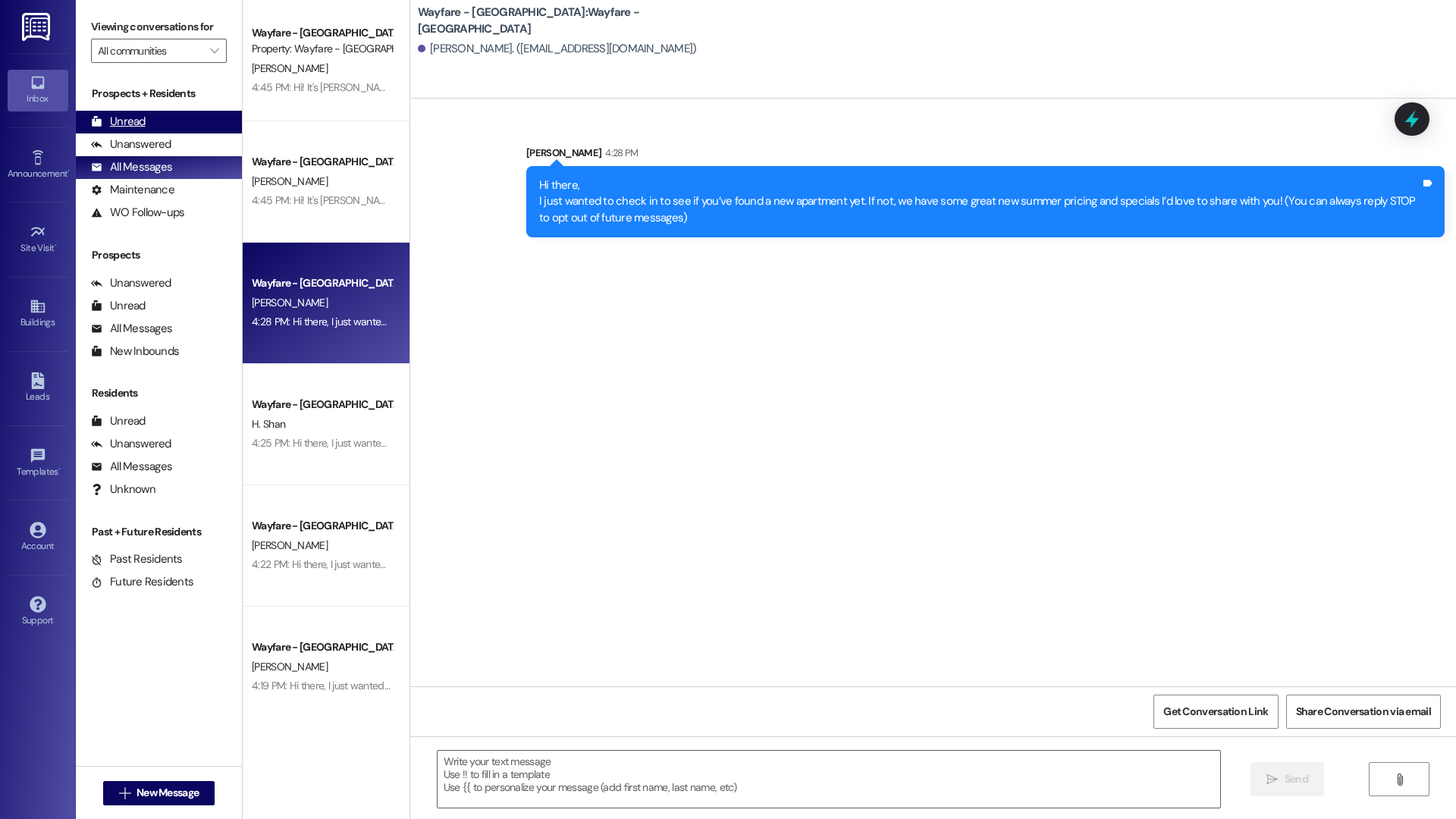
click at [97, 127] on icon at bounding box center [96, 122] width 10 height 11
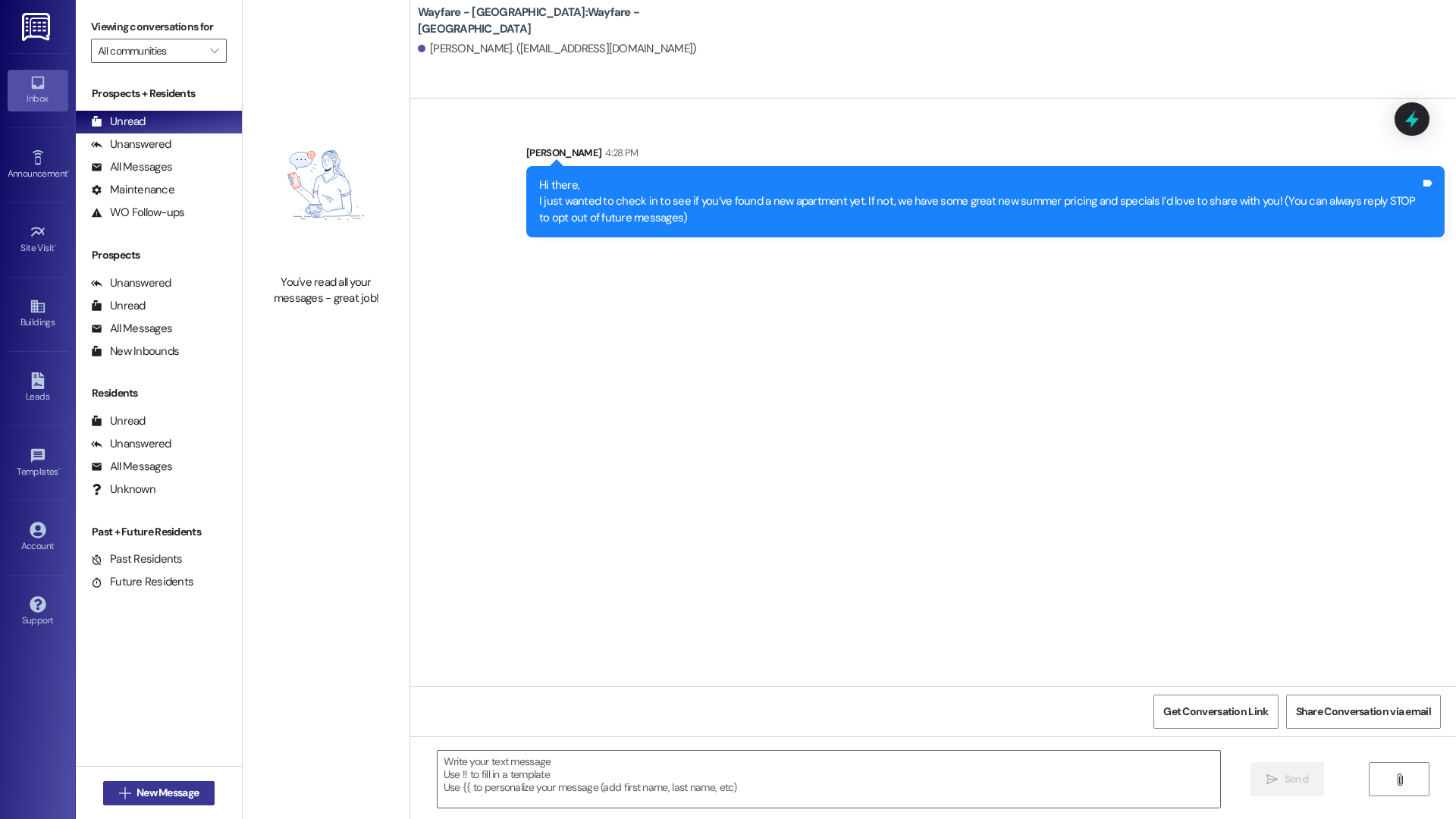
click at [145, 790] on span "New Message" at bounding box center [167, 793] width 63 height 16
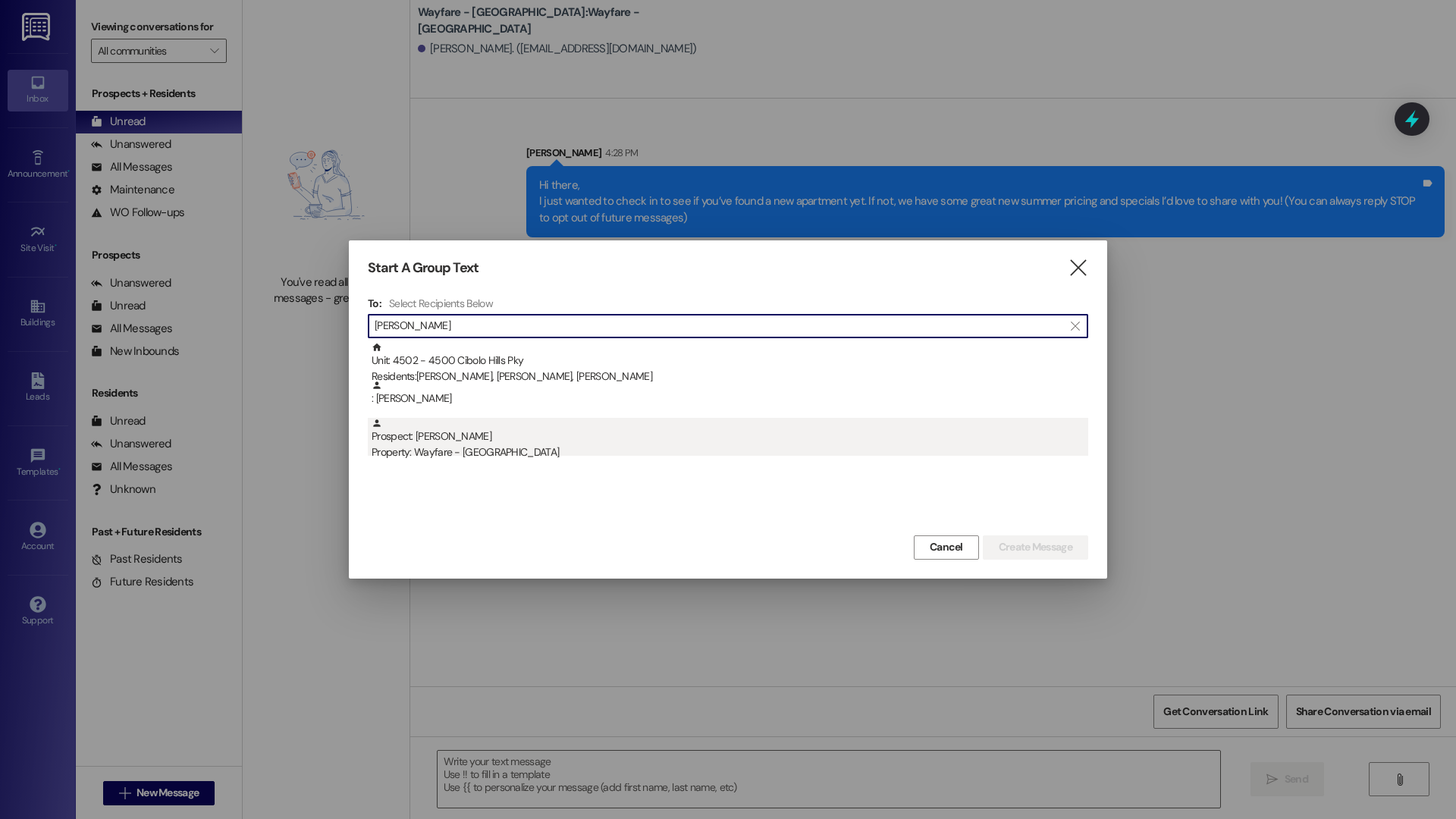
type input "[PERSON_NAME]"
click at [619, 429] on div "Prospect: [PERSON_NAME] Property: Wayfare - [GEOGRAPHIC_DATA]" at bounding box center [730, 439] width 717 height 43
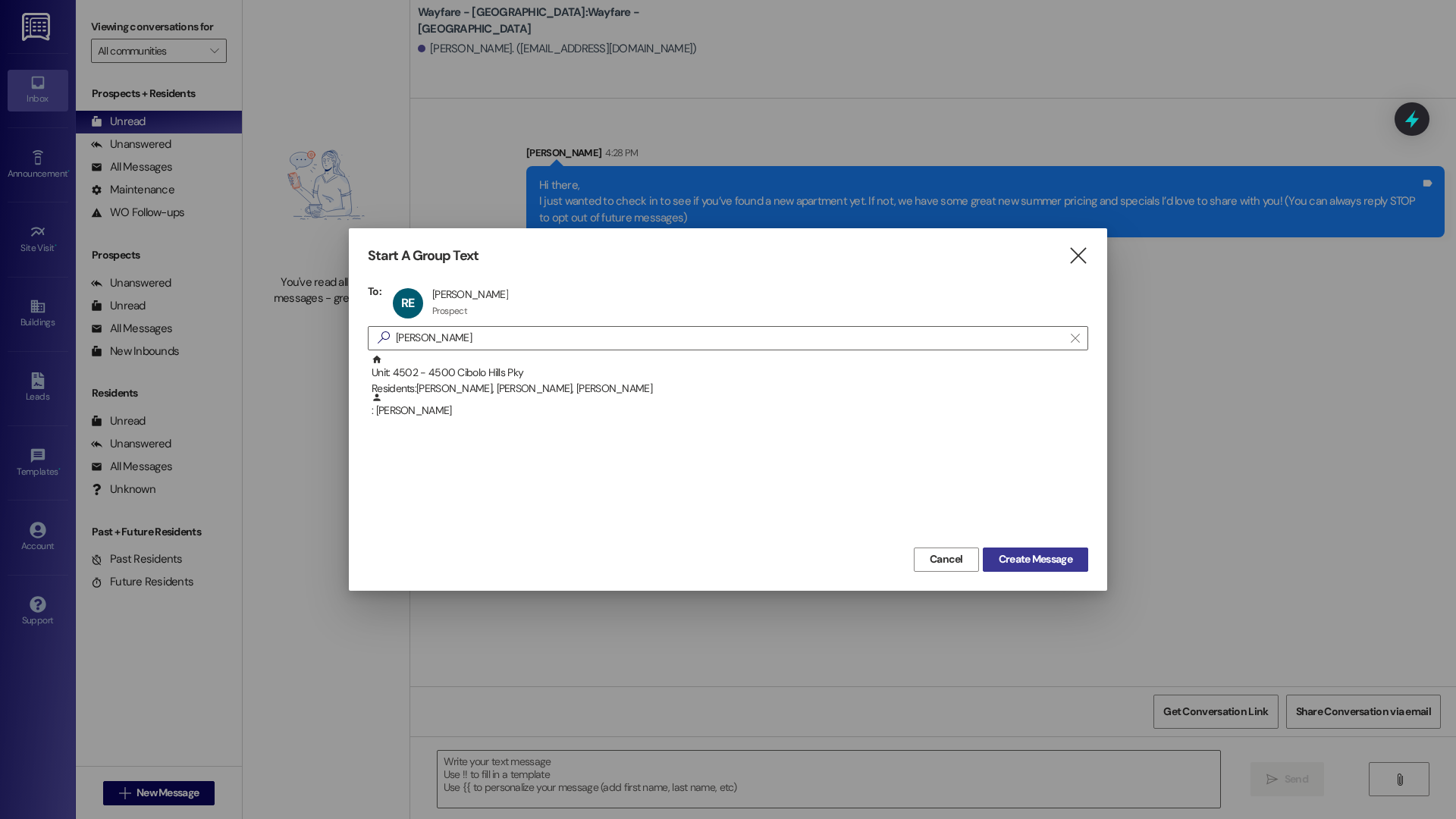
click at [1070, 561] on span "Create Message" at bounding box center [1035, 559] width 74 height 16
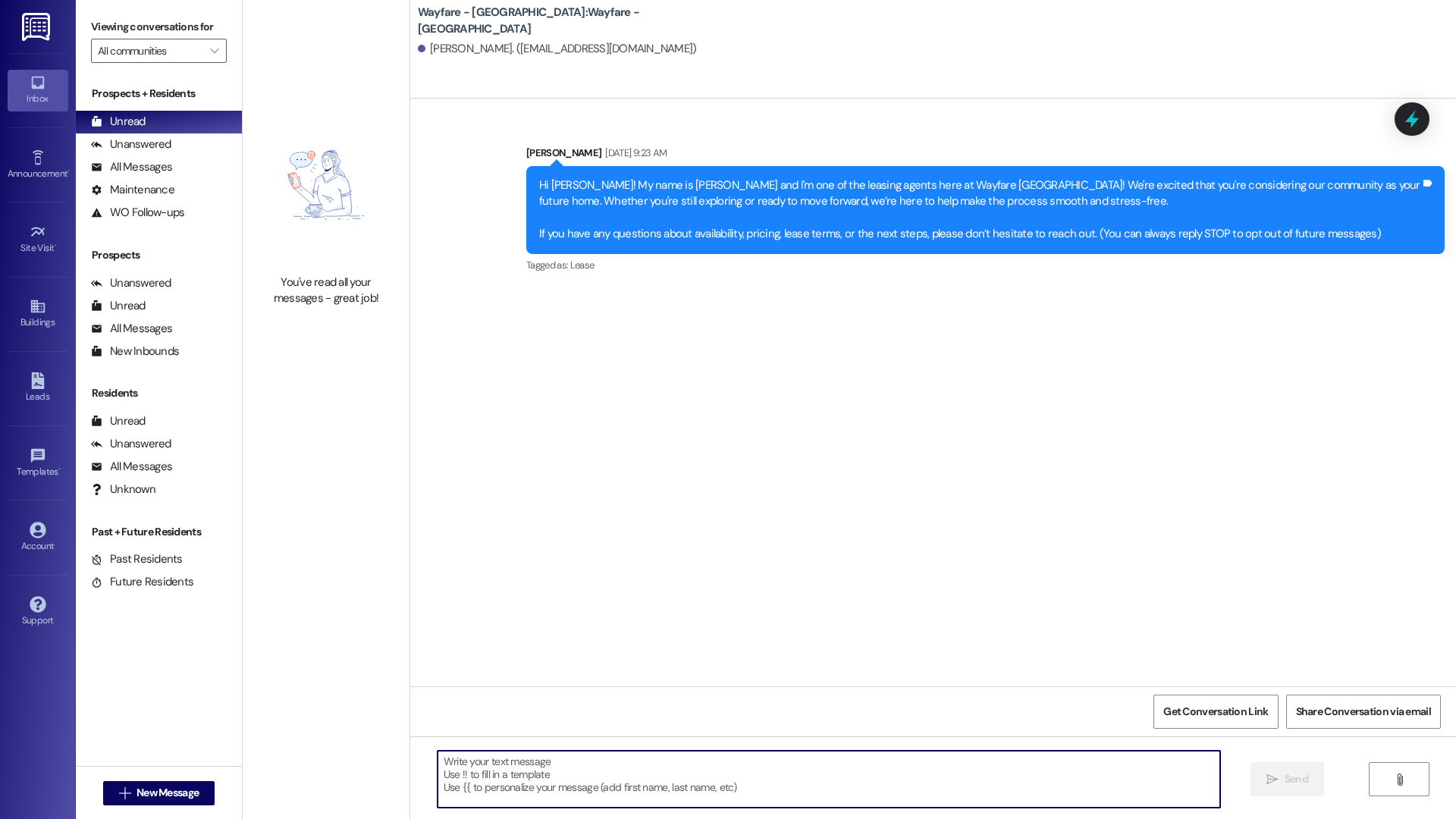
click at [719, 752] on textarea at bounding box center [828, 779] width 783 height 57
paste textarea "Hi there, I just wanted to check in to see if you’ve found a new apartment yet.…"
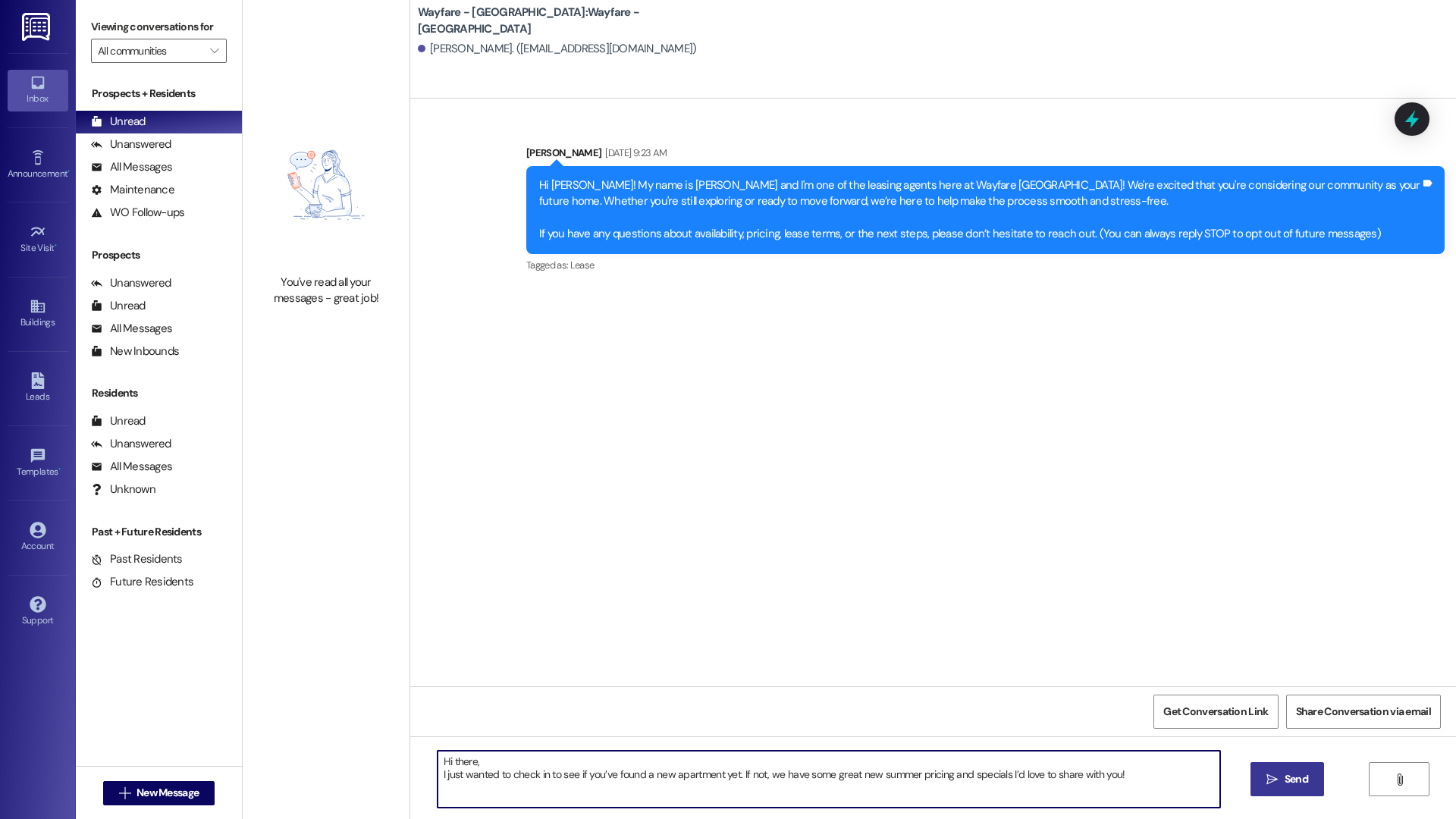
type textarea "Hi there, I just wanted to check in to see if you’ve found a new apartment yet.…"
click at [1273, 784] on icon "" at bounding box center [1271, 779] width 11 height 12
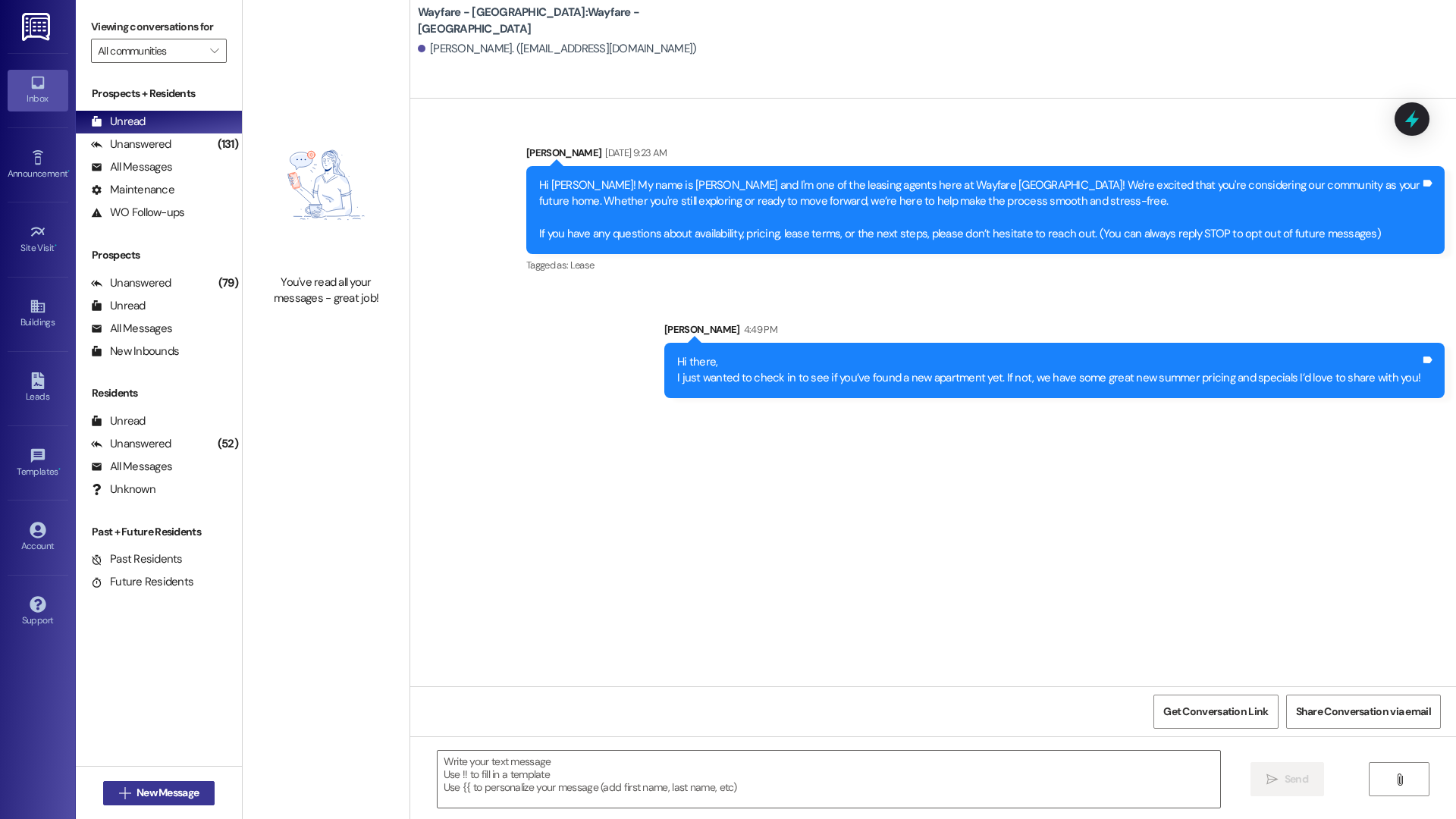
click at [176, 786] on span "New Message" at bounding box center [167, 793] width 63 height 16
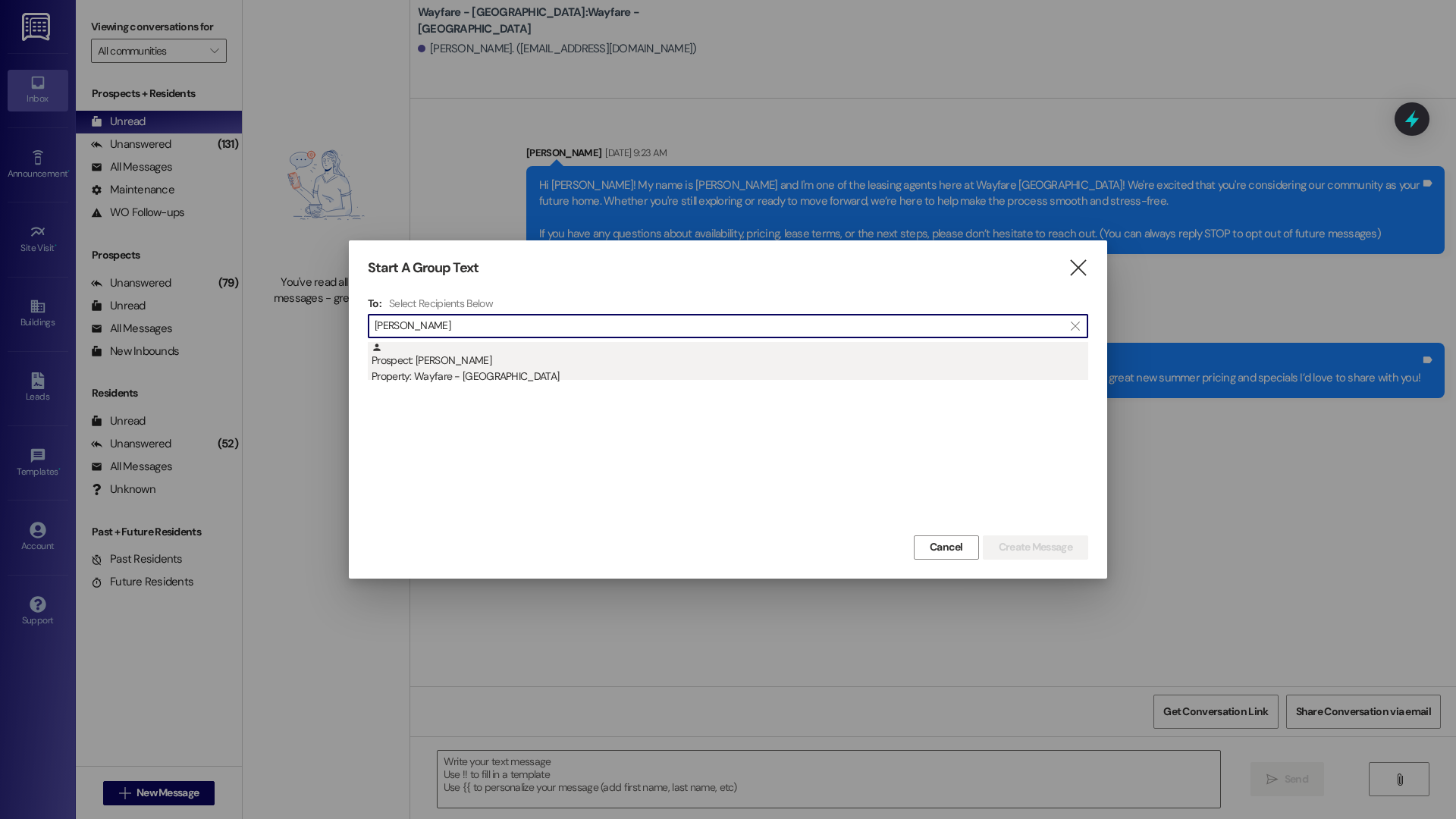
type input "[PERSON_NAME]"
click at [485, 348] on div "Prospect: [PERSON_NAME] C Property: Wayfare - [GEOGRAPHIC_DATA]" at bounding box center [730, 363] width 717 height 43
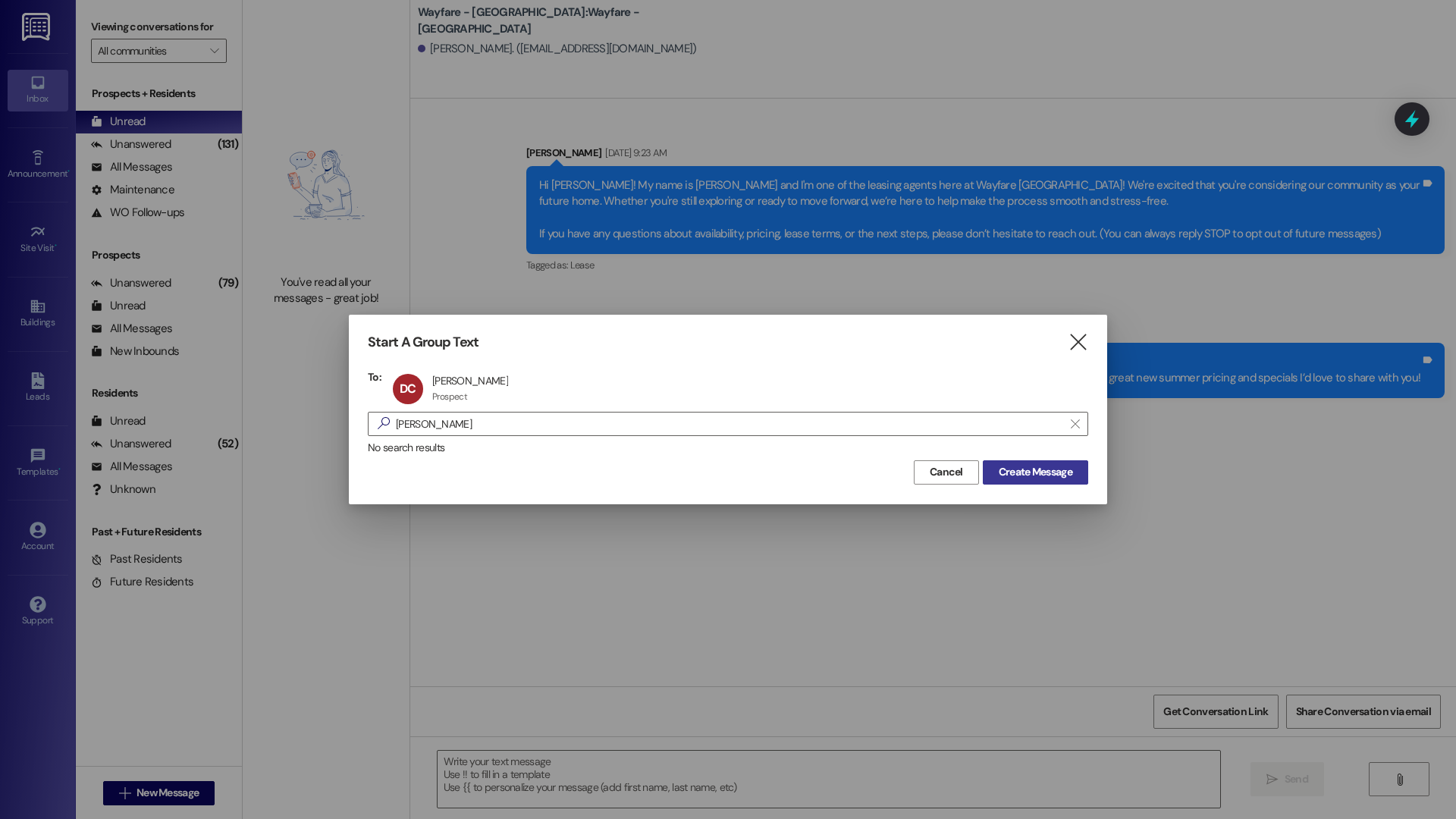
click at [1040, 476] on span "Create Message" at bounding box center [1035, 472] width 74 height 16
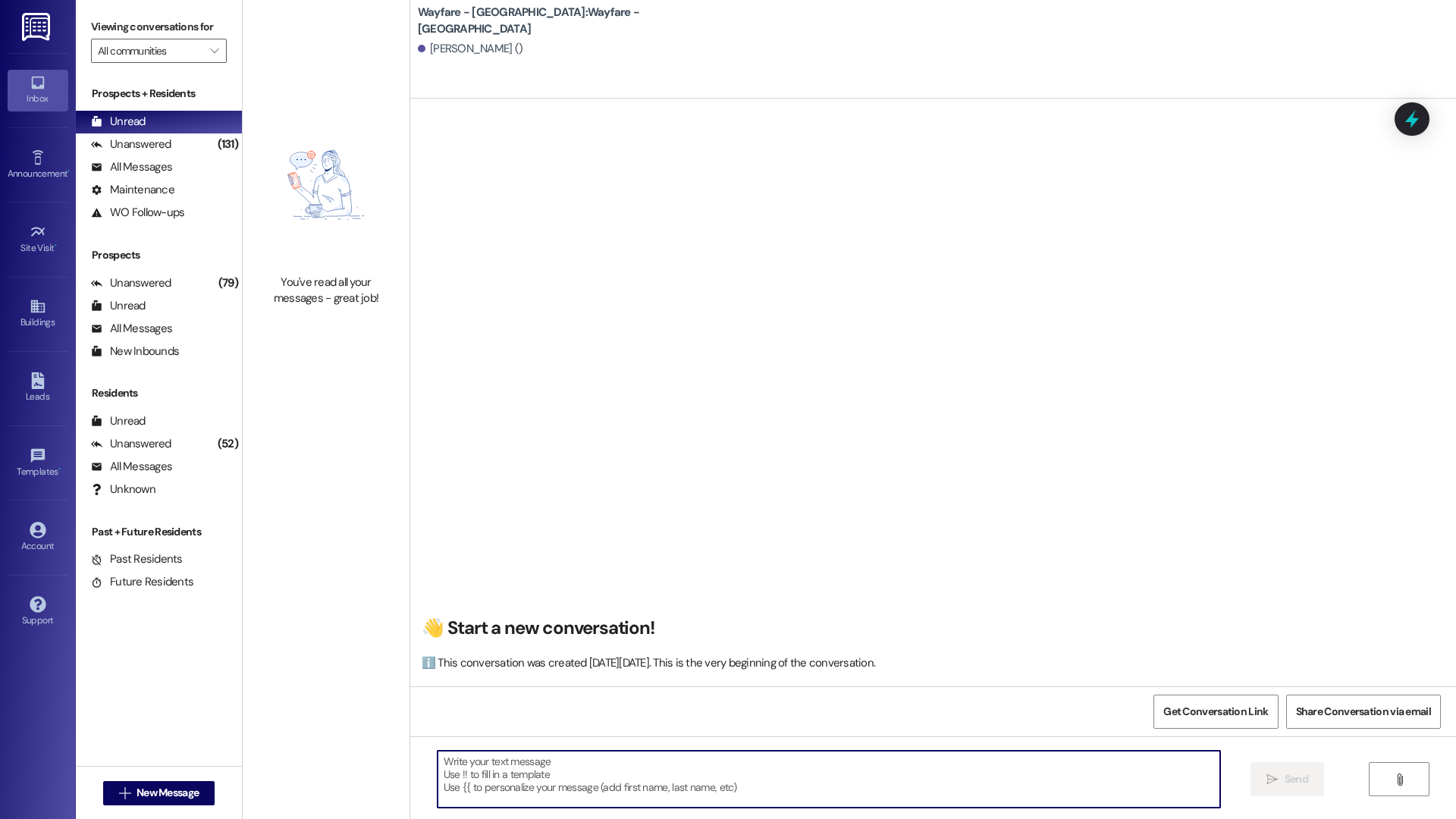
click at [614, 773] on textarea at bounding box center [828, 779] width 783 height 57
paste textarea "Hi there, I just wanted to check in to see if you’ve found a new apartment yet.…"
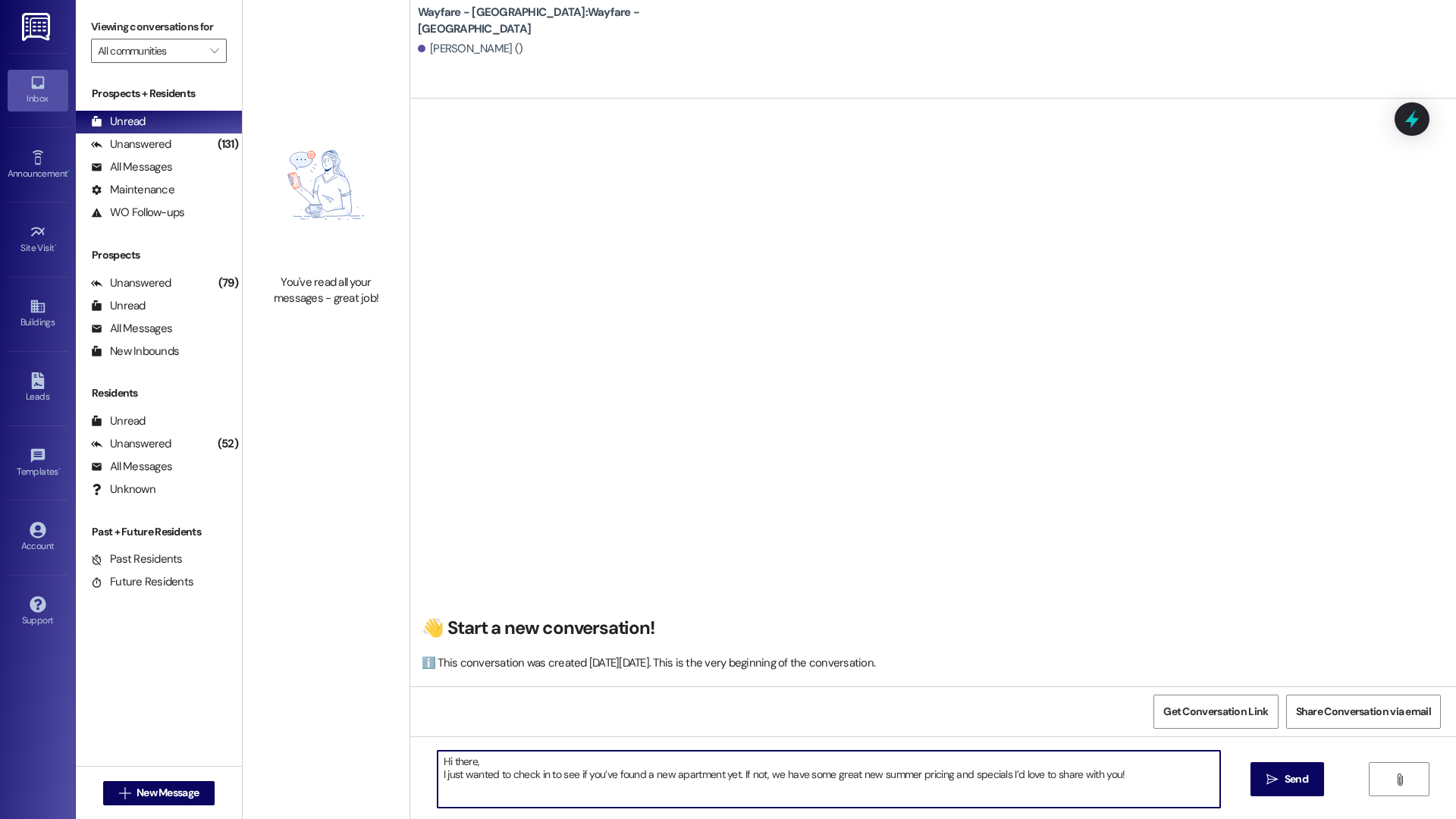
type textarea "Hi there, I just wanted to check in to see if you’ve found a new apartment yet.…"
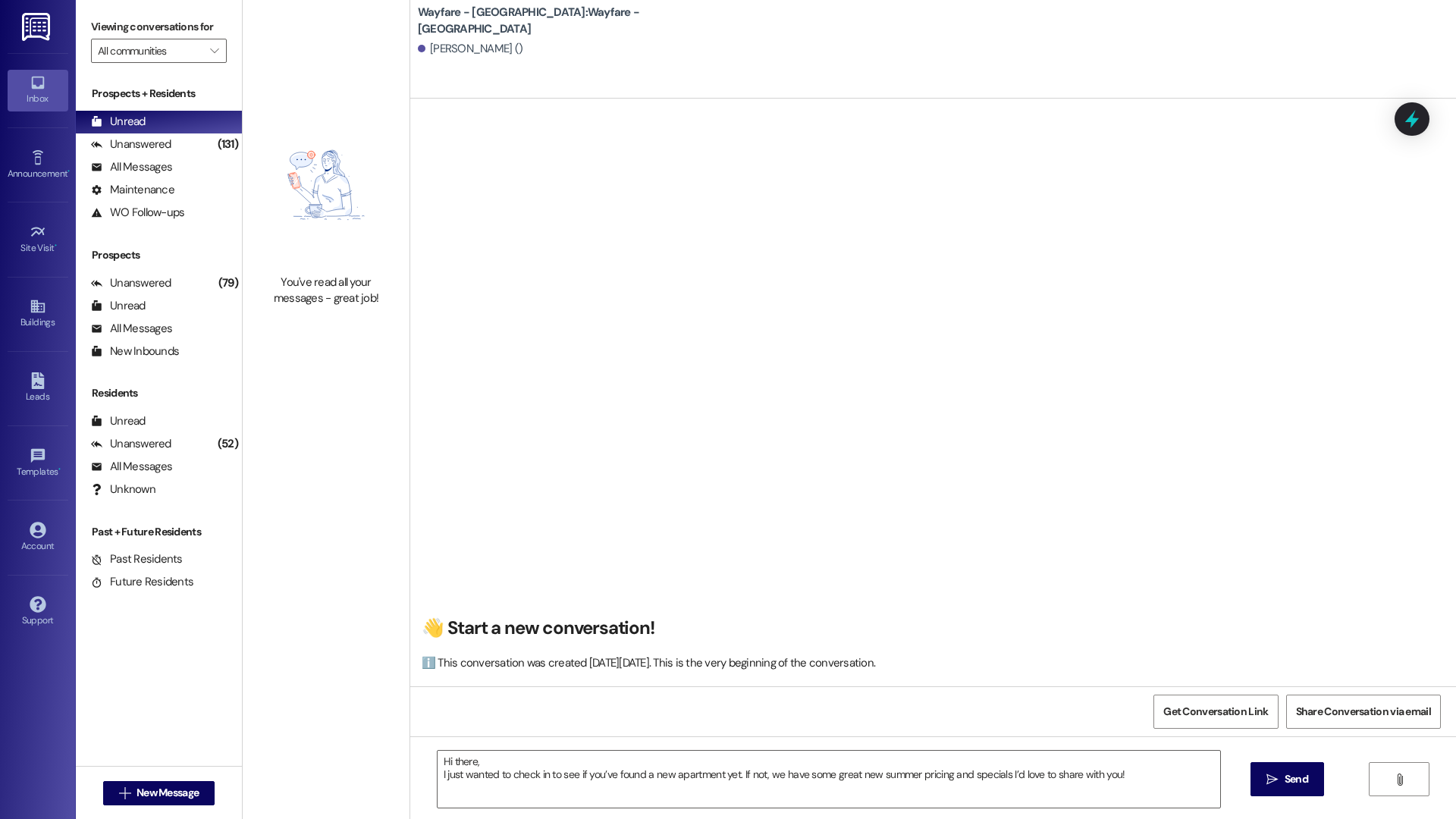
click at [1246, 779] on div "Hi there, I just wanted to check in to see if you’ve found a new apartment yet.…" at bounding box center [933, 793] width 1046 height 114
click at [1266, 812] on div "Hi there, I just wanted to check in to see if you’ve found a new apartment yet.…" at bounding box center [933, 793] width 1046 height 114
click at [1273, 801] on div "Hi there, I just wanted to check in to see if you’ve found a new apartment yet.…" at bounding box center [933, 793] width 1046 height 114
click at [1275, 775] on icon "" at bounding box center [1271, 779] width 11 height 12
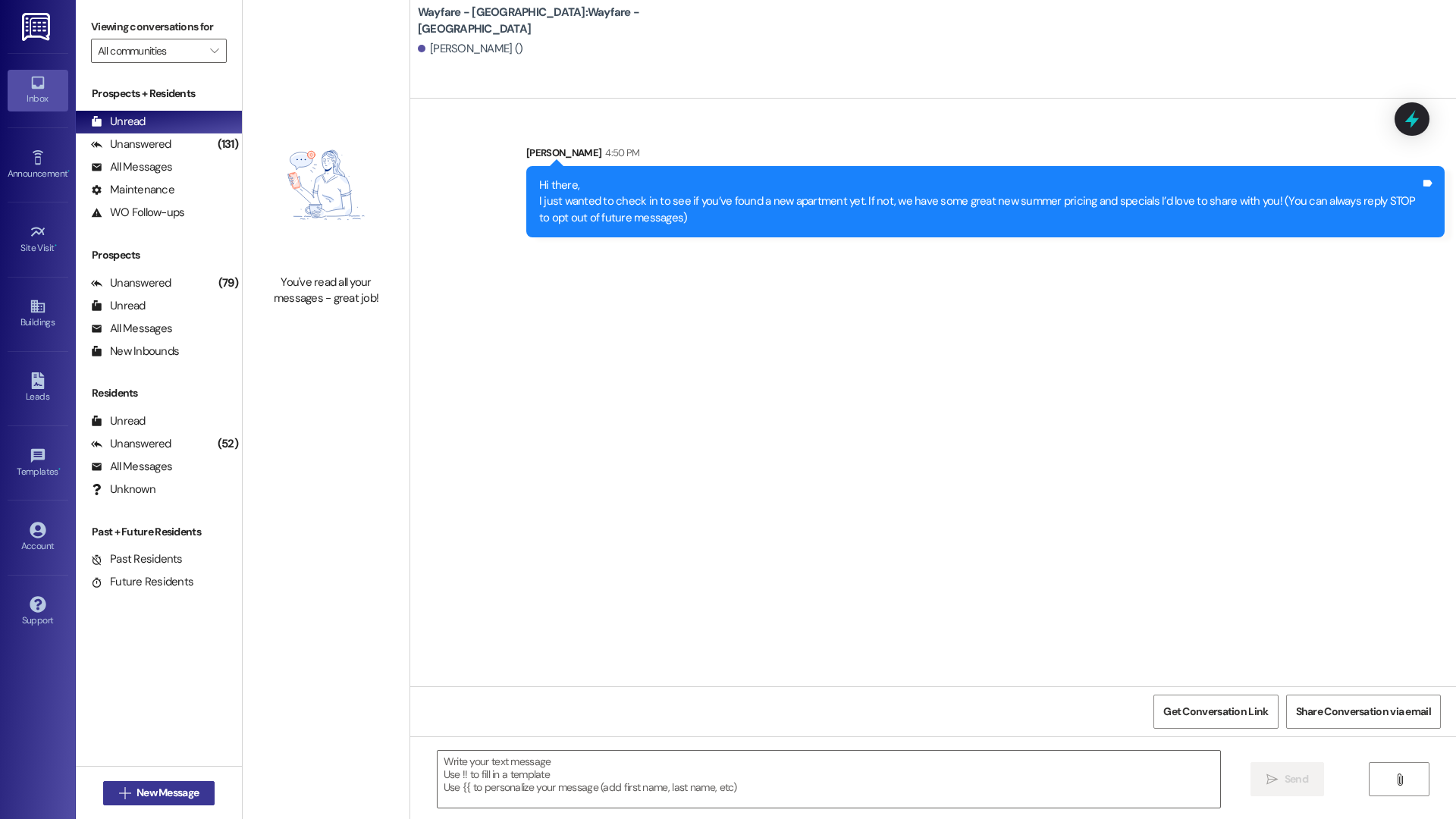
click at [180, 785] on span "New Message" at bounding box center [167, 793] width 63 height 16
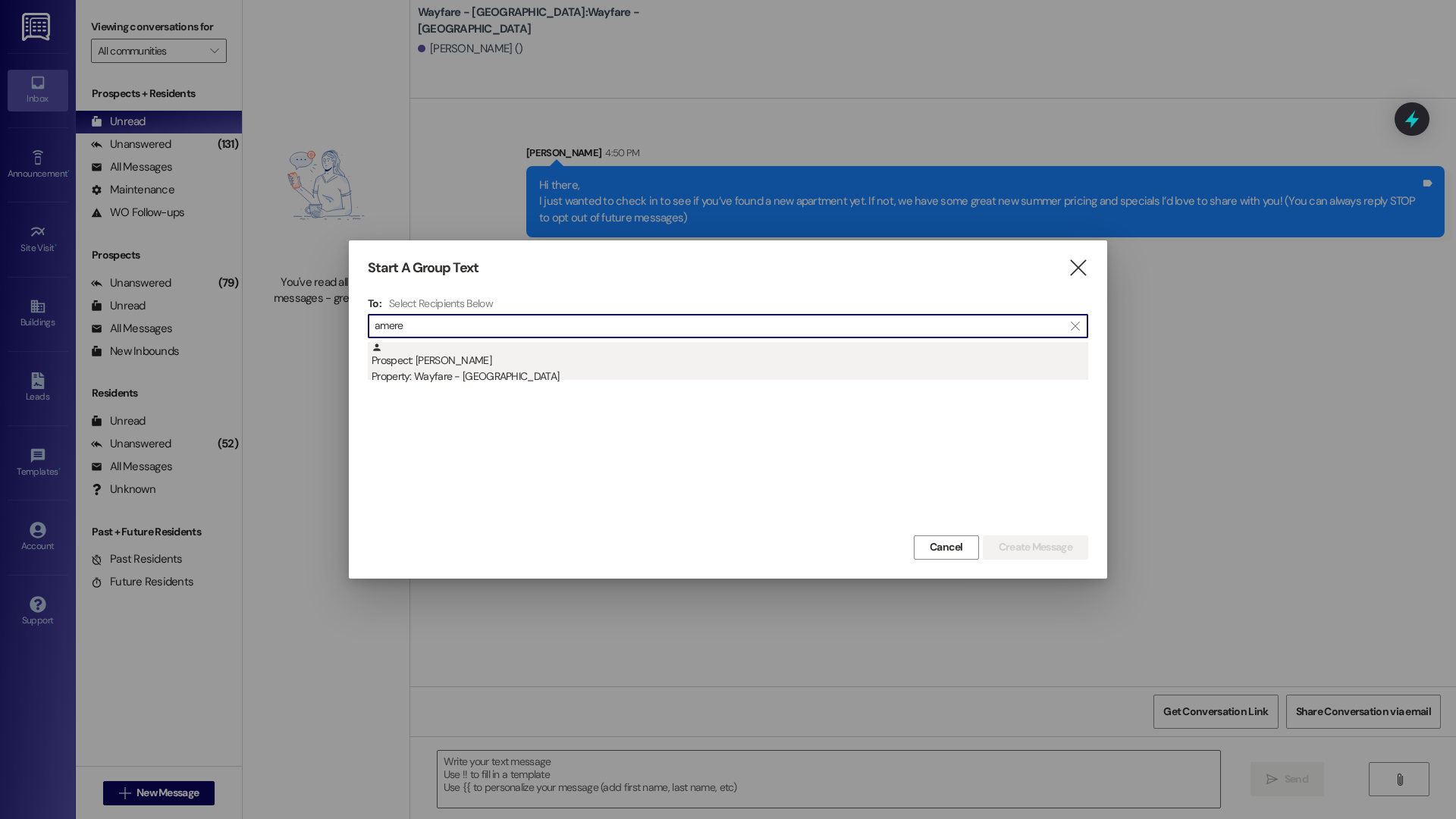
type input "amere"
click at [533, 358] on div "Prospect: [PERSON_NAME] Property: Wayfare - [GEOGRAPHIC_DATA]" at bounding box center [730, 363] width 717 height 43
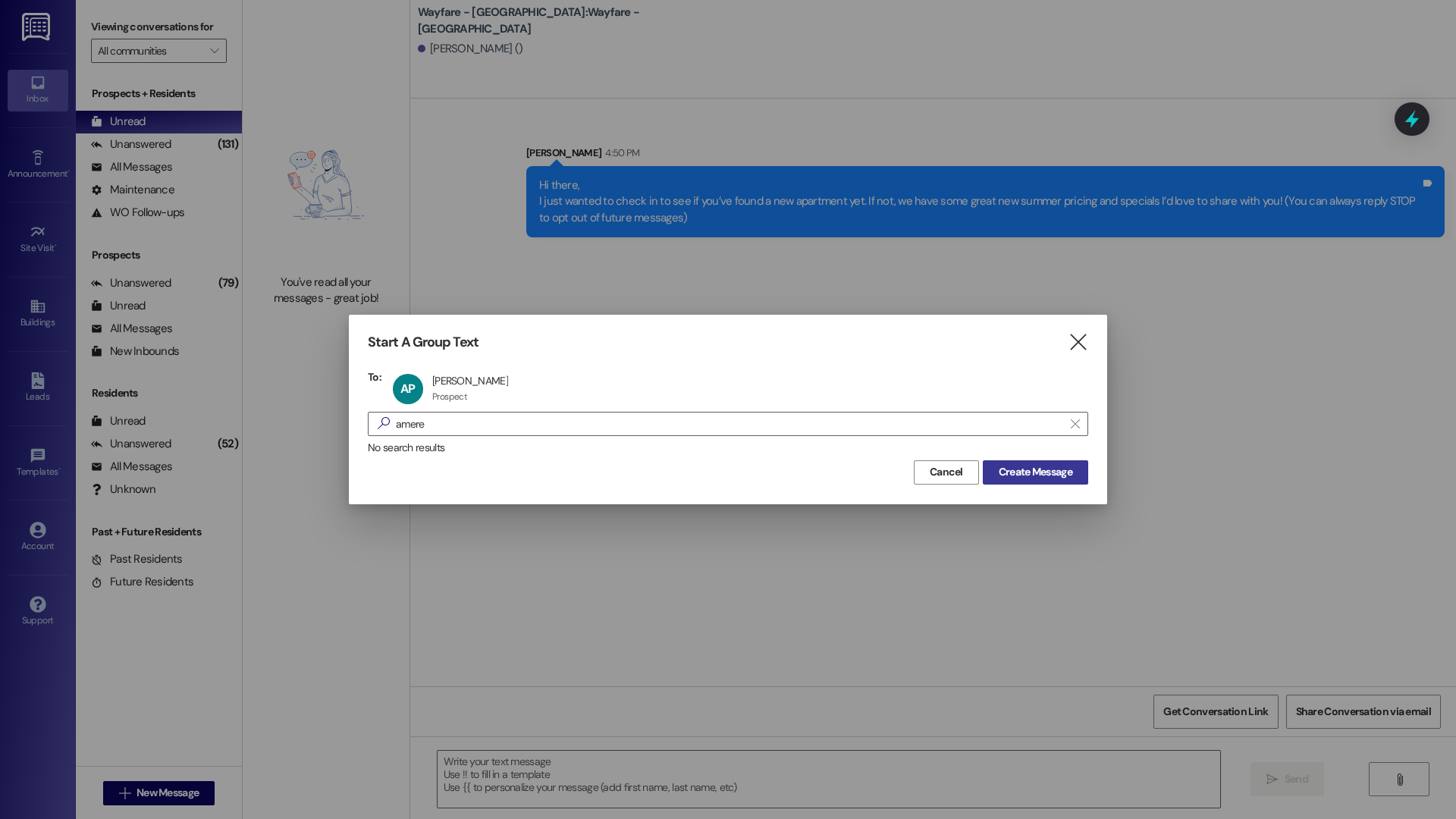
click at [1015, 468] on span "Create Message" at bounding box center [1035, 472] width 74 height 16
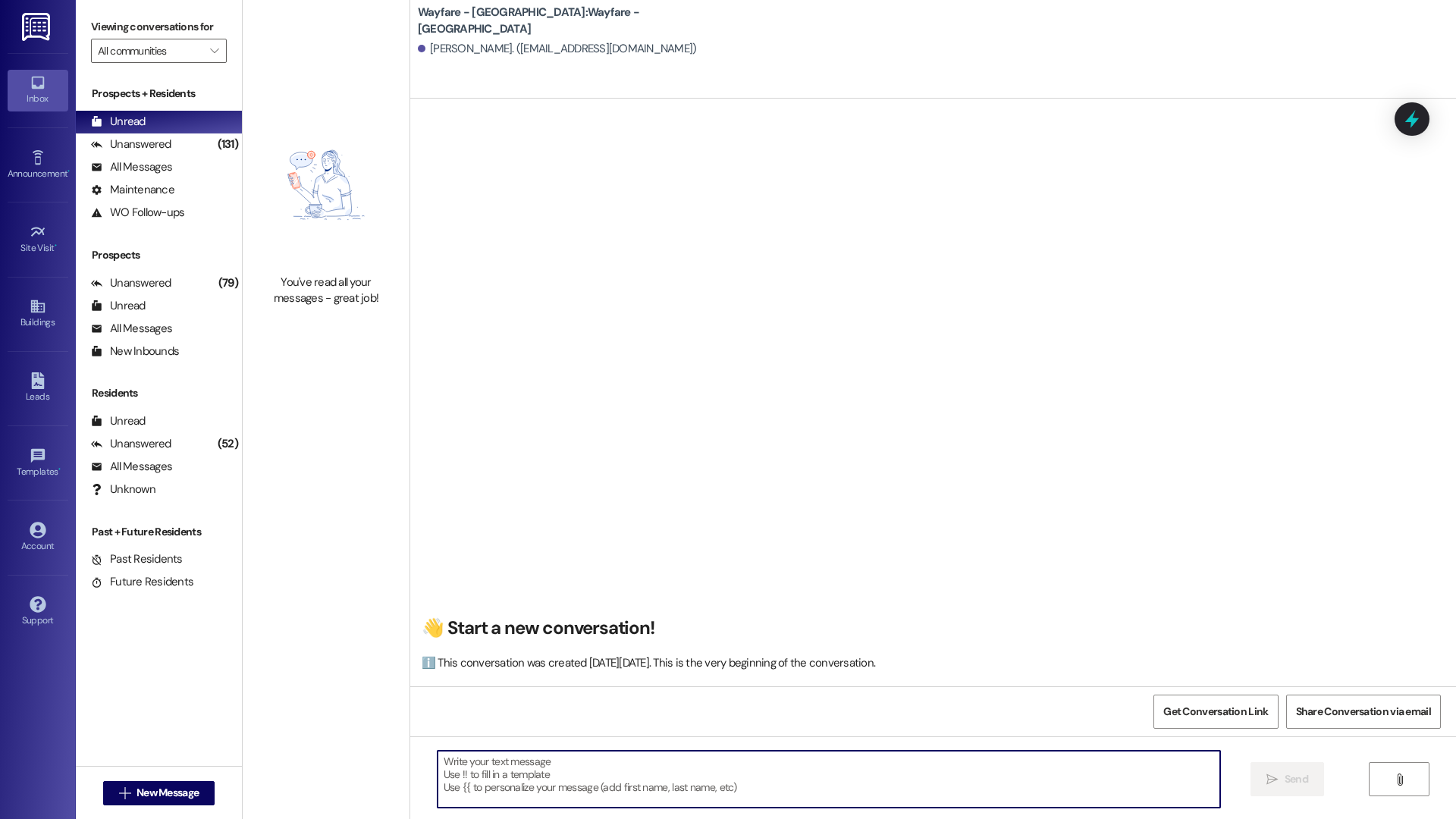
click at [556, 765] on textarea at bounding box center [828, 779] width 783 height 57
paste textarea "Hi there, I just wanted to check in to see if you’ve found a new apartment yet.…"
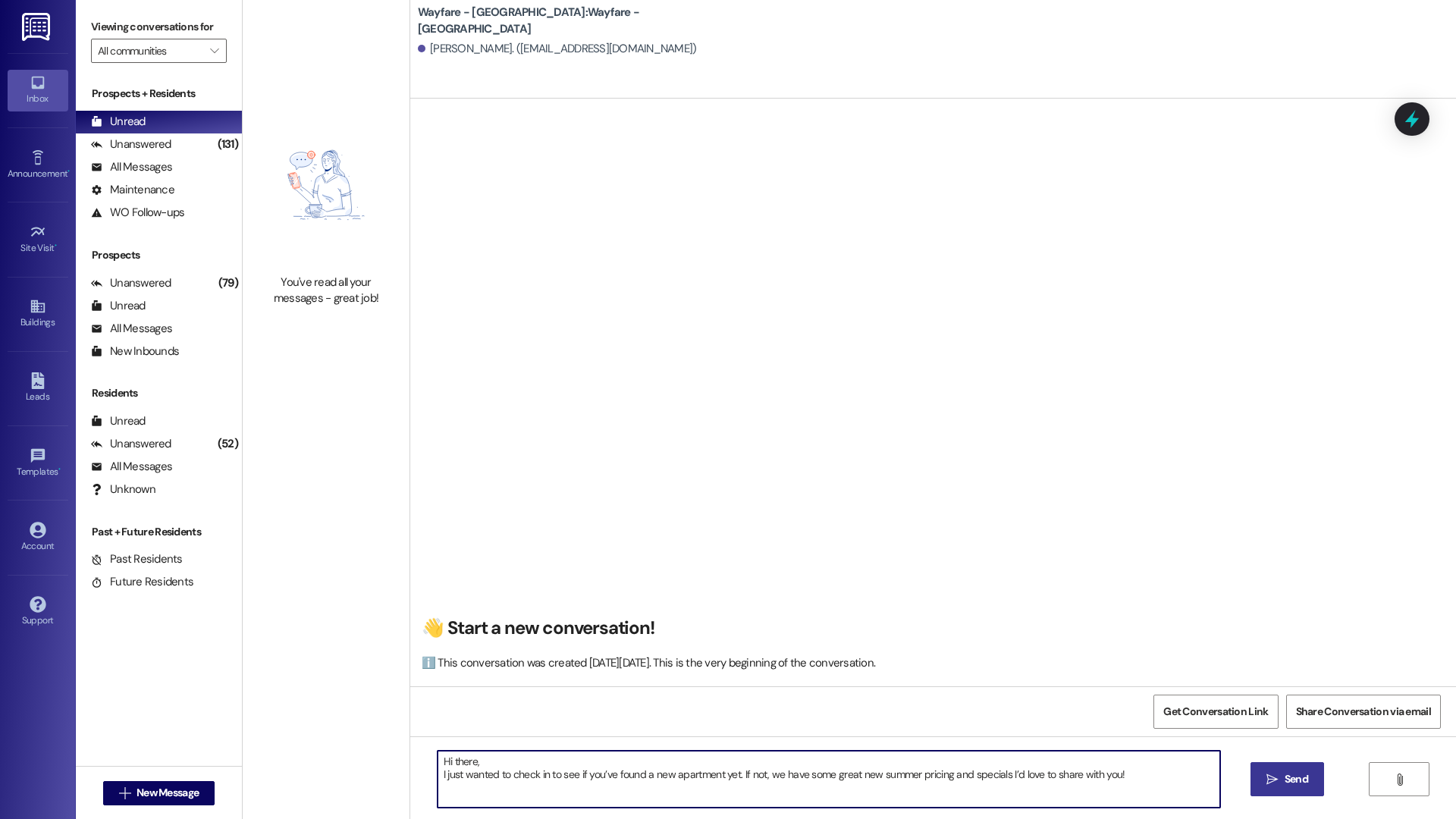
type textarea "Hi there, I just wanted to check in to see if you’ve found a new apartment yet.…"
click at [1268, 770] on button " Send" at bounding box center [1287, 779] width 74 height 34
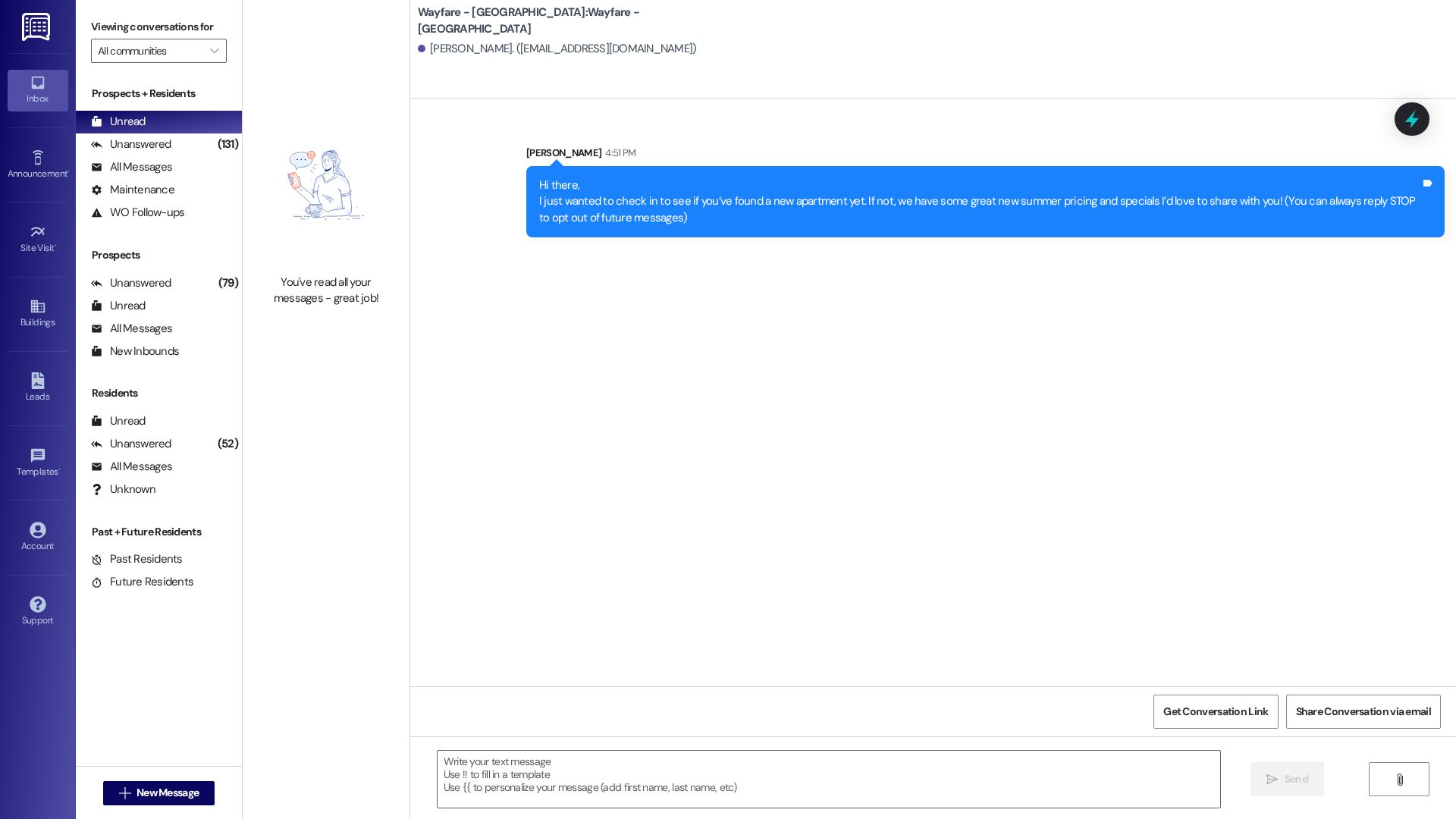
click at [161, 779] on div " New Message" at bounding box center [158, 793] width 112 height 38
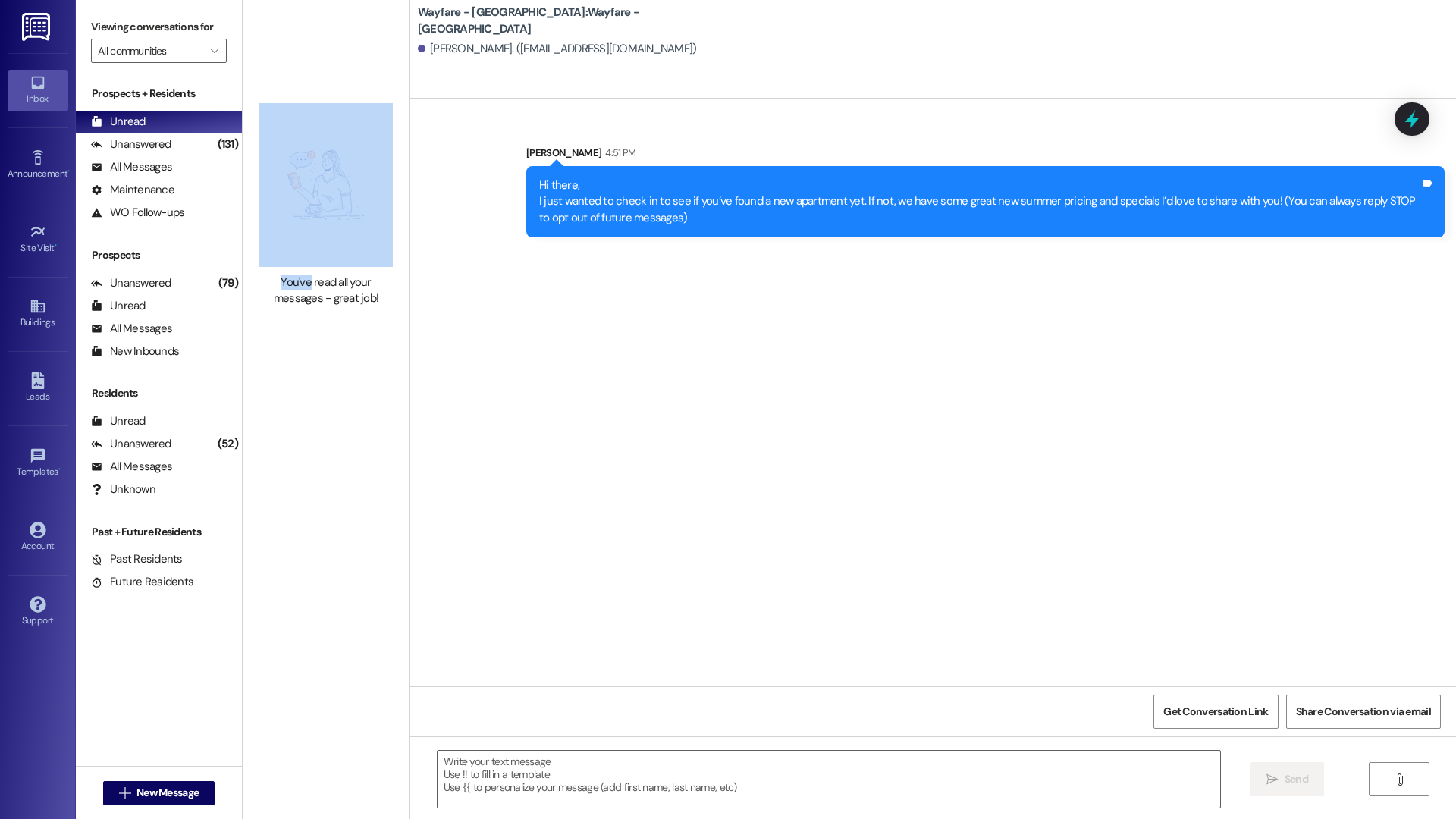
click at [161, 779] on div " New Message" at bounding box center [158, 793] width 112 height 38
click at [160, 784] on button " New Message" at bounding box center [158, 793] width 112 height 25
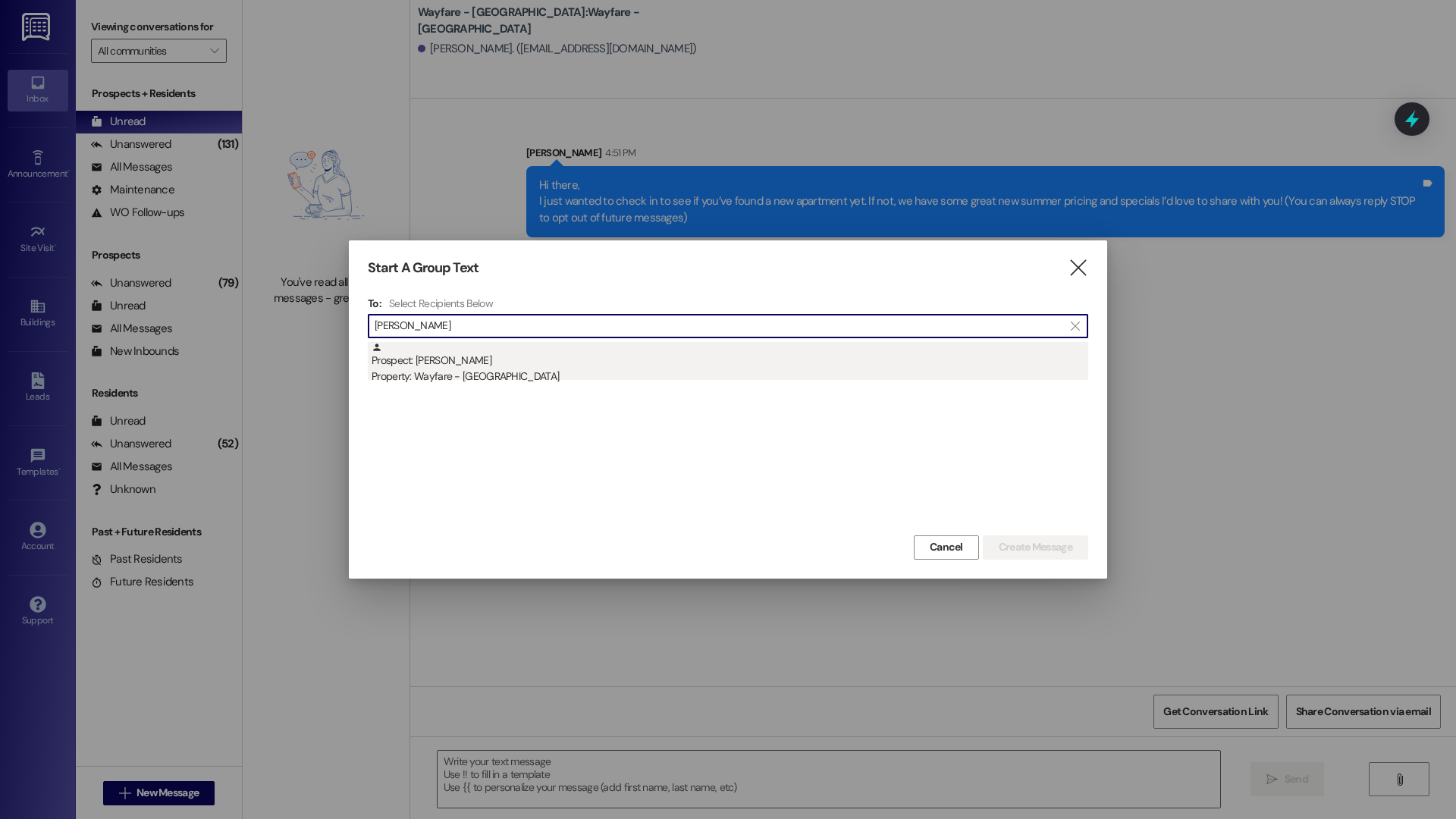
type input "[PERSON_NAME]"
click at [495, 347] on div "Prospect: [PERSON_NAME] Property: Wayfare - [GEOGRAPHIC_DATA]" at bounding box center [730, 363] width 717 height 43
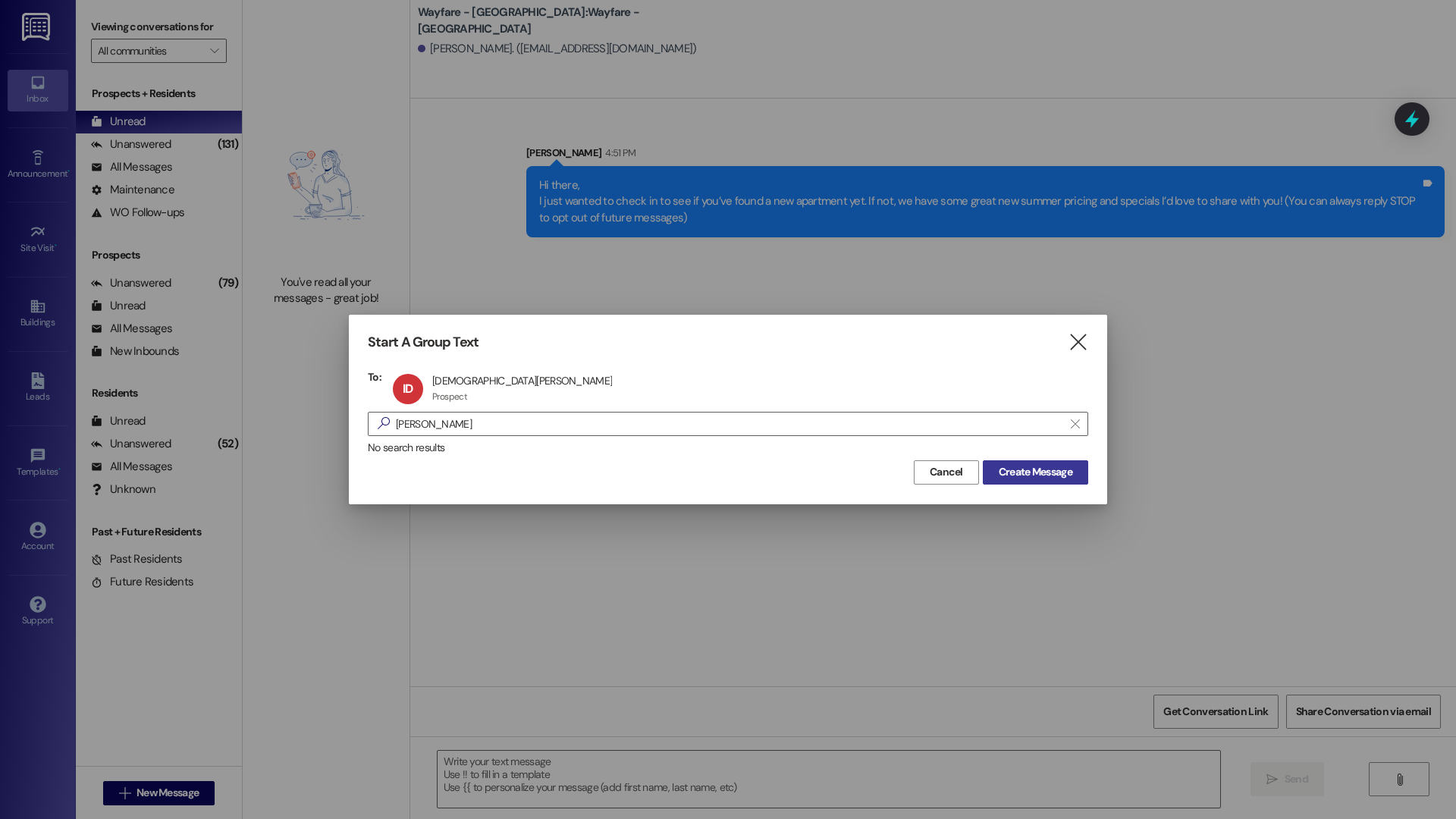
click at [1072, 476] on span "Create Message" at bounding box center [1035, 472] width 79 height 16
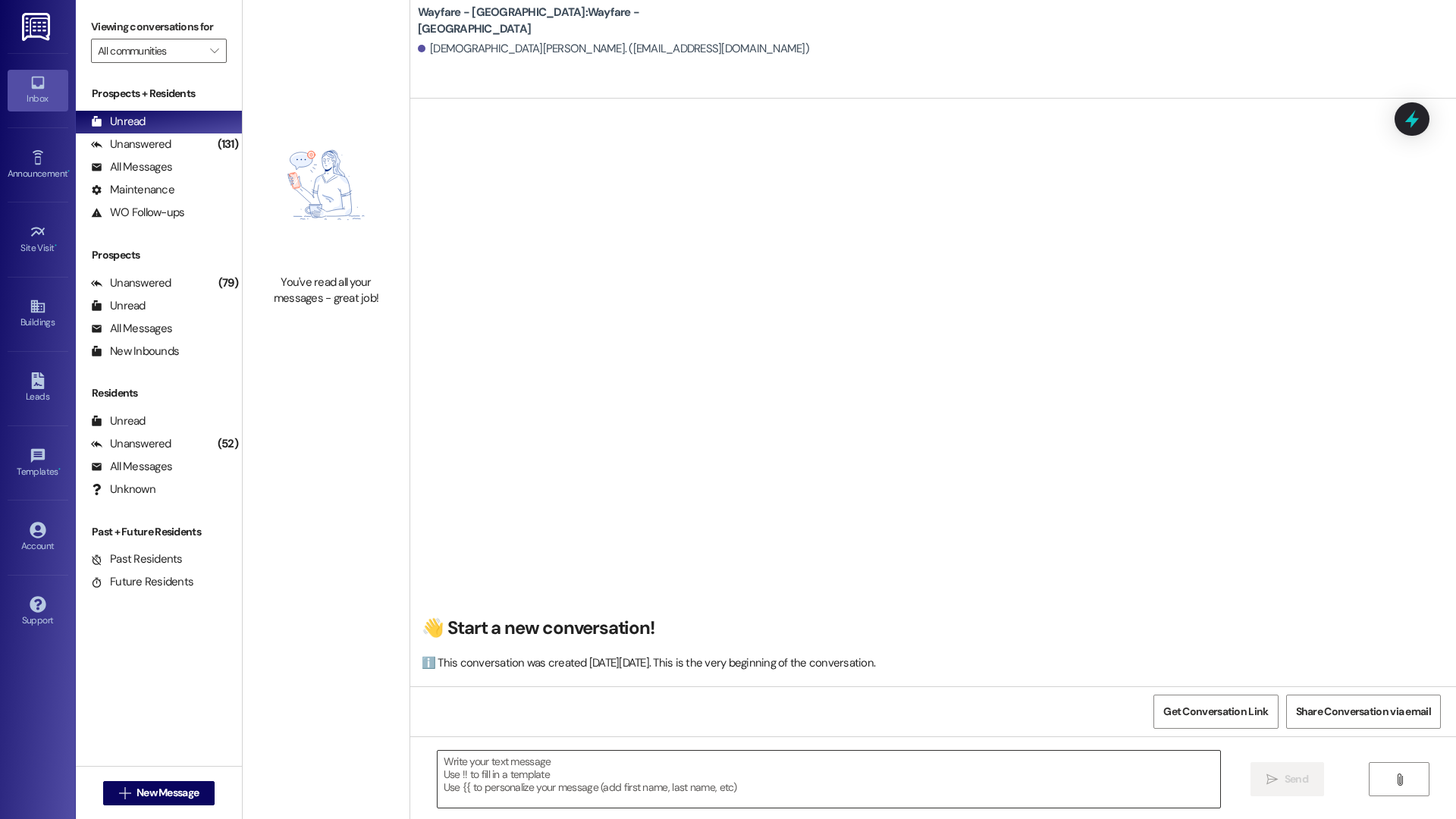
click at [638, 759] on textarea at bounding box center [828, 779] width 783 height 57
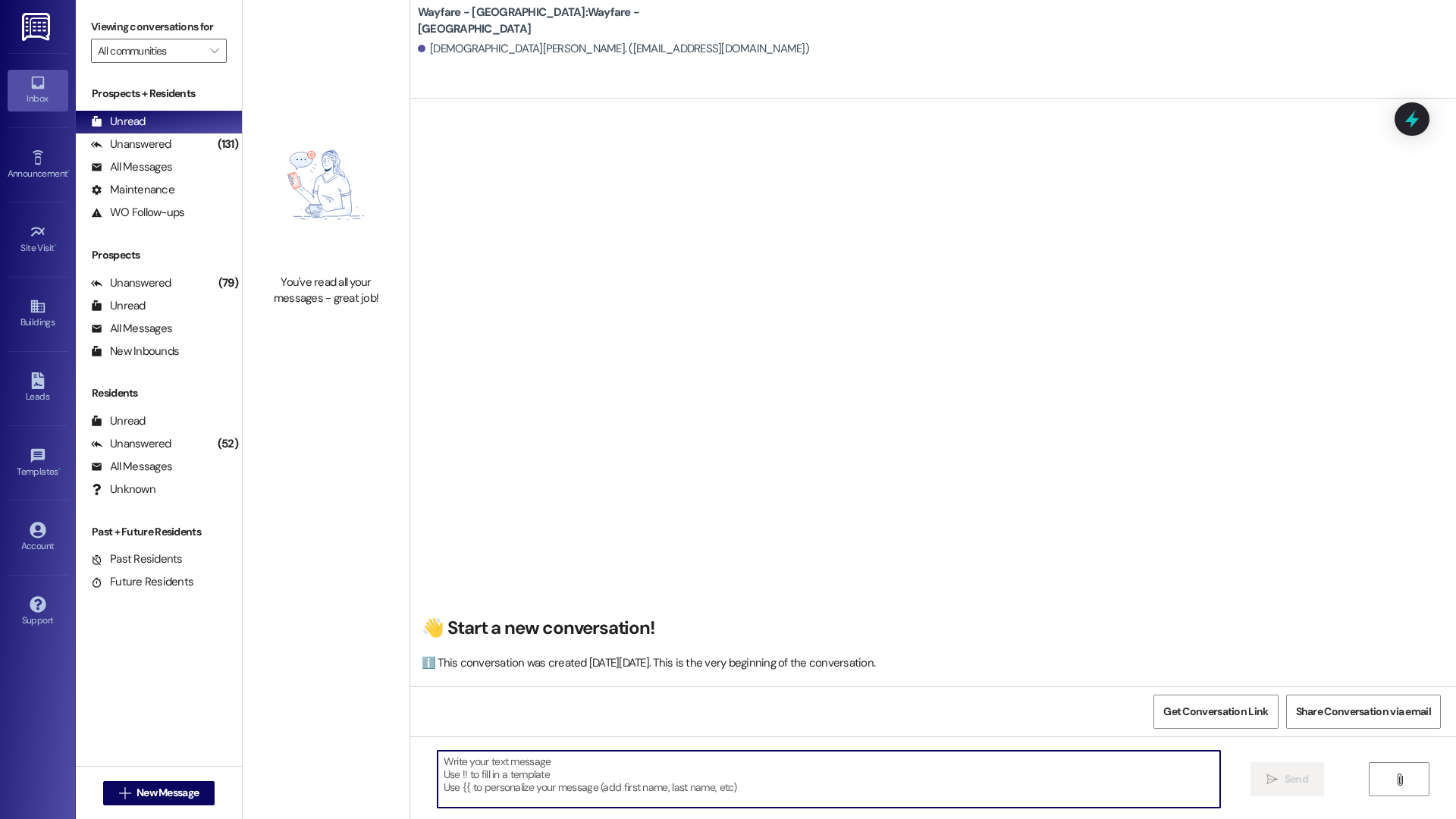
paste textarea "Hi there, I just wanted to check in to see if you’ve found a new apartment yet.…"
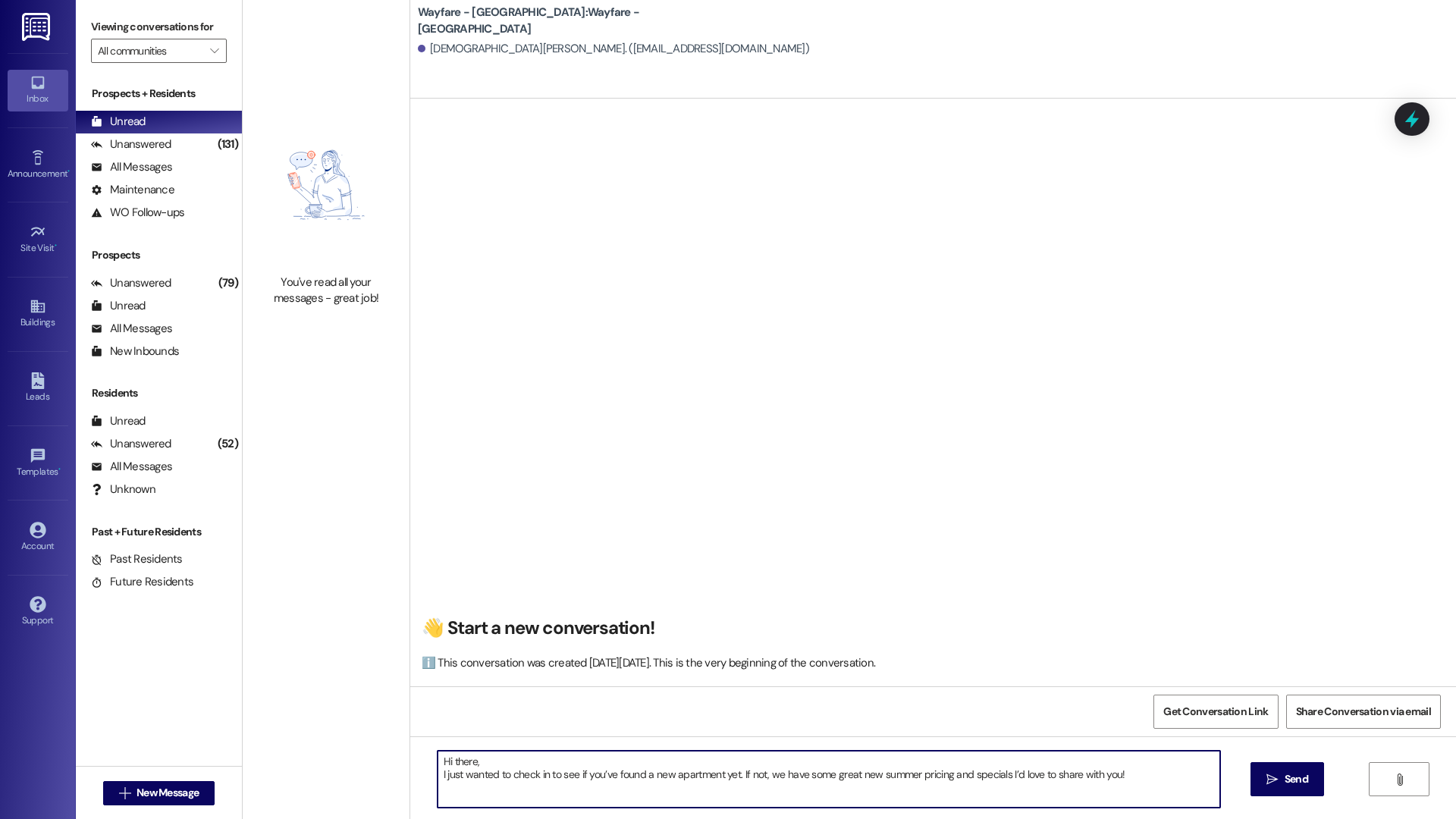
type textarea "Hi there, I just wanted to check in to see if you’ve found a new apartment yet.…"
click at [1311, 796] on div "Hi there, I just wanted to check in to see if you’ve found a new apartment yet.…" at bounding box center [933, 793] width 1046 height 114
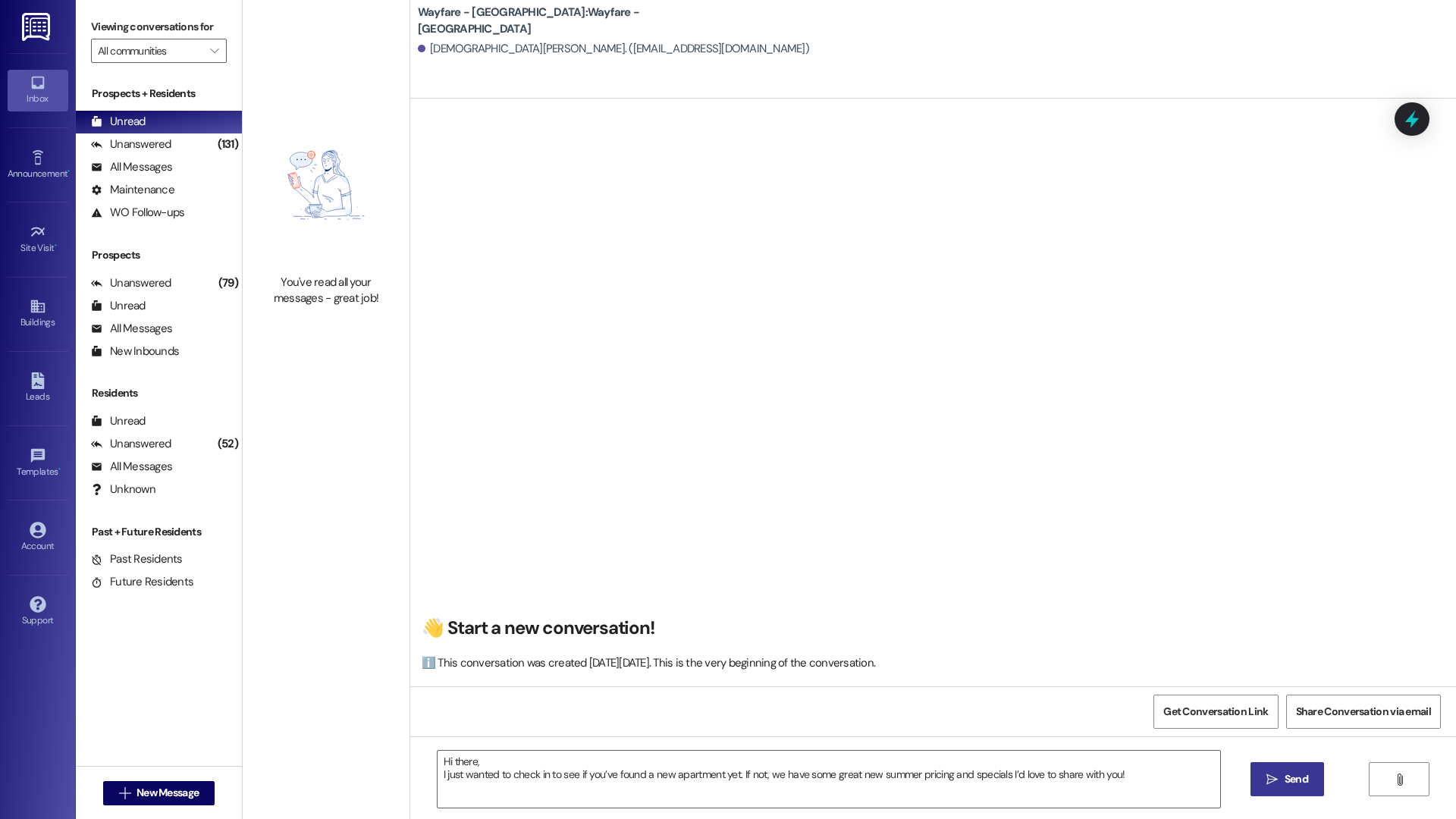
click at [1302, 782] on span "Send" at bounding box center [1296, 779] width 24 height 16
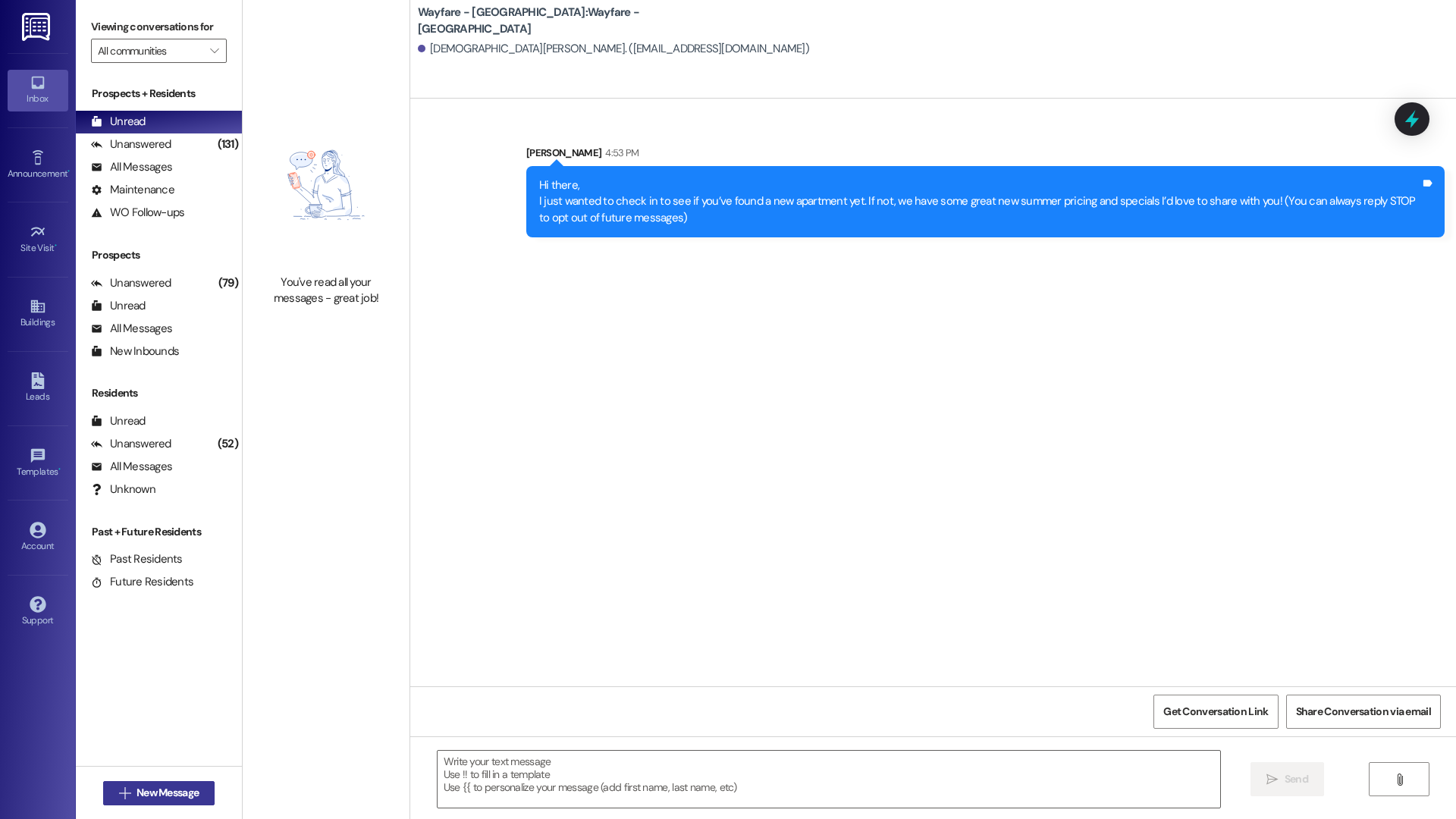
click at [183, 787] on span "New Message" at bounding box center [167, 793] width 63 height 16
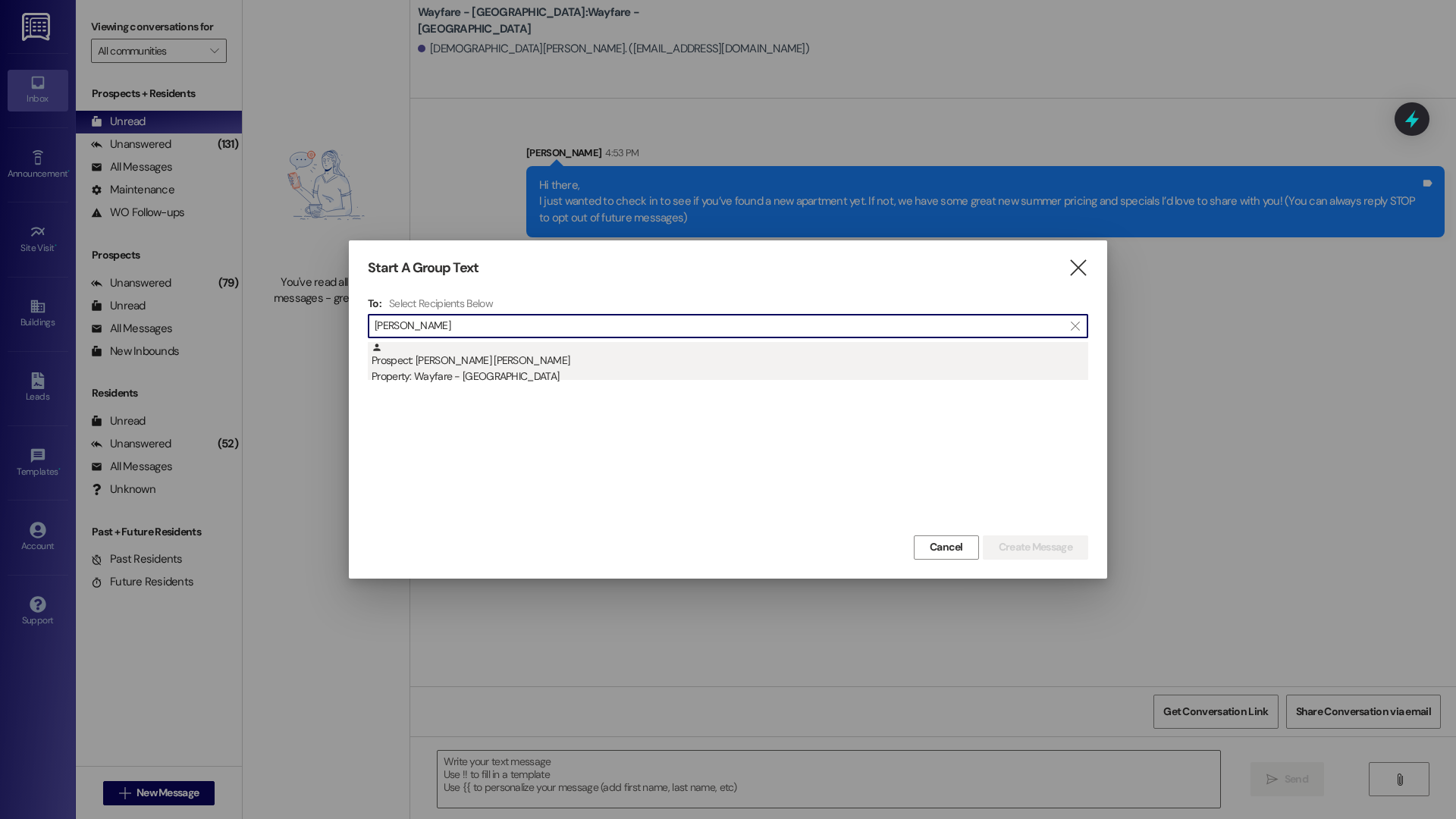
type input "[PERSON_NAME]"
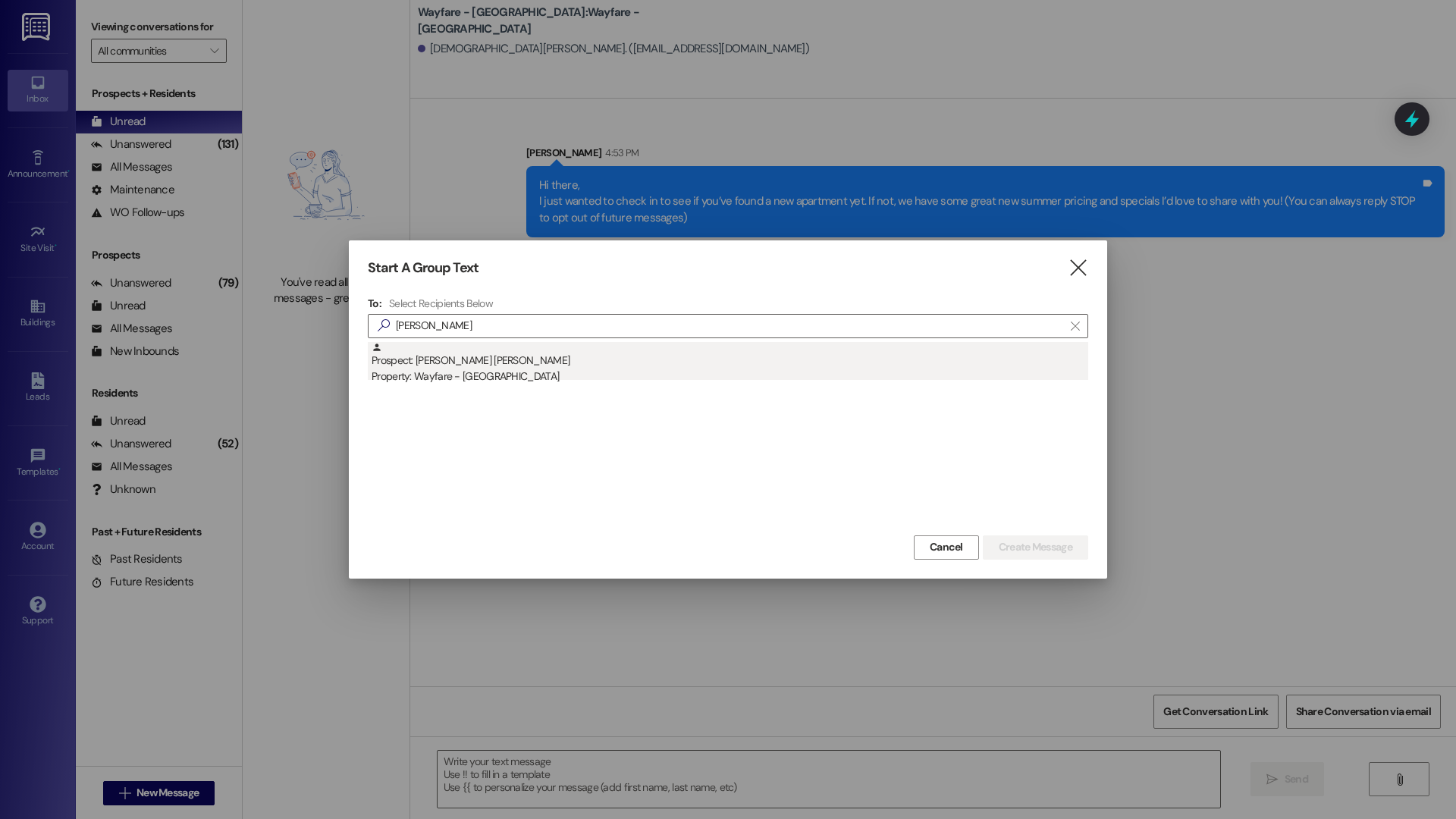
click at [627, 358] on div "Prospect: [PERSON_NAME] [PERSON_NAME] Property: Wayfare - [GEOGRAPHIC_DATA]" at bounding box center [730, 363] width 717 height 43
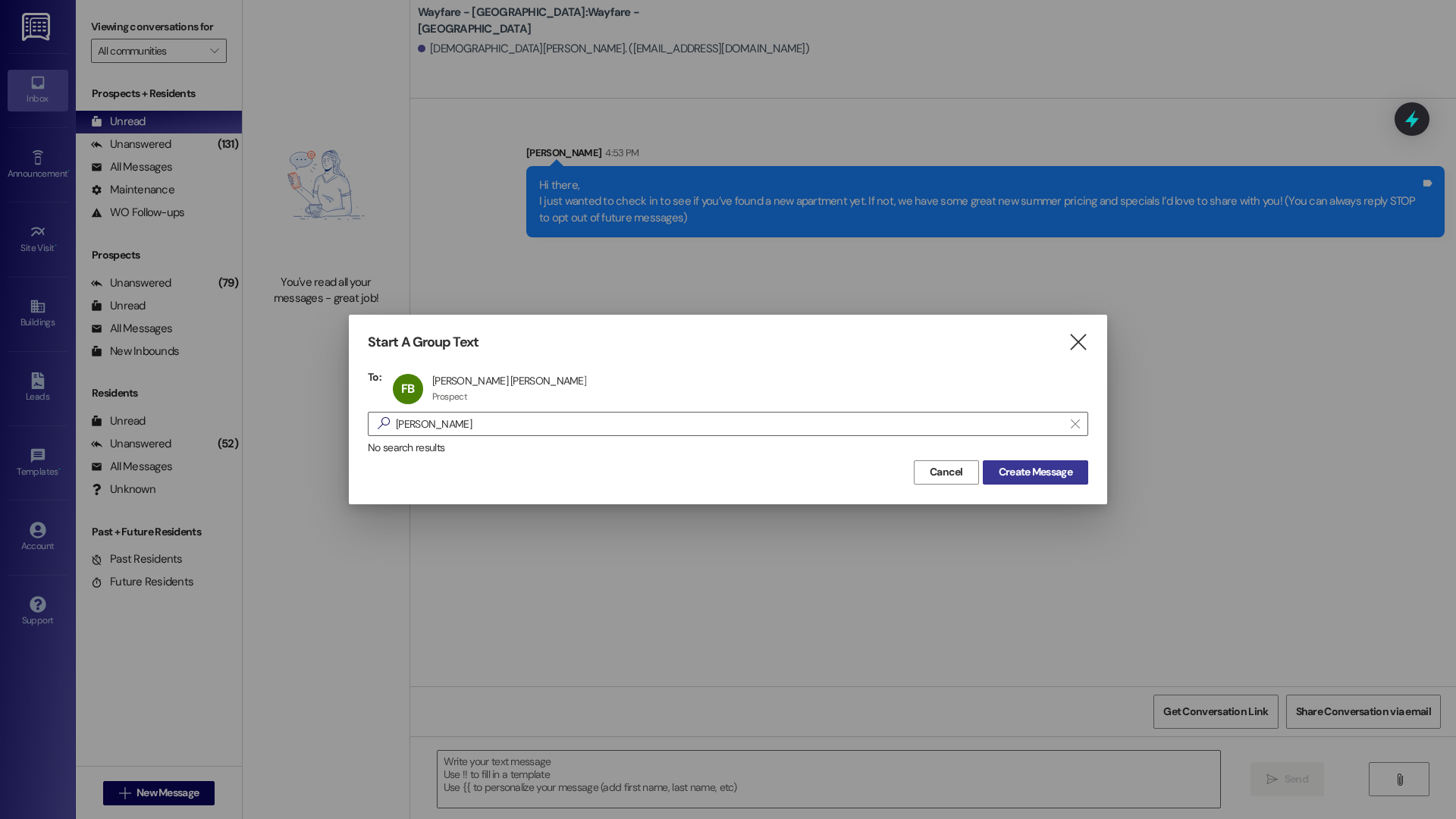
click at [1019, 474] on span "Create Message" at bounding box center [1035, 472] width 74 height 16
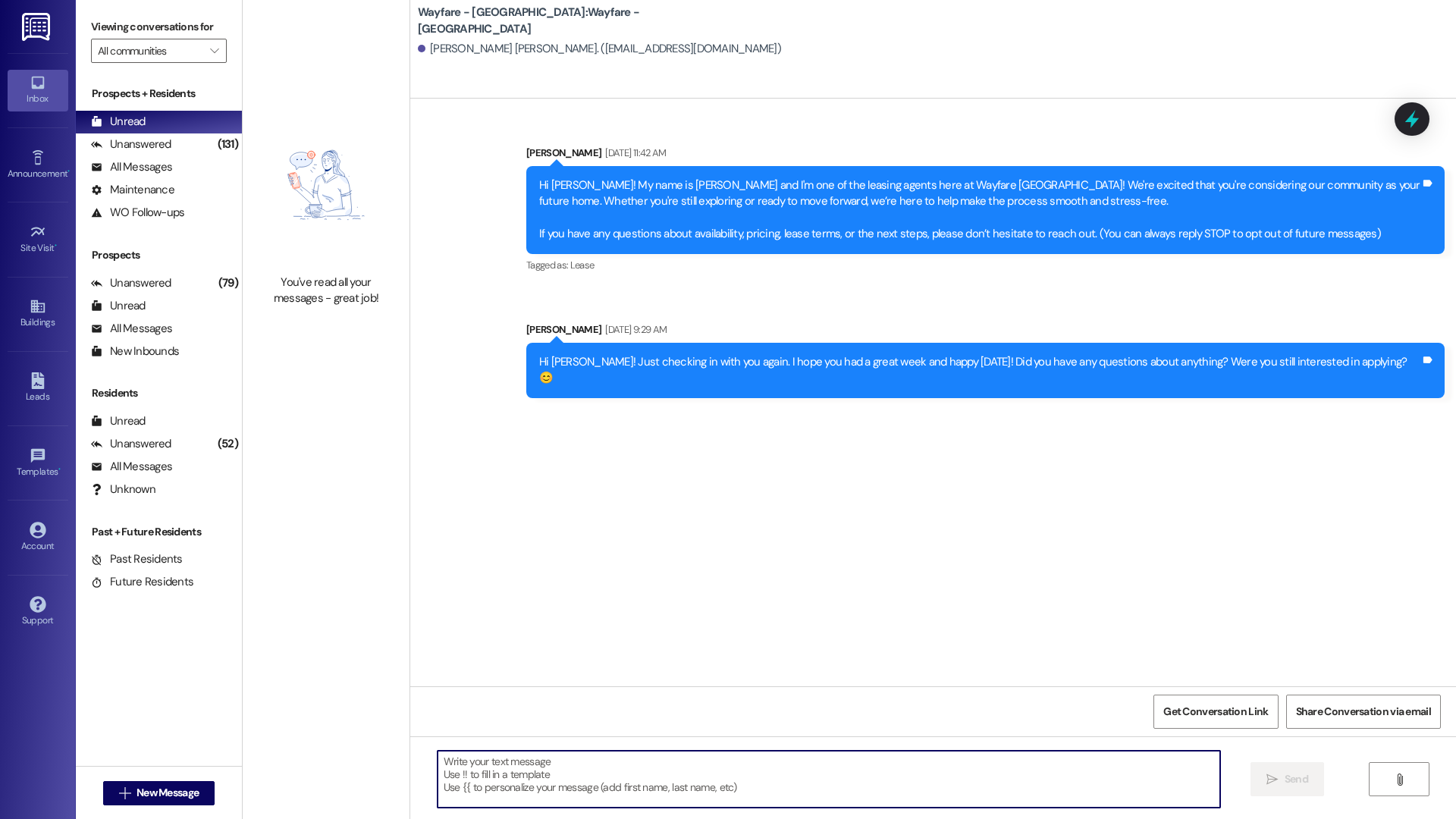
click at [561, 764] on textarea at bounding box center [828, 779] width 783 height 57
paste textarea "Hi there, I just wanted to check in to see if you’ve found a new apartment yet.…"
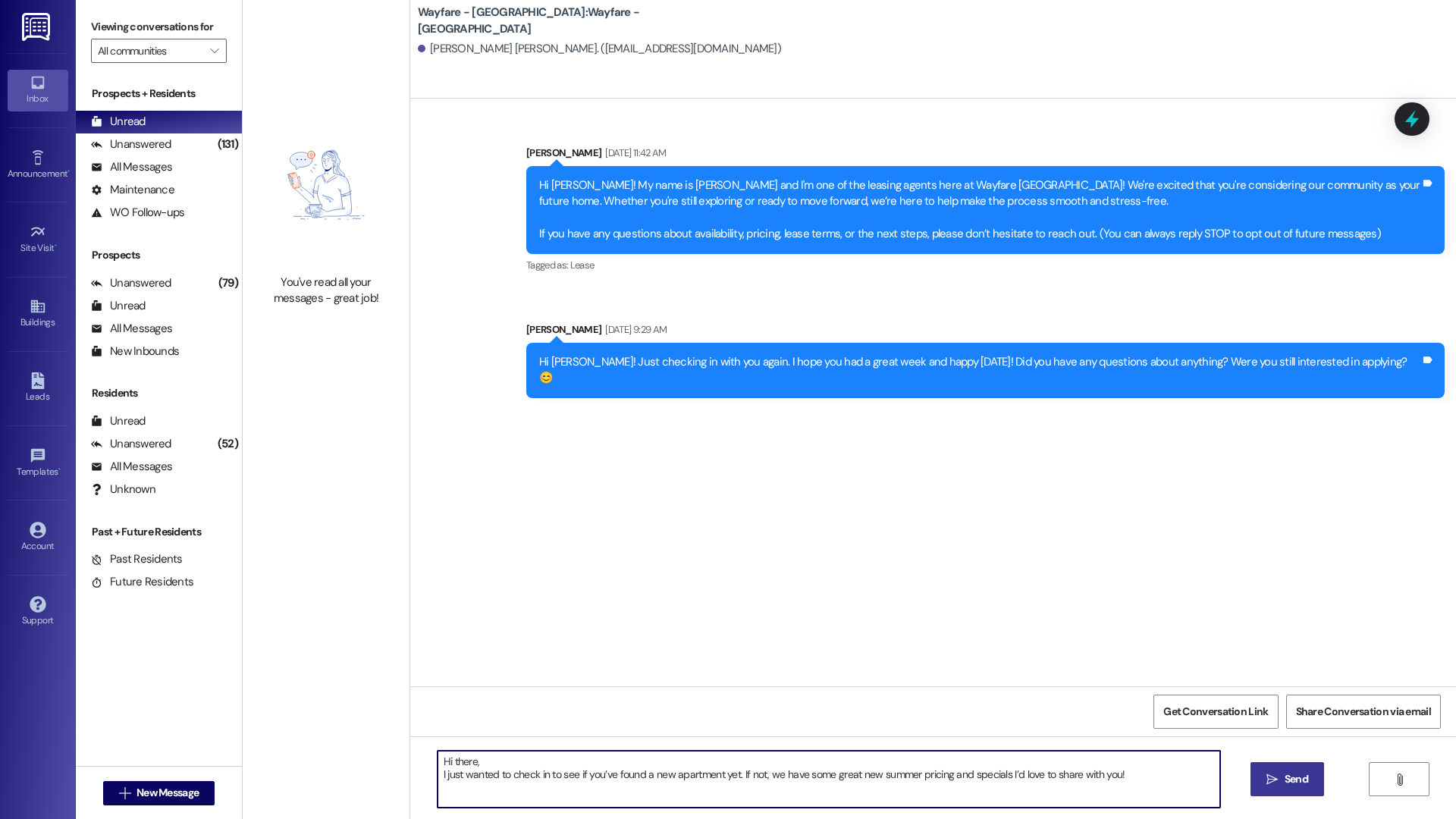
type textarea "Hi there, I just wanted to check in to see if you’ve found a new apartment yet.…"
click at [1288, 792] on button " Send" at bounding box center [1287, 779] width 74 height 34
